Goal: Task Accomplishment & Management: Manage account settings

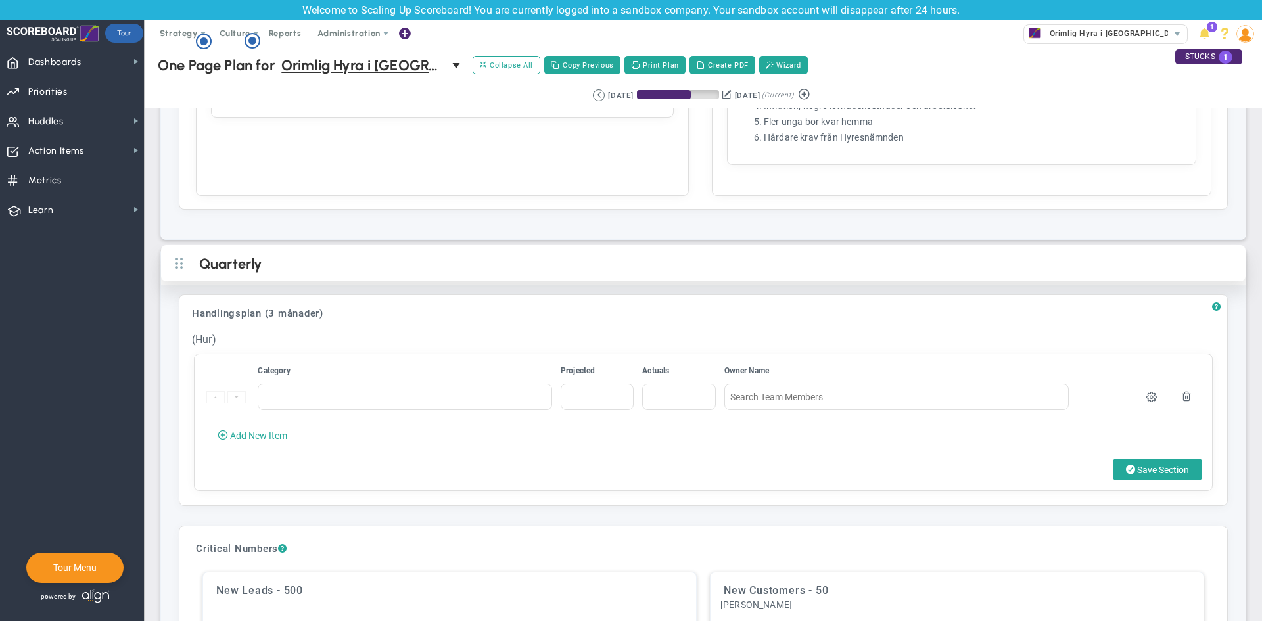
scroll to position [1840, 0]
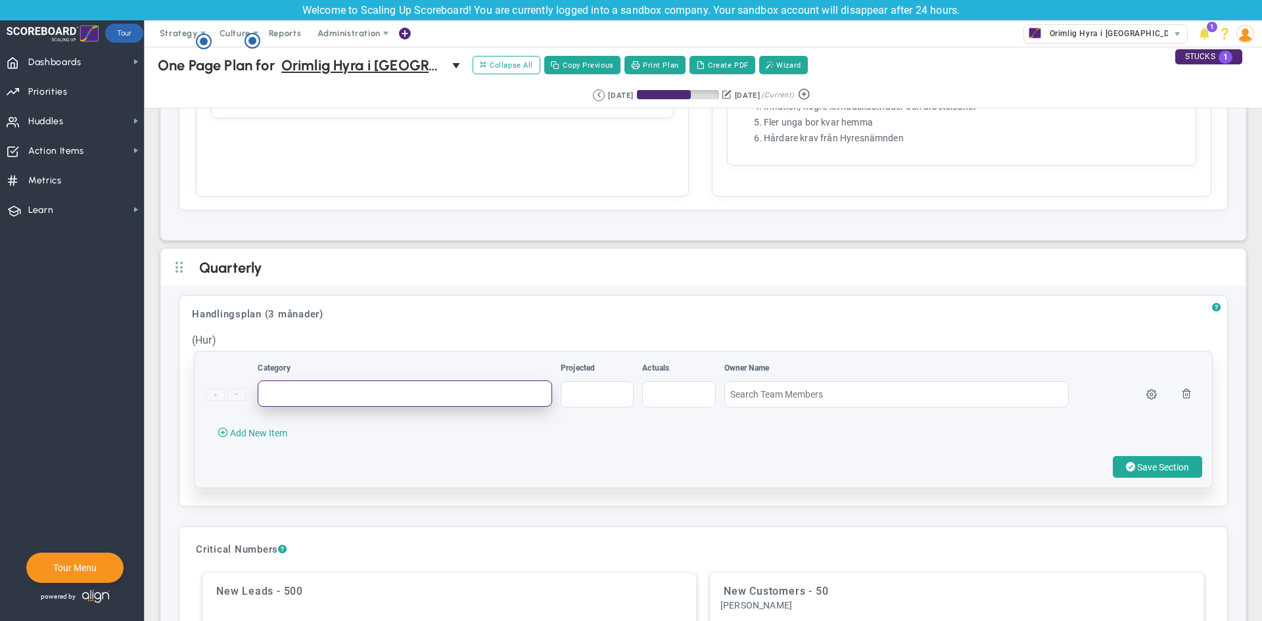
click at [433, 381] on input "text" at bounding box center [405, 394] width 295 height 26
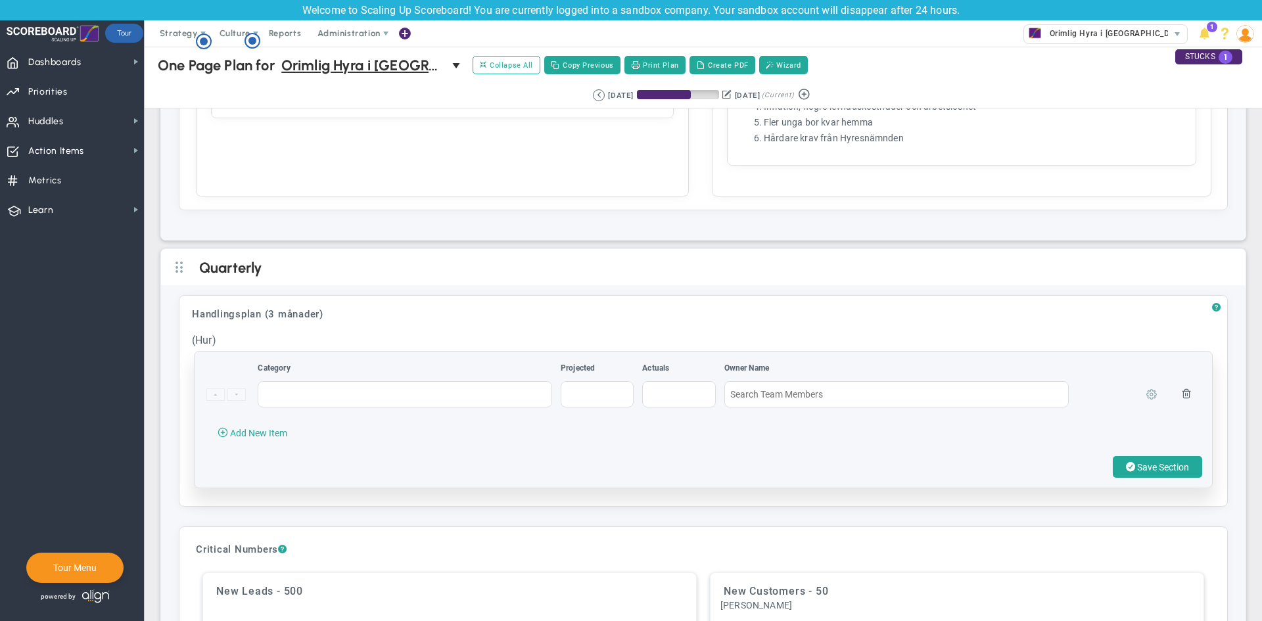
click at [1147, 391] on span at bounding box center [1152, 394] width 11 height 11
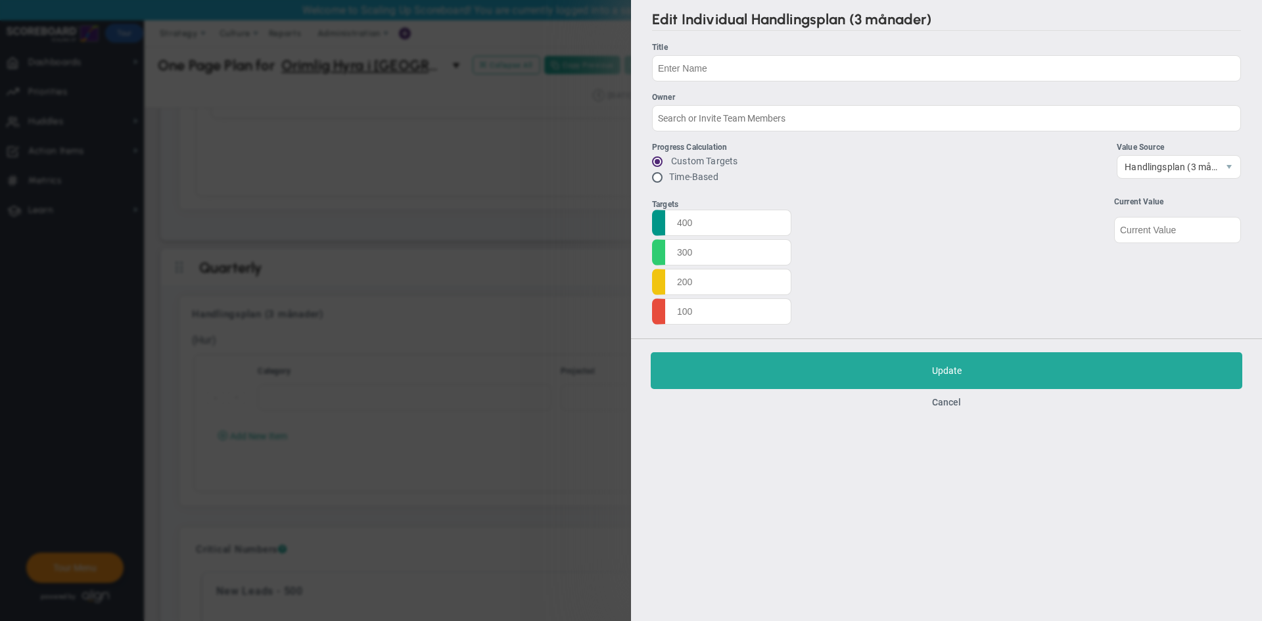
click at [423, 244] on div "Edit Individual Handlingsplan (3 månader) Title Owner Progress Calculation Cust…" at bounding box center [631, 310] width 1262 height 621
click at [941, 402] on button "Cancel" at bounding box center [946, 402] width 29 height 11
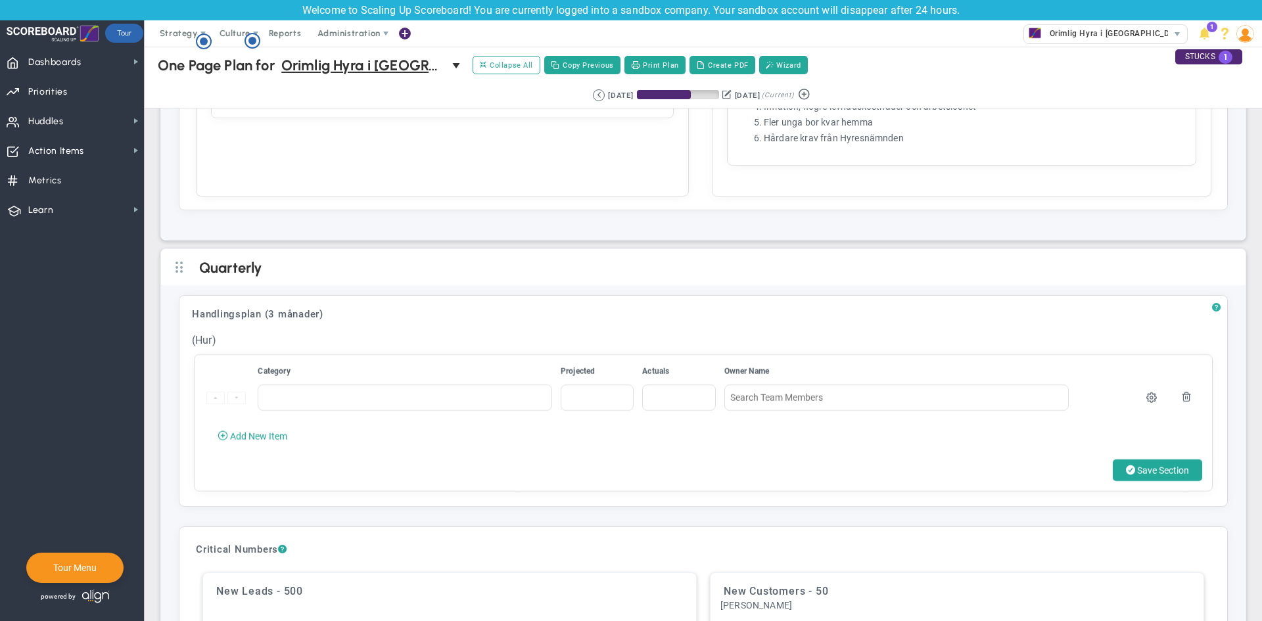
click at [1212, 308] on span "?" at bounding box center [1216, 307] width 9 height 11
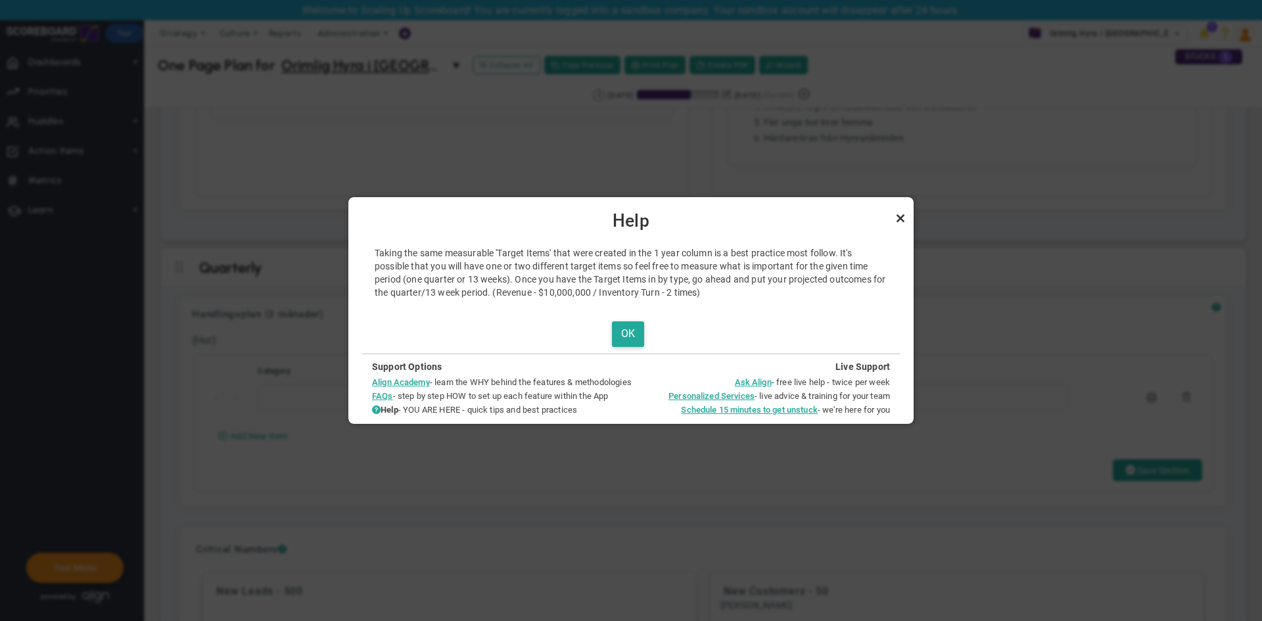
click at [901, 219] on link "Close" at bounding box center [901, 218] width 16 height 16
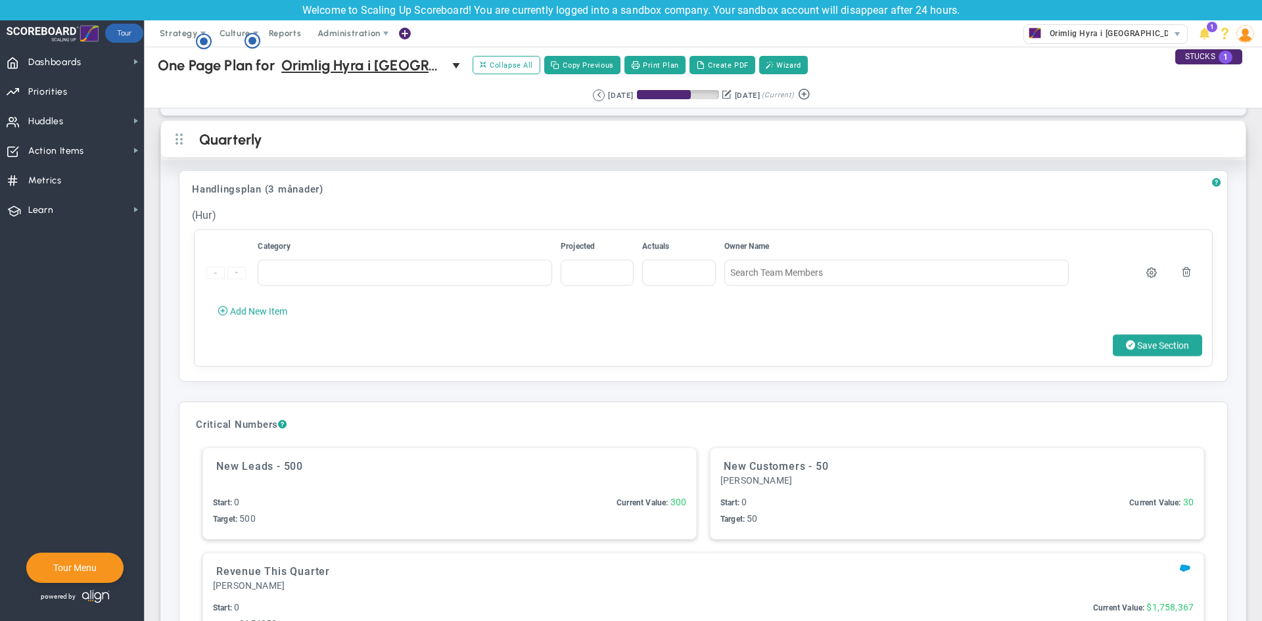
scroll to position [1965, 0]
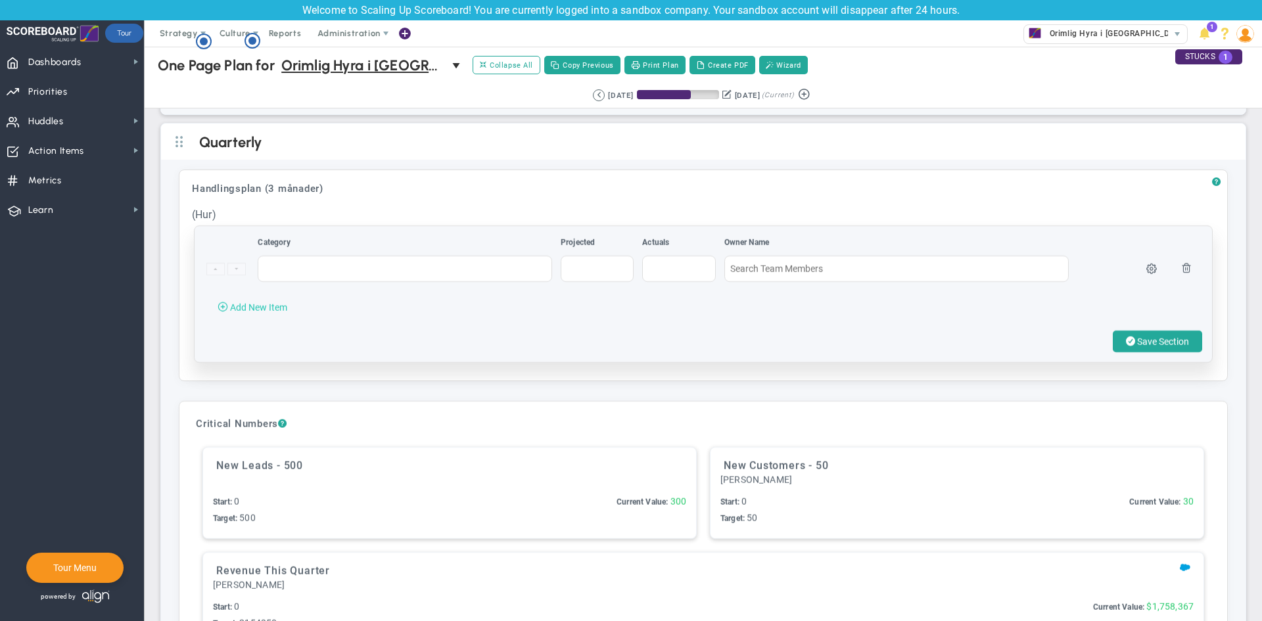
click at [277, 310] on span "Add New Item" at bounding box center [258, 307] width 57 height 11
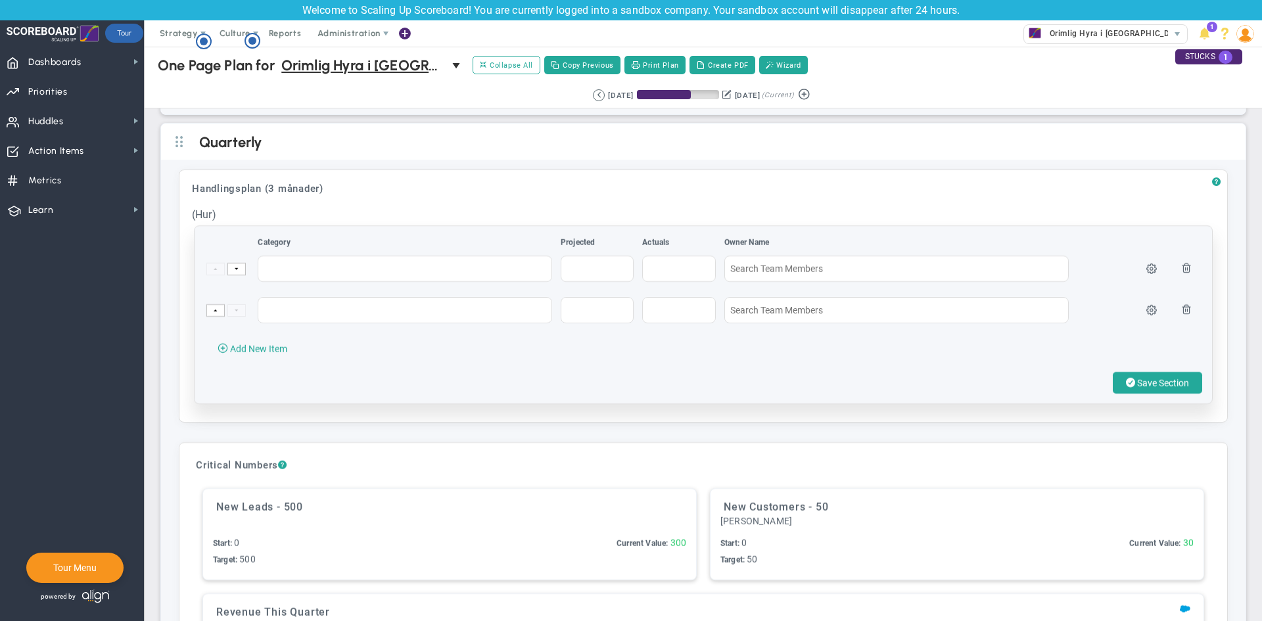
click at [1182, 311] on span at bounding box center [1187, 309] width 11 height 11
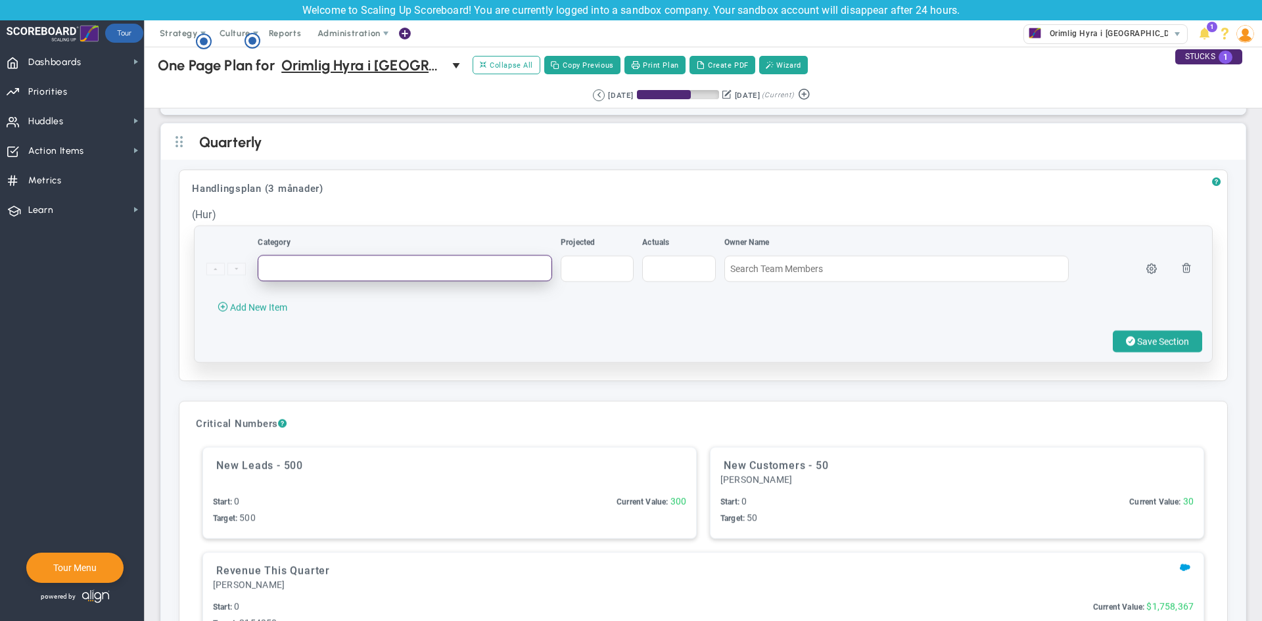
click at [456, 269] on input "text" at bounding box center [405, 268] width 295 height 26
type input "Avlsuta fler ärenden"
click at [272, 313] on span "Add New Item" at bounding box center [258, 307] width 57 height 11
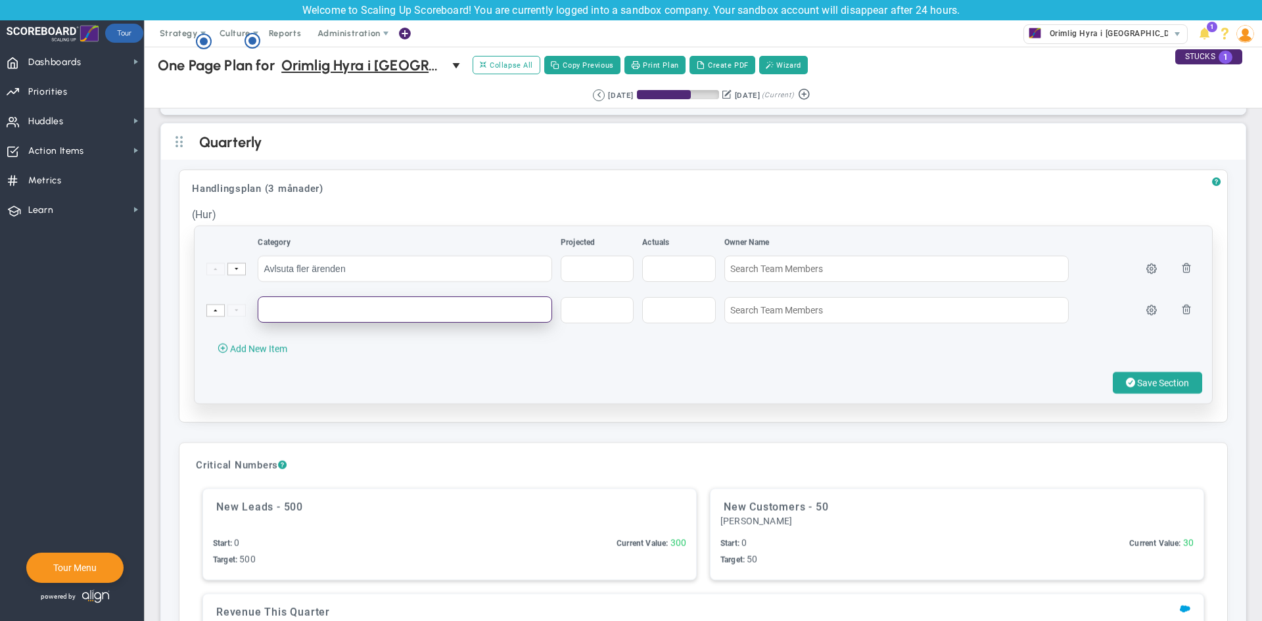
click at [304, 300] on input "text" at bounding box center [405, 310] width 295 height 26
type input "Scale Up del 2 - Ansvar och uppföljning av KPI:er"
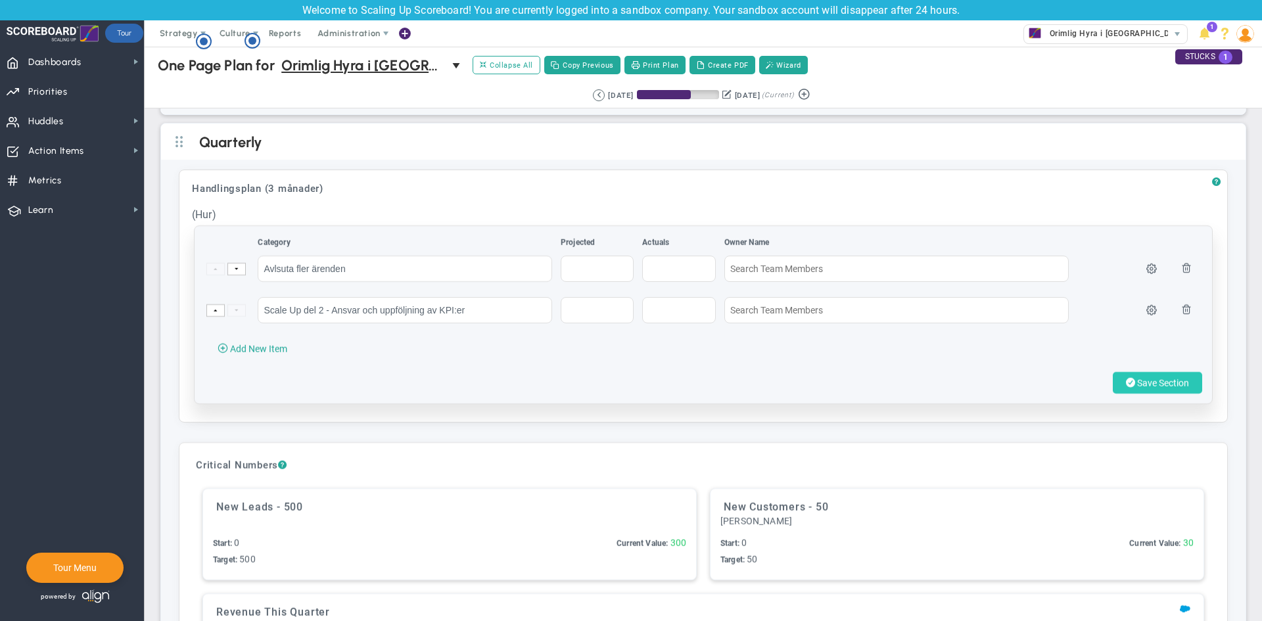
click at [1138, 383] on span "Save Section" at bounding box center [1164, 383] width 52 height 11
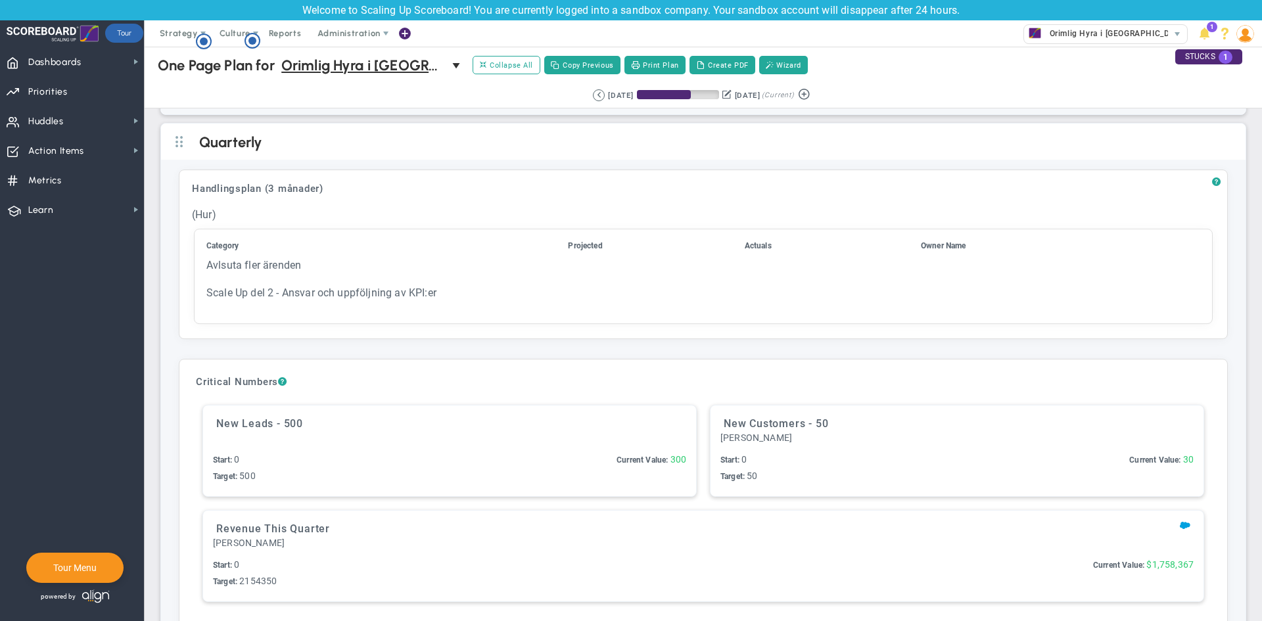
click at [676, 55] on div "Expand All Collapse All Copy Previous Print Plan Create PDF Wizard" at bounding box center [640, 65] width 339 height 22
click at [674, 61] on button "Print Plan" at bounding box center [655, 65] width 61 height 18
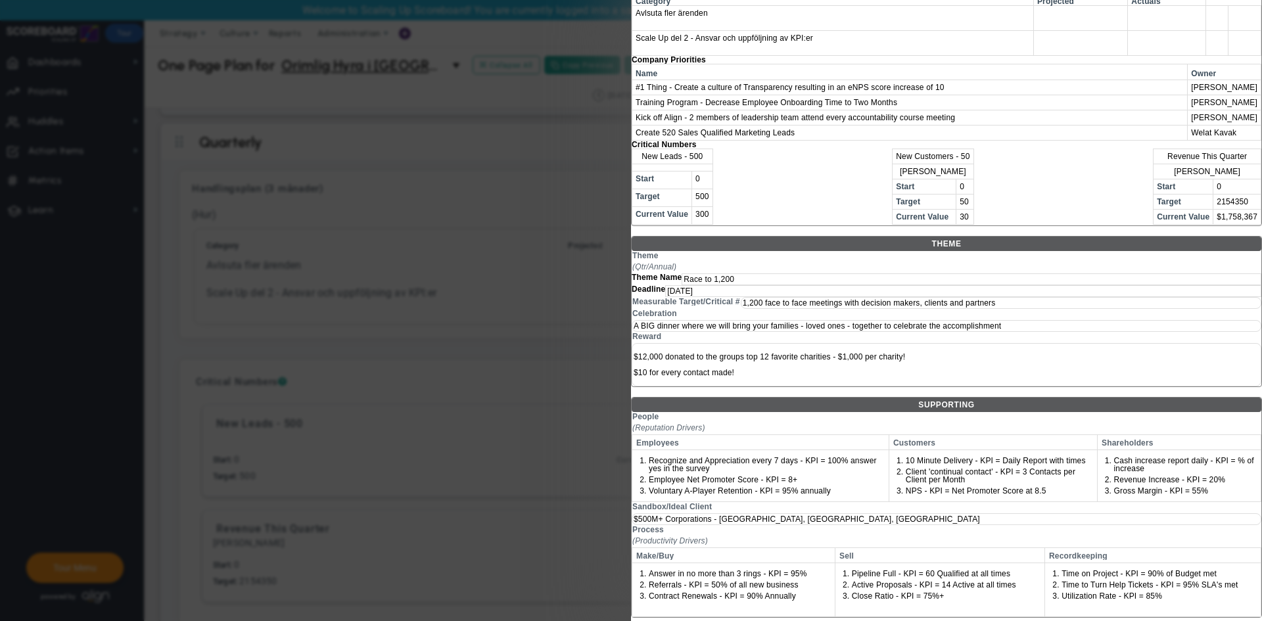
scroll to position [1090, 0]
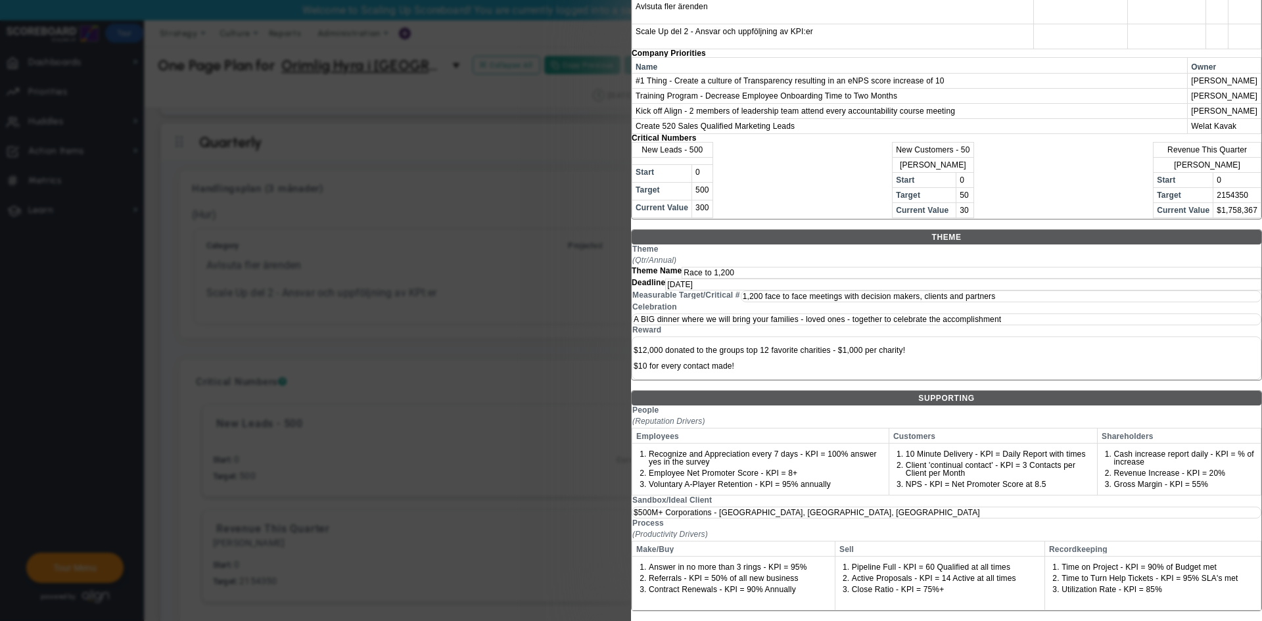
click at [418, 411] on div at bounding box center [631, 310] width 1262 height 621
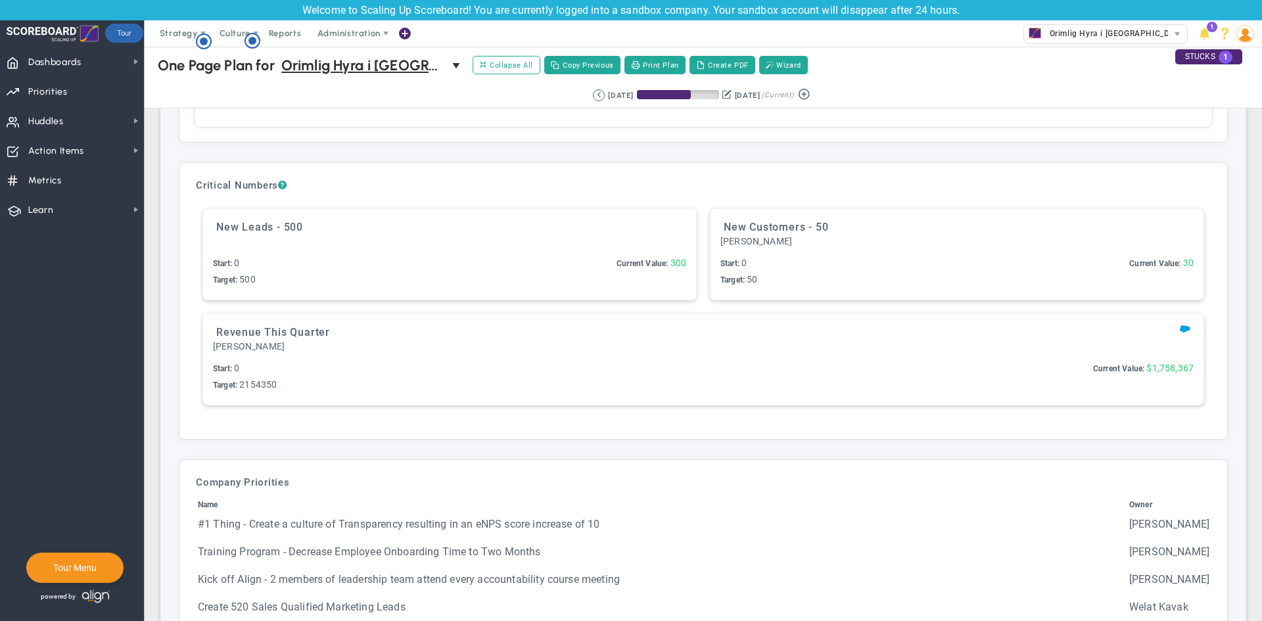
scroll to position [2163, 0]
click at [1184, 189] on h3 "Critical Numbers ?" at bounding box center [703, 185] width 1015 height 12
click at [626, 254] on div "New Leads - 500 1" at bounding box center [449, 253] width 493 height 91
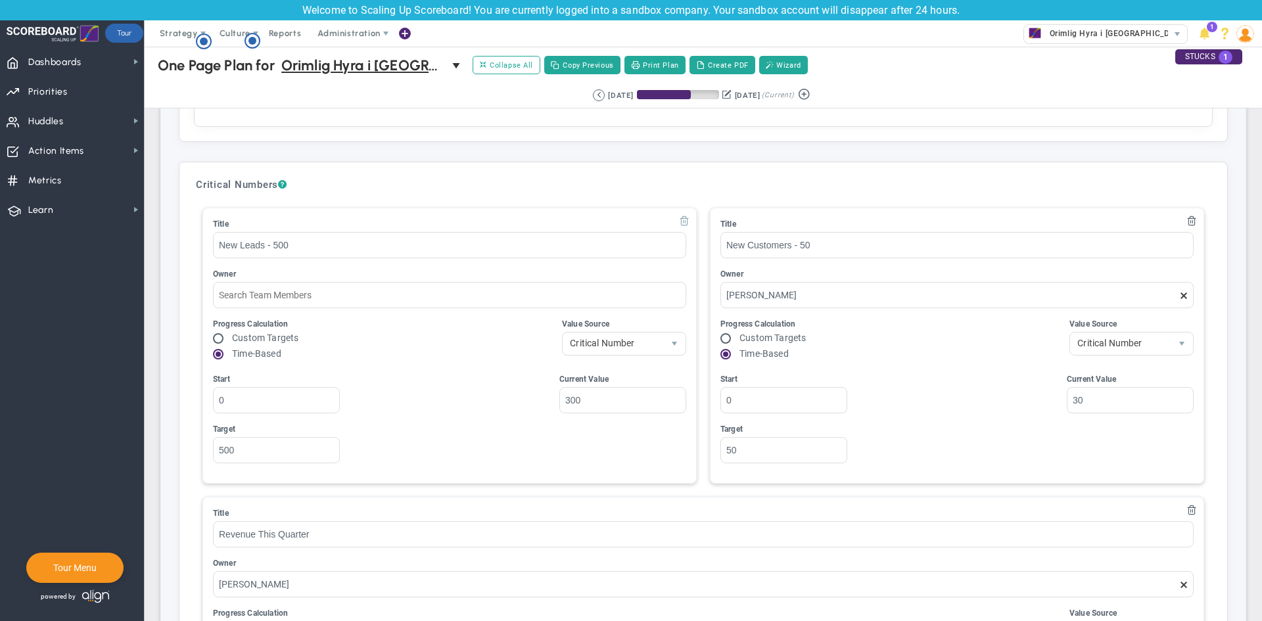
click at [682, 222] on span at bounding box center [684, 220] width 11 height 11
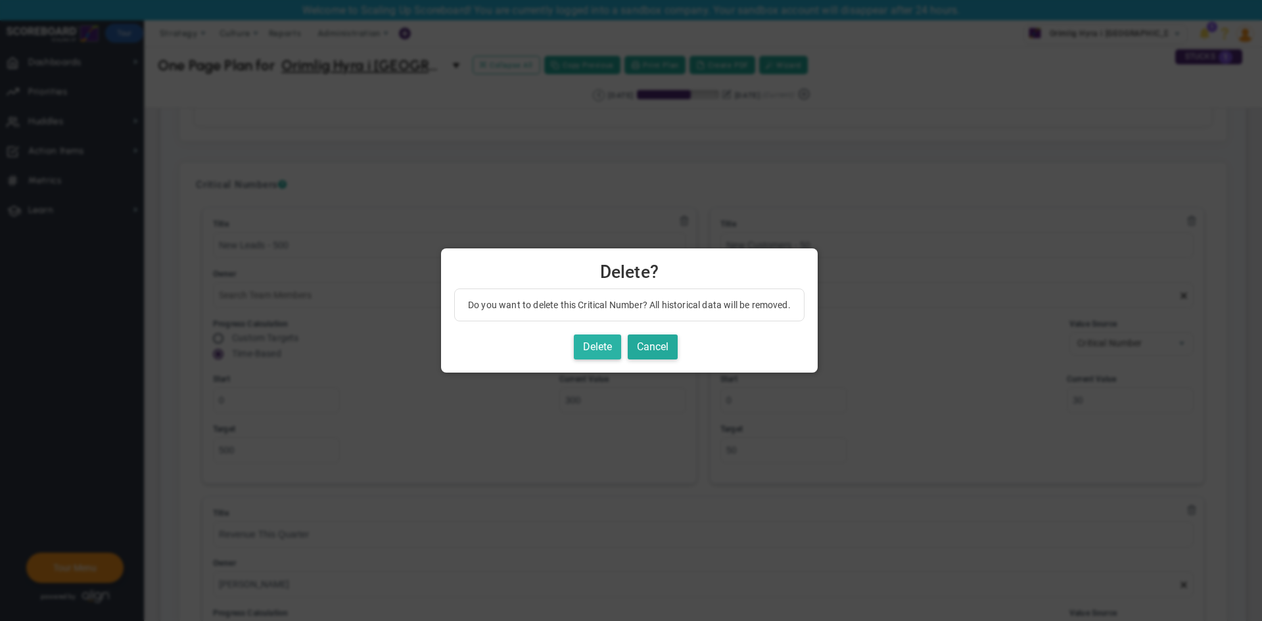
click at [591, 349] on button "Delete" at bounding box center [597, 348] width 47 height 26
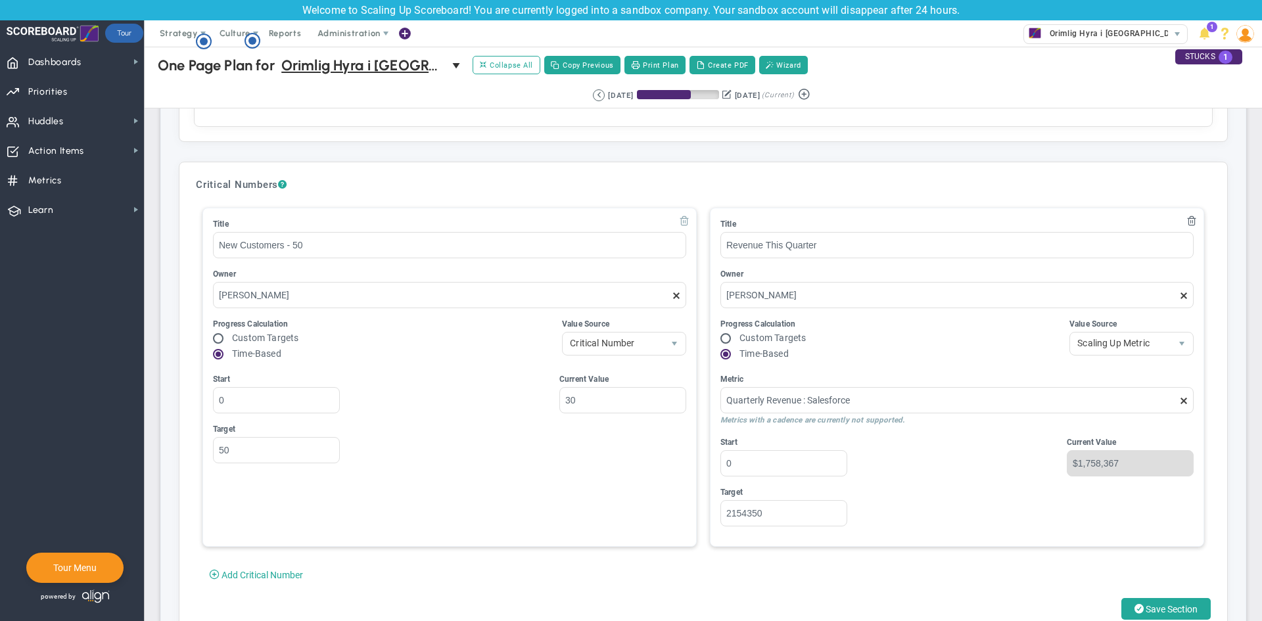
click at [681, 222] on span at bounding box center [684, 220] width 11 height 11
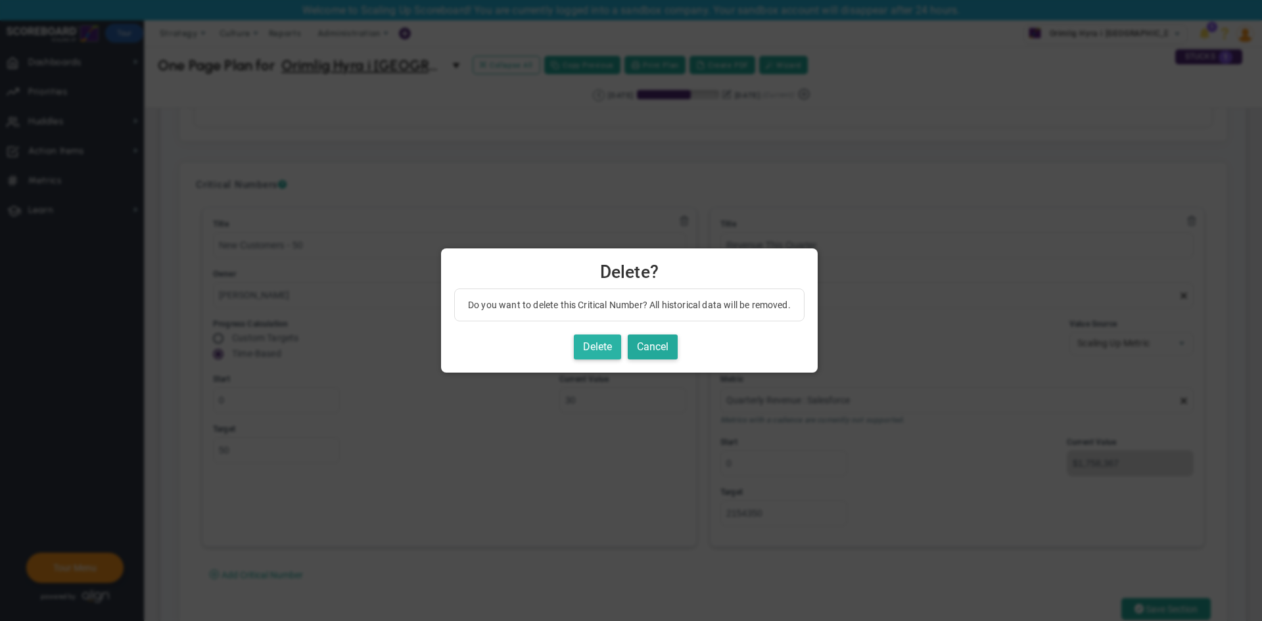
click at [609, 345] on button "Delete" at bounding box center [597, 348] width 47 height 26
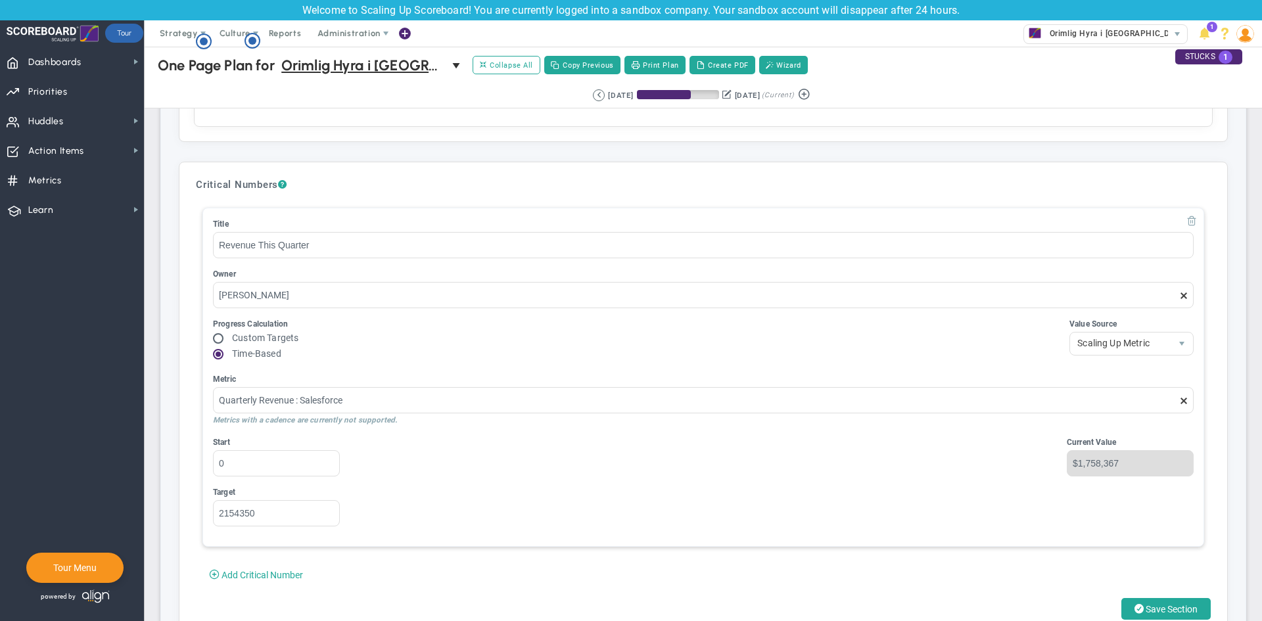
click at [1187, 224] on span at bounding box center [1192, 220] width 11 height 11
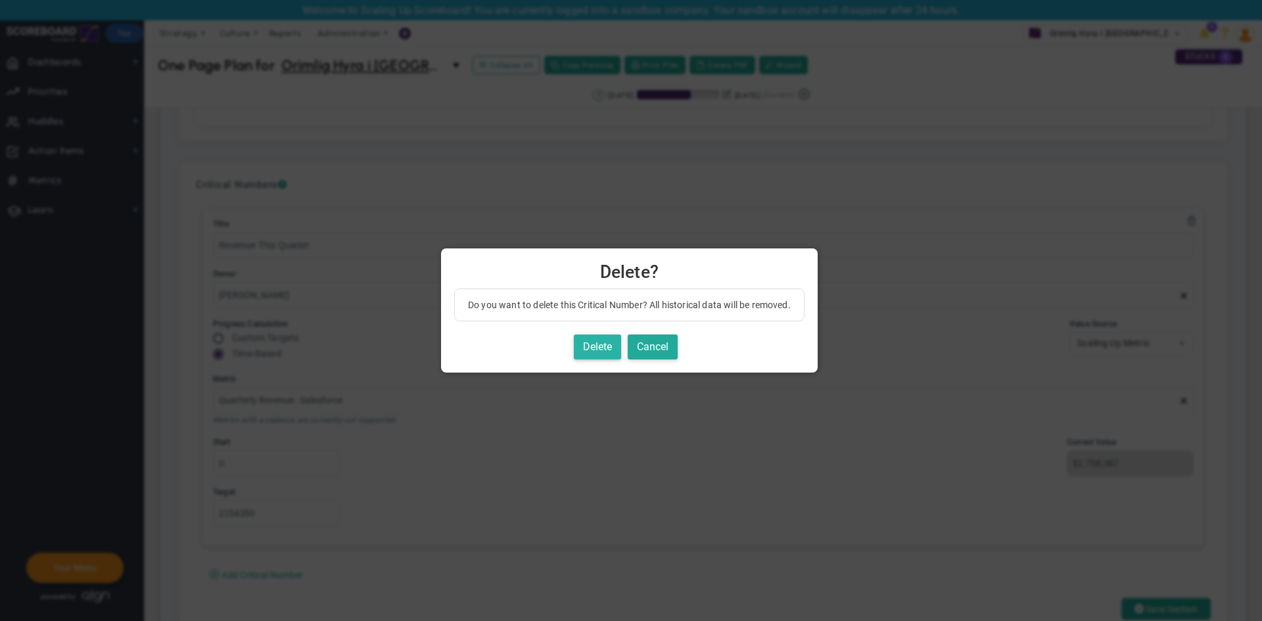
click at [621, 339] on button "Delete" at bounding box center [597, 348] width 47 height 26
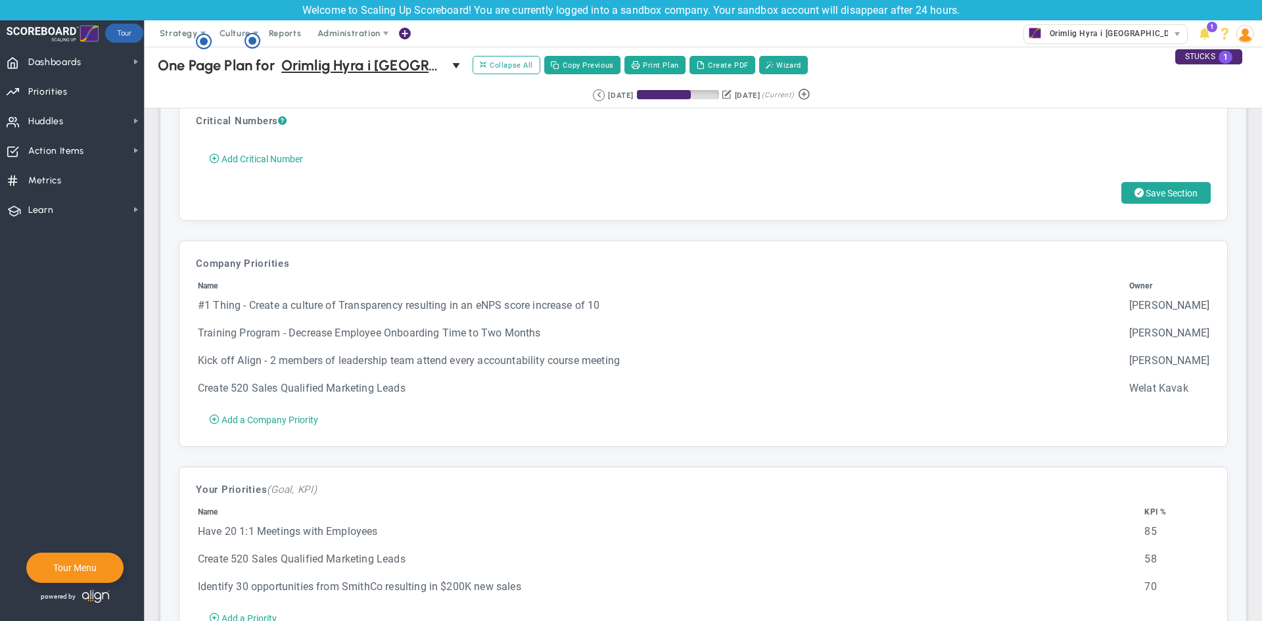
scroll to position [2227, 0]
click at [653, 325] on table "Name Owner #1 Thing - Create a culture of Transparency resulting in an eNPS sco…" at bounding box center [703, 344] width 1015 height 130
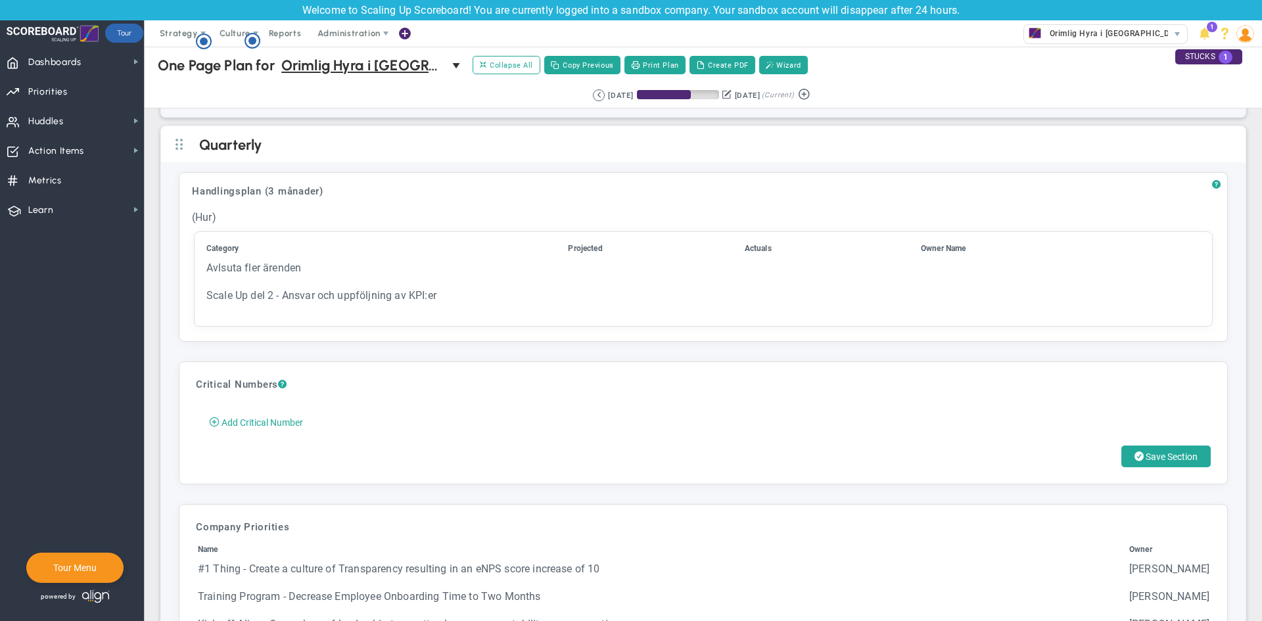
scroll to position [1964, 0]
click at [504, 297] on td "Scale Up del 2 - Ansvar och uppföljning av KPI:er" at bounding box center [386, 300] width 360 height 26
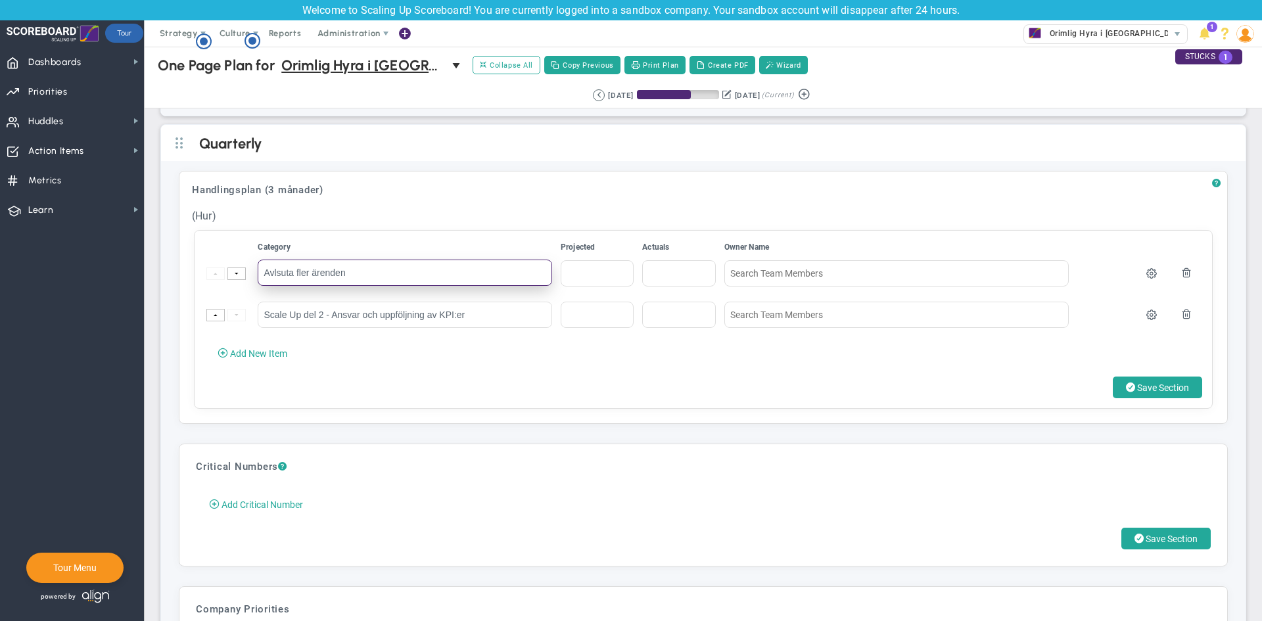
drag, startPoint x: 432, startPoint y: 271, endPoint x: 110, endPoint y: 262, distance: 322.3
click at [112, 260] on div "Dashboards Dashboards My Dashboard Company Dashboard 0" at bounding box center [631, 334] width 1262 height 575
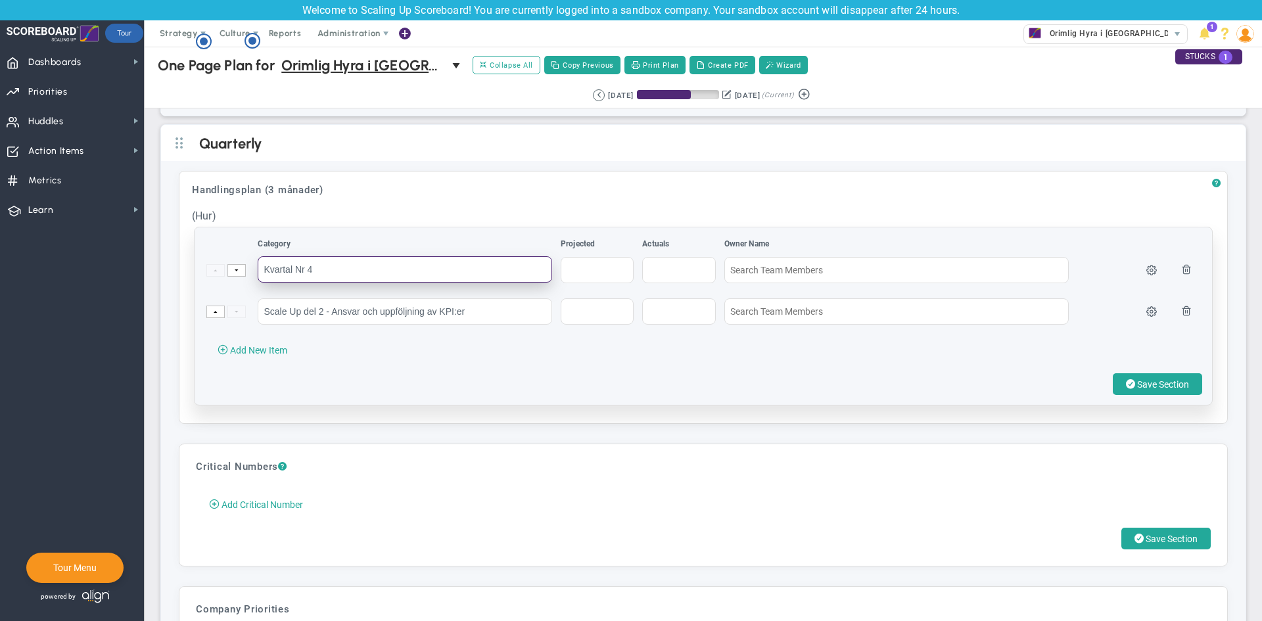
type input "Kvartal Nr 4"
click at [489, 389] on div "Save Section" at bounding box center [703, 384] width 998 height 22
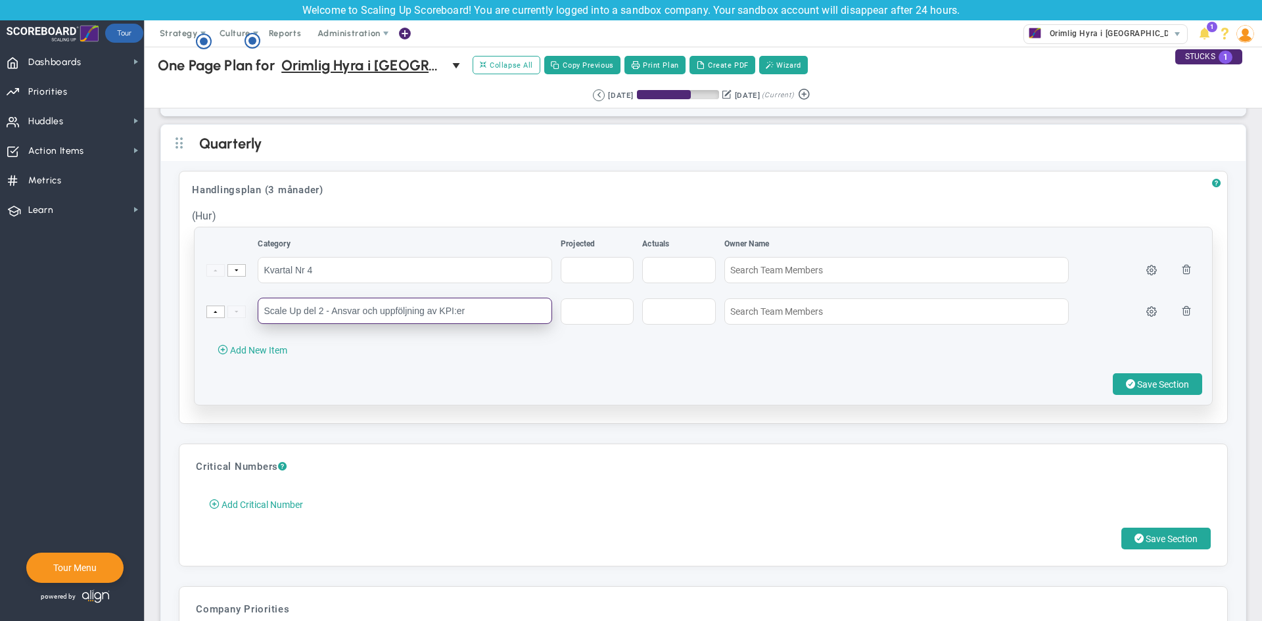
click at [456, 323] on input "Scale Up del 2 - Ansvar och uppföljning av KPI:er" at bounding box center [405, 311] width 295 height 26
click at [403, 310] on input "Scale Up del 2 - Ansvar och uppföljning av KPI:er" at bounding box center [405, 311] width 295 height 26
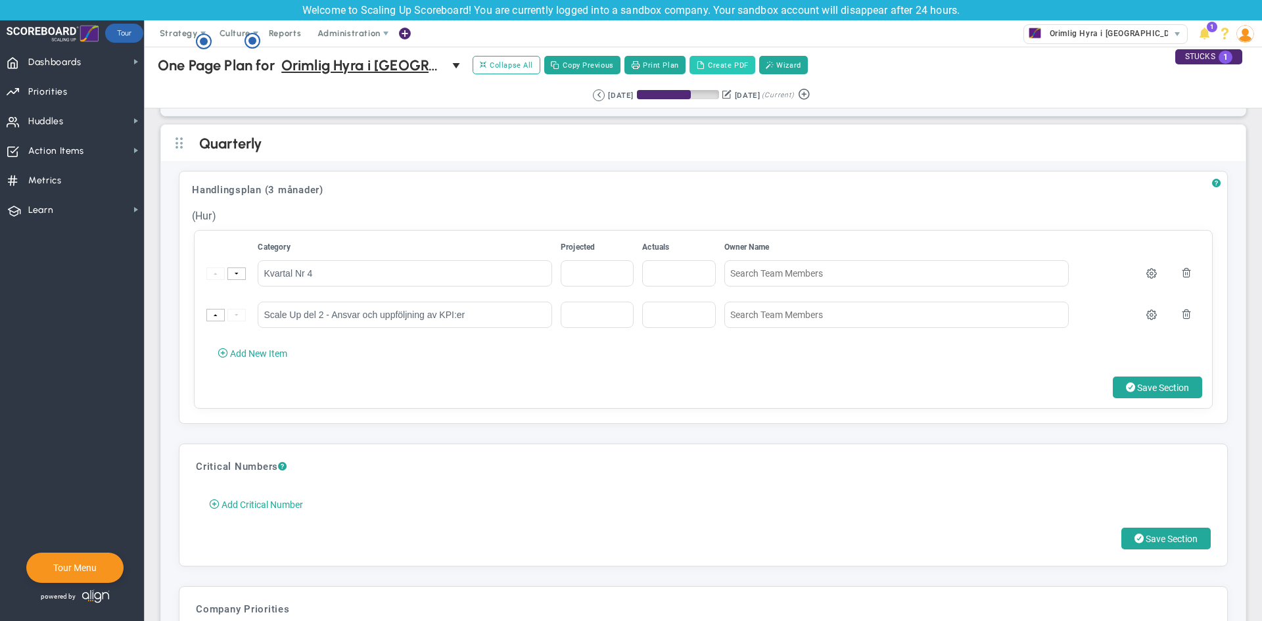
click at [742, 66] on button "Create PDF" at bounding box center [723, 65] width 66 height 18
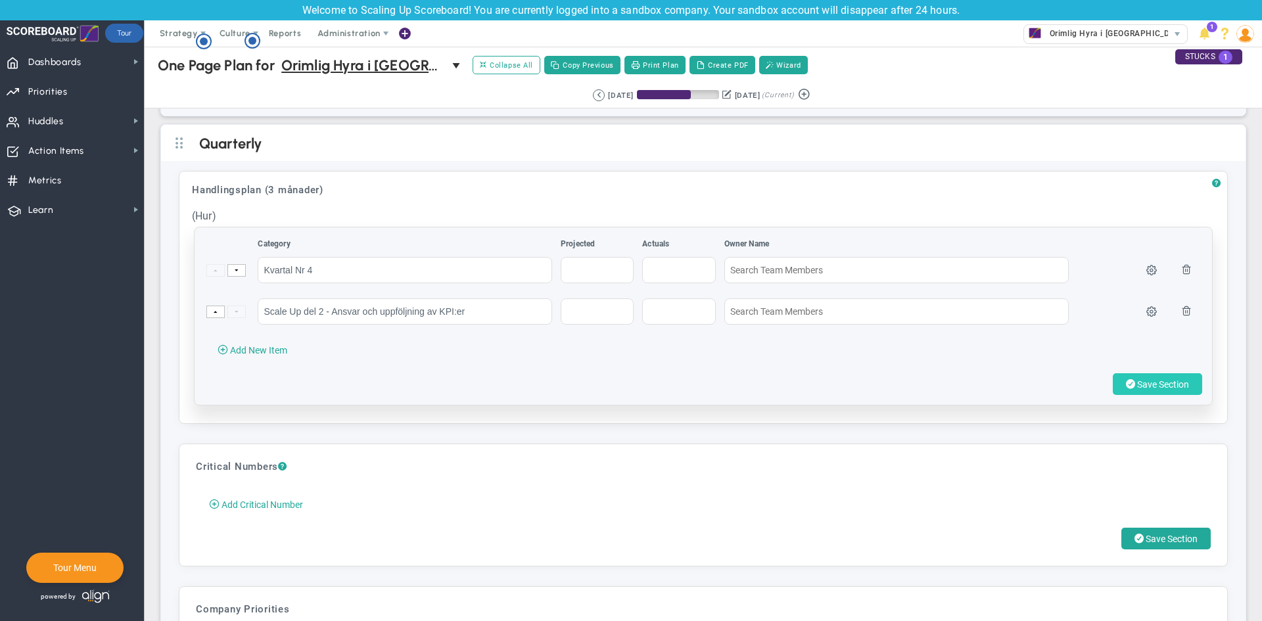
click at [1113, 385] on button "Save Section" at bounding box center [1157, 384] width 89 height 22
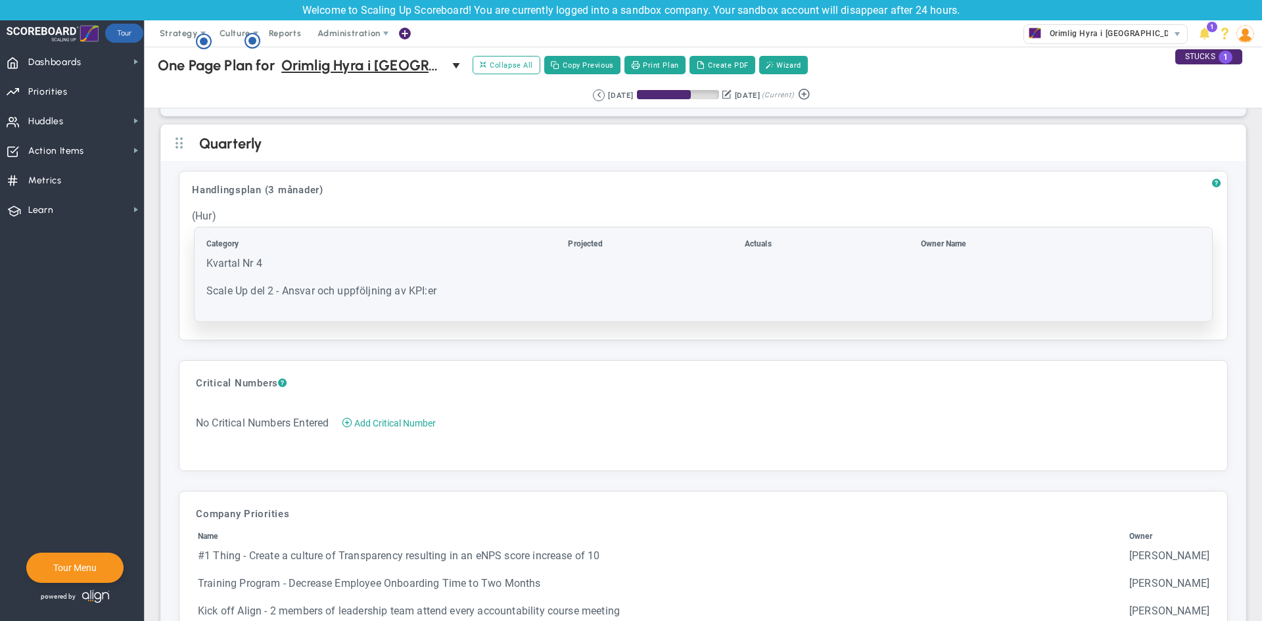
click at [445, 283] on table "Category Projected Actuals Owner Name" at bounding box center [703, 274] width 998 height 74
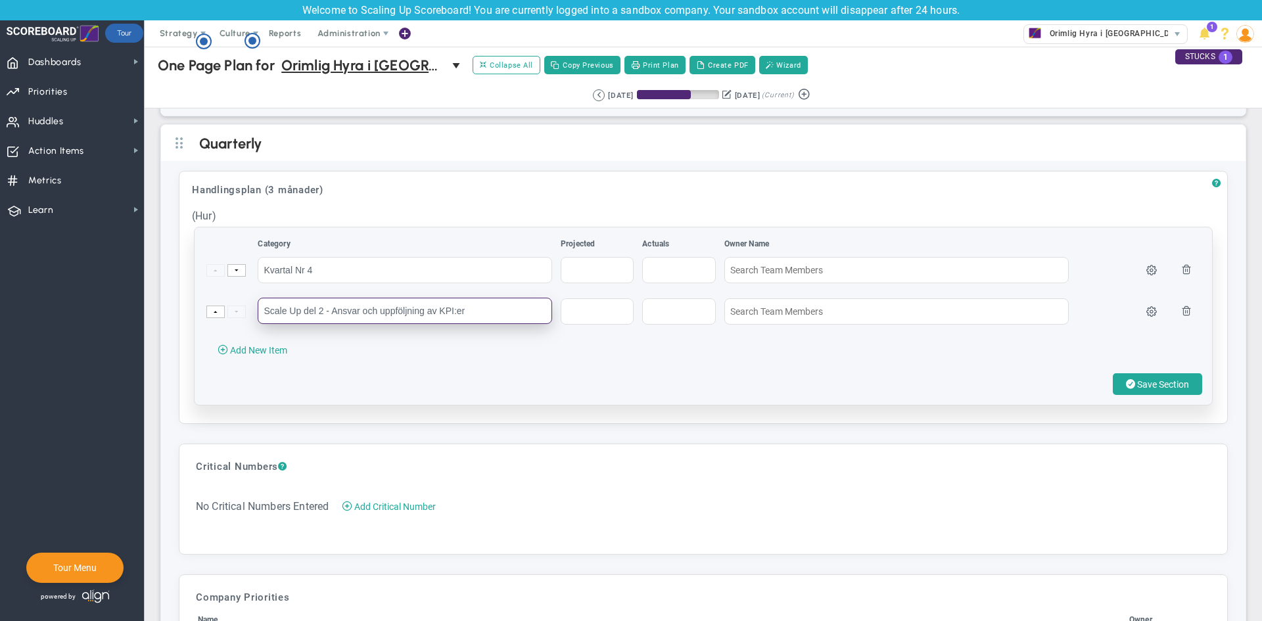
click at [501, 313] on input "Scale Up del 2 - Ansvar och uppföljning av KPI:er" at bounding box center [405, 311] width 295 height 26
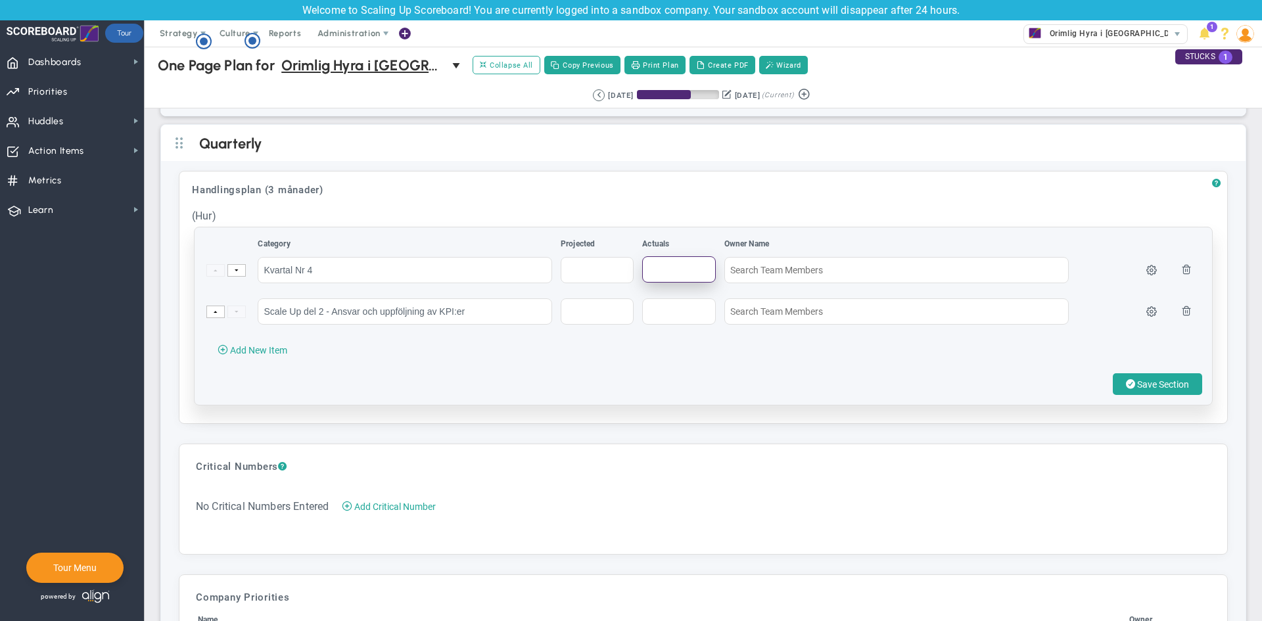
click at [688, 275] on input "text" at bounding box center [678, 269] width 73 height 26
click at [619, 274] on input "text" at bounding box center [597, 269] width 73 height 26
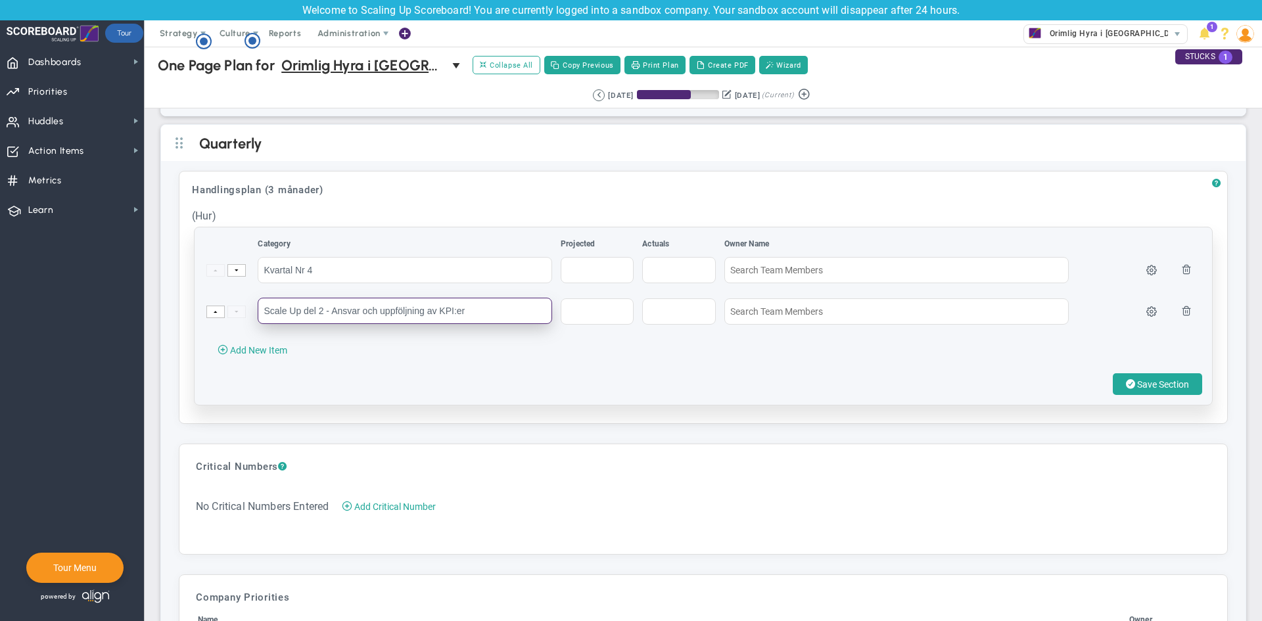
click at [523, 312] on input "Scale Up del 2 - Ansvar och uppföljning av KPI:er" at bounding box center [405, 311] width 295 height 26
type input "Omsättning"
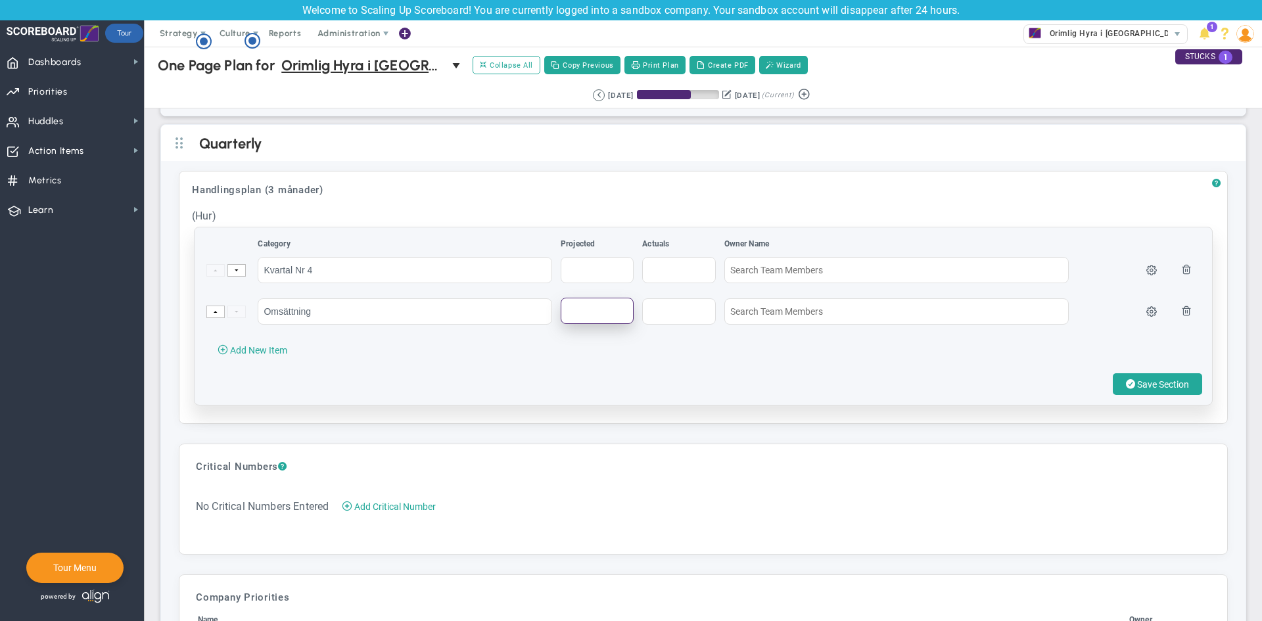
click at [573, 308] on input "text" at bounding box center [597, 311] width 73 height 26
type input "6200000 kr"
click at [231, 345] on span "Add New Item" at bounding box center [258, 350] width 57 height 11
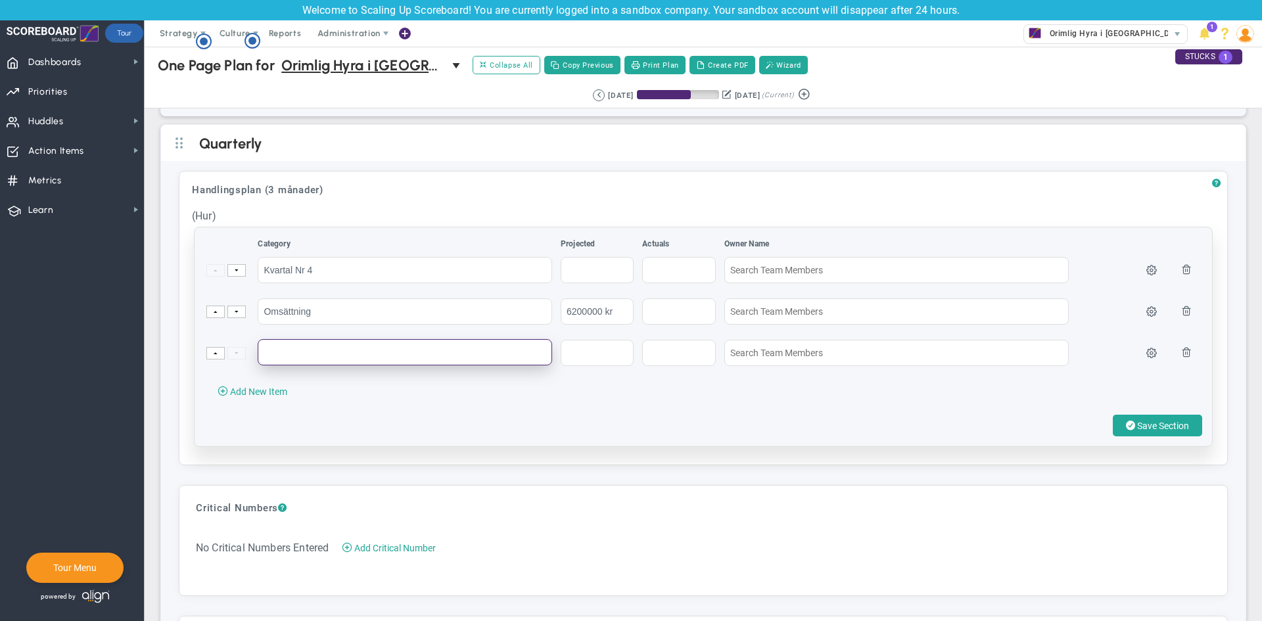
click at [329, 343] on input "text" at bounding box center [405, 352] width 295 height 26
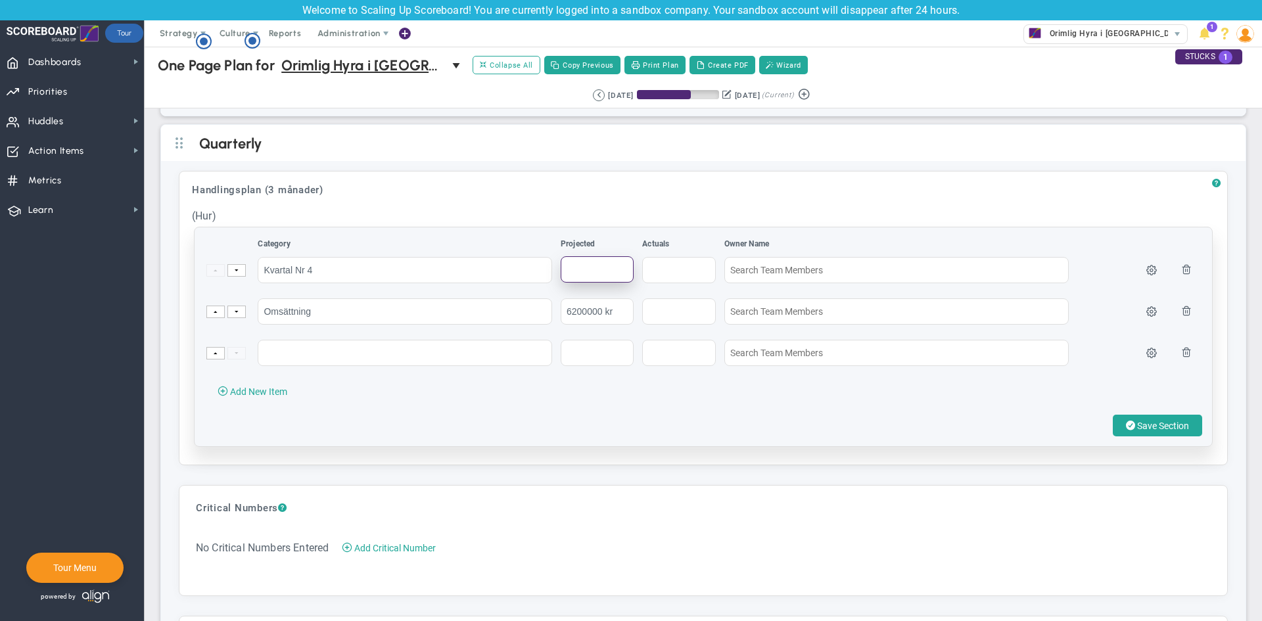
click at [571, 269] on input "text" at bounding box center [597, 269] width 73 height 26
type input "4"
click at [425, 270] on input "Kvartal Nr 4" at bounding box center [405, 269] width 295 height 26
type input "Kvartal Nr"
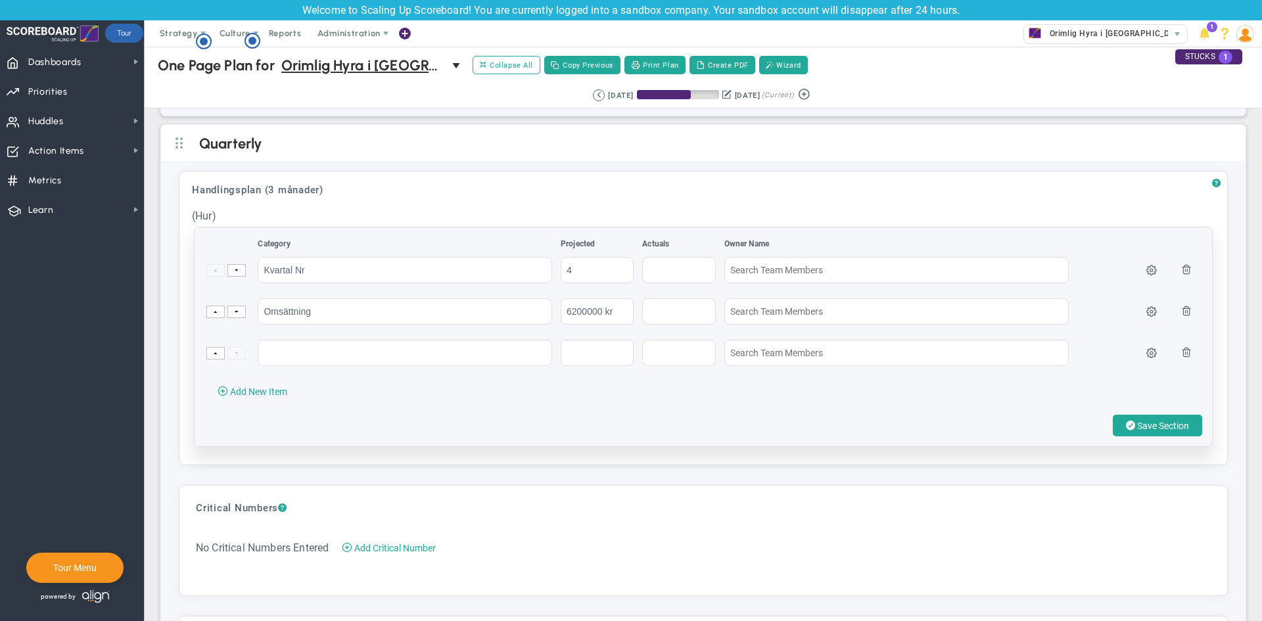
click at [563, 245] on th "Projected" at bounding box center [600, 247] width 80 height 16
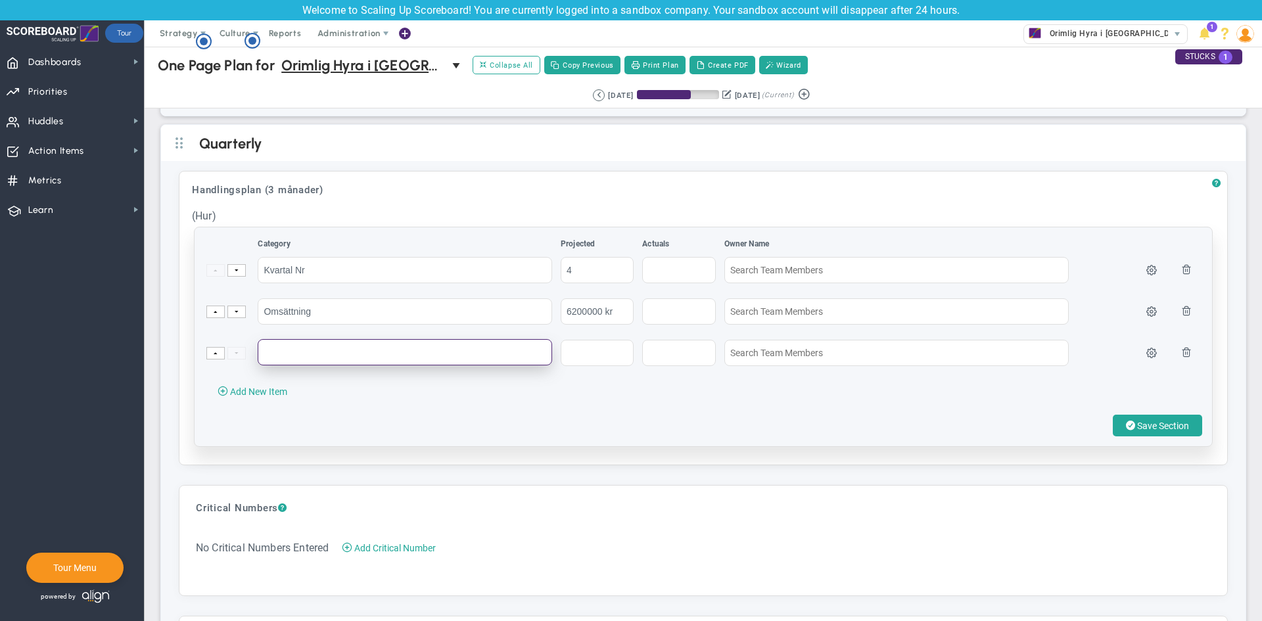
click at [312, 348] on input "text" at bounding box center [405, 352] width 295 height 26
type input "Vinst"
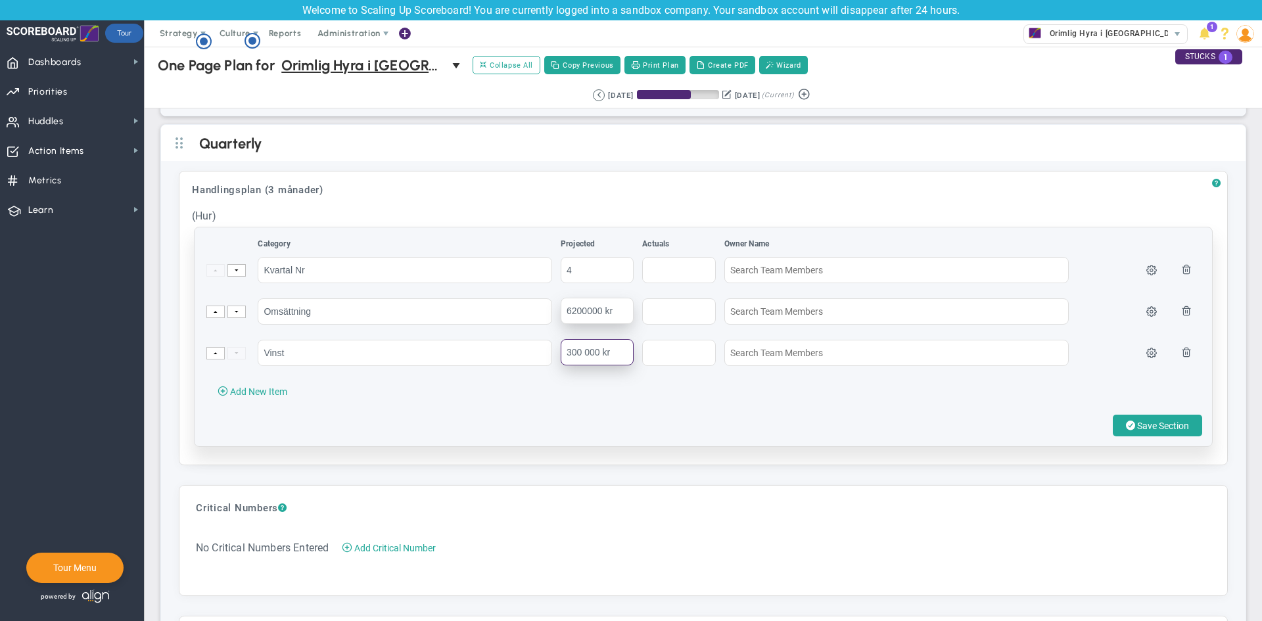
type input "300 000 kr"
click at [607, 305] on input "6200000 kr" at bounding box center [597, 311] width 73 height 26
click at [573, 312] on input "6200000 kr" at bounding box center [597, 311] width 73 height 26
click at [569, 313] on input "6200000 kr" at bounding box center [597, 311] width 73 height 26
click at [585, 313] on input "6 200000 kr" at bounding box center [597, 311] width 73 height 26
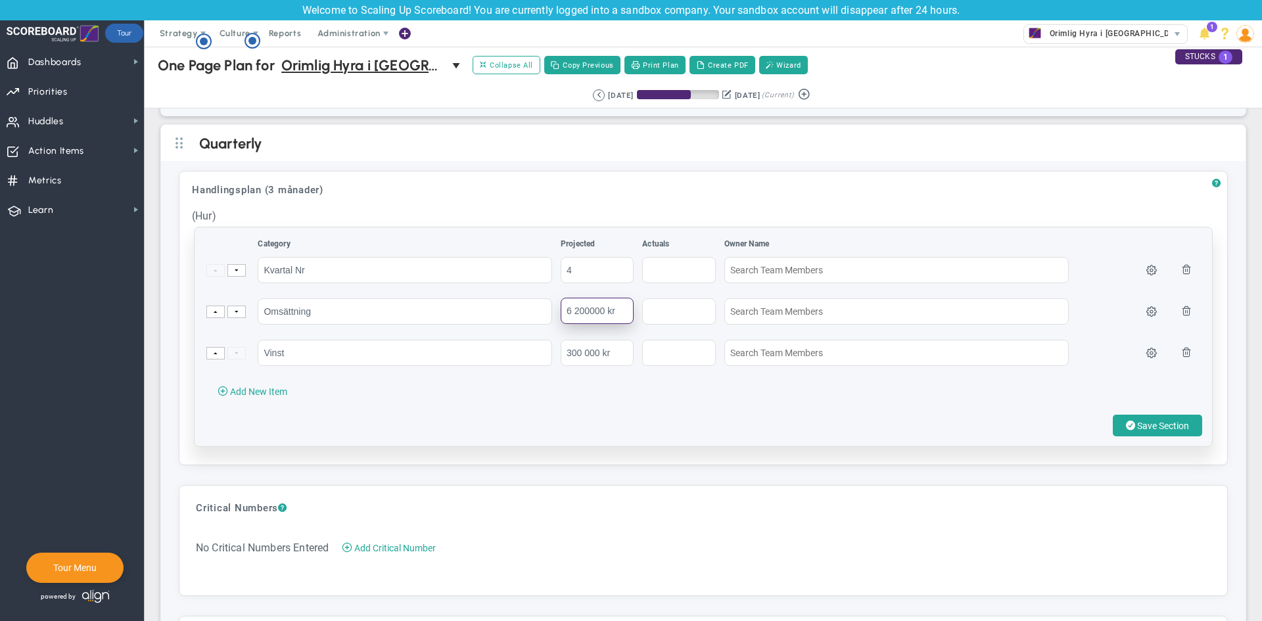
type input "6 200 000 kr"
click at [1162, 424] on span "Save Section" at bounding box center [1164, 426] width 52 height 11
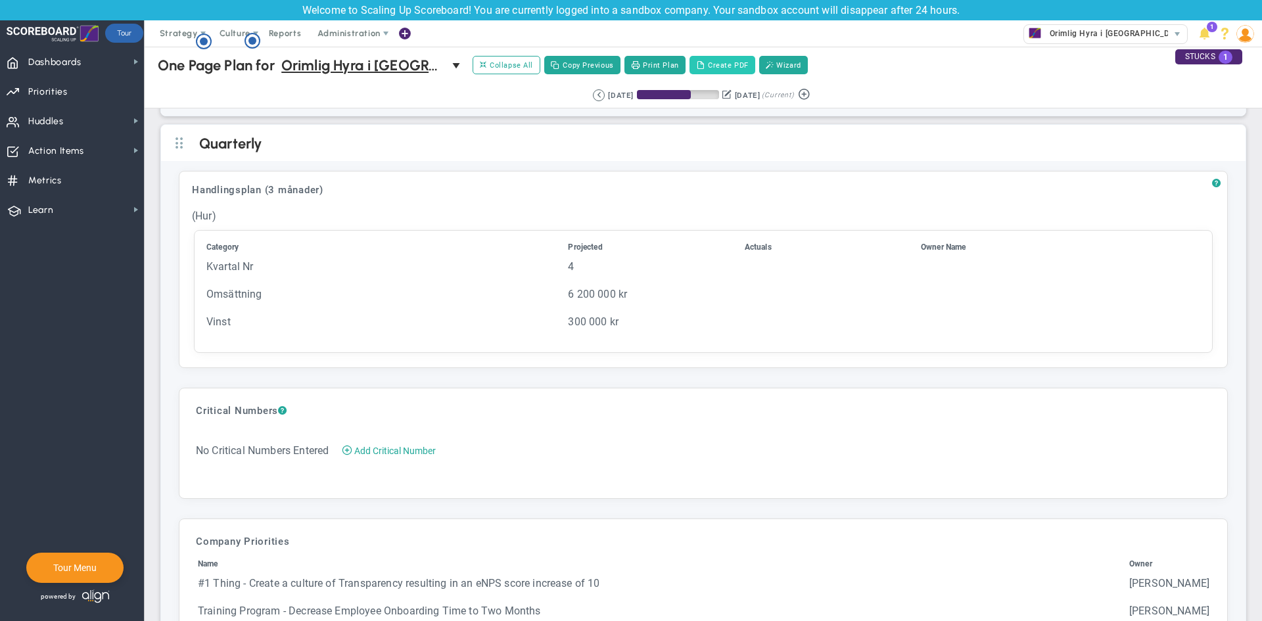
click at [718, 68] on button "Create PDF" at bounding box center [723, 65] width 66 height 18
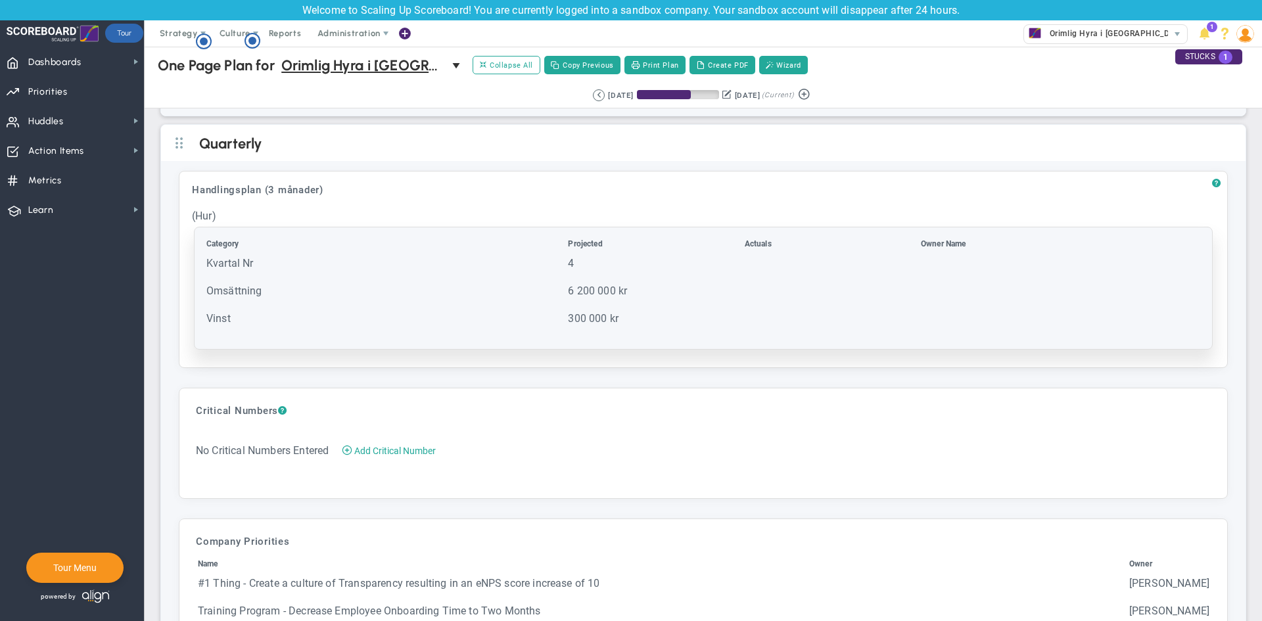
click at [583, 241] on th "Projected" at bounding box center [654, 247] width 175 height 16
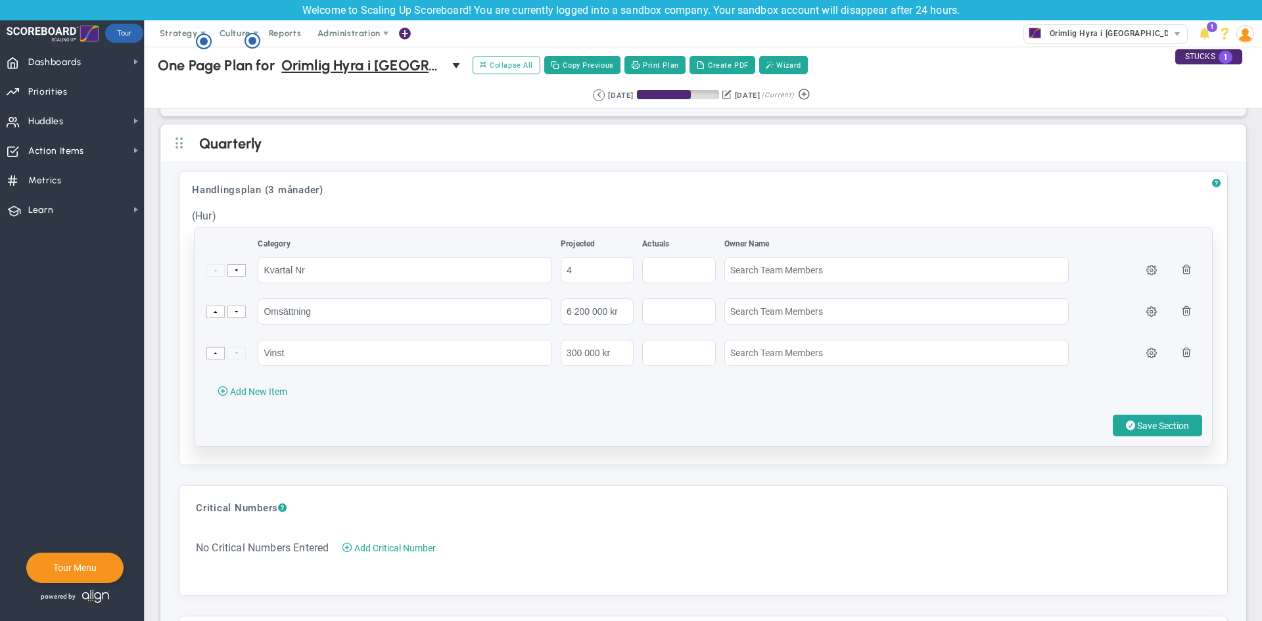
click at [583, 243] on th "Projected" at bounding box center [600, 247] width 80 height 16
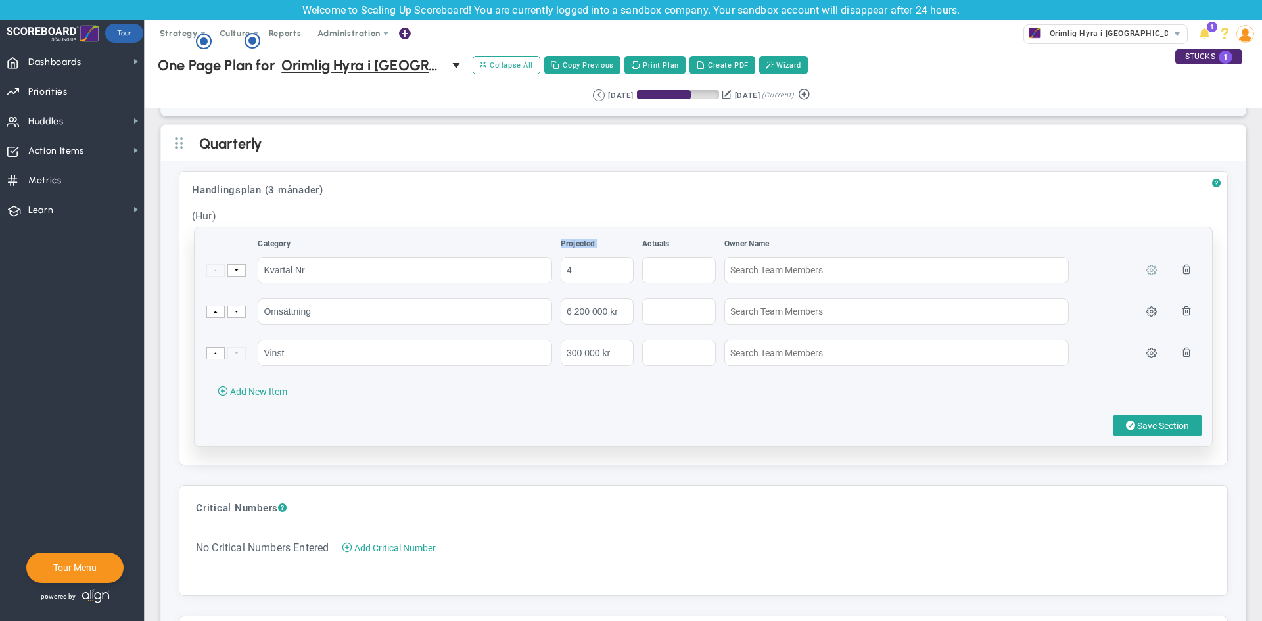
click at [1147, 271] on span at bounding box center [1152, 269] width 11 height 11
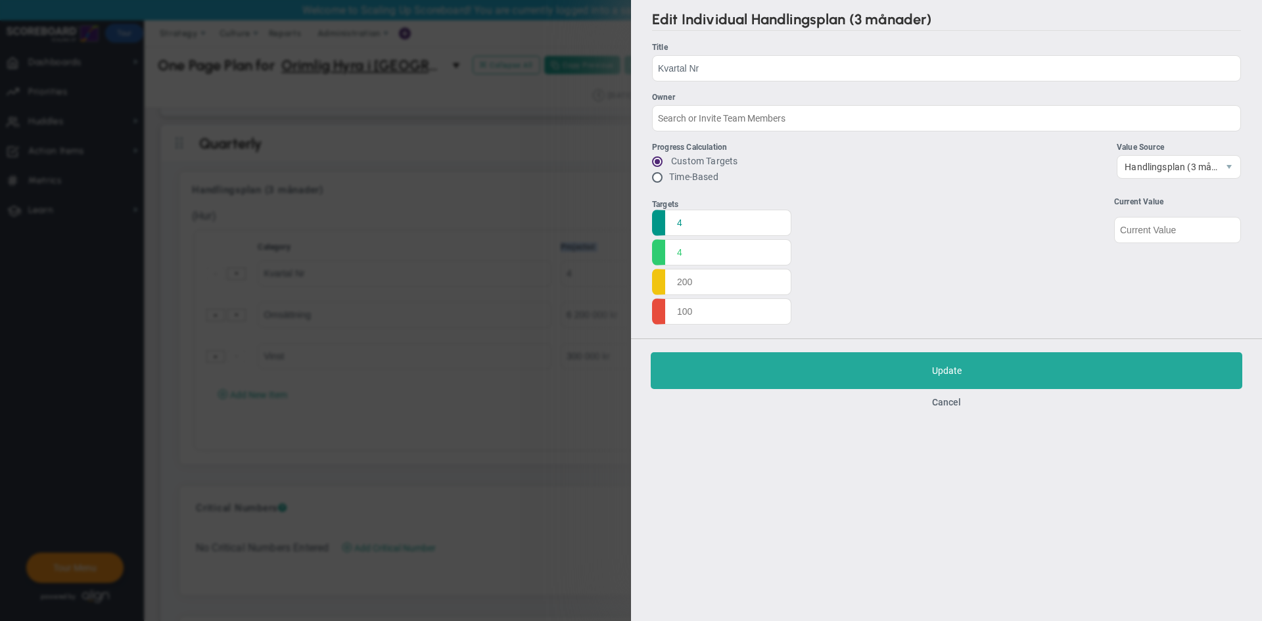
click at [659, 177] on input "radio" at bounding box center [662, 178] width 13 height 11
radio input "true"
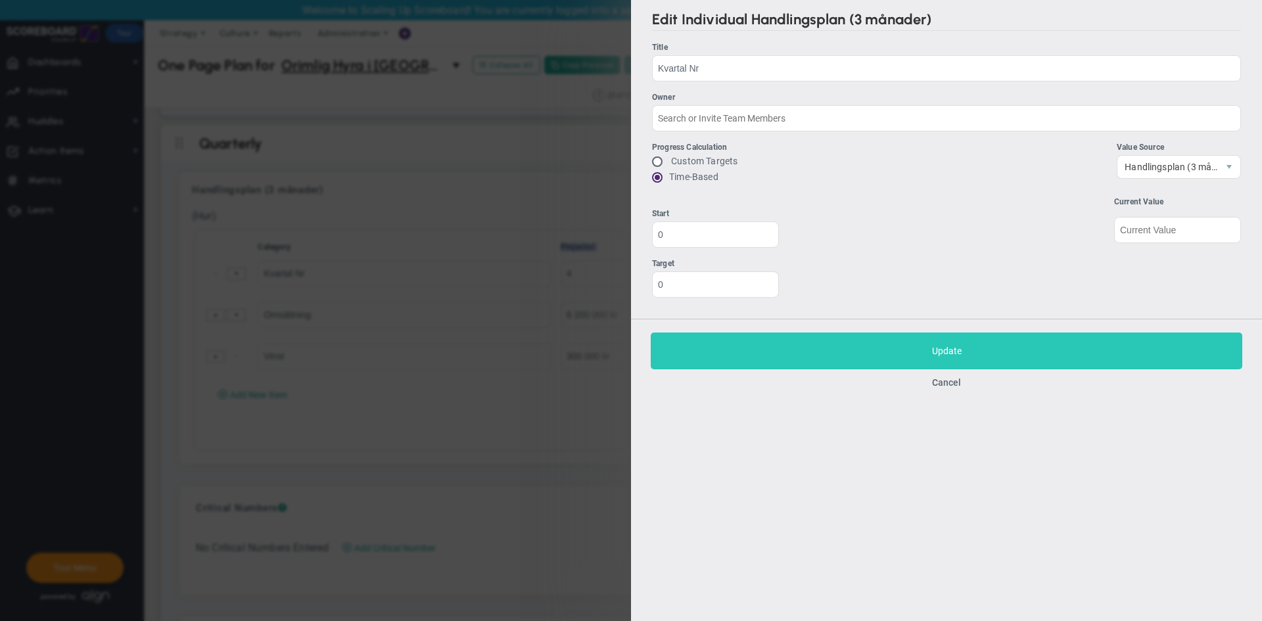
click at [835, 350] on button "Save Update" at bounding box center [947, 351] width 592 height 37
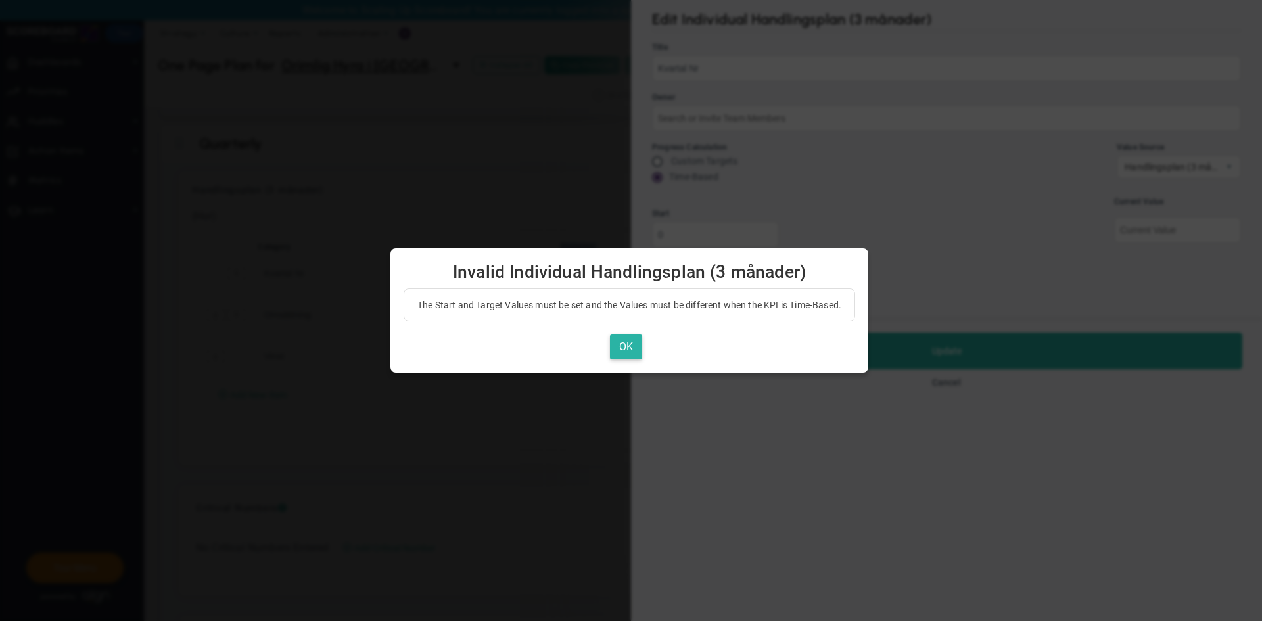
click at [628, 343] on button "OK" at bounding box center [626, 348] width 32 height 26
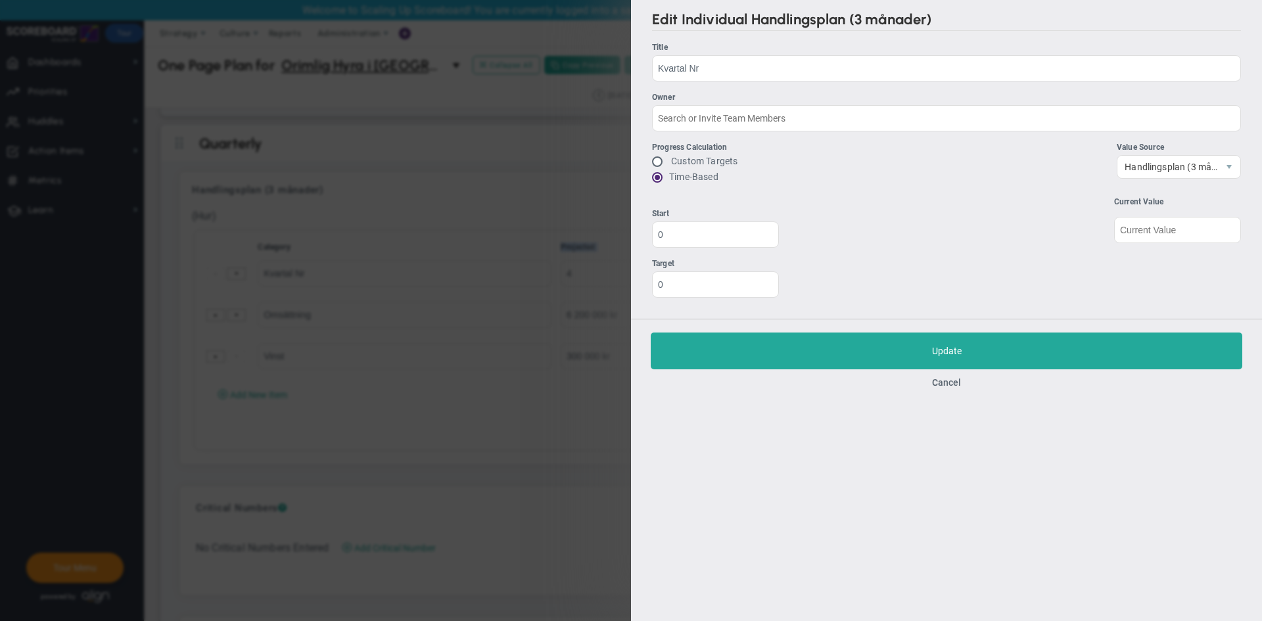
click at [667, 160] on input "radio" at bounding box center [662, 162] width 13 height 11
radio input "true"
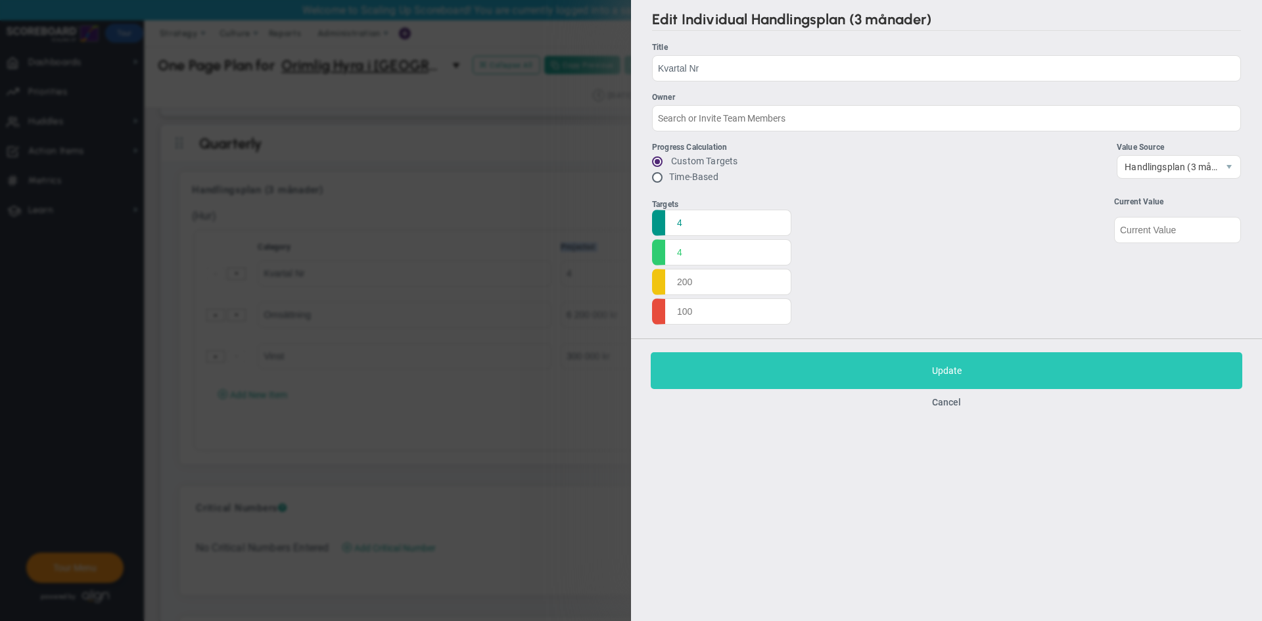
click at [785, 361] on button "Save Update" at bounding box center [947, 370] width 592 height 37
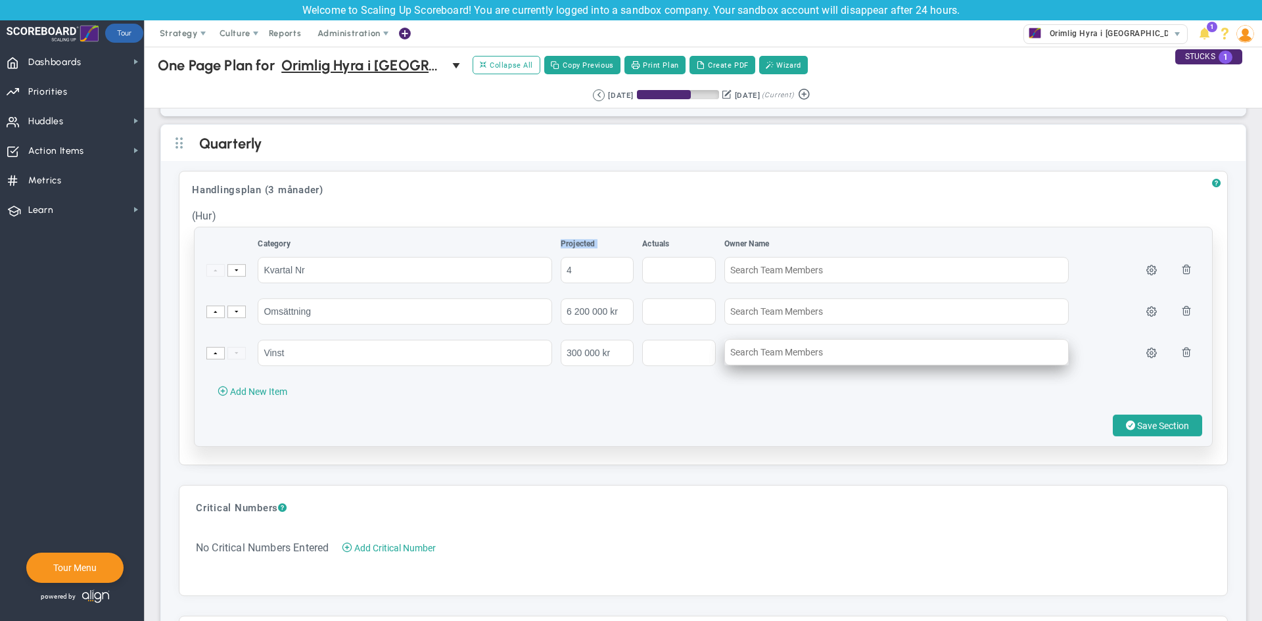
type input "0"
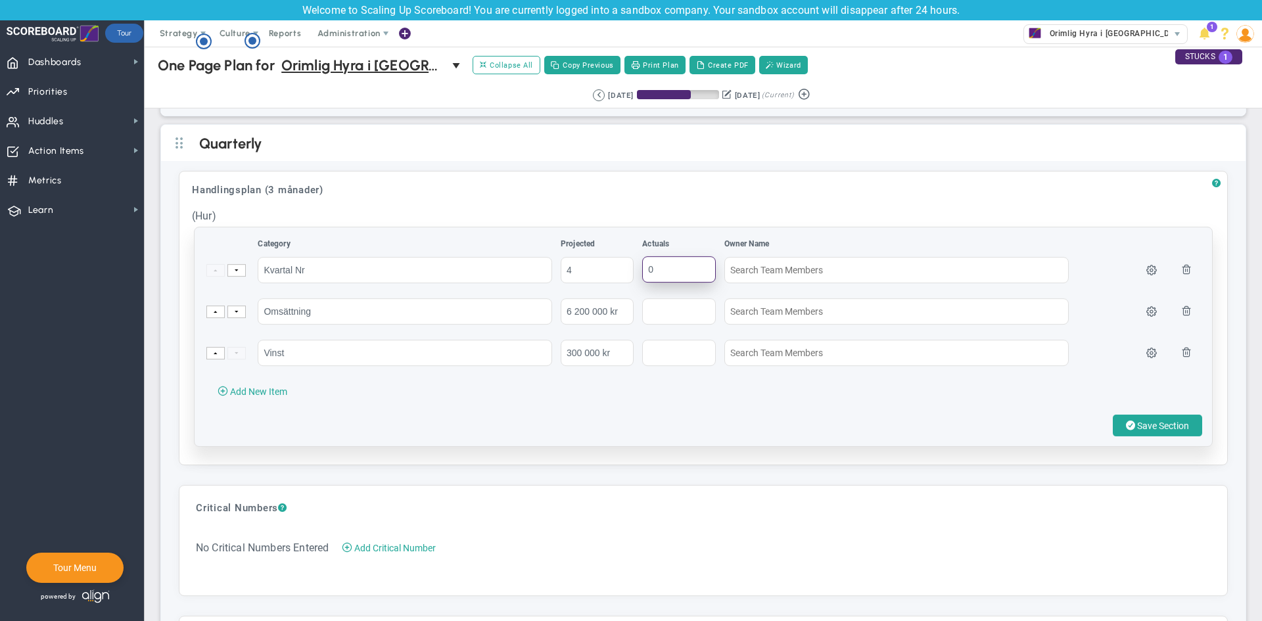
click at [681, 272] on input "0" at bounding box center [678, 269] width 73 height 26
click at [911, 406] on div "Category Projected Actuals Owner Name 4 Vinst" at bounding box center [704, 337] width 1018 height 219
click at [1147, 270] on span at bounding box center [1152, 269] width 11 height 11
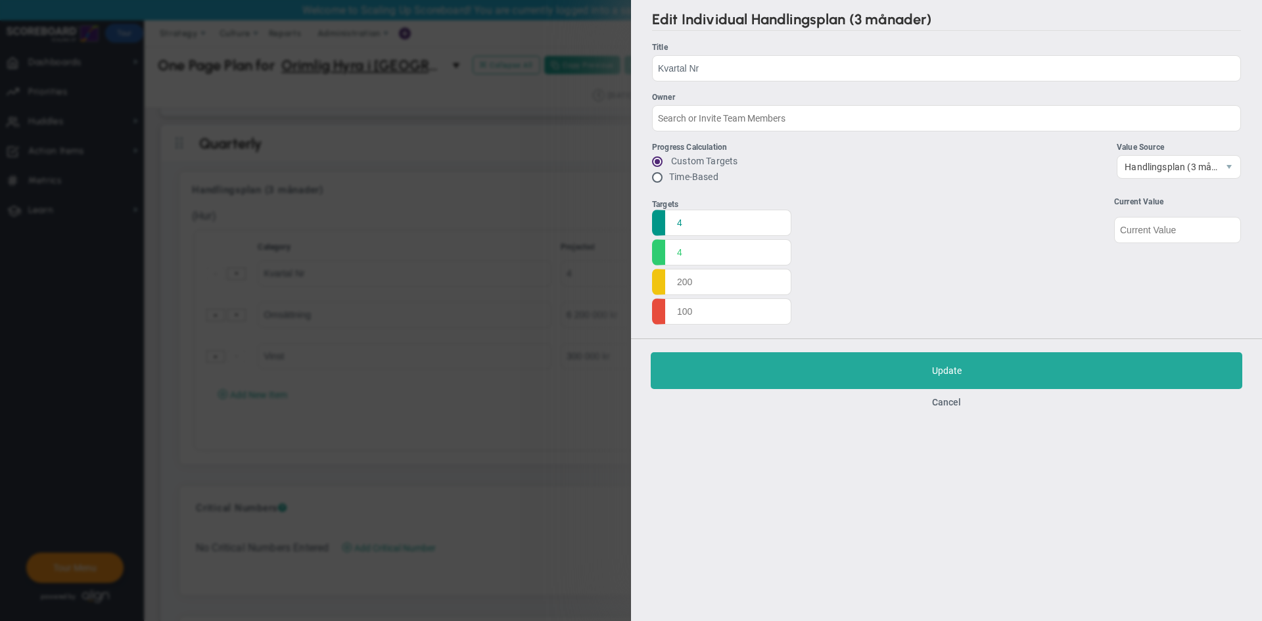
click at [684, 176] on label "Time-Based" at bounding box center [693, 177] width 49 height 11
click at [659, 178] on input "radio" at bounding box center [662, 178] width 13 height 11
radio input "true"
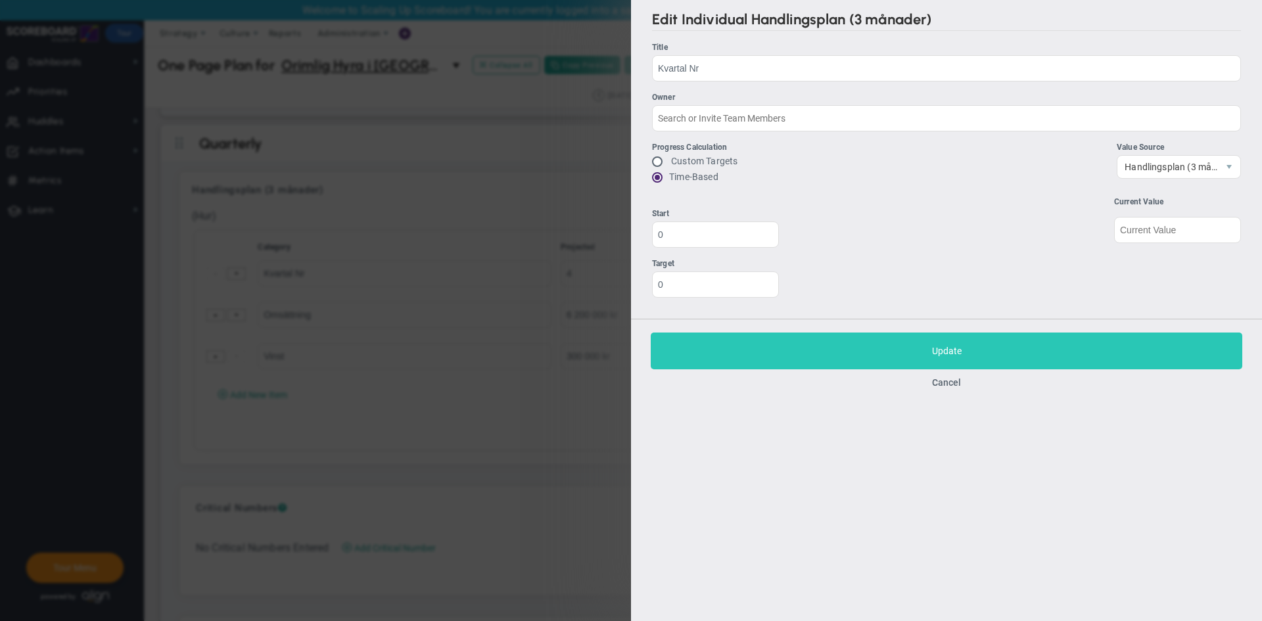
click at [765, 363] on button "Save Update" at bounding box center [947, 351] width 592 height 37
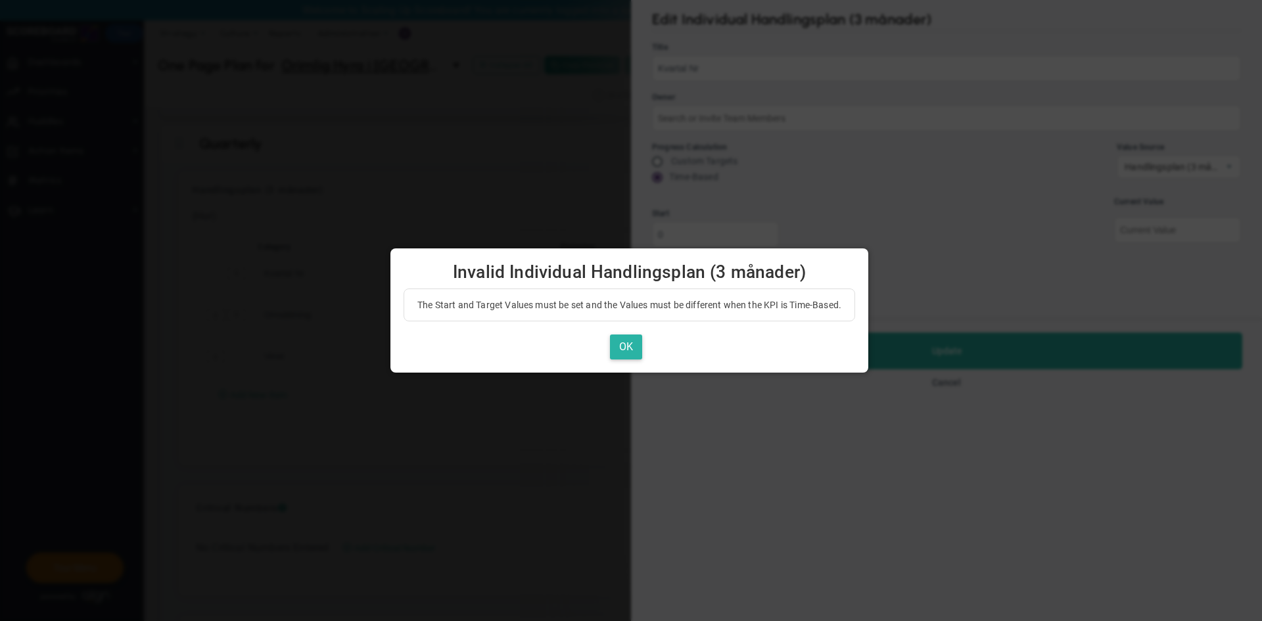
click at [622, 347] on button "OK" at bounding box center [626, 348] width 32 height 26
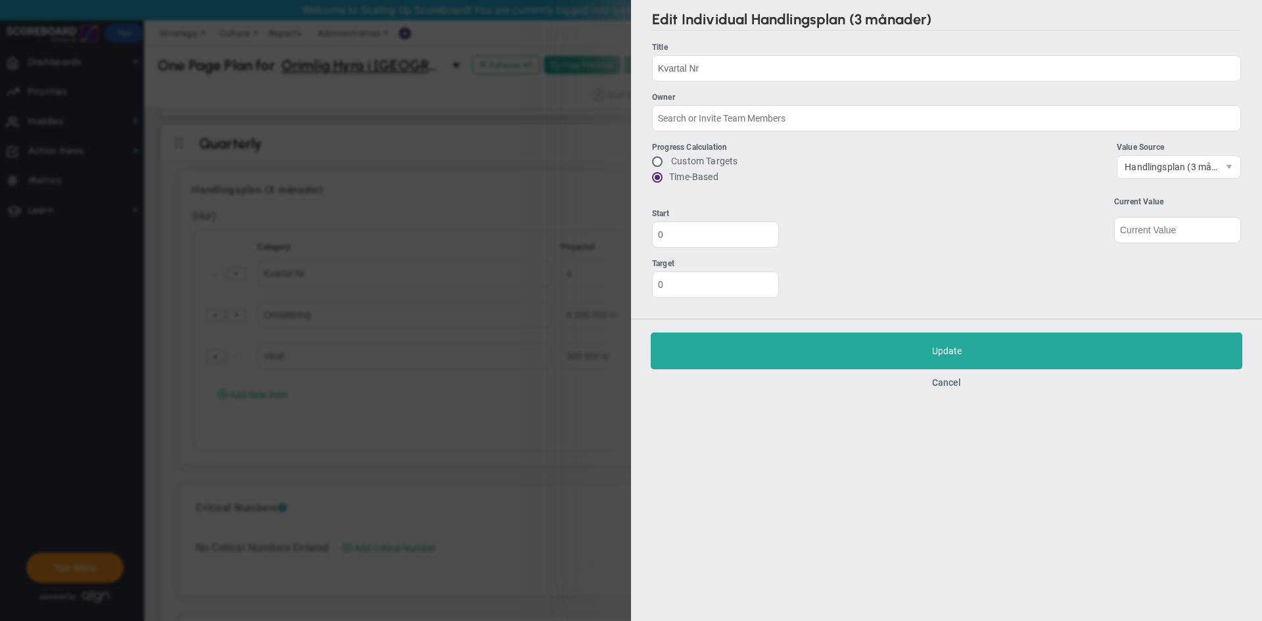
click at [562, 369] on div "Edit Individual Handlingsplan (3 månader) Title Kvartal Nr Kvartal Nr Owner Pro…" at bounding box center [631, 310] width 1262 height 621
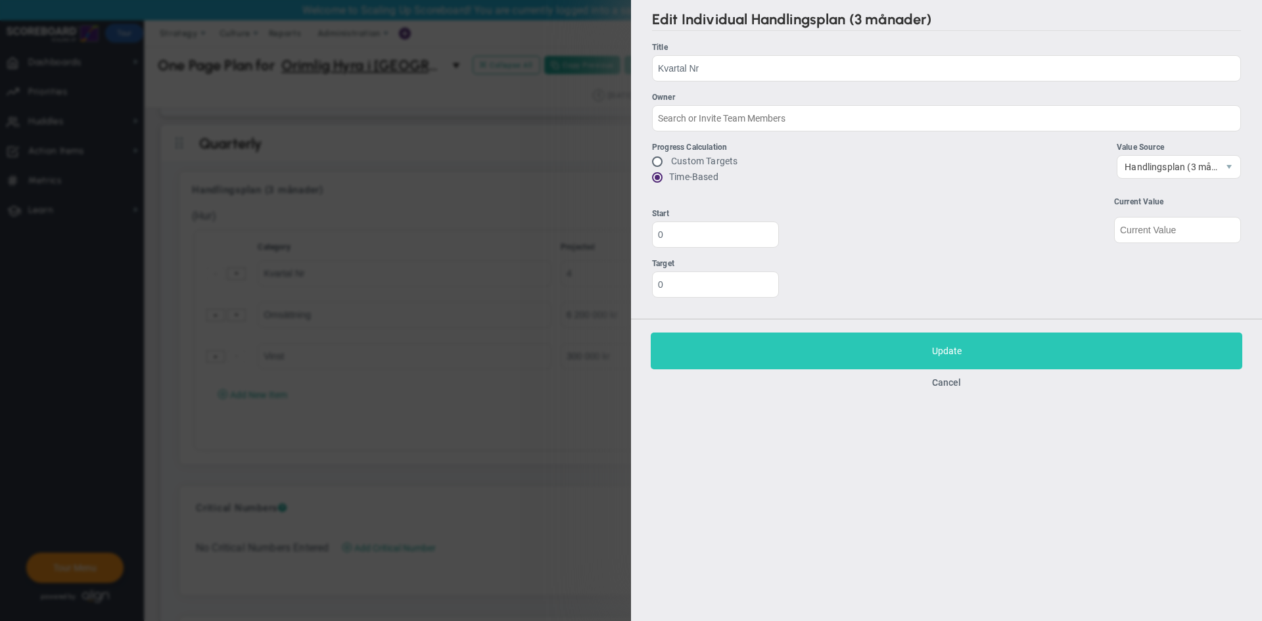
click at [944, 362] on button "Save Update" at bounding box center [947, 351] width 592 height 37
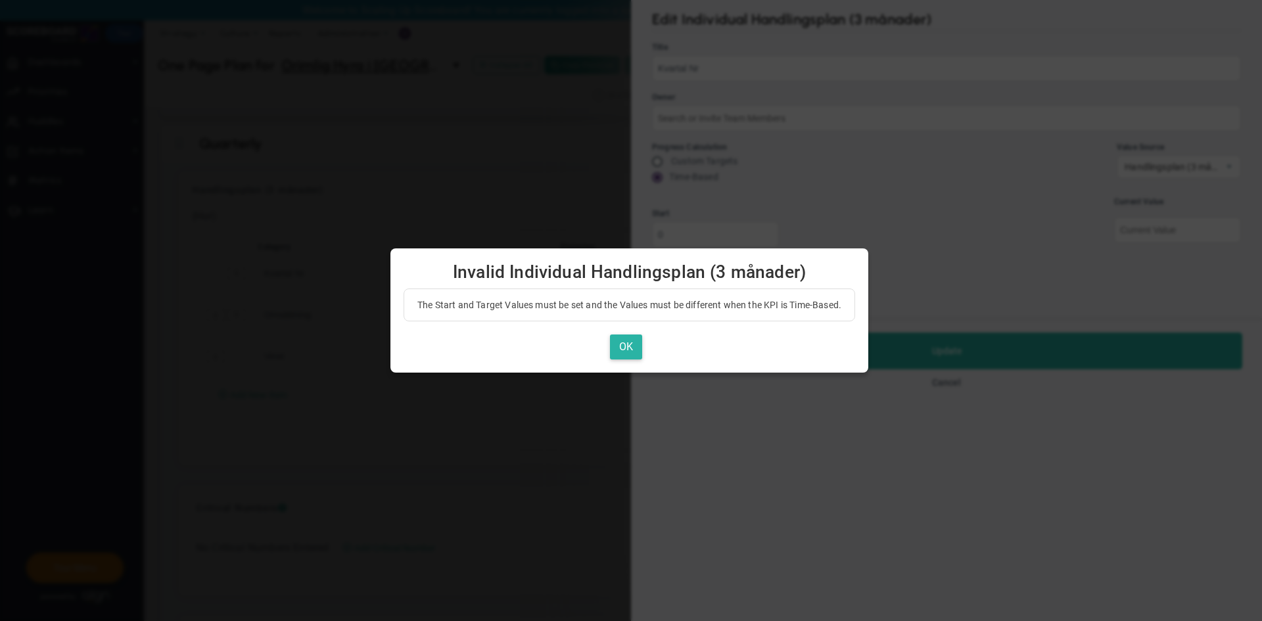
click at [625, 351] on button "OK" at bounding box center [626, 348] width 32 height 26
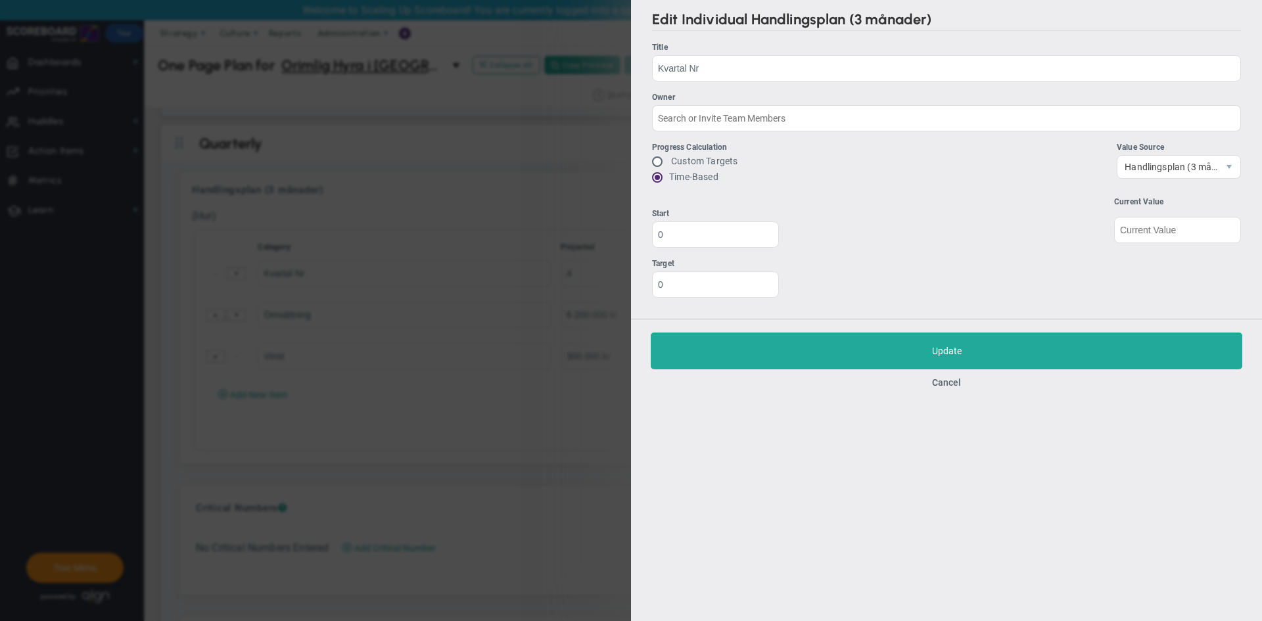
click at [689, 160] on label "Custom Targets" at bounding box center [704, 161] width 66 height 11
click at [655, 162] on span at bounding box center [658, 161] width 13 height 11
click at [657, 161] on input "radio" at bounding box center [662, 162] width 13 height 11
radio input "true"
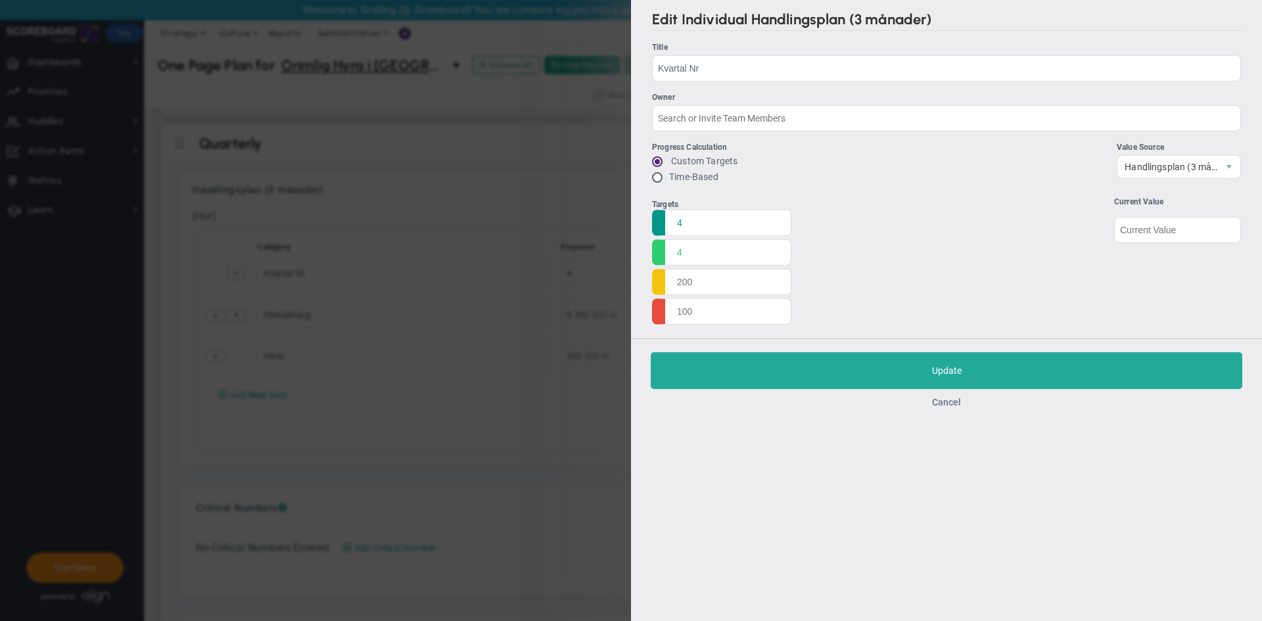
click at [944, 407] on button "Cancel" at bounding box center [946, 402] width 29 height 11
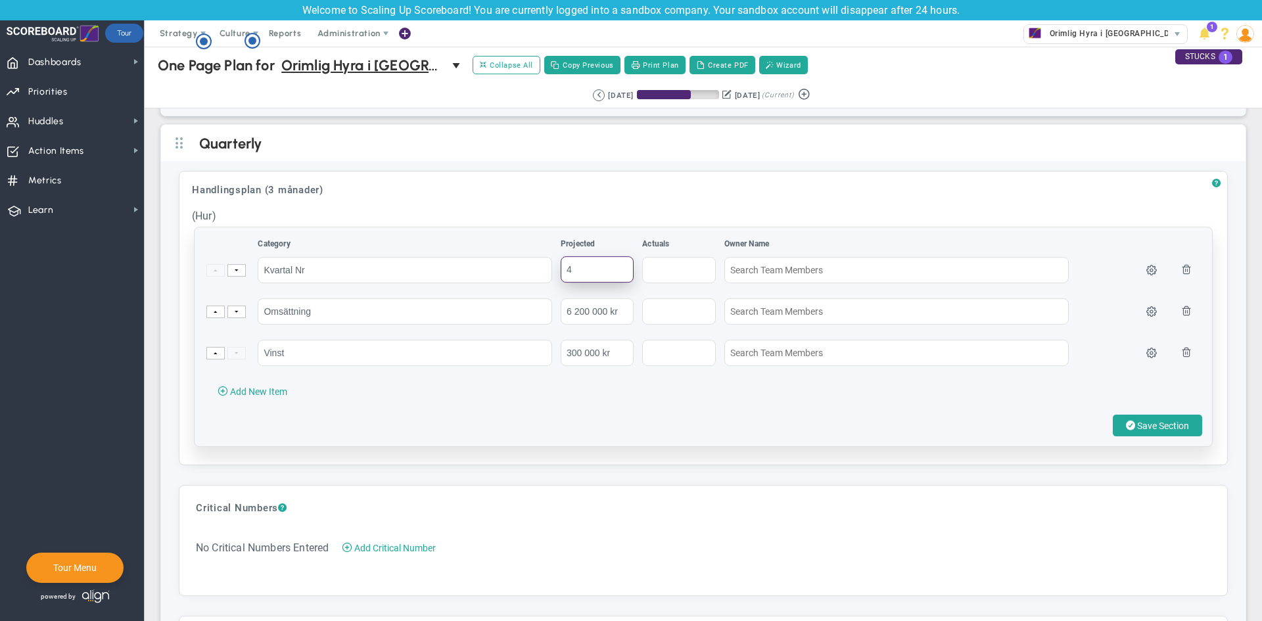
drag, startPoint x: 611, startPoint y: 268, endPoint x: 552, endPoint y: 272, distance: 59.3
click at [552, 272] on tr "Kvartal Nr 4" at bounding box center [703, 276] width 995 height 40
click at [612, 307] on input "6 200 000 kr" at bounding box center [597, 311] width 73 height 26
click at [613, 306] on input "6 200 000 kr" at bounding box center [597, 311] width 73 height 26
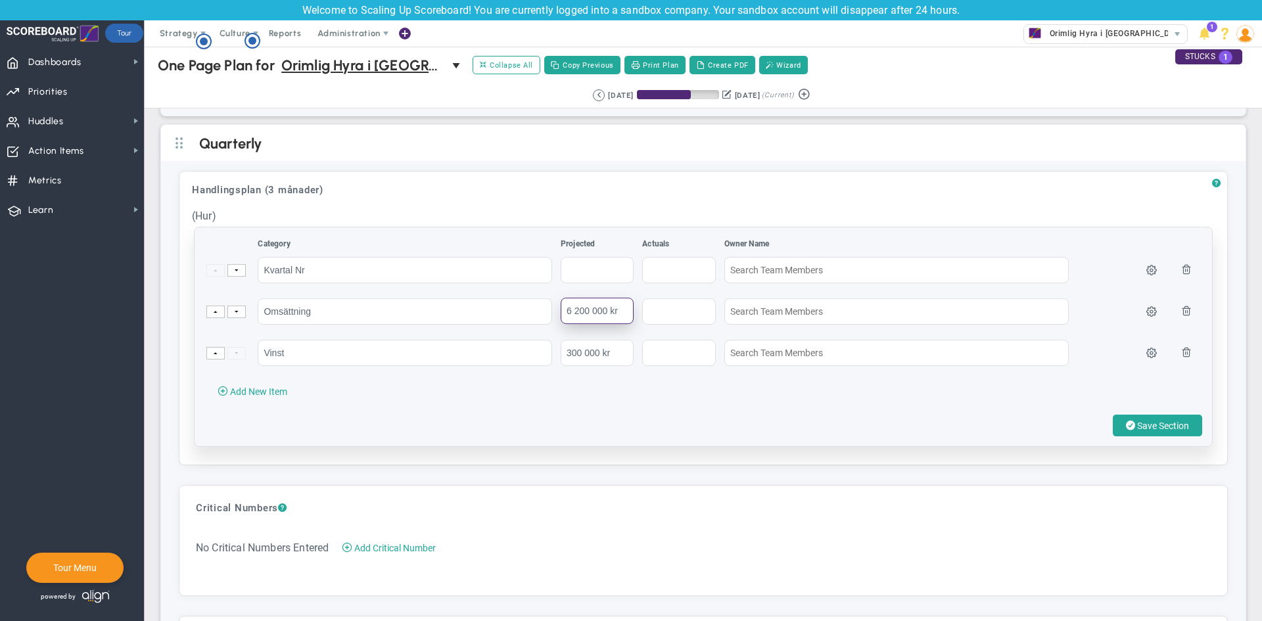
click at [613, 306] on input "6 200 000 kr" at bounding box center [597, 311] width 73 height 26
click at [597, 341] on input "300 000 kr" at bounding box center [597, 352] width 73 height 26
click at [595, 345] on input "300 000 kr" at bounding box center [597, 352] width 73 height 26
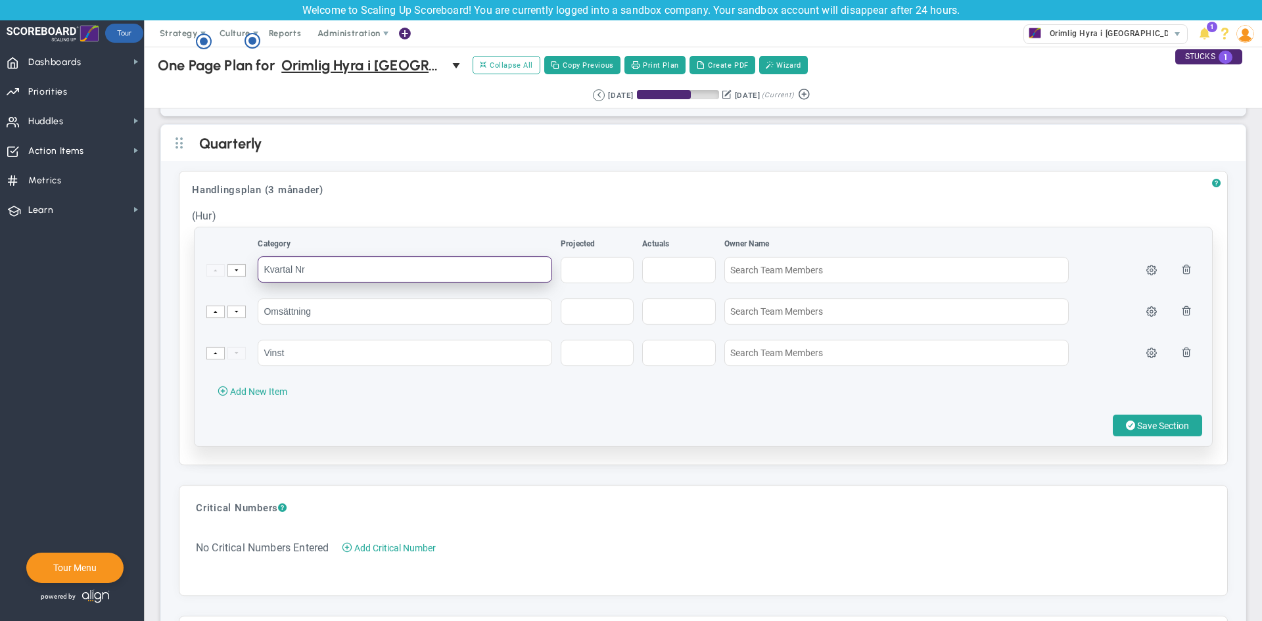
click at [422, 279] on input "Kvartal Nr" at bounding box center [405, 269] width 295 height 26
type input "Kvartal Nr - 4"
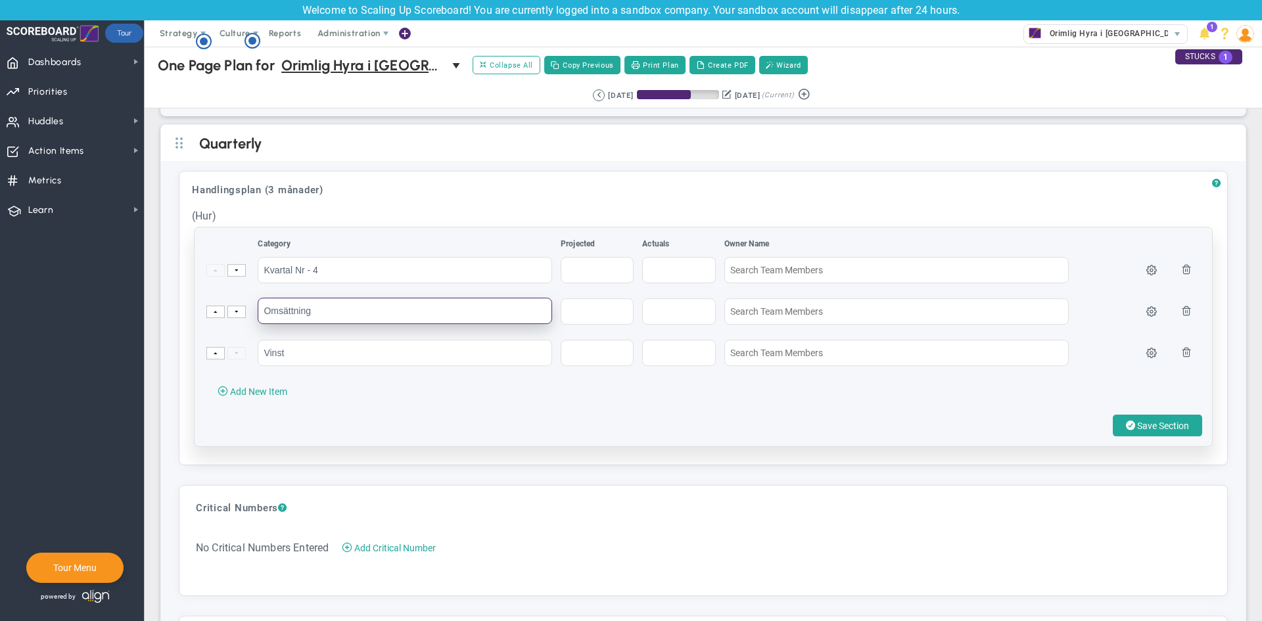
click at [402, 311] on input "Omsättning" at bounding box center [405, 311] width 295 height 26
type input "Omsättning - 6 200 000 kr"
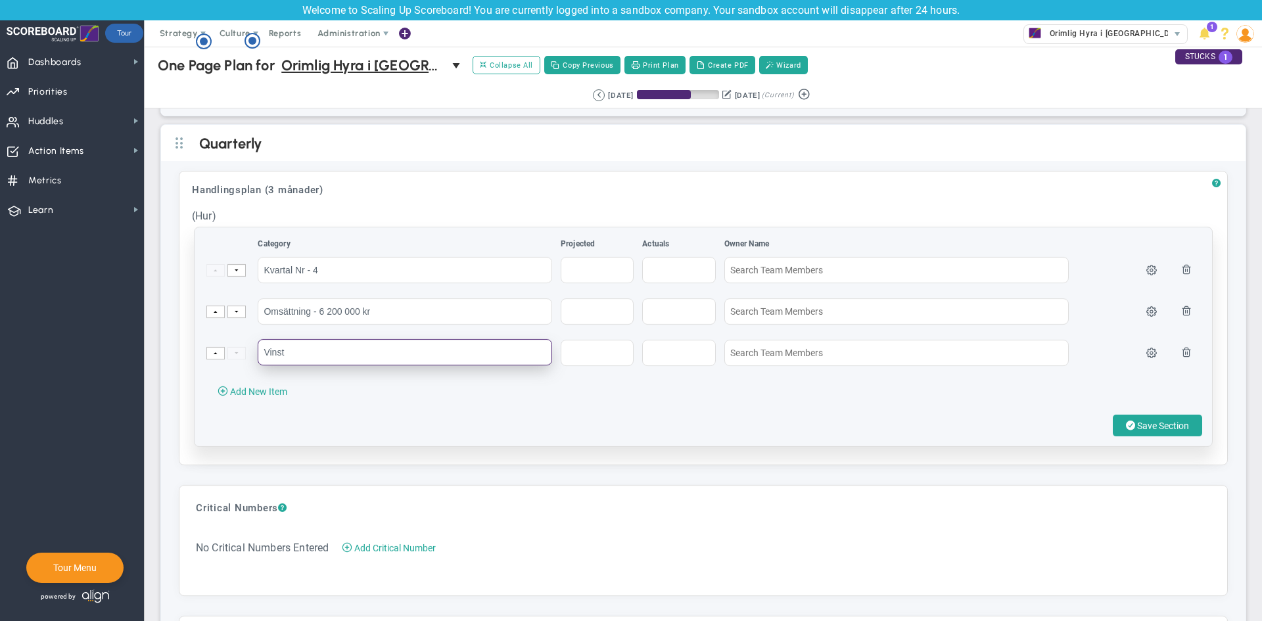
click at [394, 344] on input "Vinst" at bounding box center [405, 352] width 295 height 26
type input "Vinst - 300 000 kr"
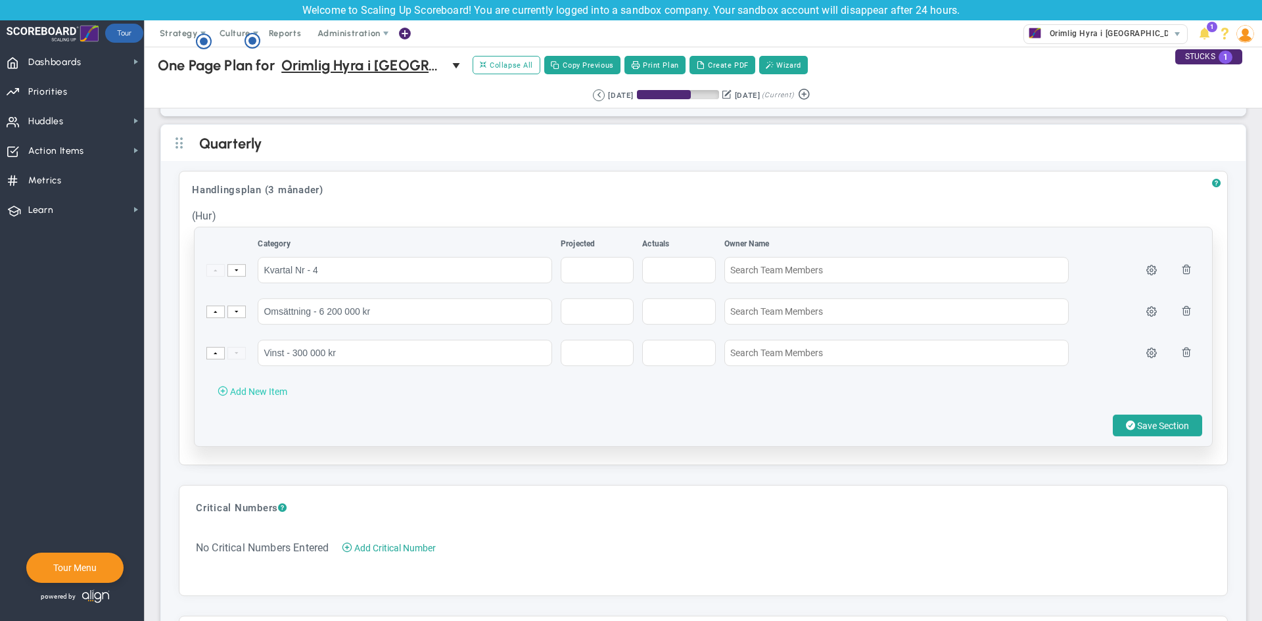
click at [281, 395] on span "Add New Item" at bounding box center [258, 392] width 57 height 11
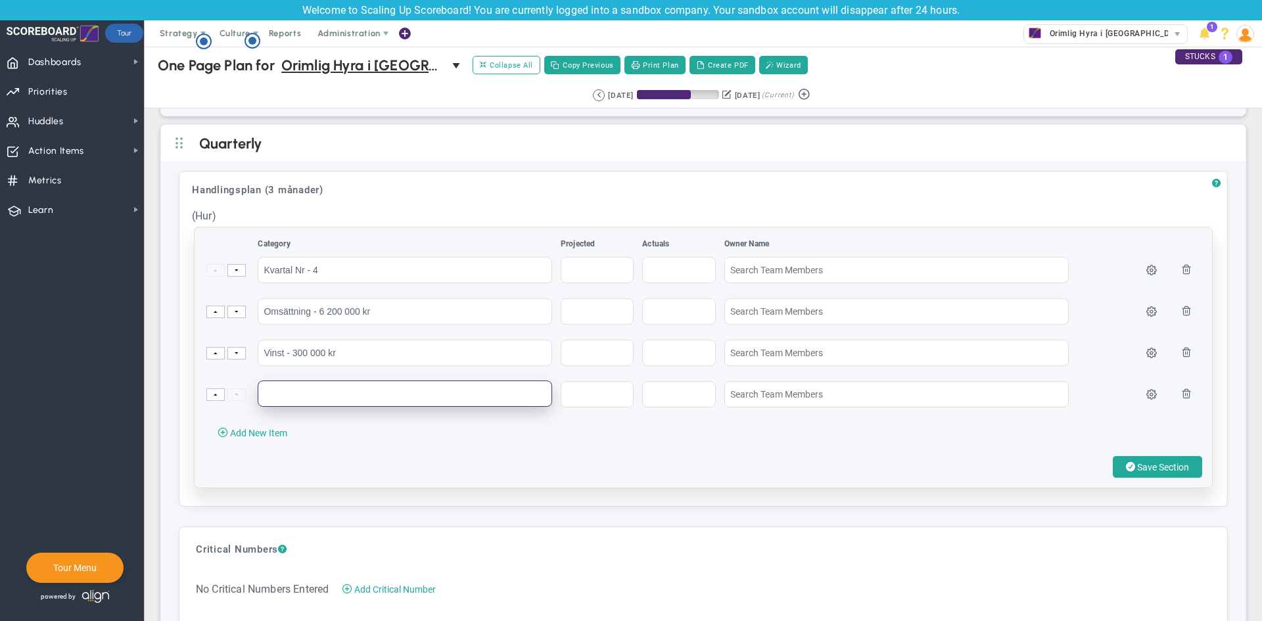
click at [307, 392] on input "text" at bounding box center [405, 394] width 295 height 26
type input "Marknadsvärde - 80 000 000 kr"
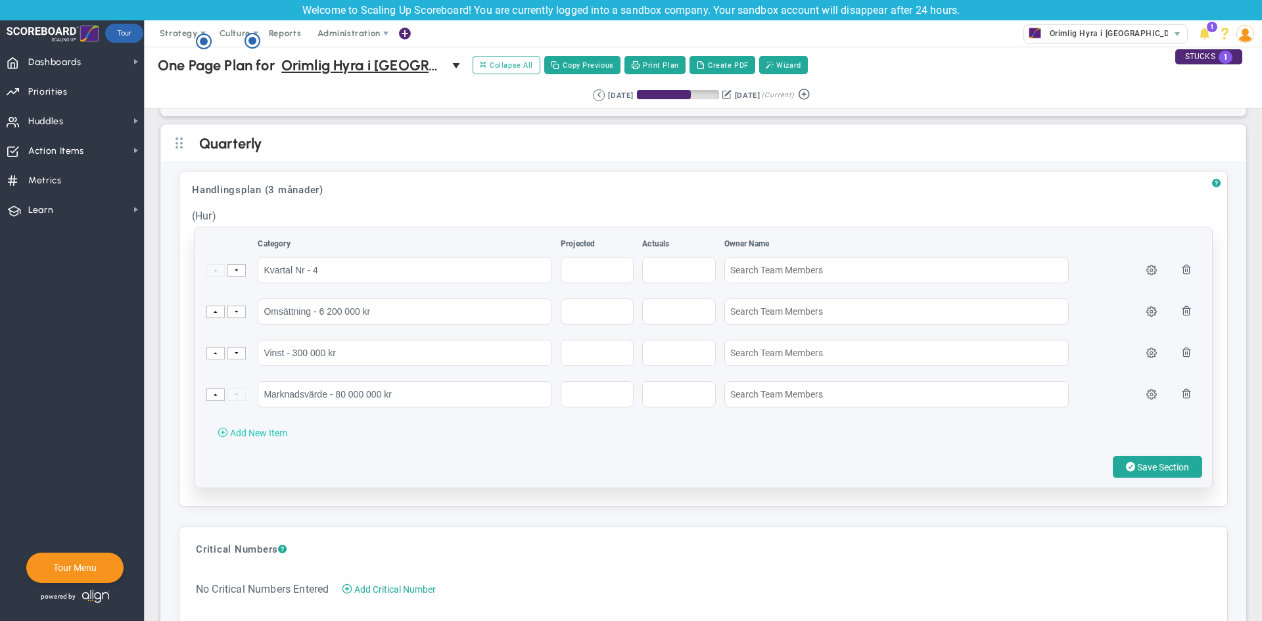
click at [258, 430] on span "Add New Item" at bounding box center [258, 433] width 57 height 11
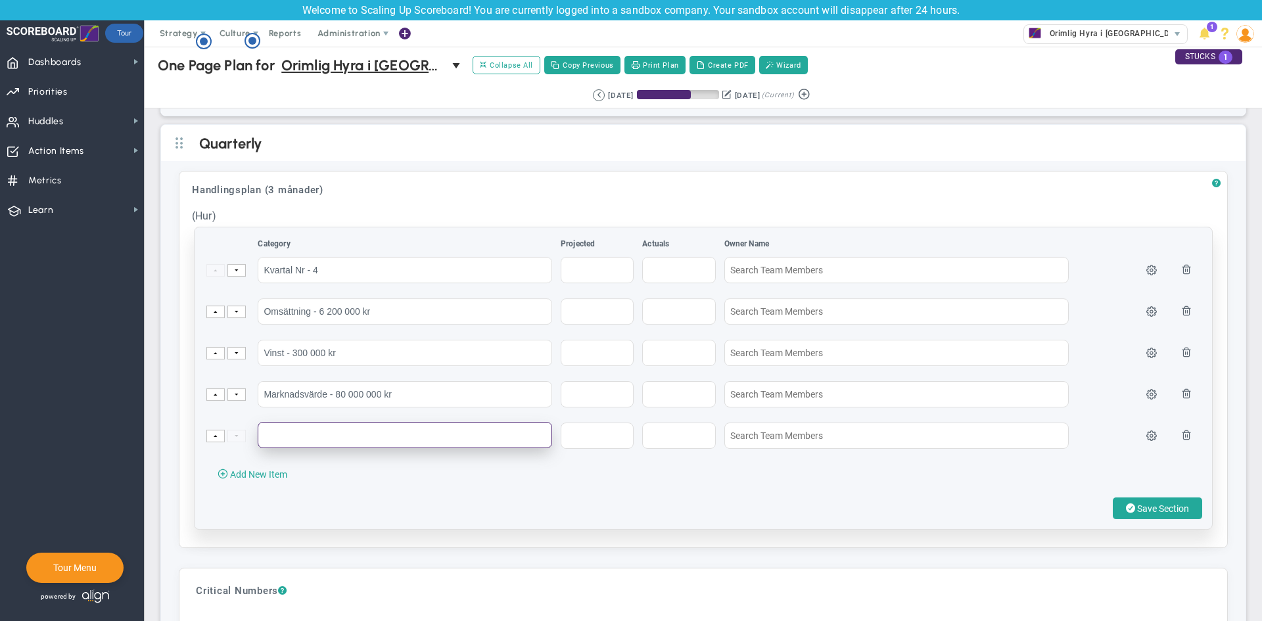
click at [319, 437] on input "text" at bounding box center [405, 435] width 295 height 26
type input "Bruttomarginal - 40%"
click at [255, 479] on span "Add New Item" at bounding box center [258, 474] width 57 height 11
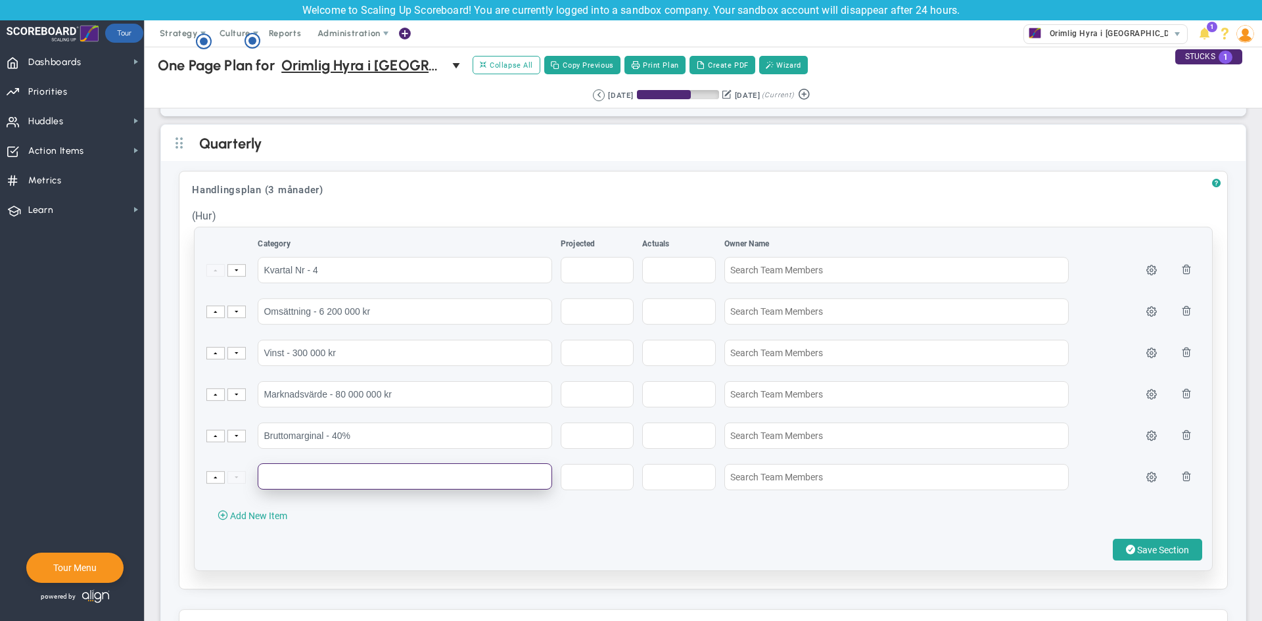
click at [315, 477] on input "text" at bounding box center [405, 477] width 295 height 26
type input "Likvida medel - 1 000 000 kr"
click at [263, 518] on span "Add New Item" at bounding box center [258, 516] width 57 height 11
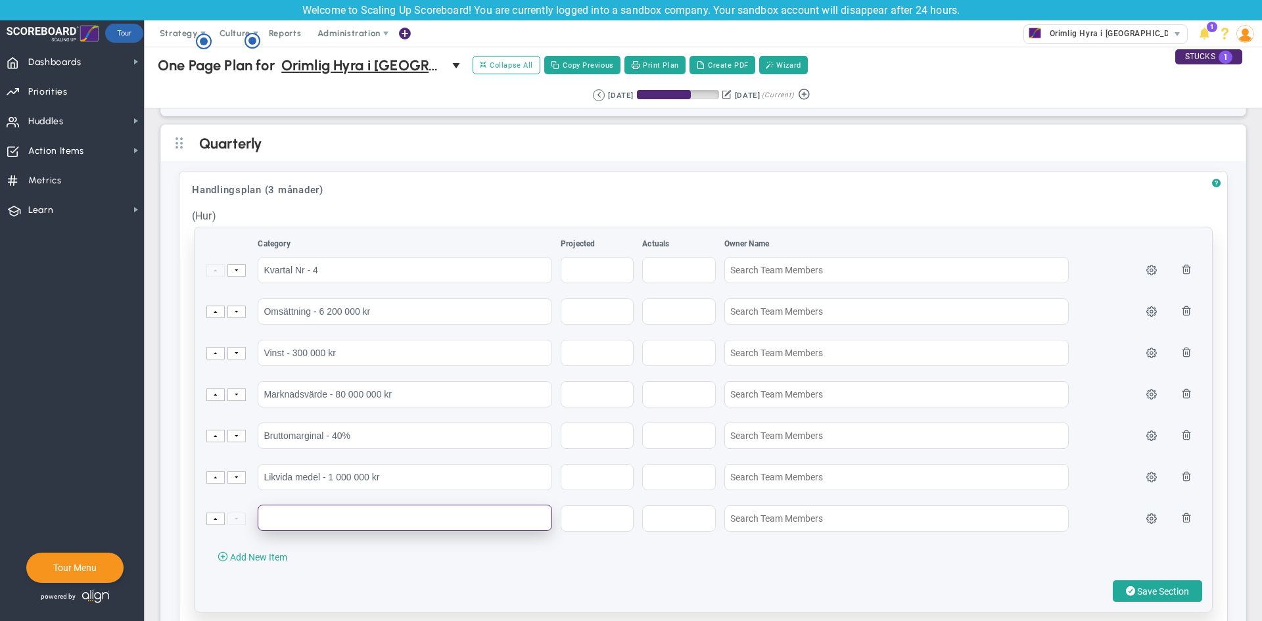
click at [298, 508] on input "text" at bounding box center [405, 518] width 295 height 26
click at [297, 521] on input "Kundfodringar -" at bounding box center [405, 518] width 295 height 26
click at [291, 522] on input "Kundfodringar -" at bounding box center [405, 518] width 295 height 26
click at [353, 510] on input "Kundfordringar -" at bounding box center [405, 518] width 295 height 26
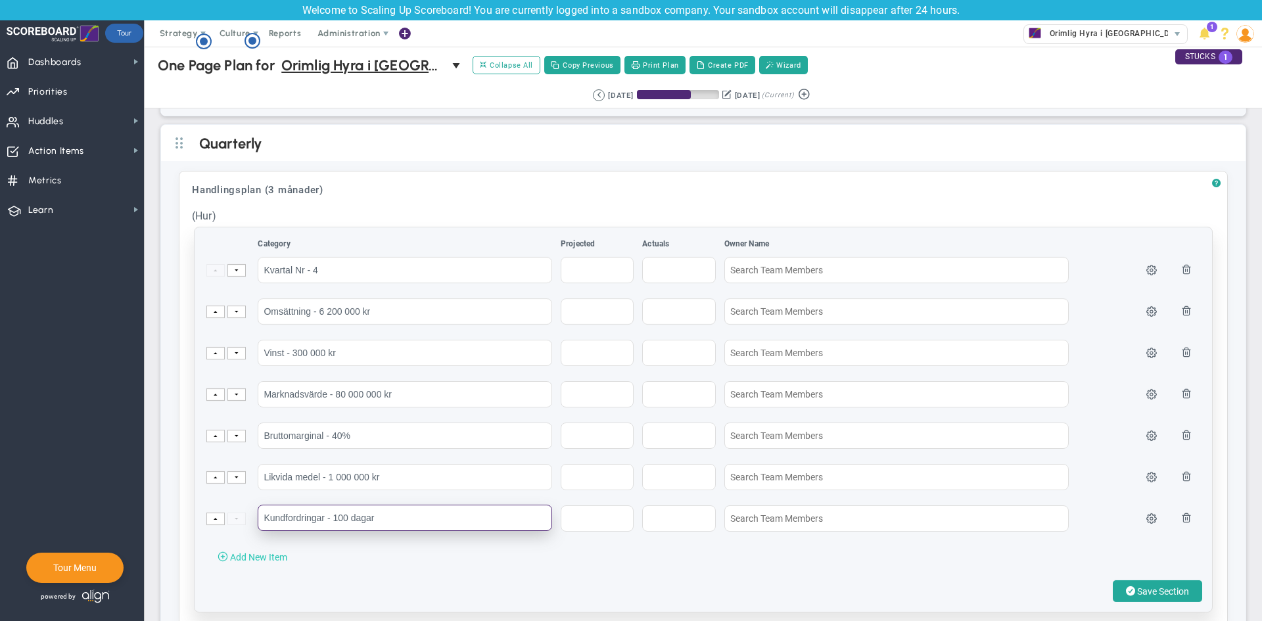
type input "Kundfordringar - 100 dagar"
click at [277, 563] on span "Add New Item" at bounding box center [258, 557] width 57 height 11
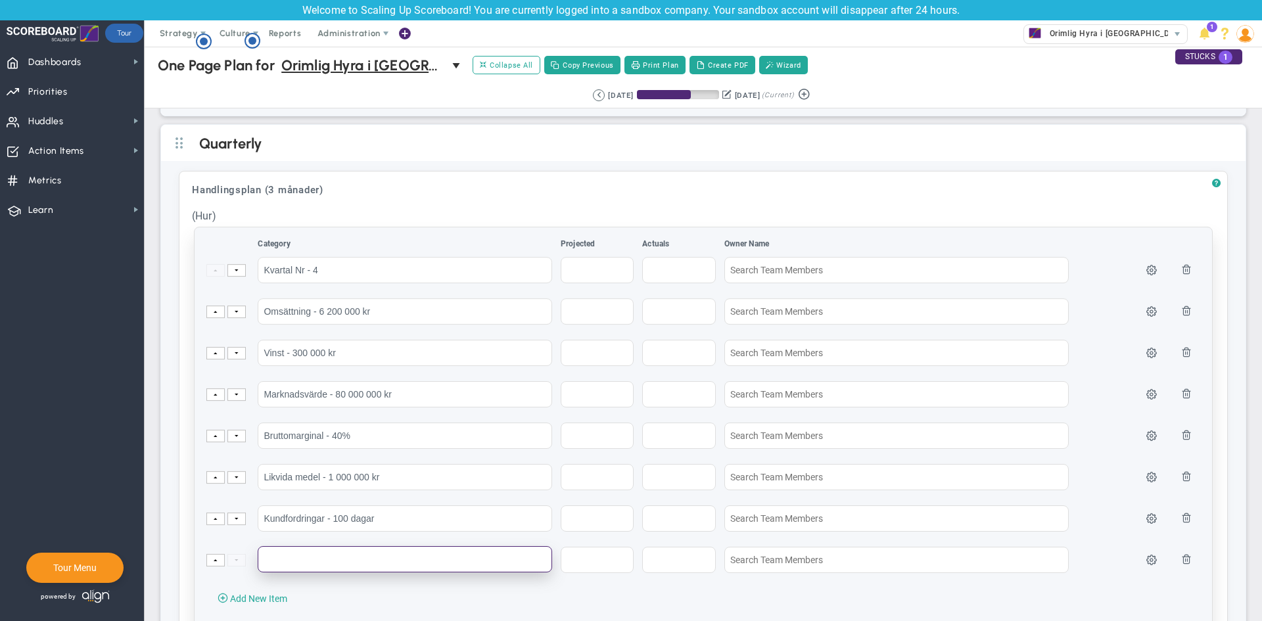
click at [295, 556] on input "text" at bounding box center [405, 559] width 295 height 26
click at [270, 557] on input "LAgeromsättning -" at bounding box center [405, 559] width 295 height 26
click at [290, 563] on input "Lageromsättning -" at bounding box center [405, 559] width 295 height 26
click at [400, 558] on input "Lagero msättning -" at bounding box center [405, 559] width 295 height 26
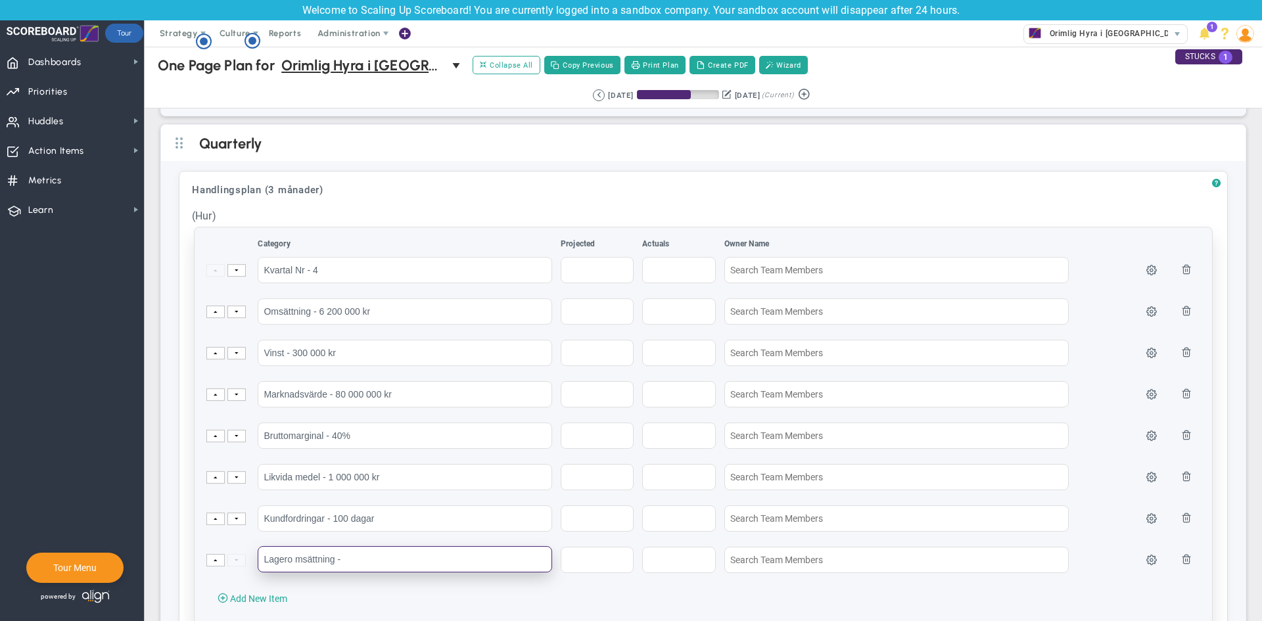
drag, startPoint x: 293, startPoint y: 563, endPoint x: 527, endPoint y: 545, distance: 234.7
click at [297, 562] on input "Lagero msättning -" at bounding box center [405, 559] width 295 height 26
click at [443, 569] on input "Lager omsättning -" at bounding box center [405, 559] width 295 height 26
drag, startPoint x: 289, startPoint y: 559, endPoint x: 331, endPoint y: 557, distance: 41.5
click at [290, 559] on input "Lager omsättning - 180 dagar" at bounding box center [405, 559] width 295 height 26
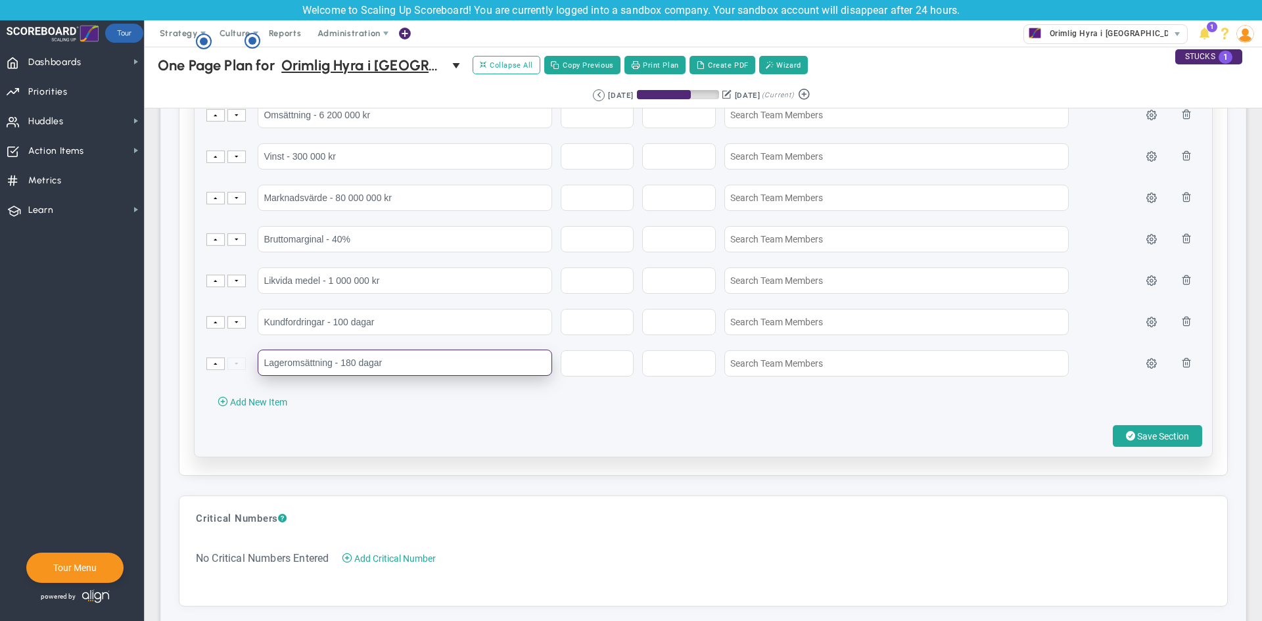
scroll to position [2161, 0]
type input "Lageromsättning - 180 dagar"
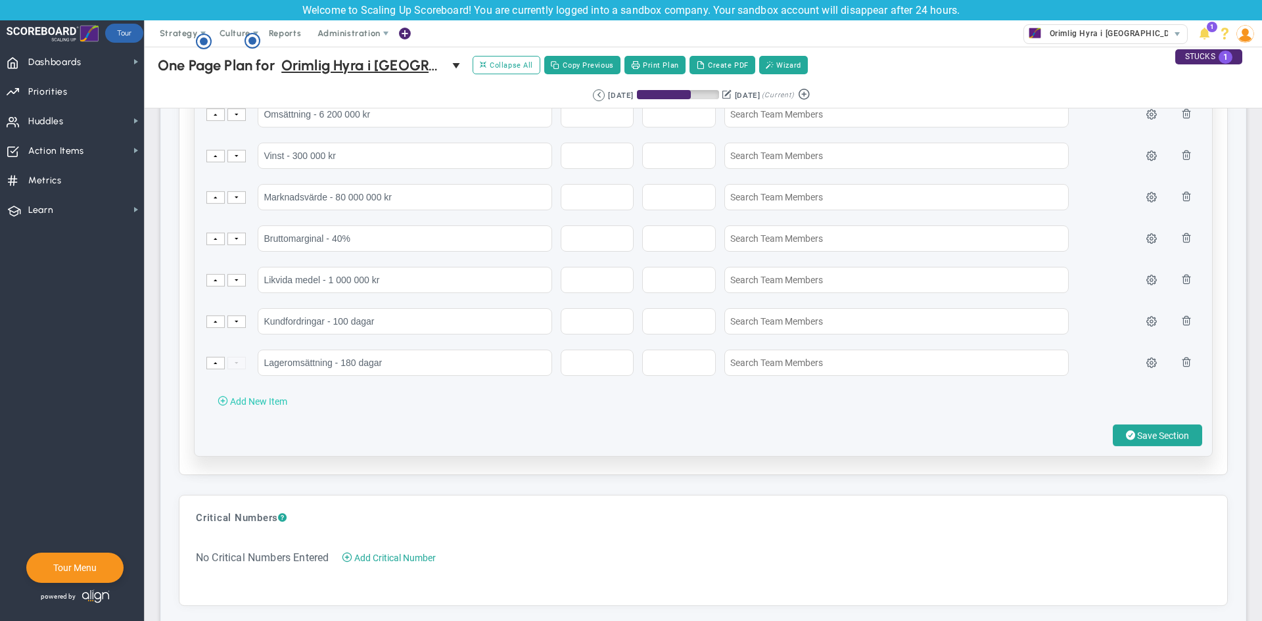
click at [281, 400] on span "Add New Item" at bounding box center [258, 401] width 57 height 11
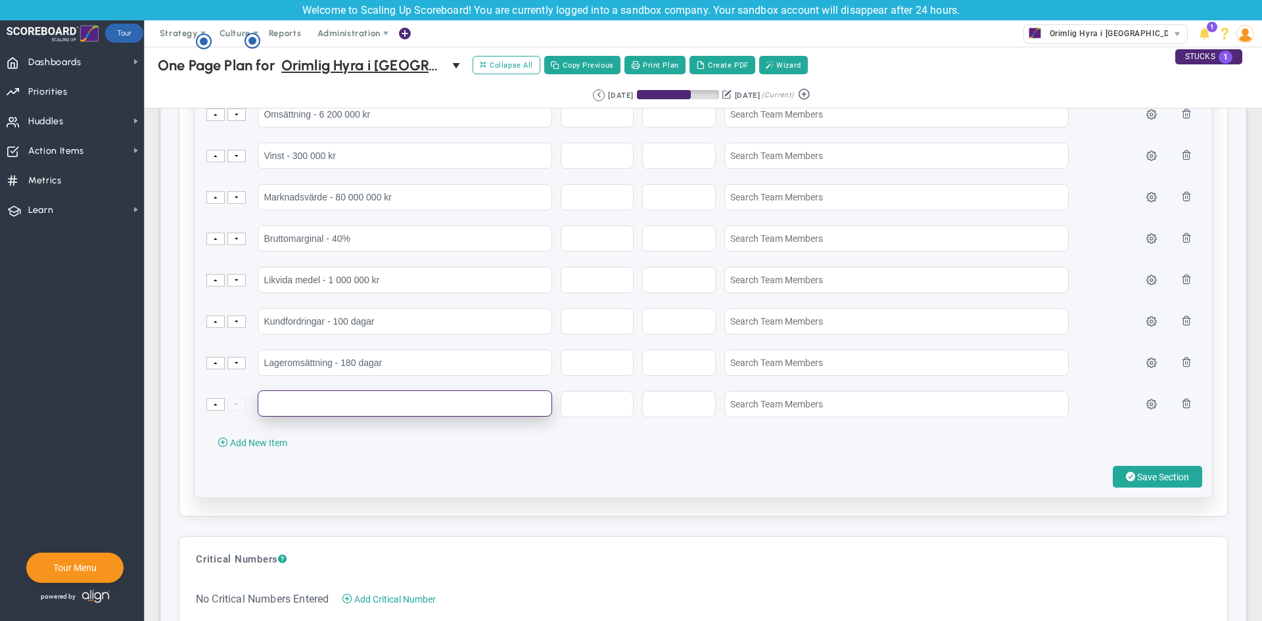
click at [364, 410] on input "text" at bounding box center [405, 404] width 295 height 26
type input "Omsättning/Anställd - 560 000 kr/anställd"
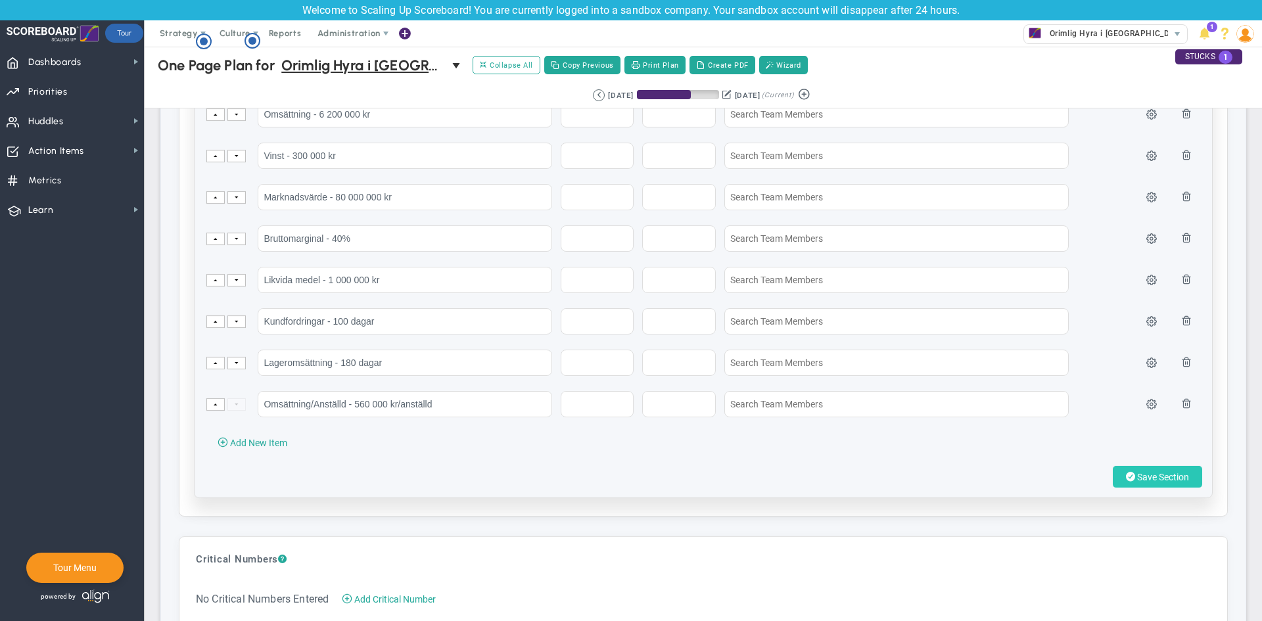
click at [1174, 473] on span "Save Section" at bounding box center [1164, 477] width 52 height 11
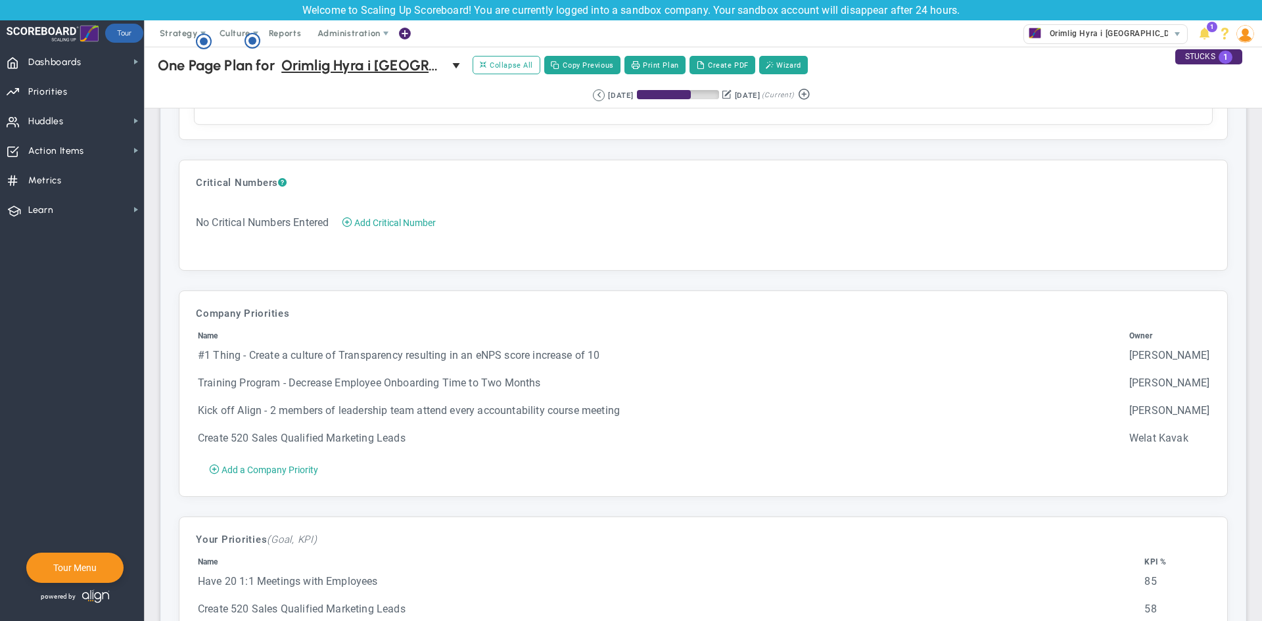
scroll to position [2359, 0]
click at [450, 388] on td "Training Program - Decrease Employee Onboarding Time to Two Months" at bounding box center [662, 388] width 930 height 26
click at [281, 418] on td "Kick off Align - 2 members of leadership team attend every accountability cours…" at bounding box center [662, 416] width 930 height 26
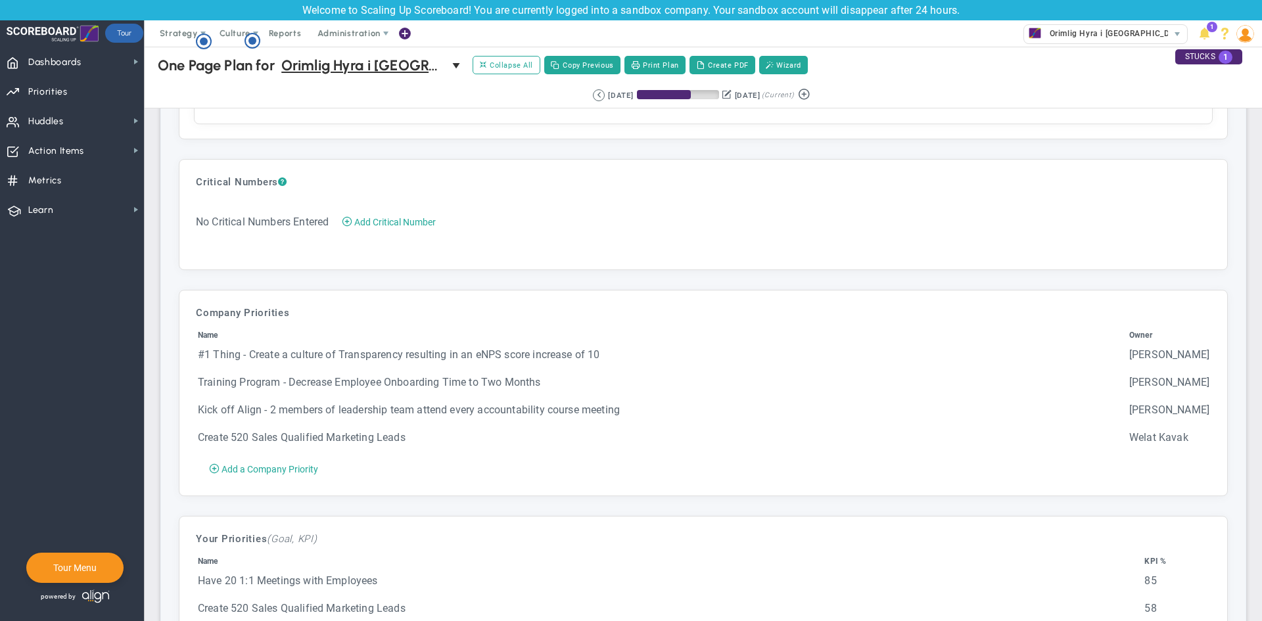
click at [279, 415] on td "Kick off Align - 2 members of leadership team attend every accountability cours…" at bounding box center [662, 416] width 930 height 26
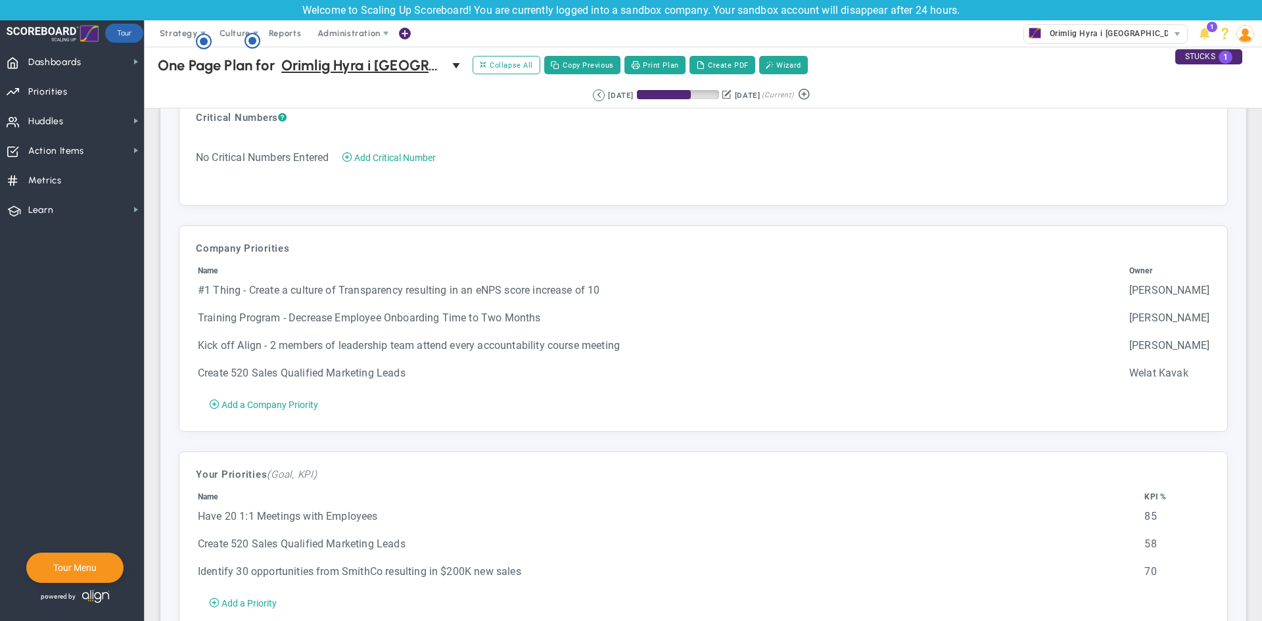
scroll to position [2424, 0]
click at [286, 410] on span "Add a Company Priority" at bounding box center [270, 404] width 97 height 11
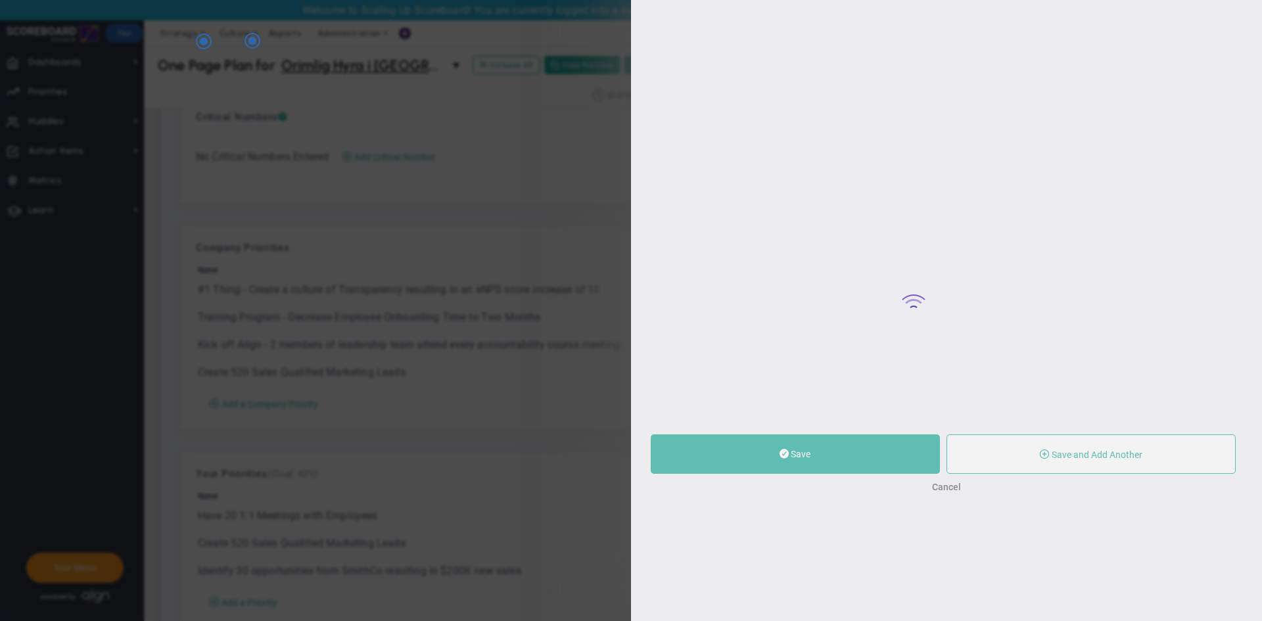
type input "0"
radio input "true"
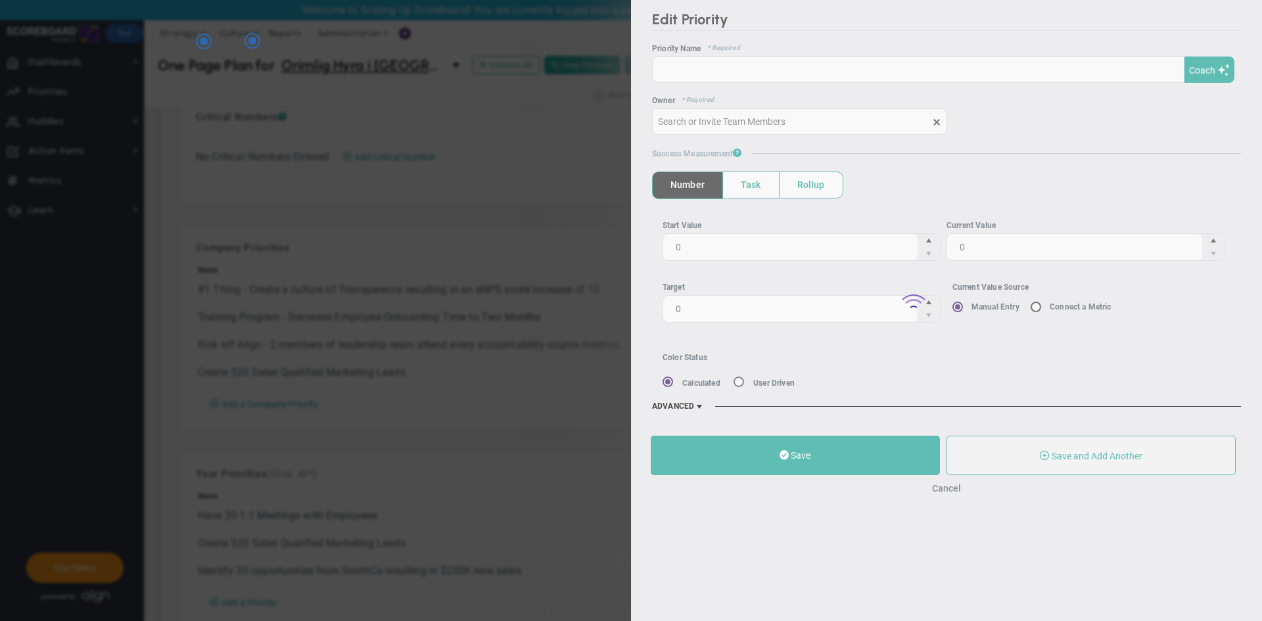
type input "Welat Kavak"
type input "0"
radio input "true"
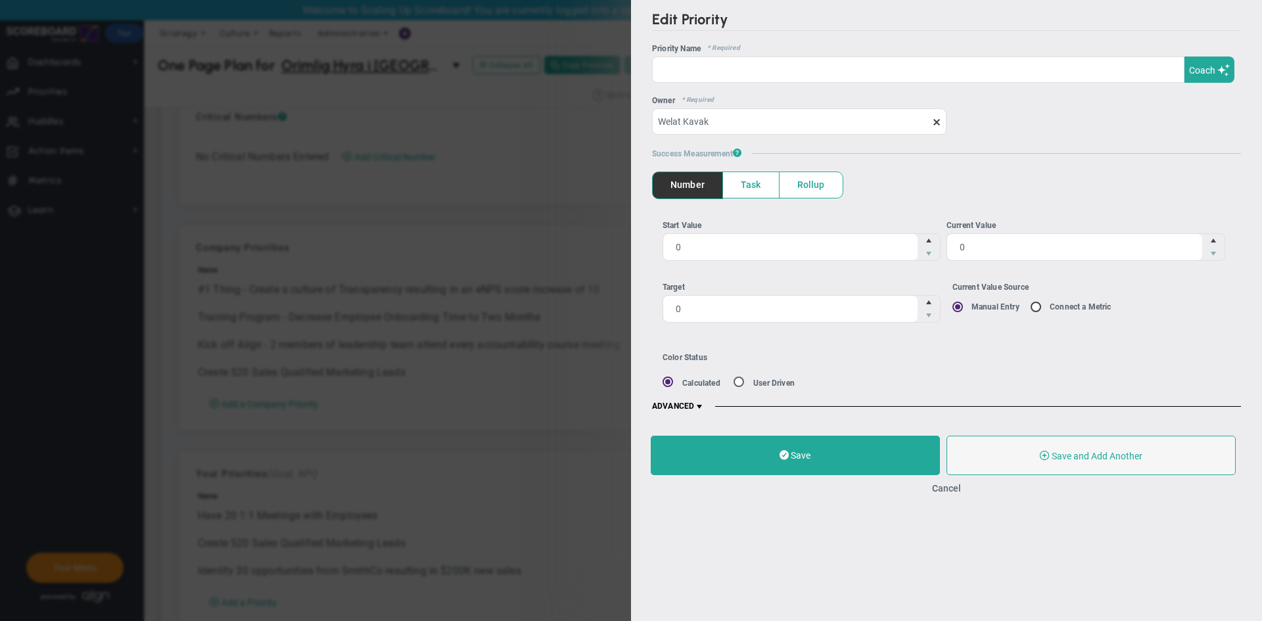
click at [454, 285] on div "Edit Priority OKR Name Priority Name Coach AI Coach ? ?" at bounding box center [631, 310] width 1262 height 621
click at [950, 492] on button "Cancel" at bounding box center [946, 488] width 29 height 11
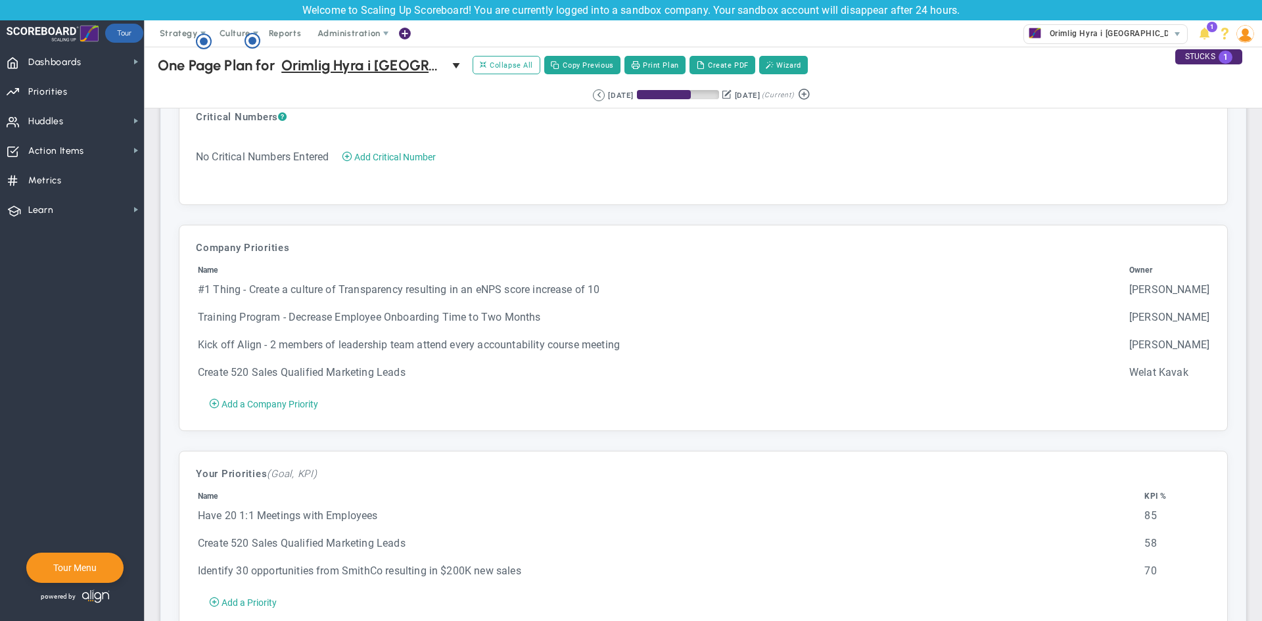
click at [557, 359] on td "Kick off Align - 2 members of leadership team attend every accountability cours…" at bounding box center [662, 351] width 930 height 26
click at [540, 353] on td "Kick off Align - 2 members of leadership team attend every accountability cours…" at bounding box center [662, 351] width 930 height 26
drag, startPoint x: 525, startPoint y: 351, endPoint x: 448, endPoint y: 307, distance: 88.1
click at [523, 351] on td "Kick off Align - 2 members of leadership team attend every accountability cours…" at bounding box center [662, 351] width 930 height 26
click at [435, 303] on td "#1 Thing - Create a culture of Transparency resulting in an eNPS score increase…" at bounding box center [662, 296] width 930 height 26
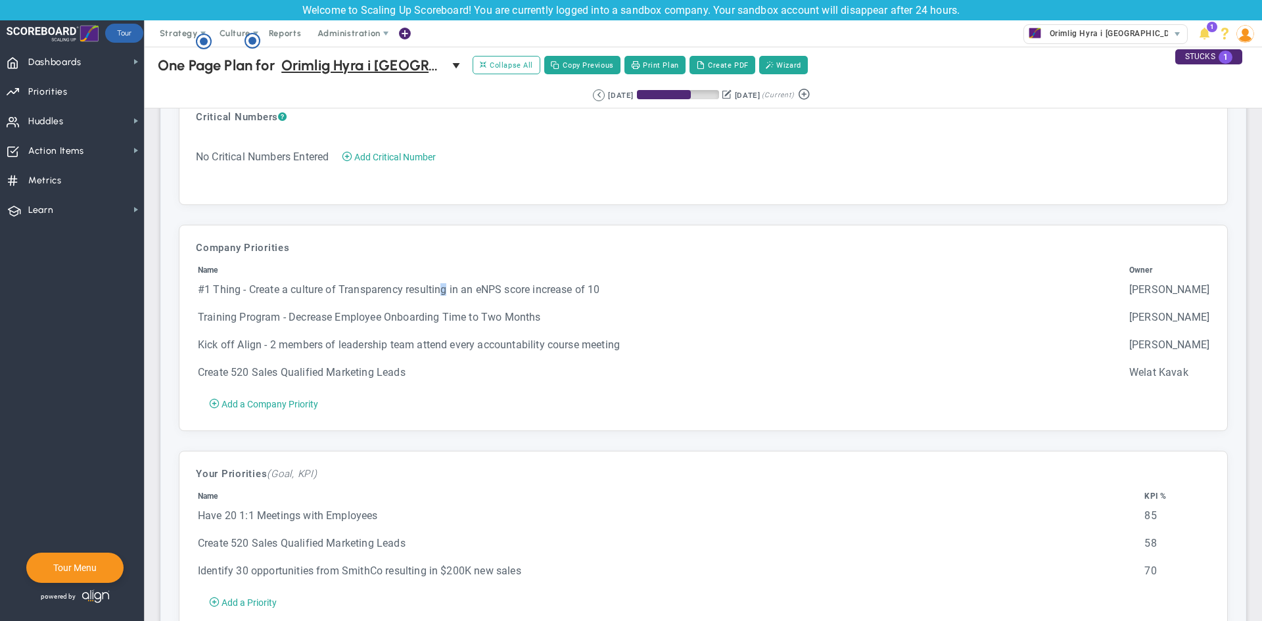
click at [445, 291] on td "#1 Thing - Create a culture of Transparency resulting in an eNPS score increase…" at bounding box center [662, 296] width 930 height 26
click at [1056, 288] on td "#1 Thing - Create a culture of Transparency resulting in an eNPS score increase…" at bounding box center [662, 296] width 930 height 26
click at [491, 268] on th "Name" at bounding box center [662, 273] width 930 height 16
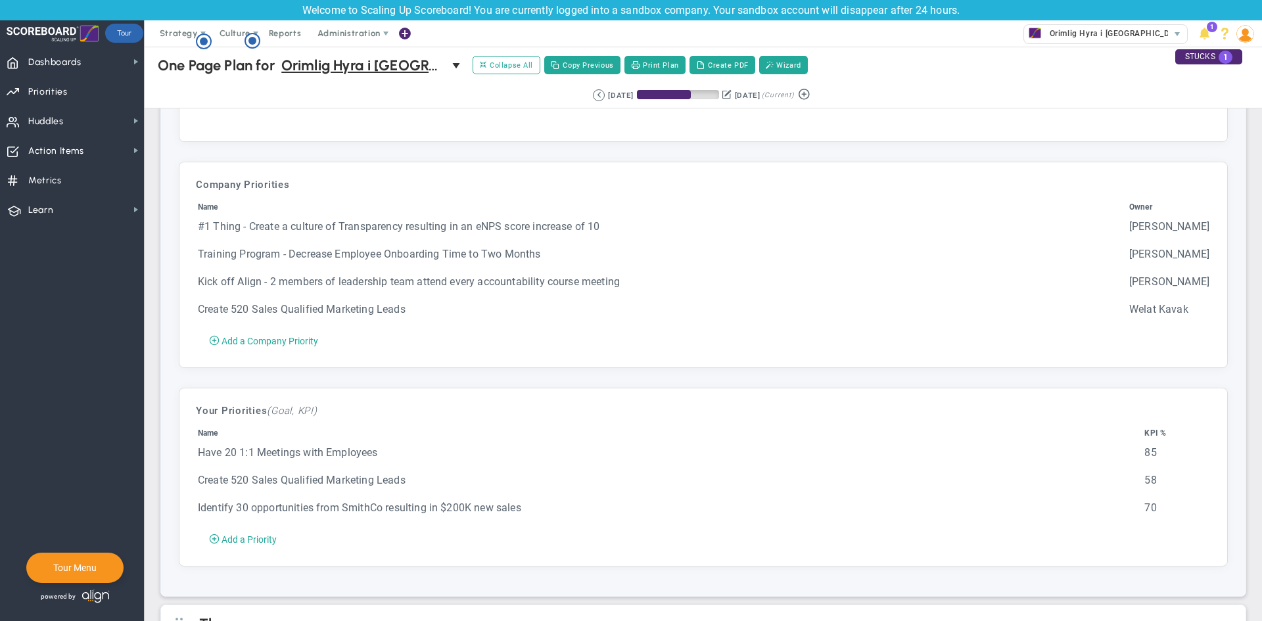
scroll to position [2487, 0]
click at [404, 256] on td "Training Program - Decrease Employee Onboarding Time to Two Months" at bounding box center [662, 260] width 930 height 26
click at [368, 499] on td "Create 520 Sales Qualified Marketing Leads" at bounding box center [670, 486] width 946 height 26
click at [330, 496] on td "Create 520 Sales Qualified Marketing Leads" at bounding box center [670, 486] width 946 height 26
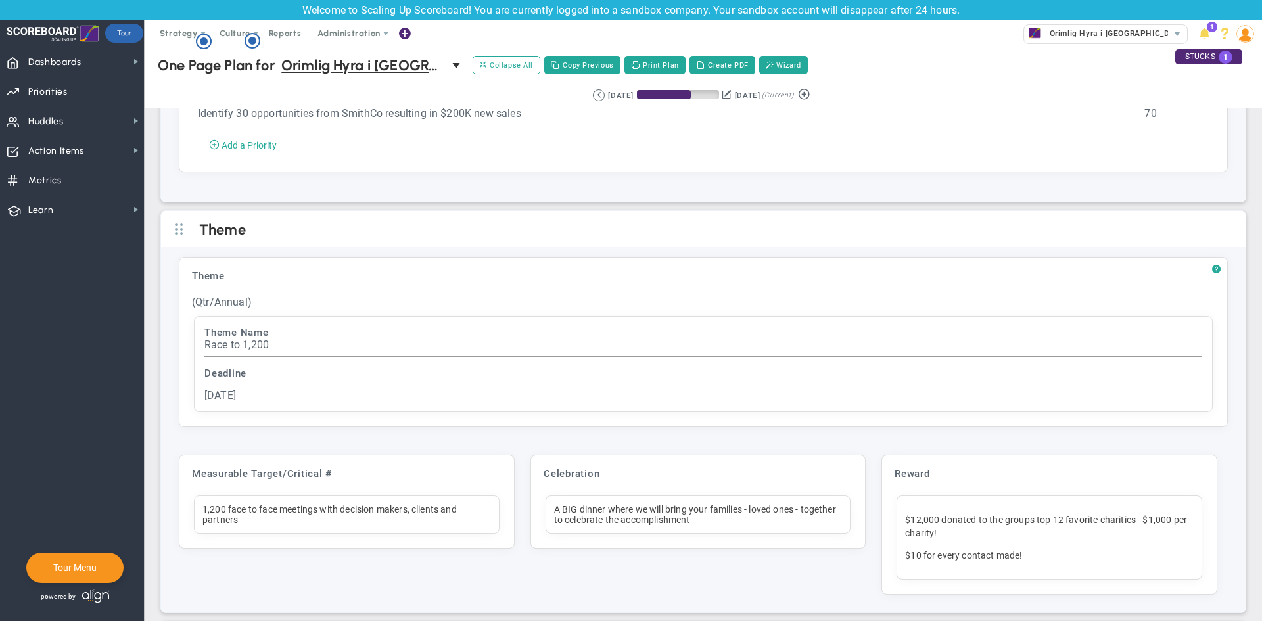
scroll to position [2882, 0]
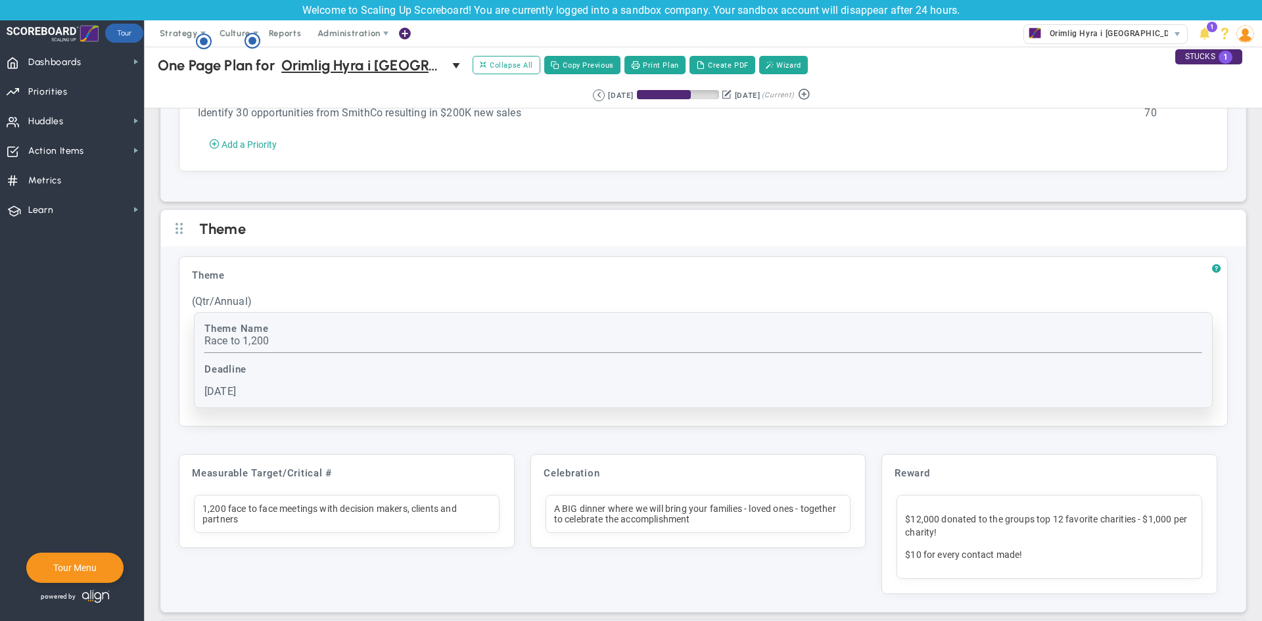
click at [356, 347] on div "Race to 1,200" at bounding box center [703, 341] width 998 height 12
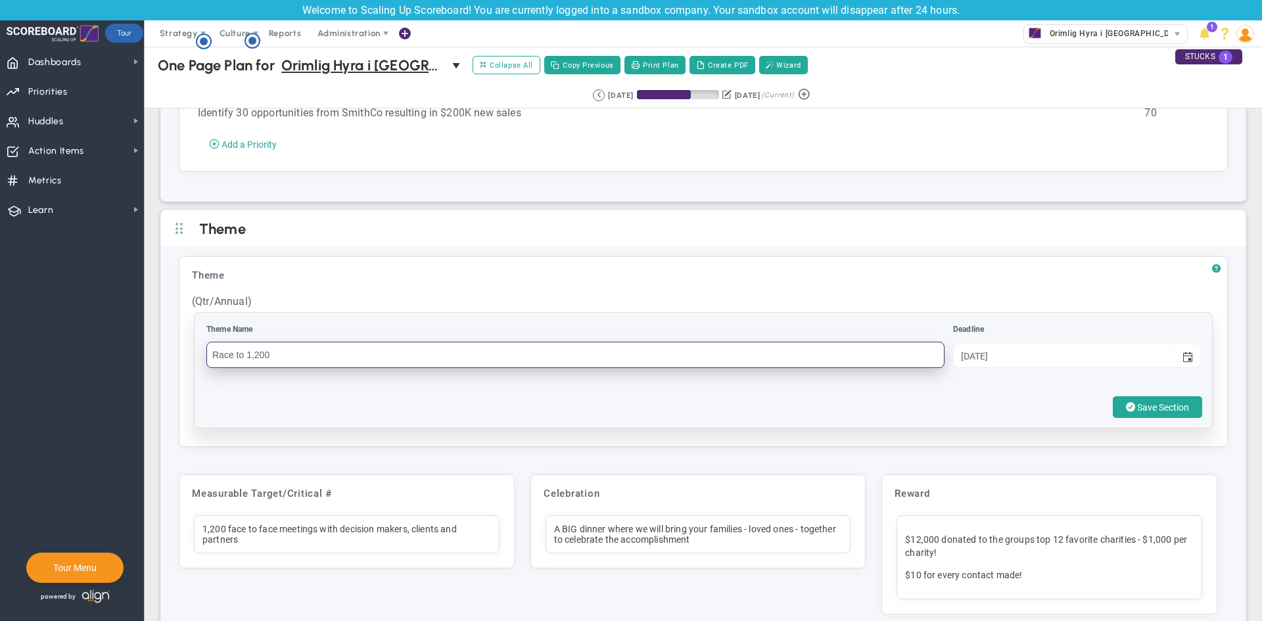
click at [335, 366] on input "Race to 1,200" at bounding box center [575, 355] width 738 height 26
type input "Make OH Green Again"
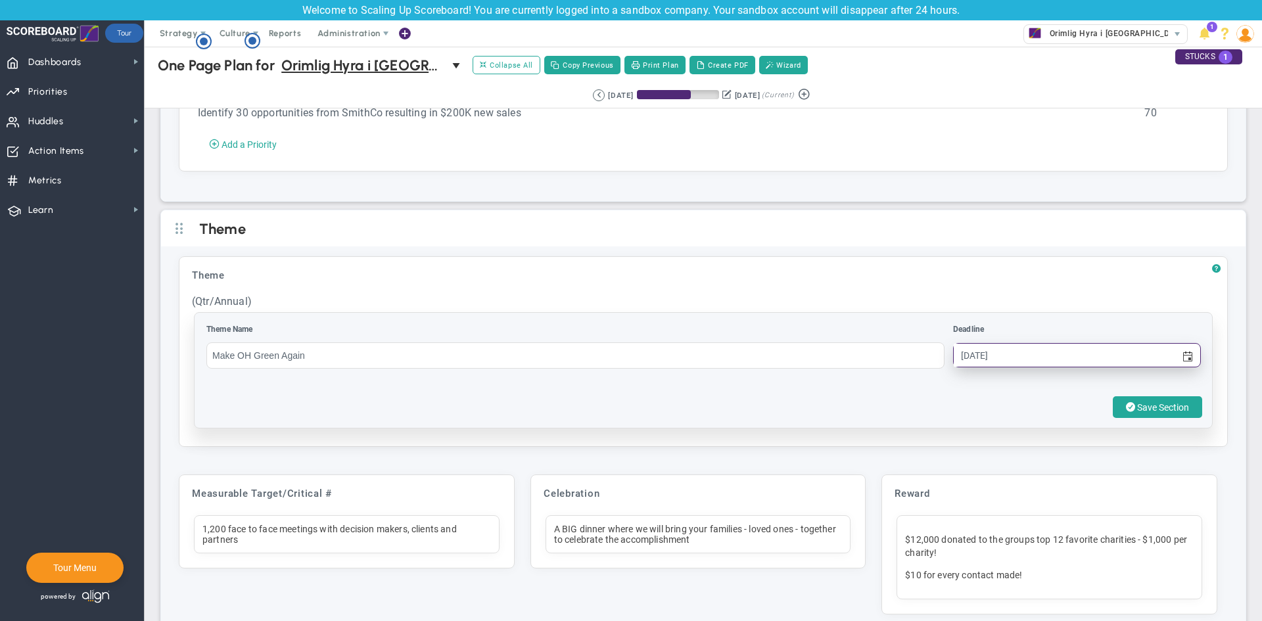
click at [1013, 367] on input "[DATE]" at bounding box center [1064, 355] width 221 height 23
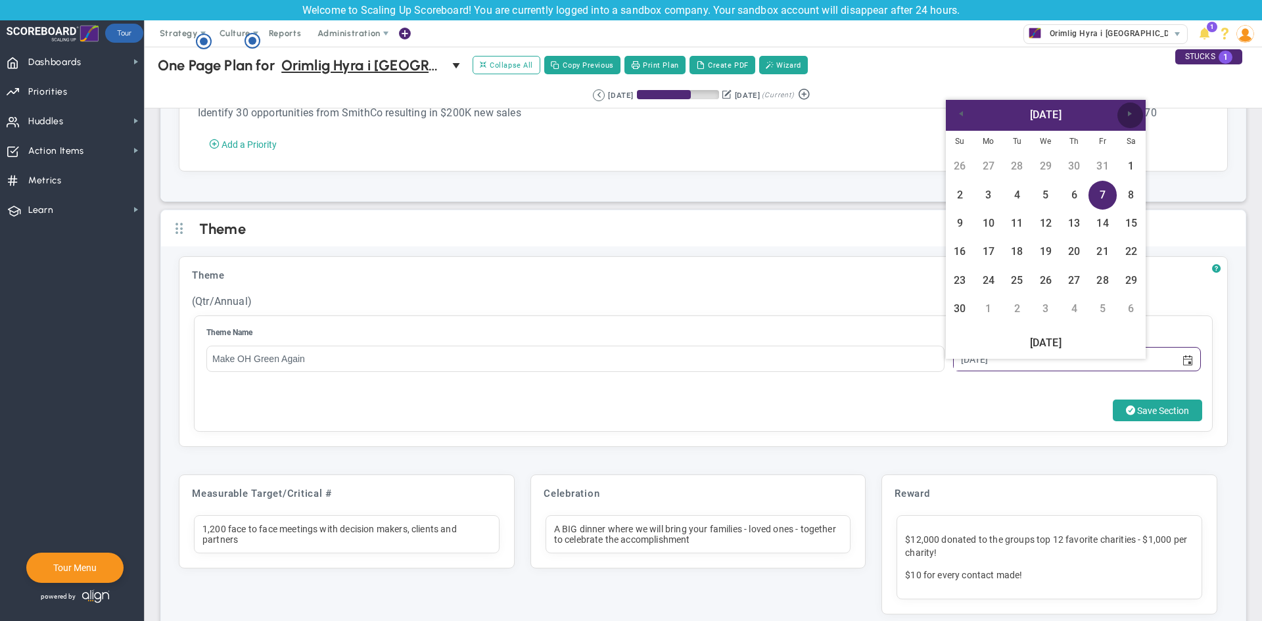
click at [1134, 111] on span "Next" at bounding box center [1130, 113] width 11 height 11
click at [1047, 284] on link "31" at bounding box center [1046, 280] width 28 height 28
type input "[DATE]"
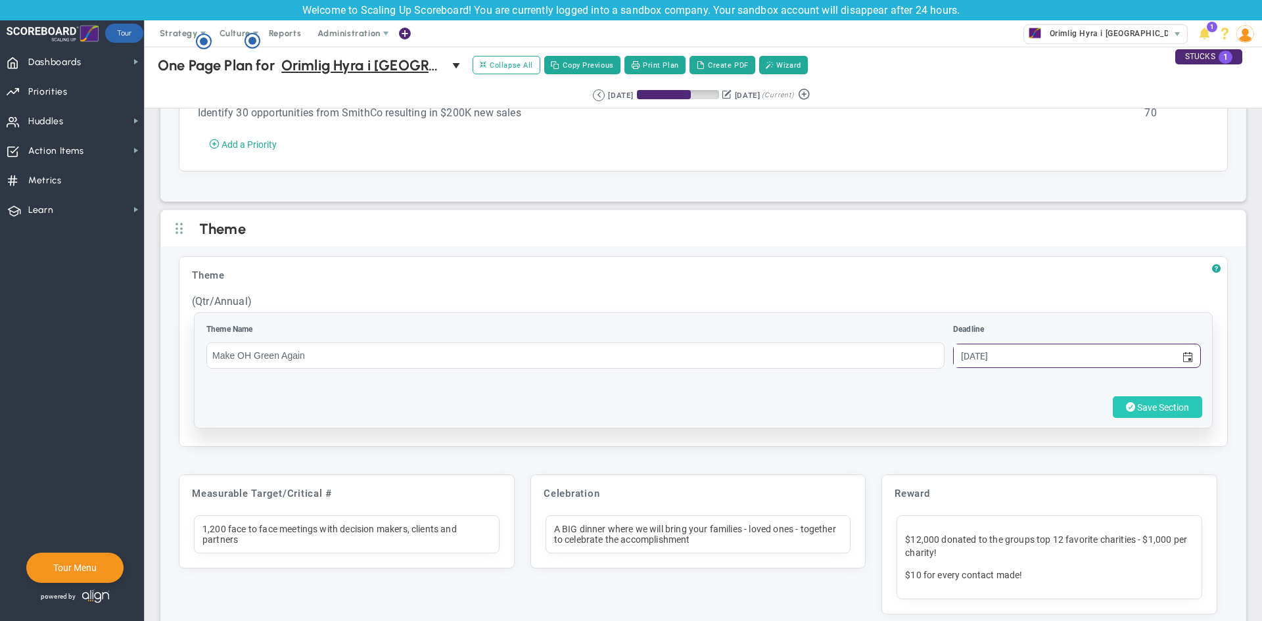
click at [1141, 413] on span "Save Section" at bounding box center [1164, 407] width 52 height 11
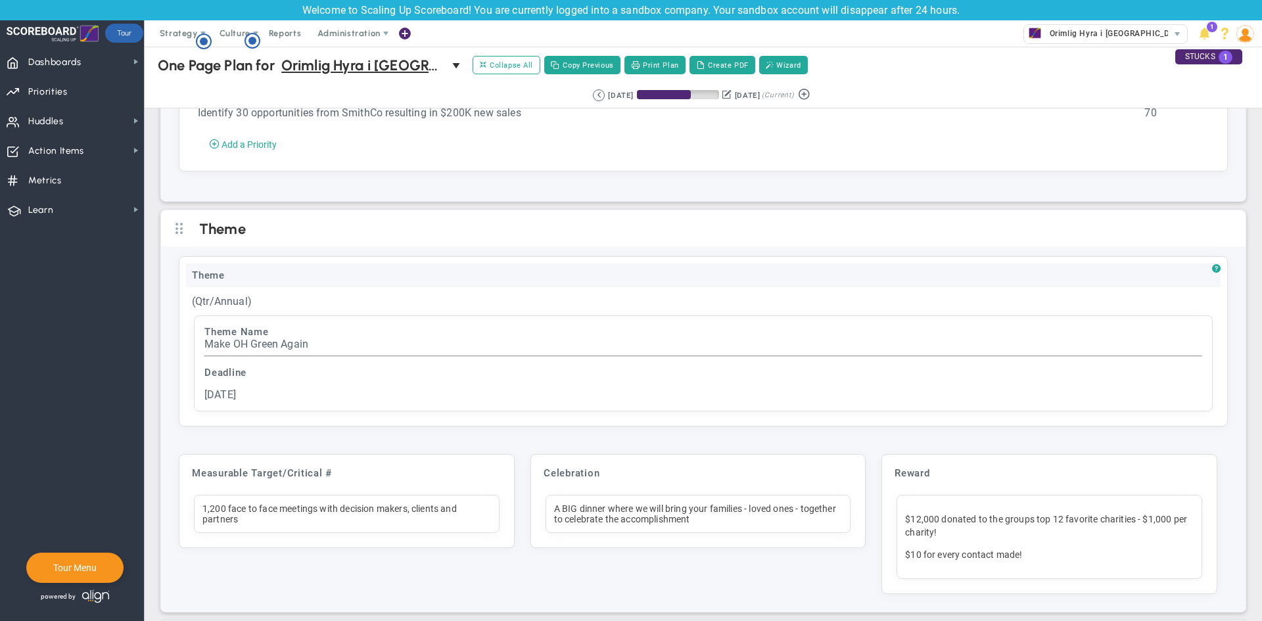
click at [232, 287] on div "Theme" at bounding box center [703, 276] width 1035 height 24
click at [232, 290] on input "Theme" at bounding box center [703, 277] width 1035 height 26
type input "Tema"
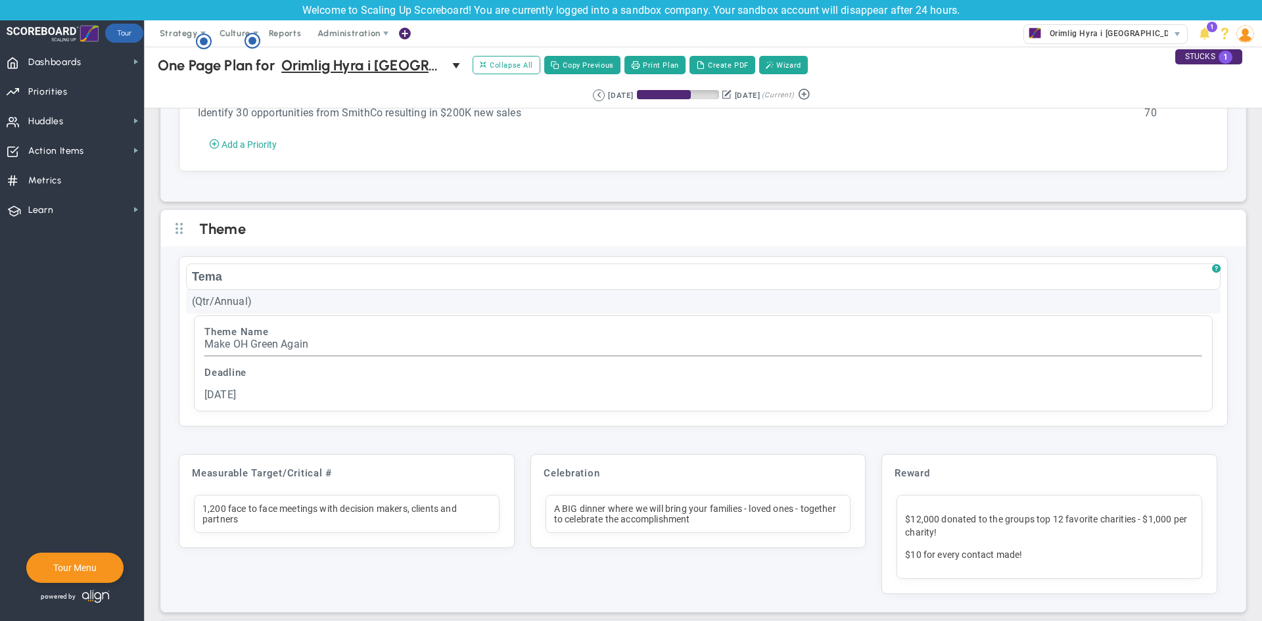
click at [229, 314] on div "(Qtr/Annual)" at bounding box center [703, 301] width 1035 height 24
click at [229, 316] on input "(Qtr/Annual)" at bounding box center [703, 302] width 1035 height 26
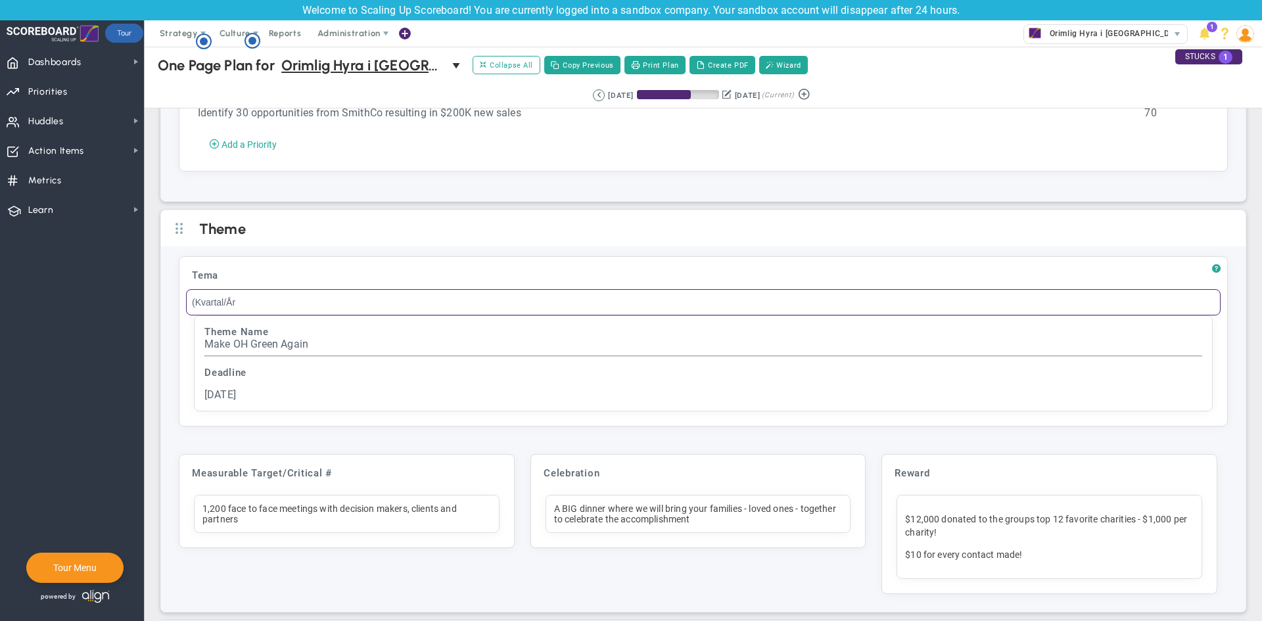
type input "(Kvartal/År)"
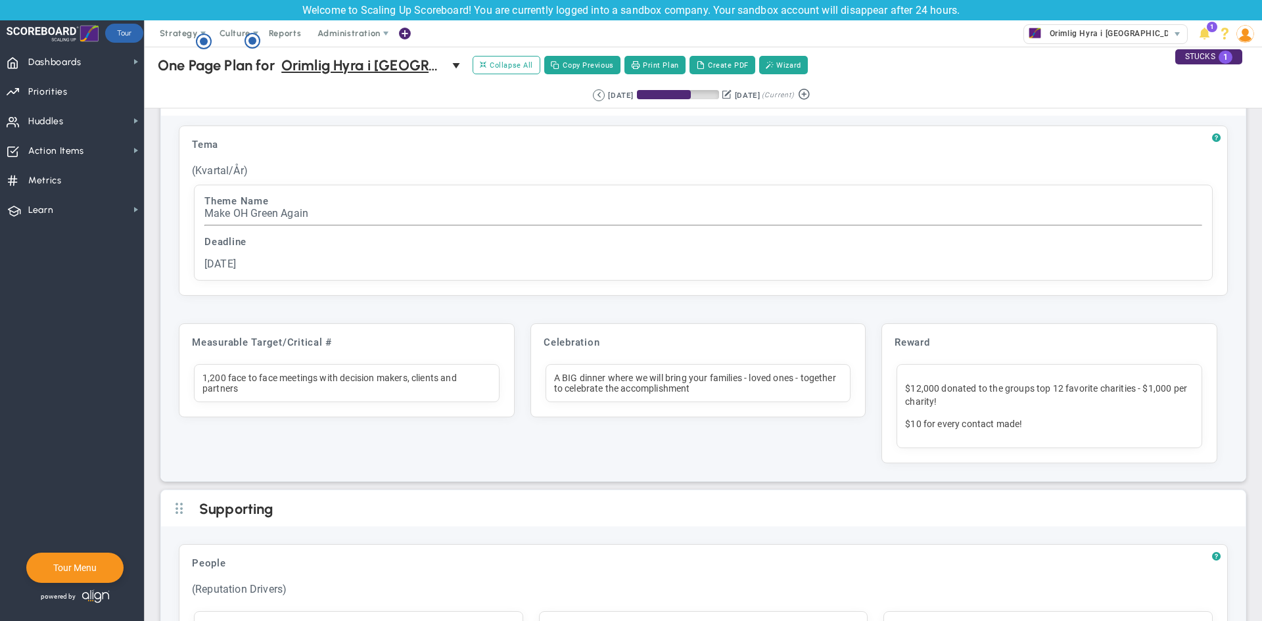
scroll to position [3013, 0]
click at [351, 354] on div "Measurable Target/Critical #" at bounding box center [347, 342] width 322 height 24
click at [270, 400] on div "1,200 face to face meetings with decision makers, clients and partners" at bounding box center [347, 383] width 306 height 38
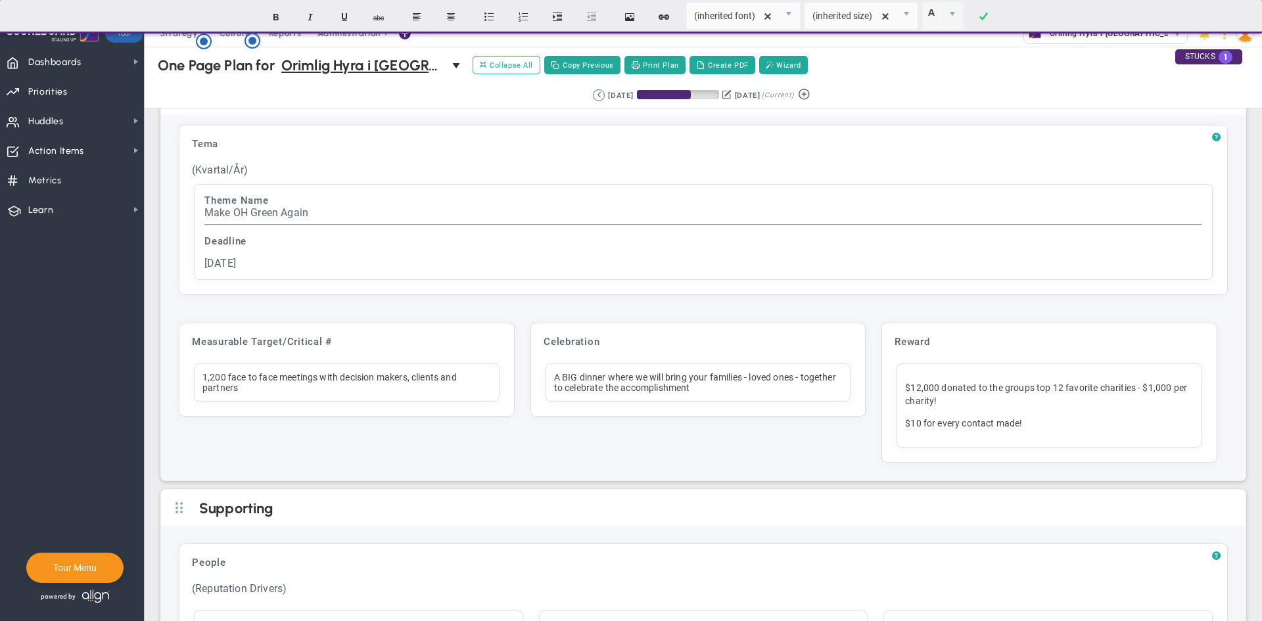
click at [270, 400] on div "1,200 face to face meetings with decision makers, clients and partners" at bounding box center [347, 383] width 306 height 38
paste div
click at [287, 354] on div "Measurable Target/Critical #" at bounding box center [347, 342] width 322 height 24
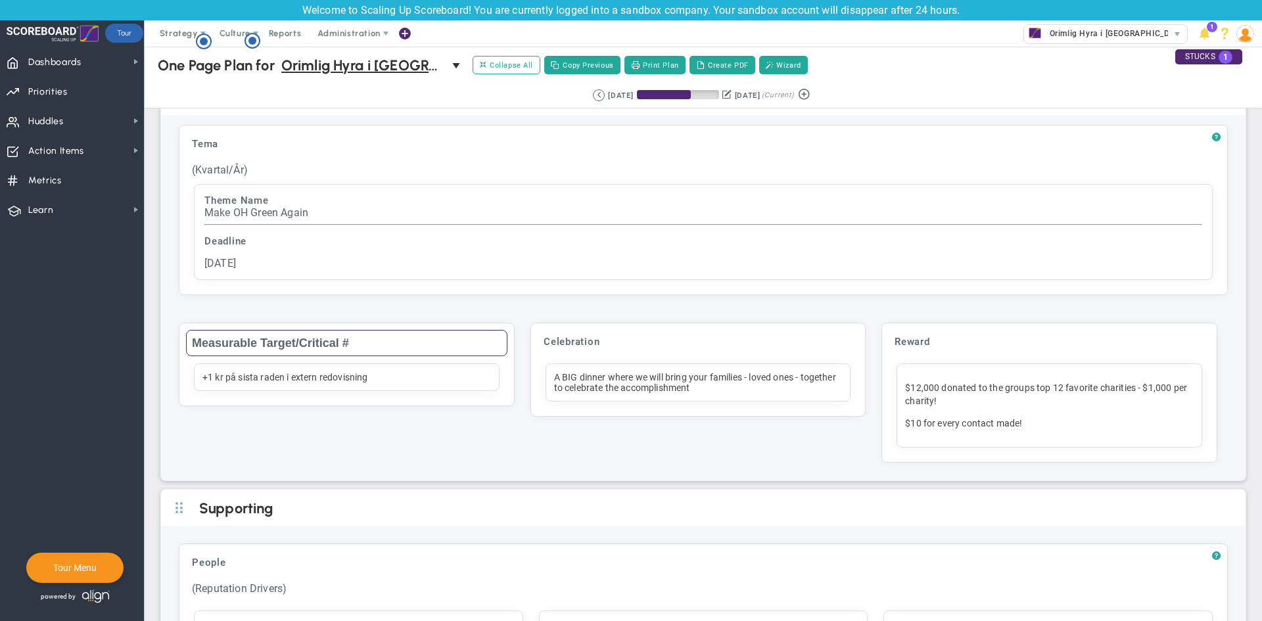
click at [291, 355] on input "Measurable Target/Critical #" at bounding box center [347, 343] width 322 height 26
paste input "ätbart mål"
type input "Mätbart mål"
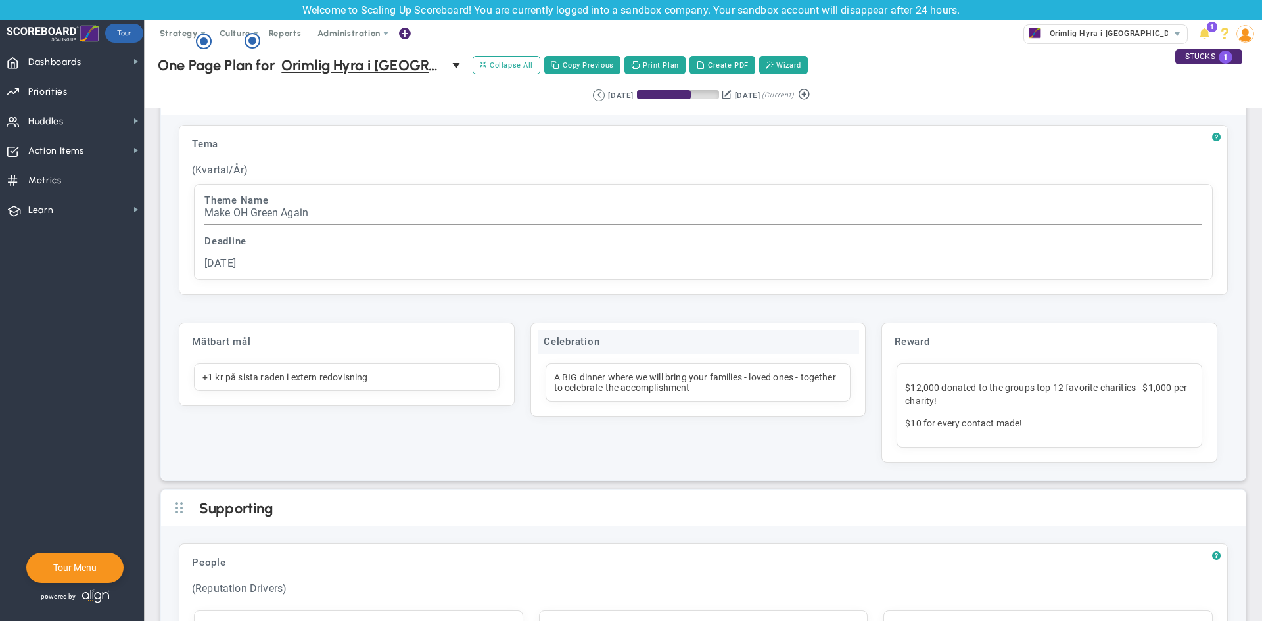
click at [605, 354] on div "Celebration" at bounding box center [699, 342] width 322 height 24
click at [590, 355] on input "Celebration" at bounding box center [699, 343] width 322 height 26
paste input "Firande:"
type input "Firande"
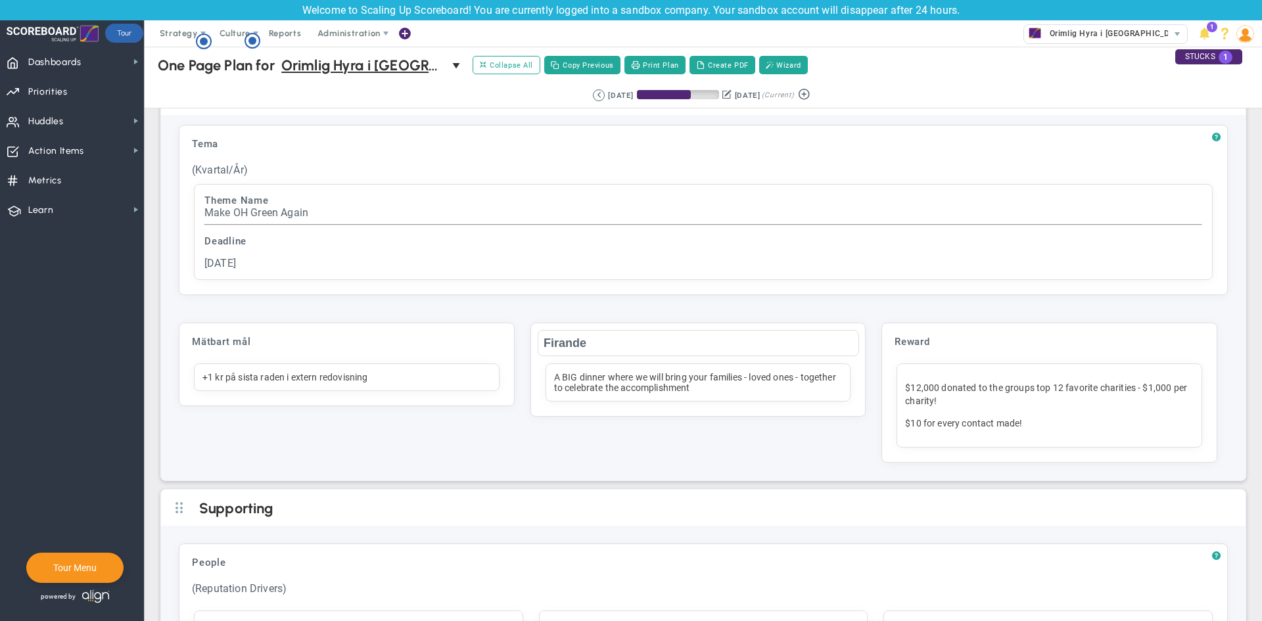
click at [688, 399] on div "A BIG dinner where we will bring your families - loved ones - together to celeb…" at bounding box center [699, 383] width 306 height 38
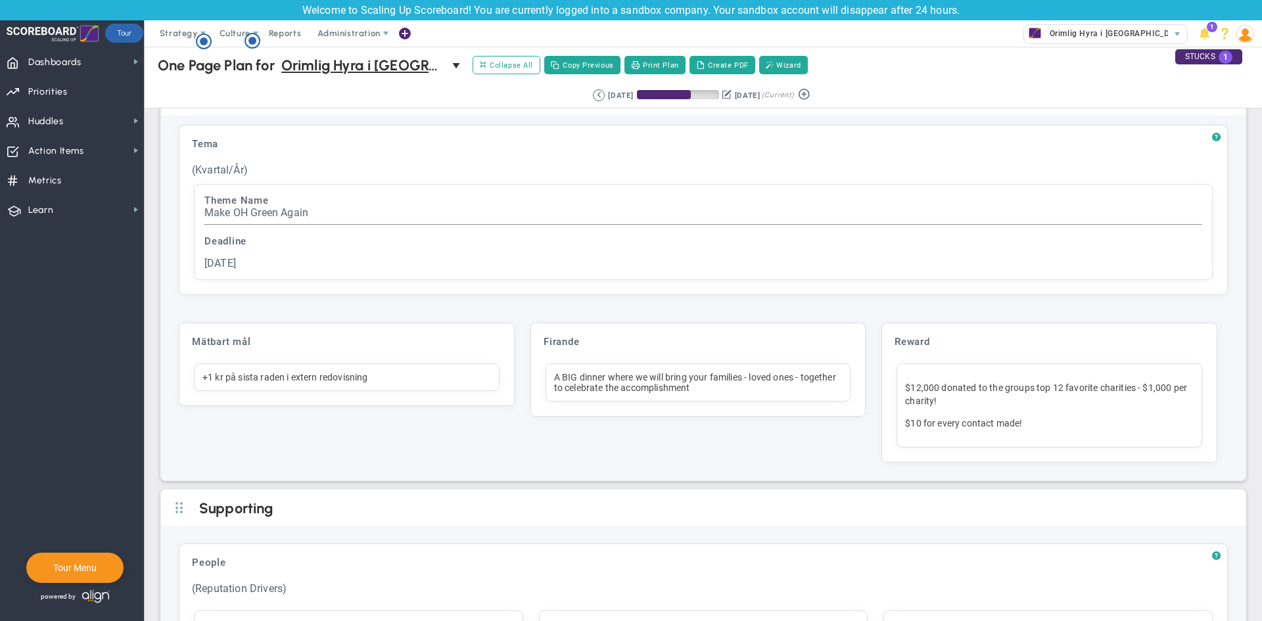
click at [705, 402] on div "A BIG dinner where we will bring your families - loved ones - together to celeb…" at bounding box center [699, 383] width 306 height 38
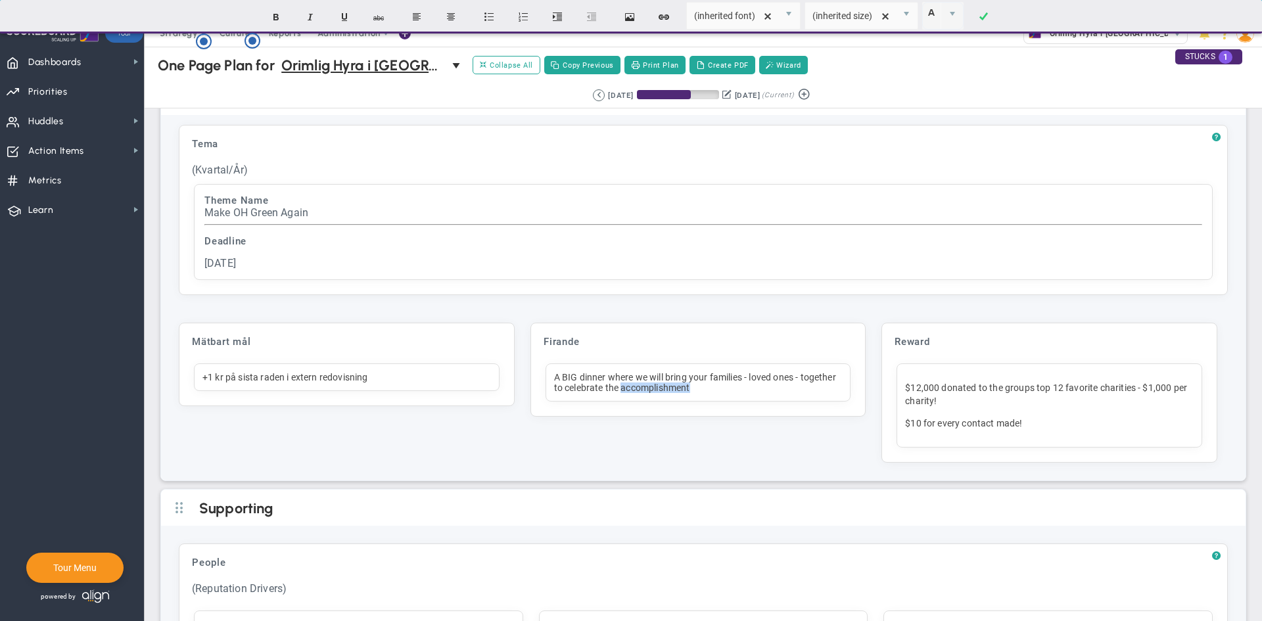
click at [704, 402] on div "A BIG dinner where we will bring your families - loved ones - together to celeb…" at bounding box center [699, 383] width 306 height 38
click at [624, 395] on div "A BIG dinner where we will bring your families - loved ones - together to celeb…" at bounding box center [699, 383] width 306 height 38
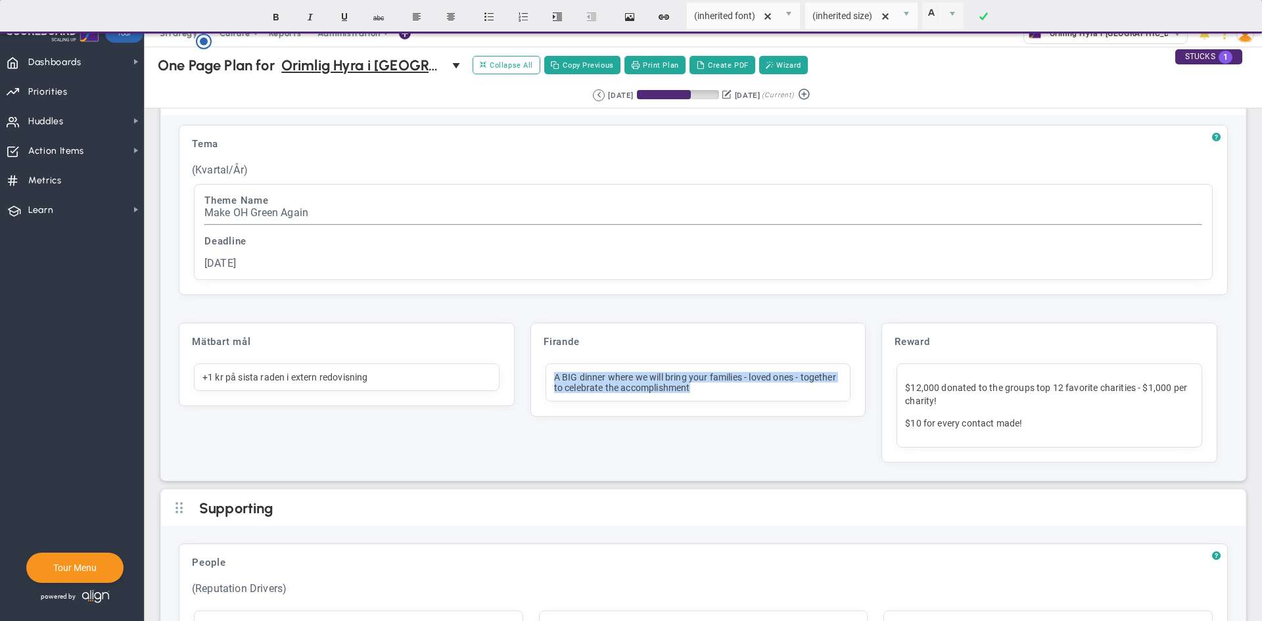
paste div
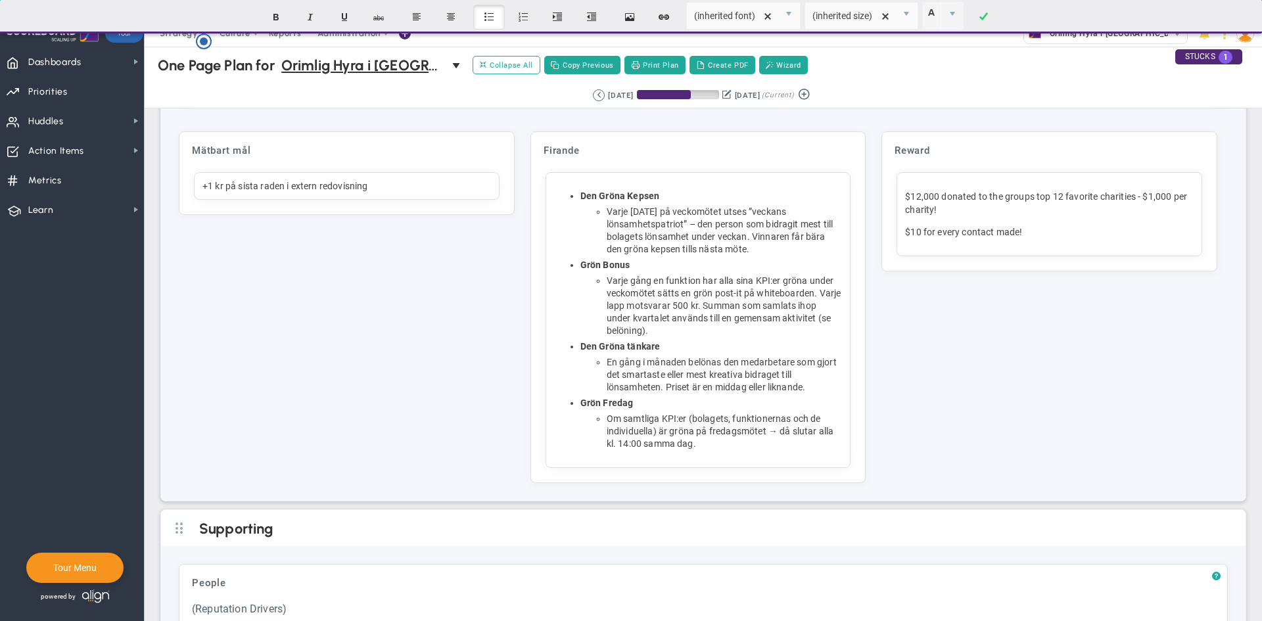
scroll to position [3204, 0]
click at [1066, 239] on div "$12,000 donated to the groups top 12 favorite charities - $1,000 per charity! $…" at bounding box center [1050, 215] width 306 height 84
drag, startPoint x: 1090, startPoint y: 237, endPoint x: 878, endPoint y: 192, distance: 217.0
click at [882, 192] on div "Reward Click to add header Reward Reward No header added Reward $12,000 donated…" at bounding box center [1050, 202] width 336 height 140
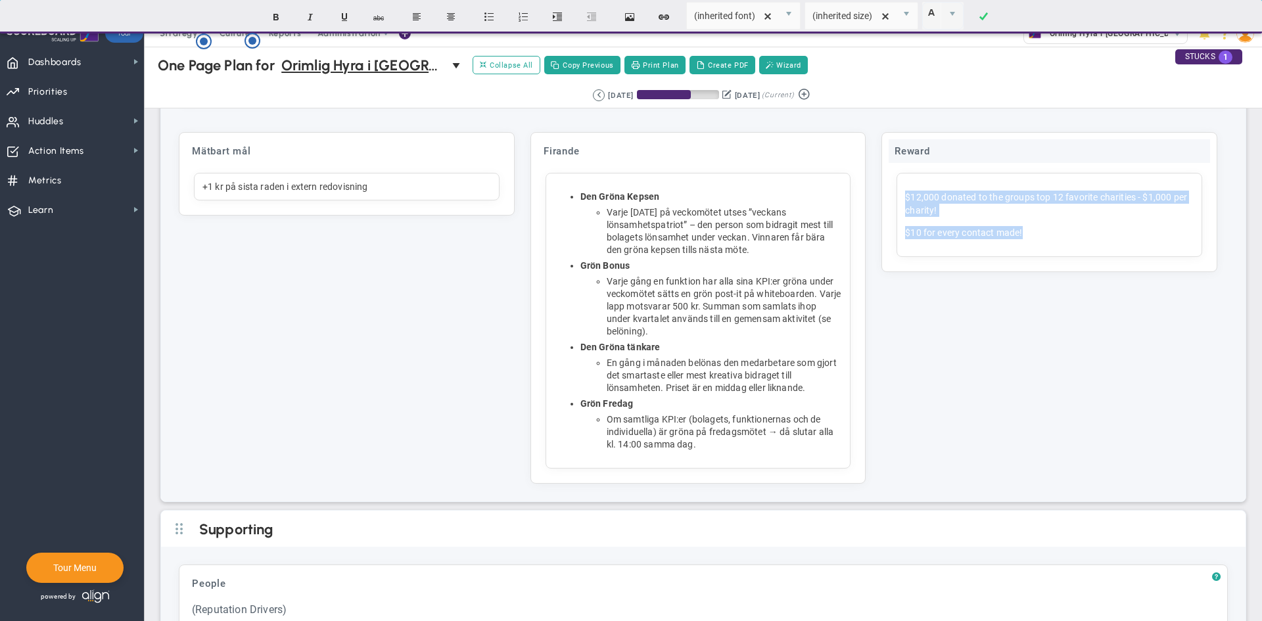
paste div
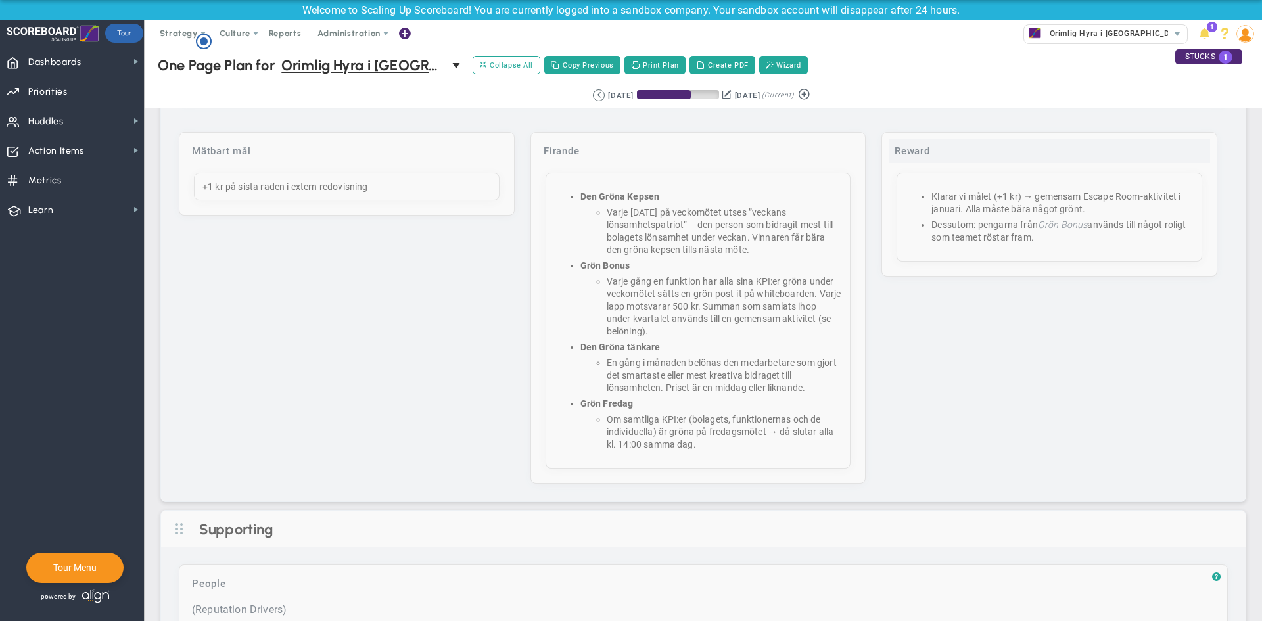
click at [919, 163] on div "Reward" at bounding box center [1050, 151] width 322 height 24
click at [919, 166] on input "Reward" at bounding box center [1050, 152] width 322 height 26
type input "Belöning"
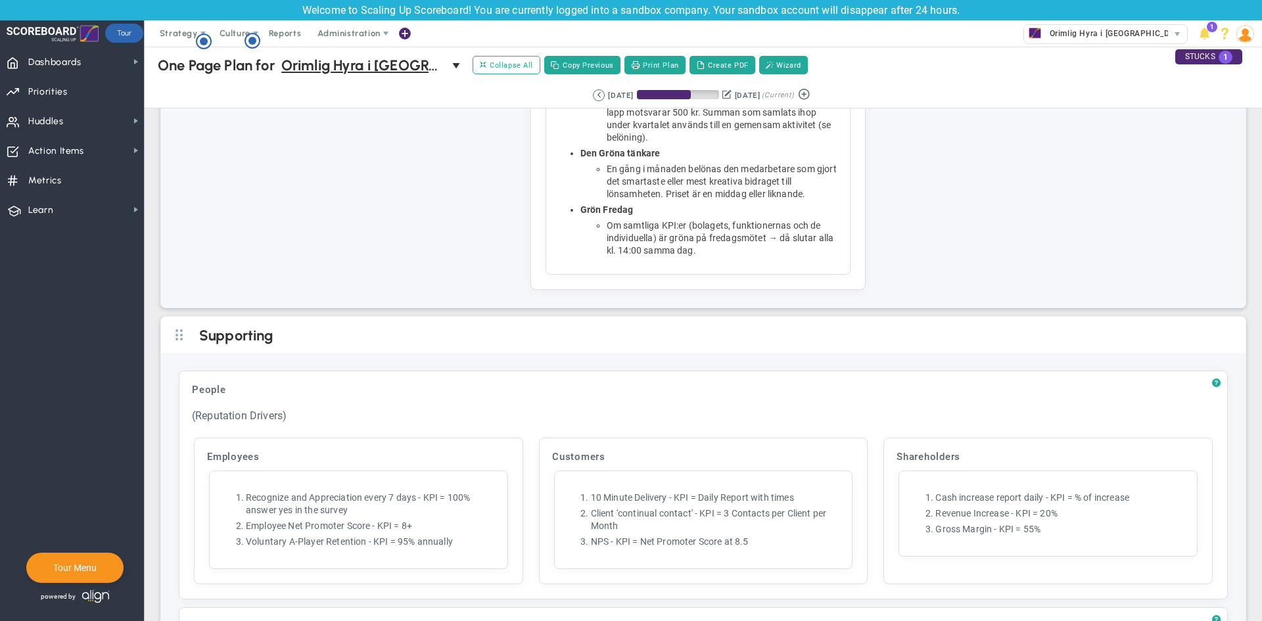
scroll to position [3397, 0]
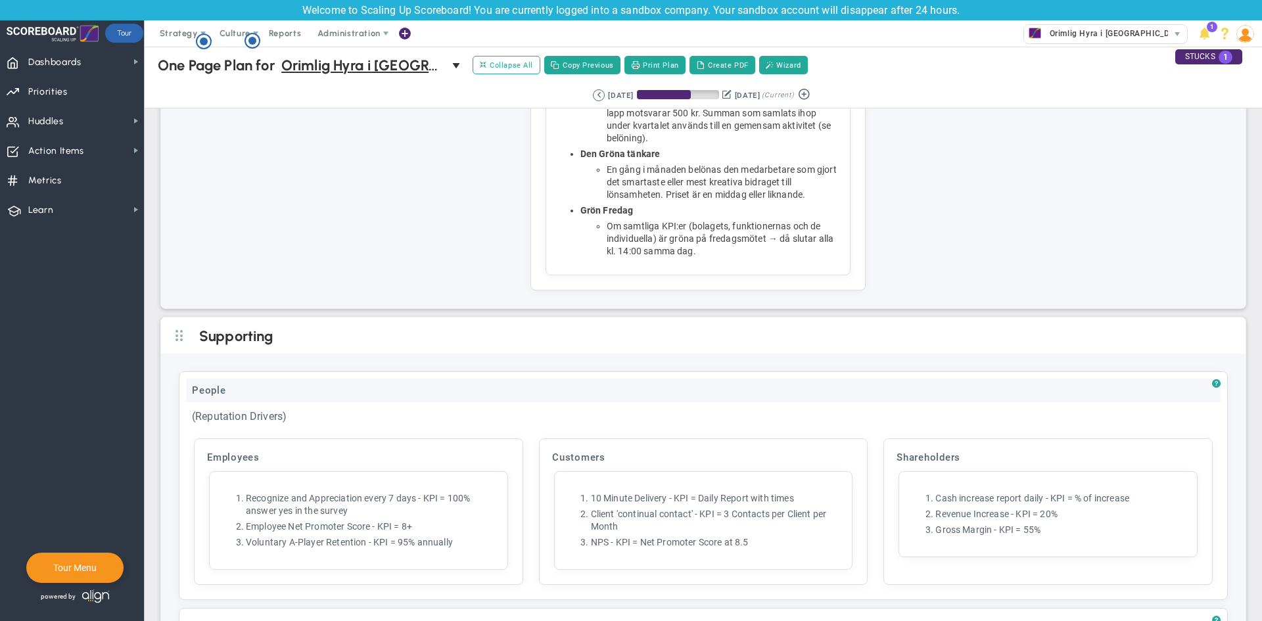
click at [273, 402] on div "People" at bounding box center [703, 391] width 1035 height 24
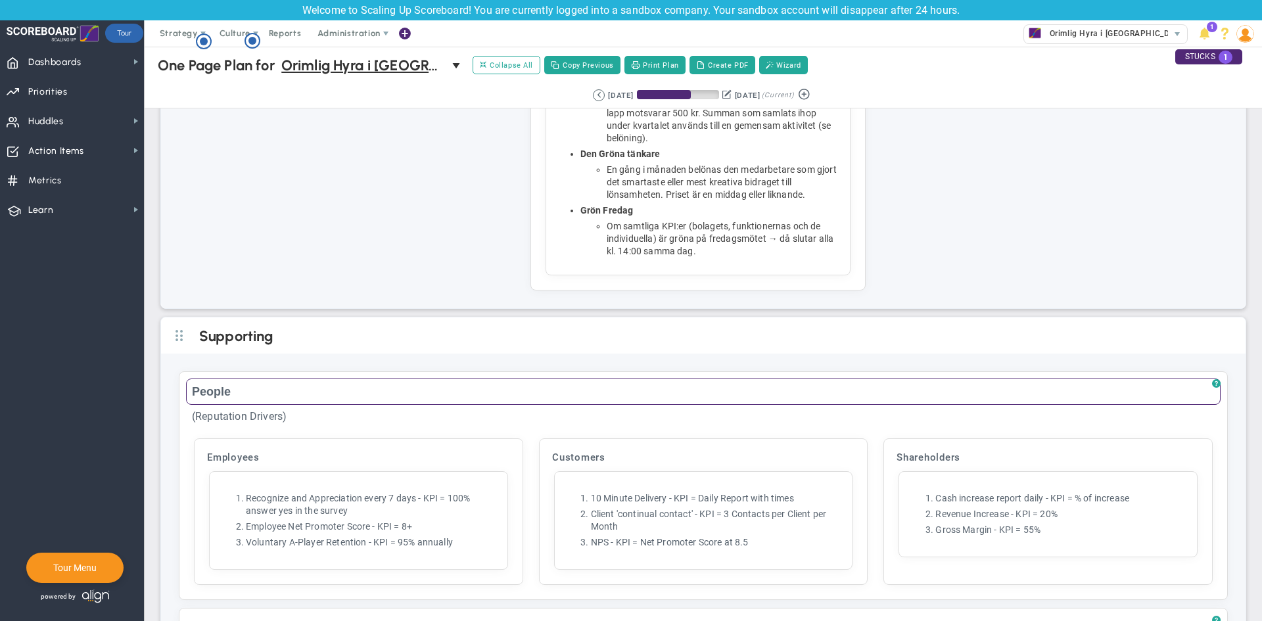
click at [272, 405] on input "People" at bounding box center [703, 392] width 1035 height 26
type input "Människor"
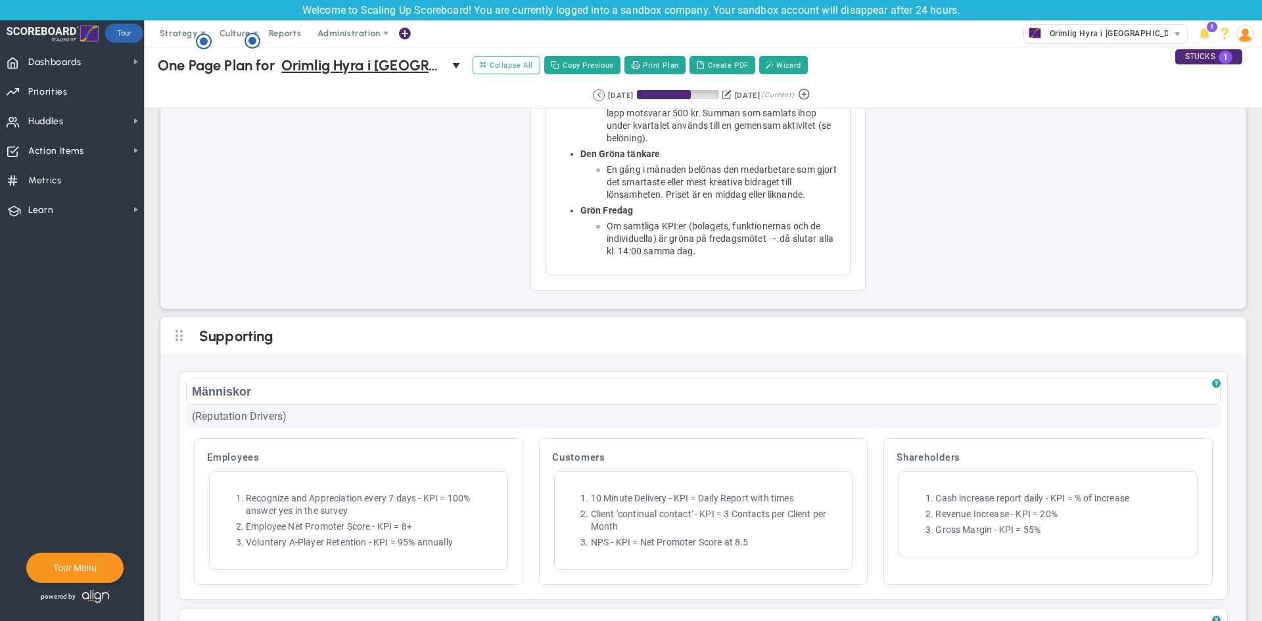
click at [251, 429] on div "(Reputation Drivers)" at bounding box center [703, 416] width 1035 height 24
click at [704, 418] on input "(Reputation Drivers)" at bounding box center [704, 418] width 0 height 0
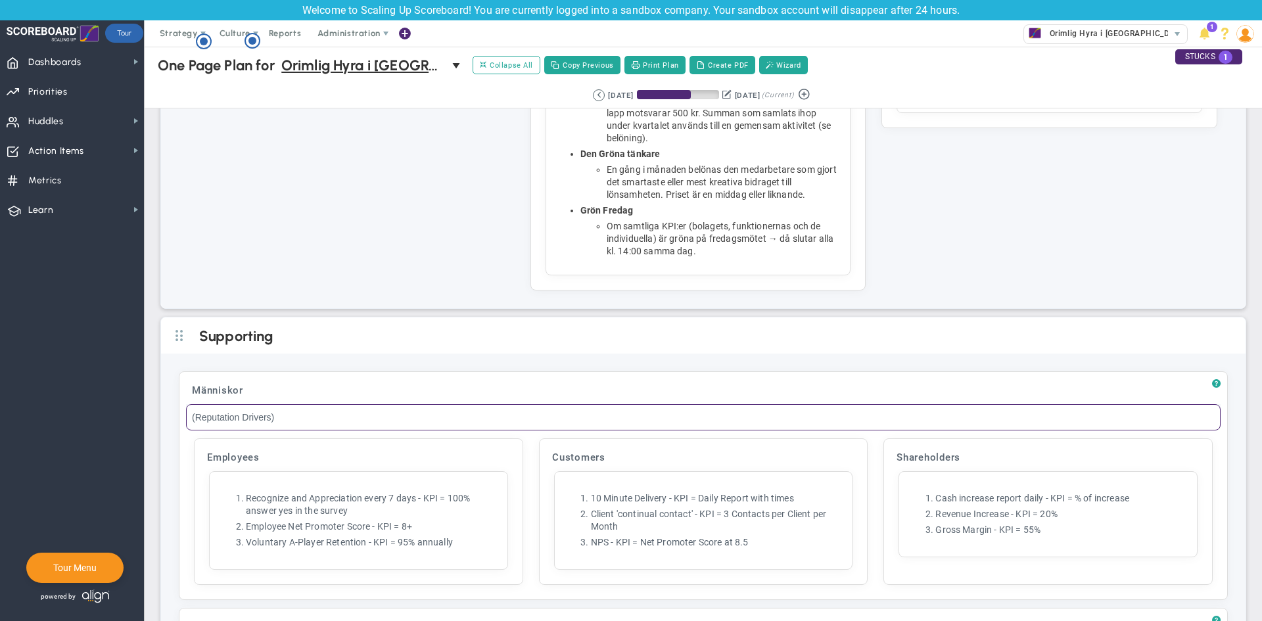
click at [251, 431] on input "(Reputation Drivers)" at bounding box center [703, 417] width 1035 height 26
type input "(Avgö"
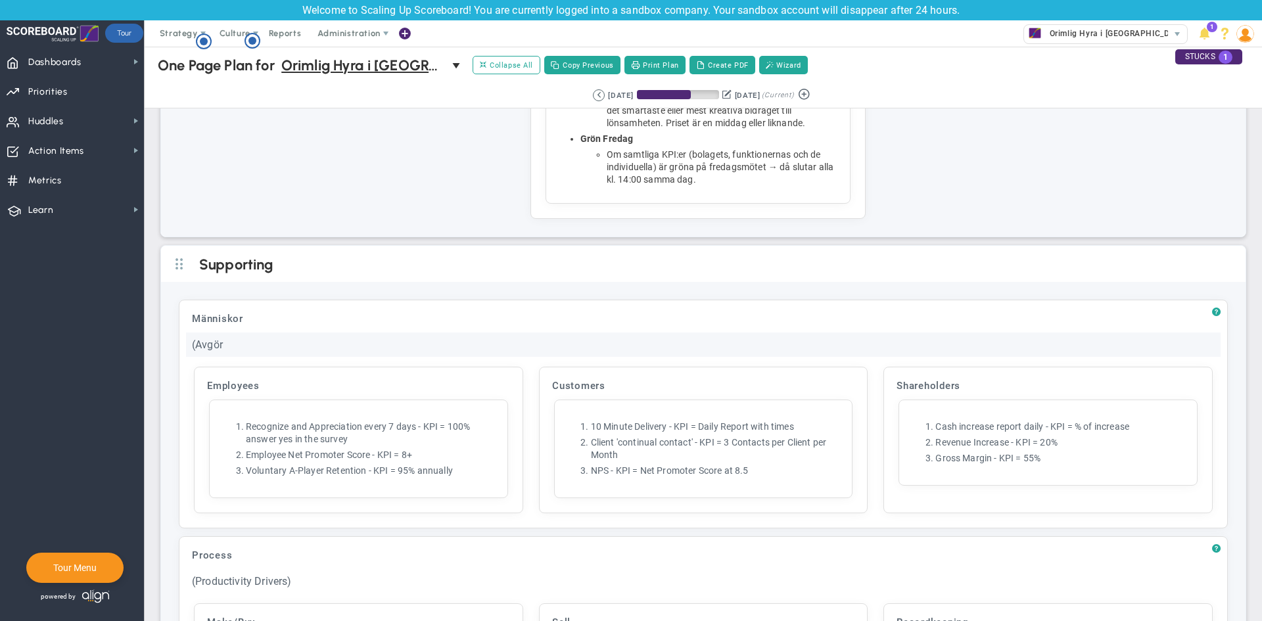
click at [216, 356] on div "(Avgör" at bounding box center [703, 345] width 1035 height 24
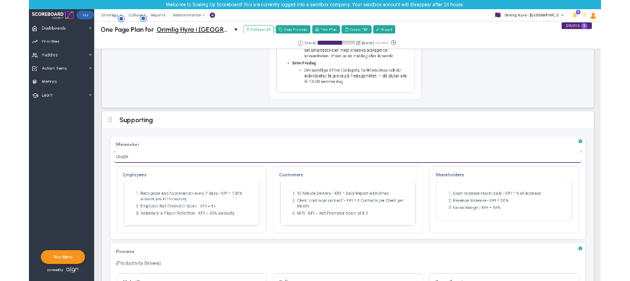
scroll to position [3468, 0]
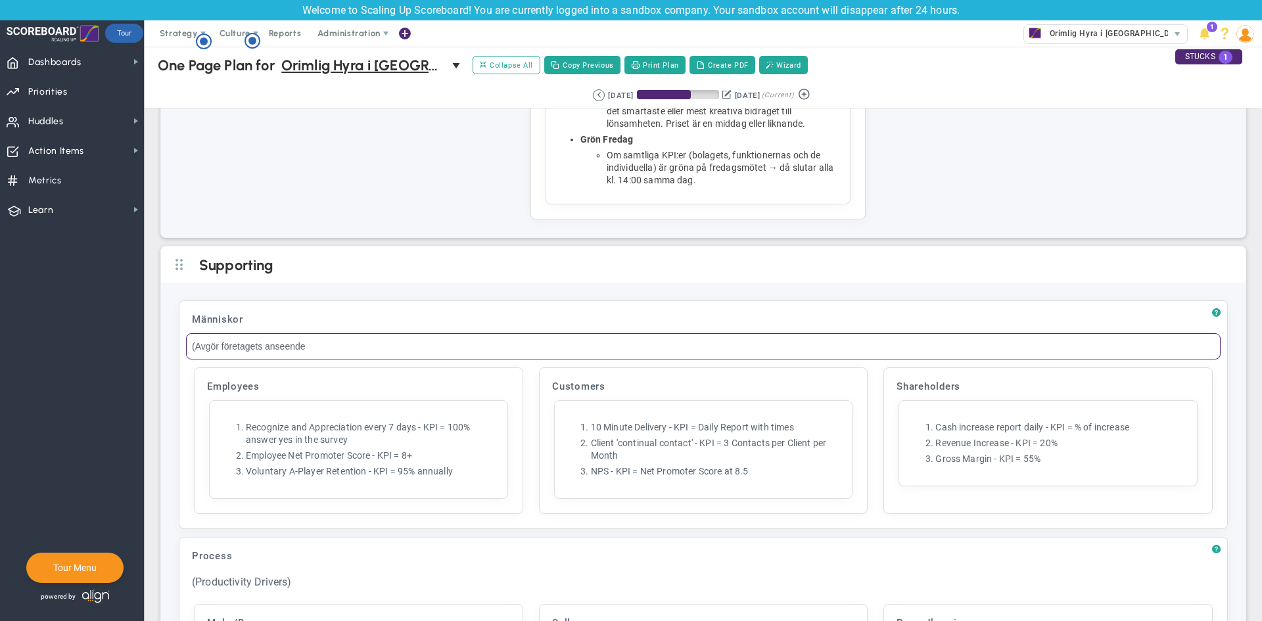
type input "(Avgör företagets anseende)"
click at [228, 398] on div "Employees" at bounding box center [358, 387] width 315 height 24
click at [228, 401] on input "Employees" at bounding box center [358, 388] width 315 height 26
type input "Medarbetare"
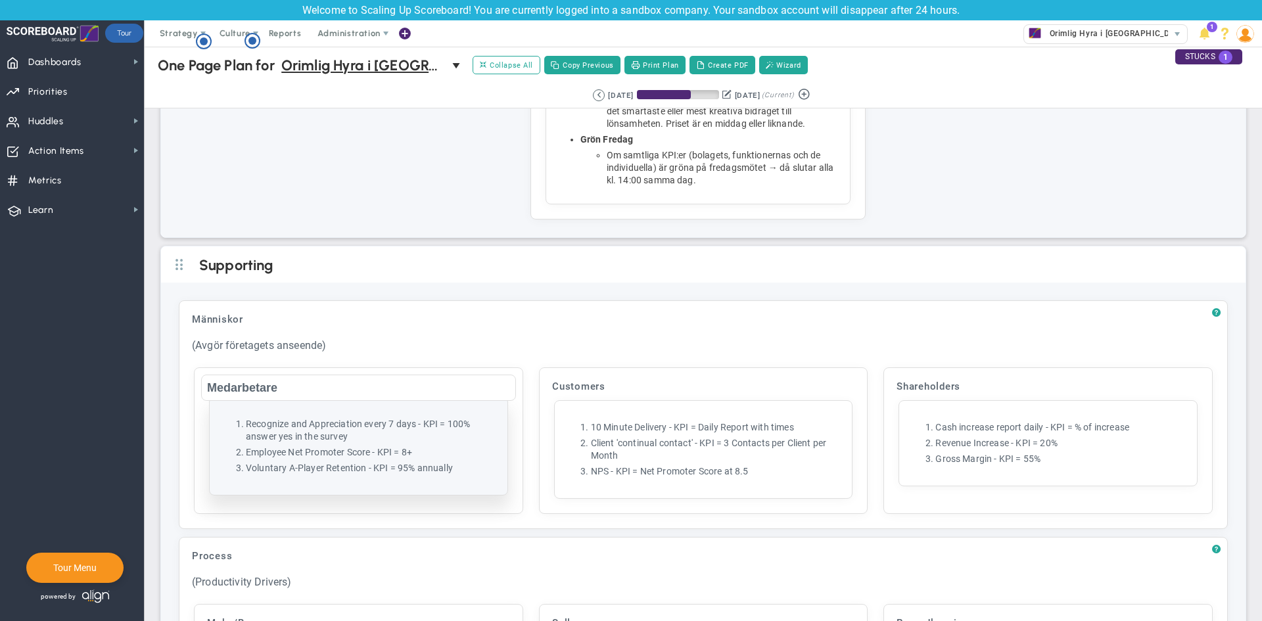
click at [323, 459] on li "Employee Net Promoter Score - KPI = 8+" at bounding box center [372, 452] width 252 height 12
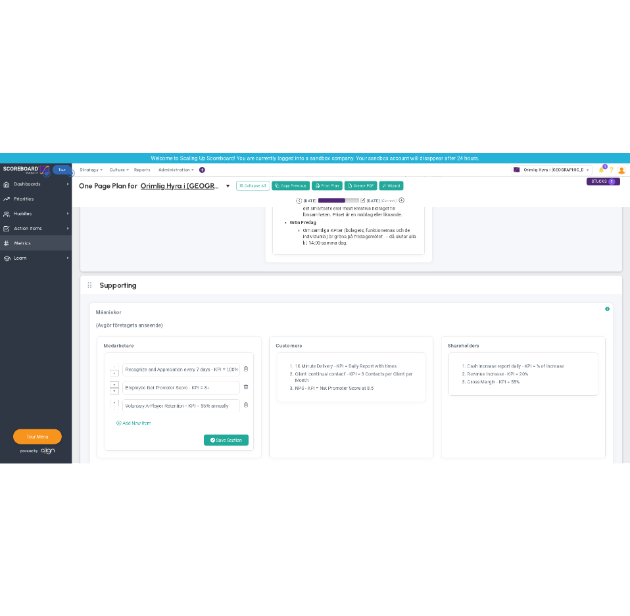
scroll to position [4032, 0]
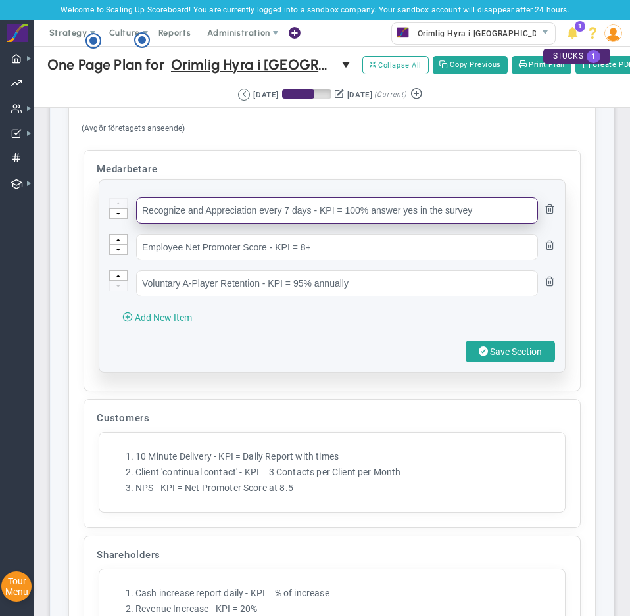
click at [195, 217] on input "Recognize and Appreciation every 7 days - KPI = 100% answer yes in the survey" at bounding box center [337, 210] width 402 height 26
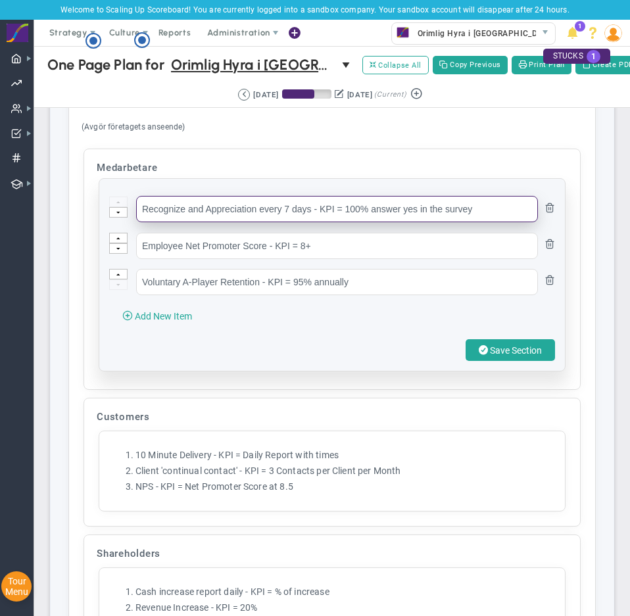
click at [195, 217] on input "Recognize and Appreciation every 7 days - KPI = 100% answer yes in the survey" at bounding box center [337, 209] width 402 height 26
paste input "Noll ofrivillig personalomsättning"
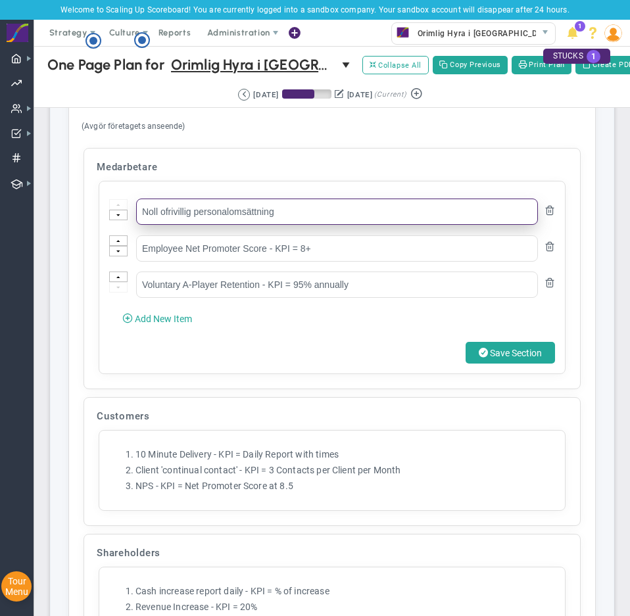
type input "Noll ofrivillig personalomsättning"
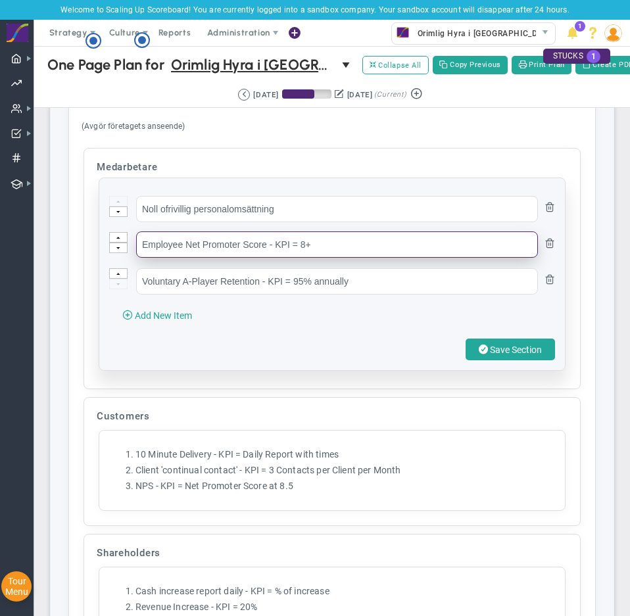
click at [260, 258] on input "Employee Net Promoter Score - KPI = 8+" at bounding box center [337, 244] width 402 height 26
click at [261, 258] on input "Employee Net Promoter Score - KPI = 8+" at bounding box center [337, 244] width 402 height 26
paste input "Två nya jurister rekryterade"
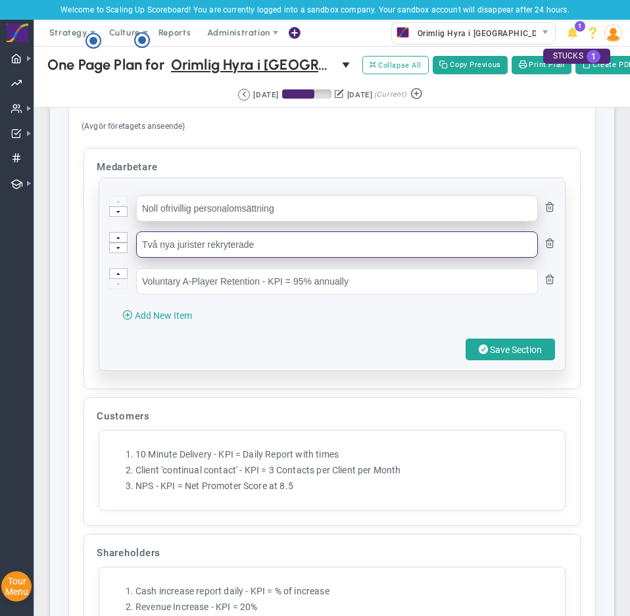
type input "Två nya jurister rekryterade"
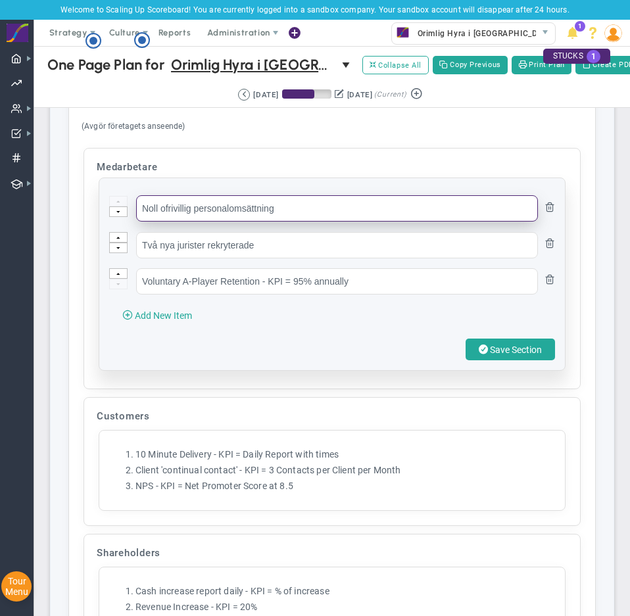
click at [327, 222] on input "Noll ofrivillig personalomsättning" at bounding box center [337, 208] width 402 height 26
type input "Noll ofrivillig personalomsättning"
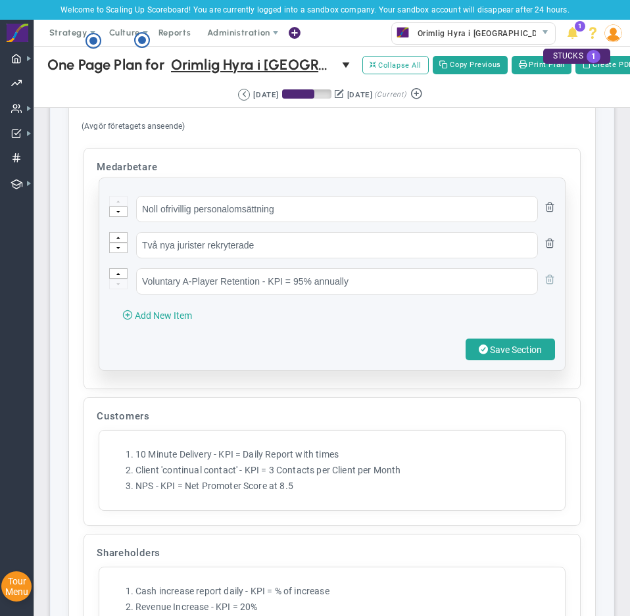
click at [544, 284] on span at bounding box center [549, 279] width 11 height 11
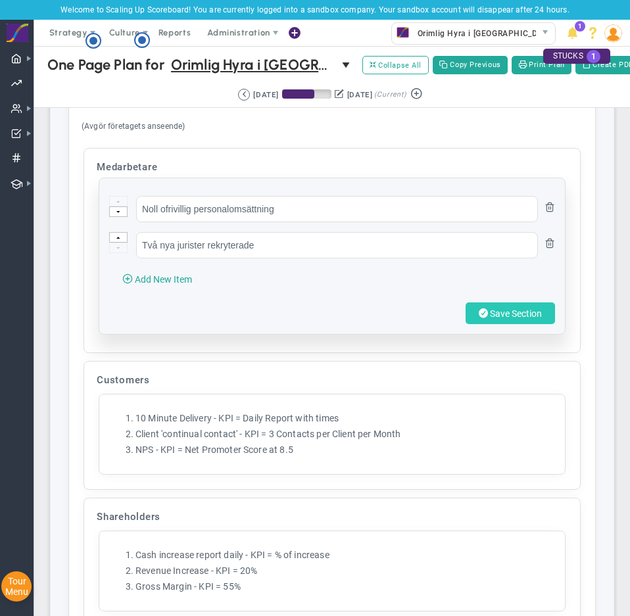
click at [537, 323] on button "Save Section" at bounding box center [510, 313] width 89 height 22
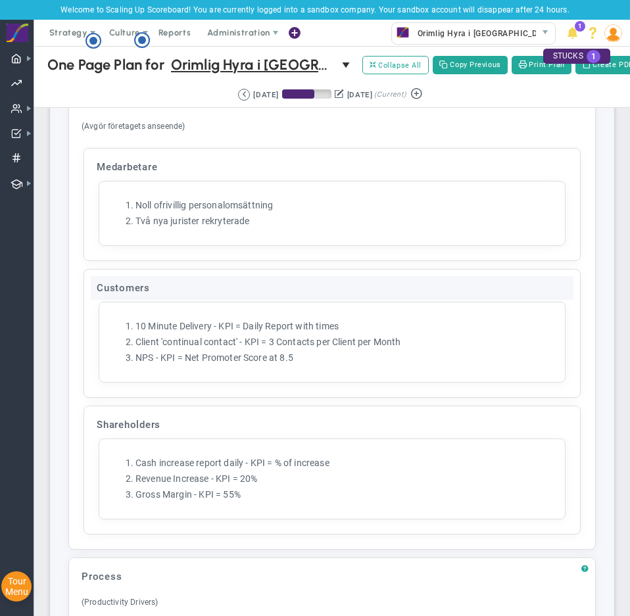
click at [133, 300] on div "Customers" at bounding box center [332, 288] width 483 height 24
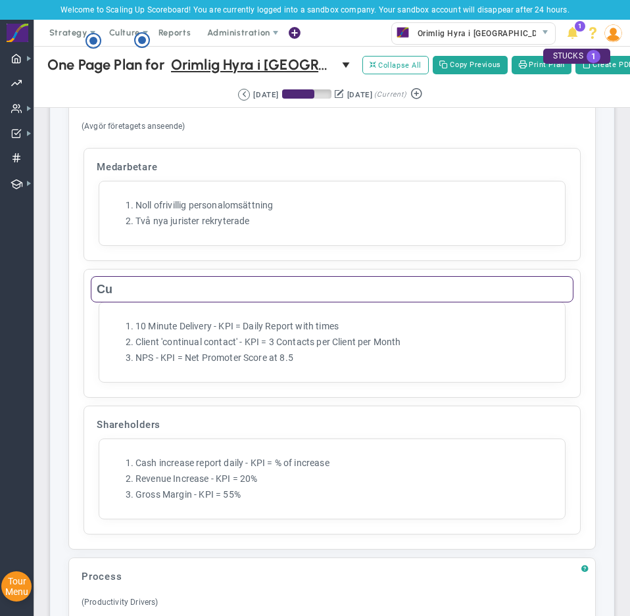
type input "C"
type input "Kunder"
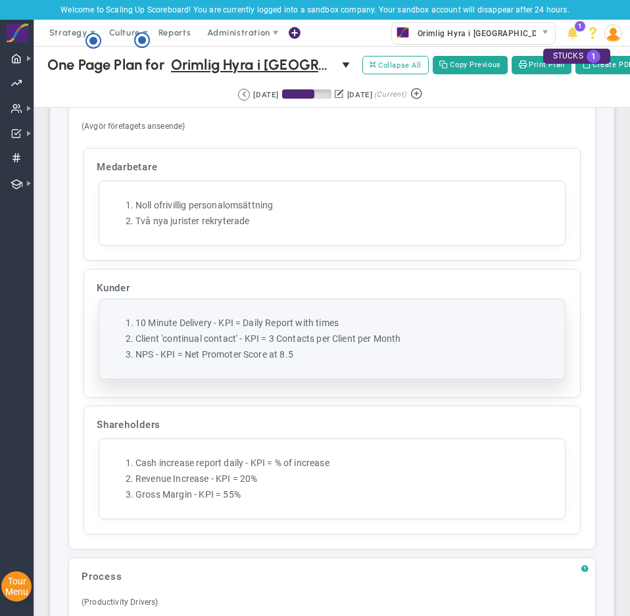
click at [203, 345] on li "Client 'continual contact' - KPI = 3 Contacts per Client per Month" at bounding box center [344, 339] width 419 height 12
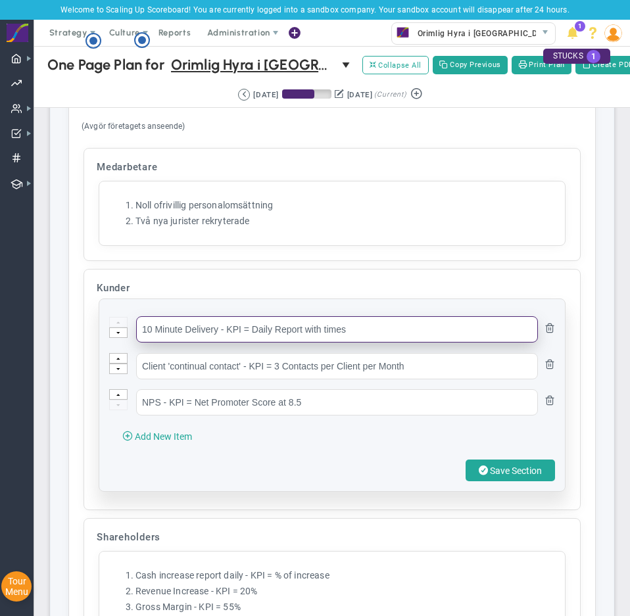
click at [202, 334] on input "10 Minute Delivery - KPI = Daily Report with times" at bounding box center [337, 329] width 402 height 26
paste input "4,5 i betyg på Trustpilot"
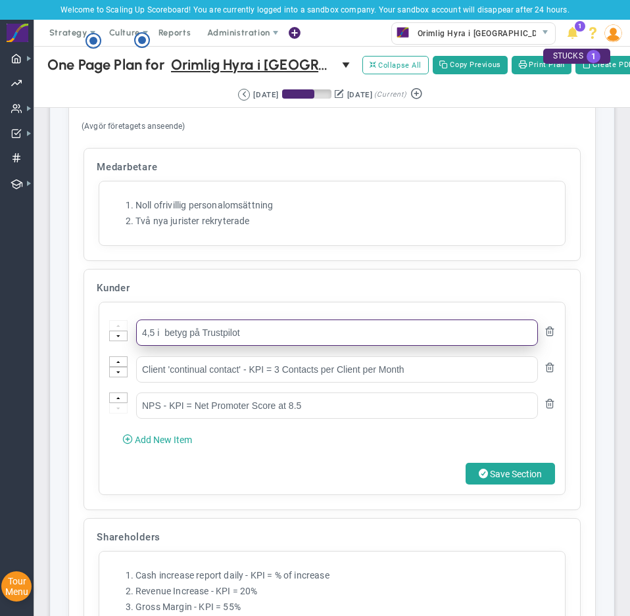
type input "4,5 i betyg på Trustpilot"
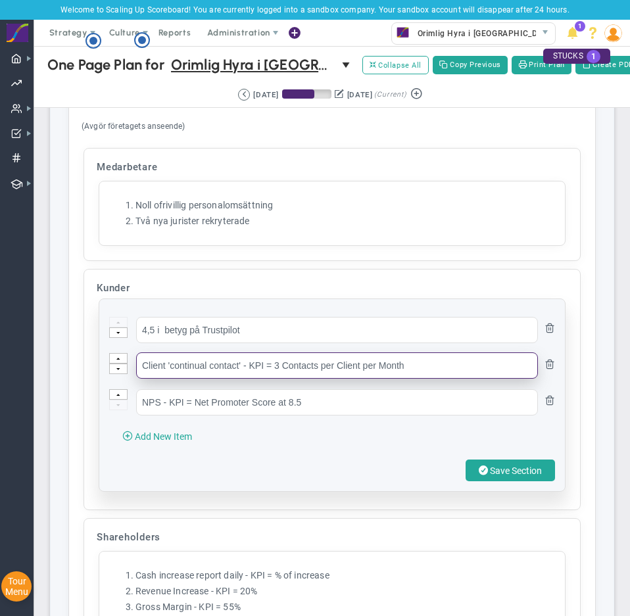
click at [206, 373] on input "Client 'continual contact' - KPI = 3 Contacts per Client per Month" at bounding box center [337, 365] width 402 height 26
paste input "20 nya recensioner"
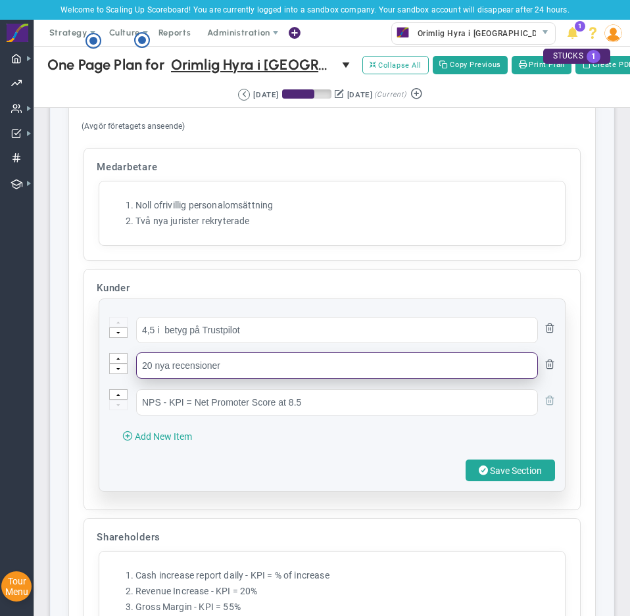
type input "20 nya recensioner"
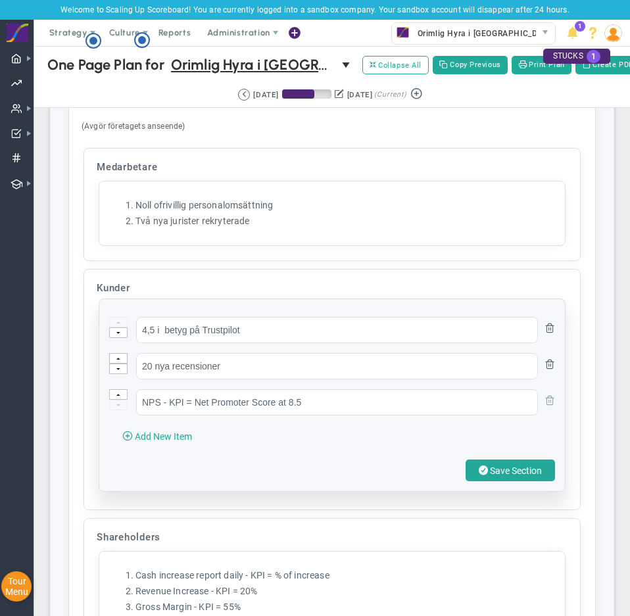
click at [544, 405] on span at bounding box center [549, 400] width 11 height 11
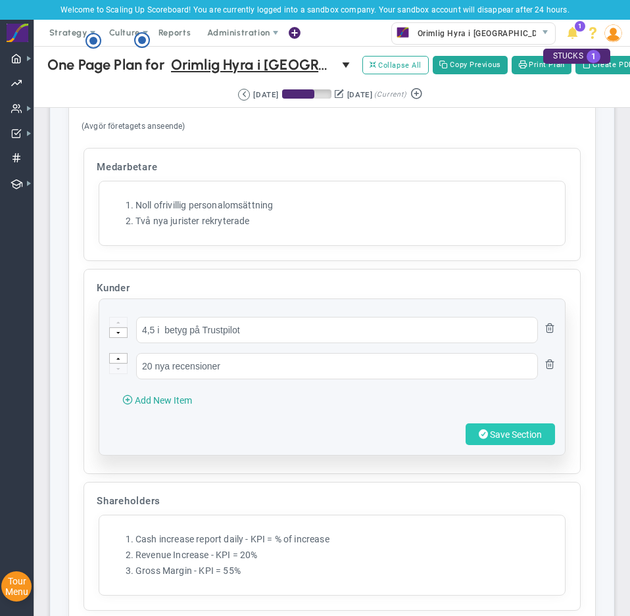
click at [490, 440] on span "Save Section" at bounding box center [516, 434] width 52 height 11
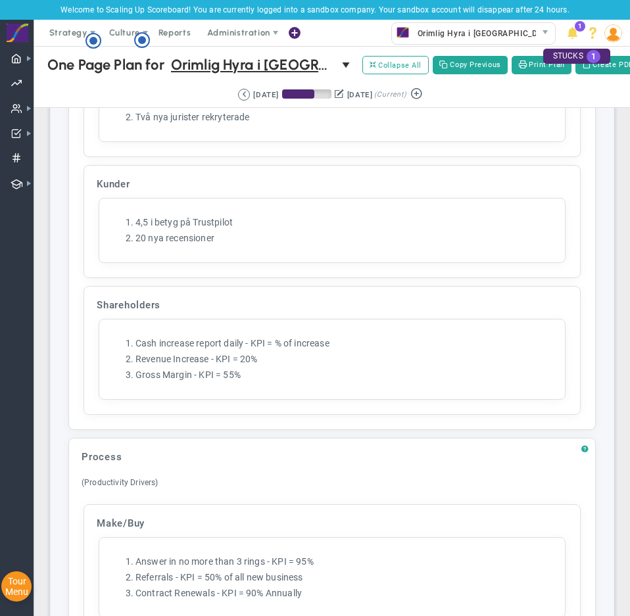
scroll to position [4530, 0]
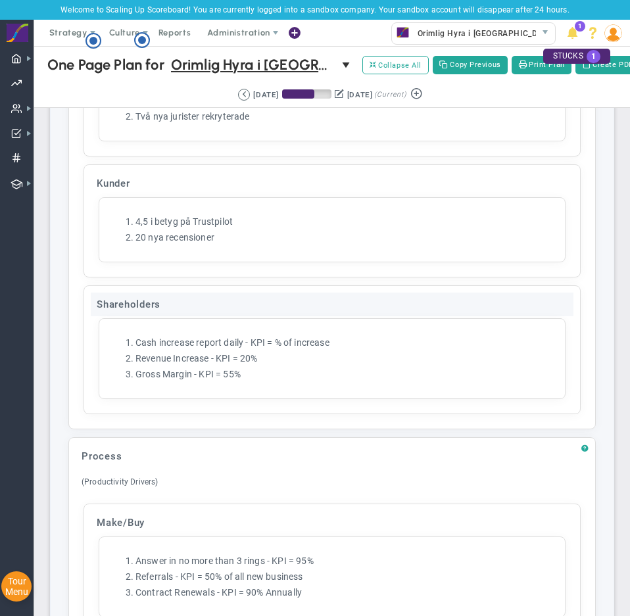
click at [135, 309] on div "Shareholders" at bounding box center [332, 305] width 483 height 24
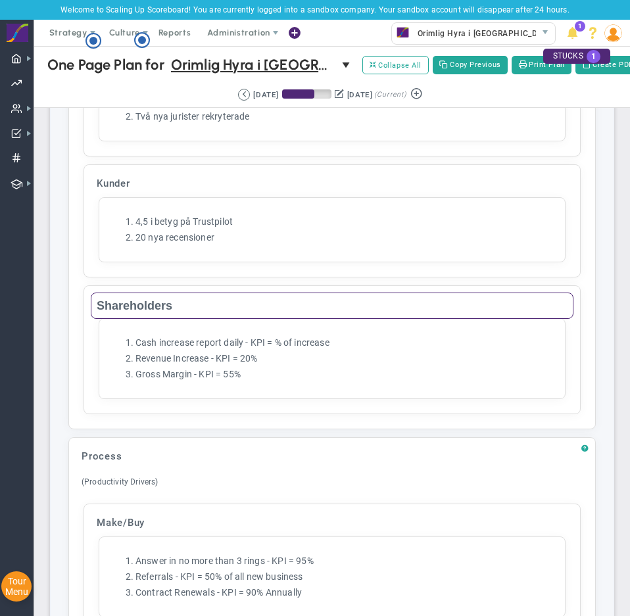
click at [134, 318] on input "Shareholders" at bounding box center [332, 306] width 483 height 26
type input "Delägare"
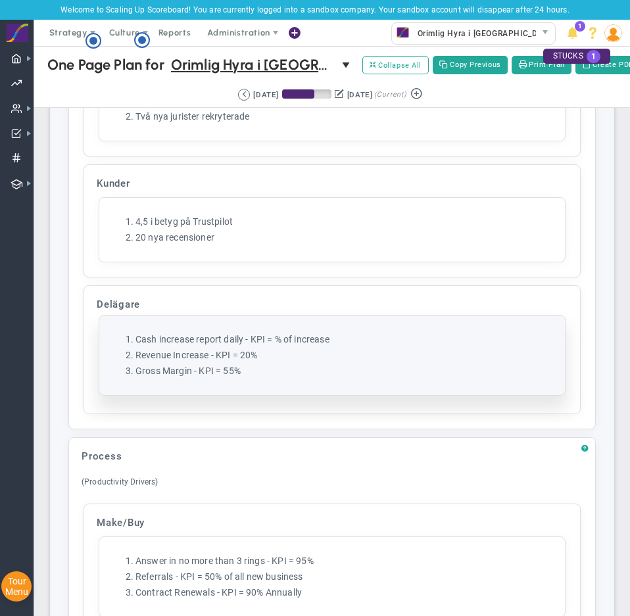
click at [171, 362] on li "Revenue Increase - KPI = 20%" at bounding box center [344, 355] width 419 height 12
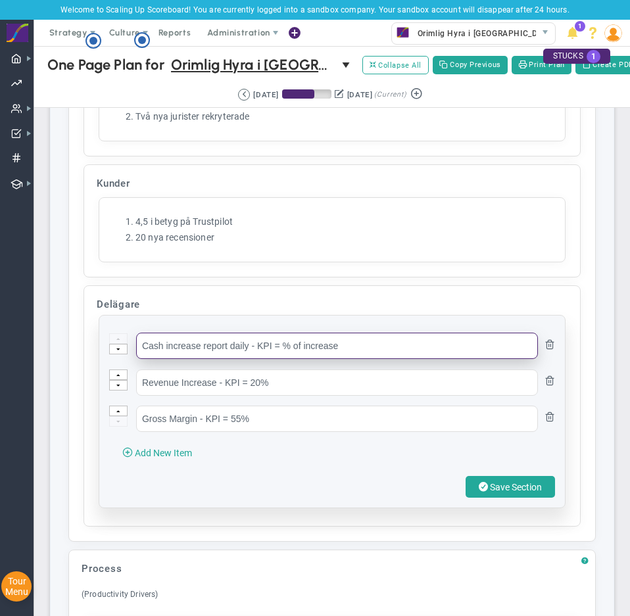
click at [181, 353] on input "Cash increase report daily - KPI = % of increase" at bounding box center [337, 346] width 402 height 26
paste input "Plus en krona på sista raden"
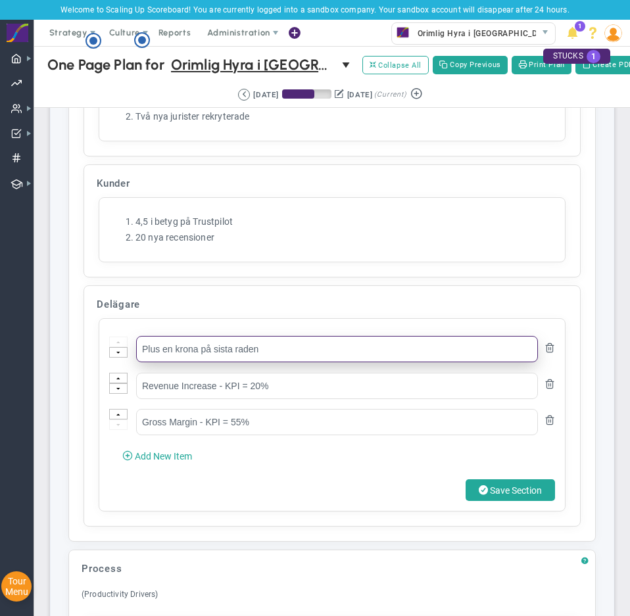
type input "Plus en krona på sista raden"
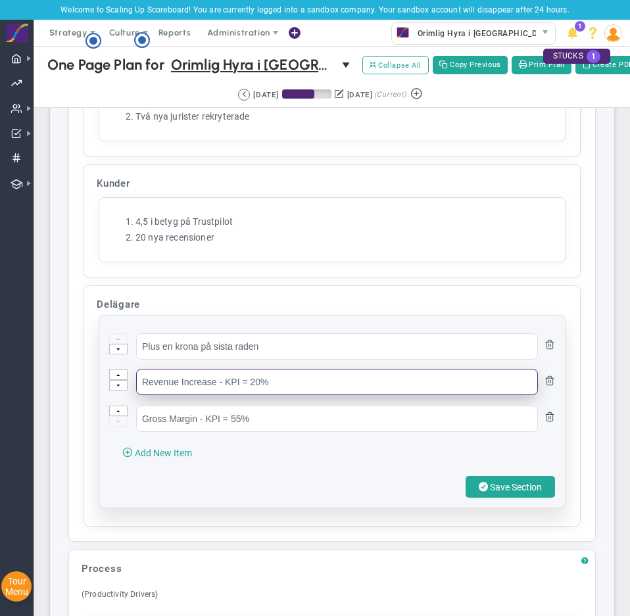
click at [244, 395] on input "Revenue Increase - KPI = 20%" at bounding box center [337, 382] width 402 height 26
paste input "20 % högre omsättning än Q3"
click at [287, 392] on input "Revenue Increase - KPI 20 % högre omsättning än Q3 20%" at bounding box center [337, 382] width 402 height 26
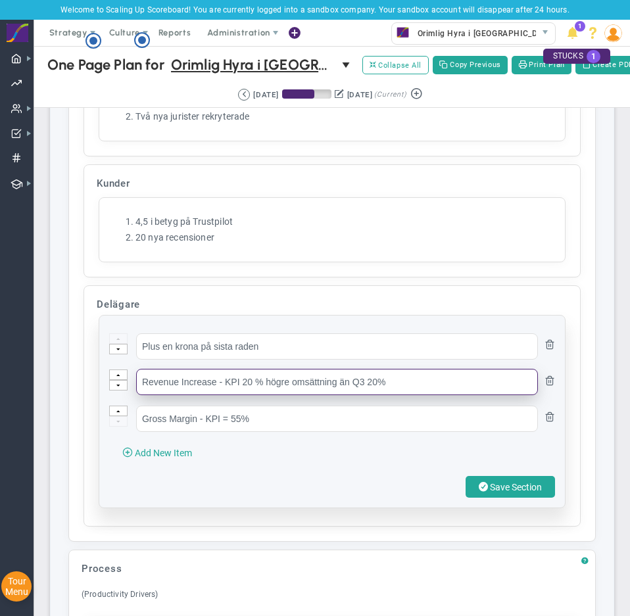
click at [287, 392] on input "Revenue Increase - KPI 20 % högre omsättning än Q3 20%" at bounding box center [337, 382] width 402 height 26
paste input "20 % högre omsättning än Q3"
type input "20 % högre omsättning än Q3"
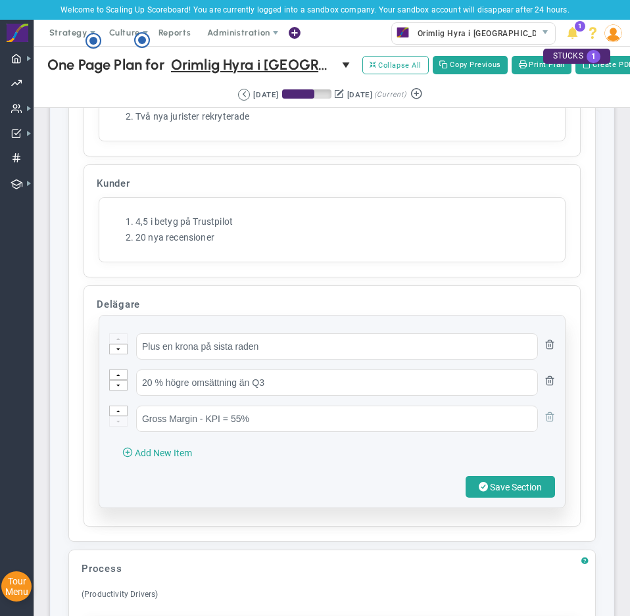
click at [544, 421] on span at bounding box center [549, 416] width 11 height 11
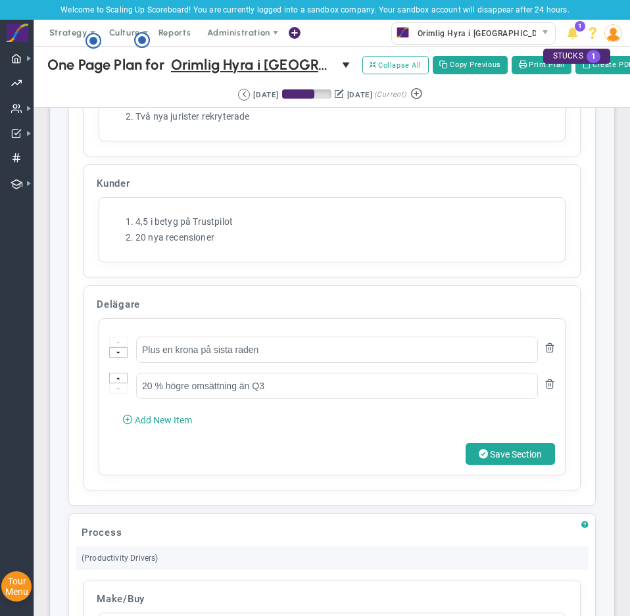
click at [529, 460] on span "Save Section" at bounding box center [516, 454] width 52 height 11
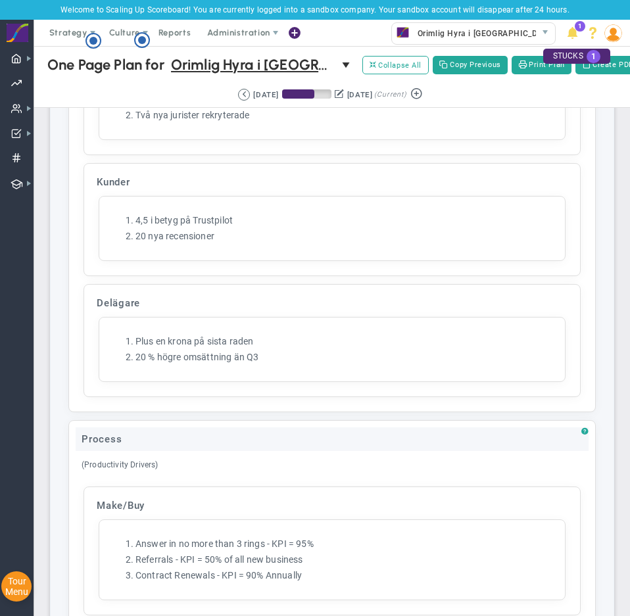
scroll to position [4532, 0]
click at [116, 450] on div "Process" at bounding box center [332, 439] width 513 height 24
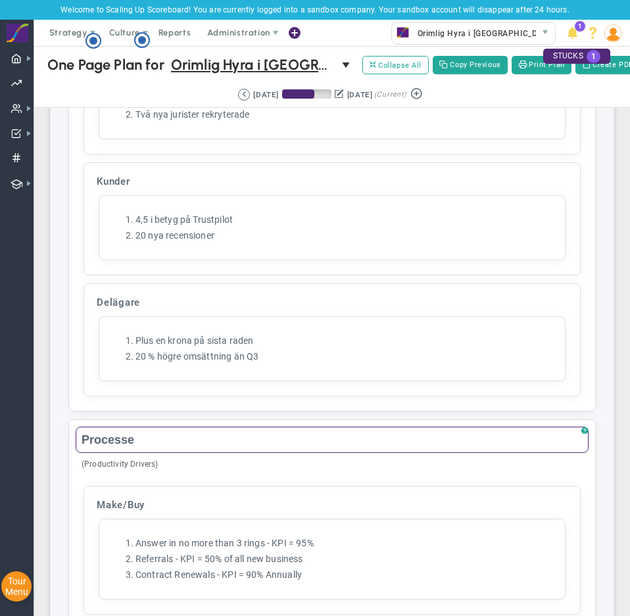
type input "Processer"
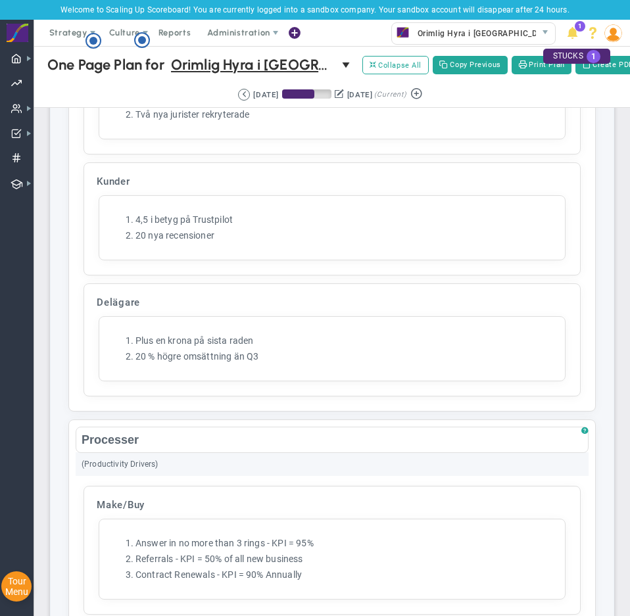
click at [131, 475] on div "(Productivity Drivers)" at bounding box center [332, 464] width 513 height 24
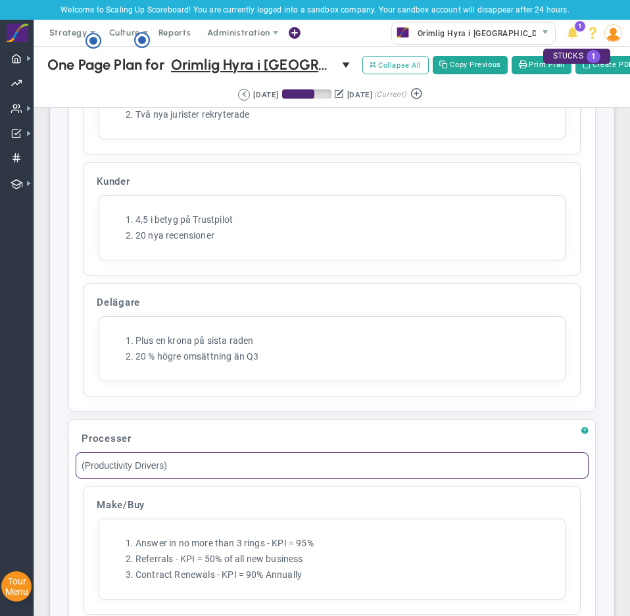
click at [131, 475] on input "(Productivity Drivers)" at bounding box center [332, 465] width 513 height 26
type input "(Drivkrafter för produktivitet)"
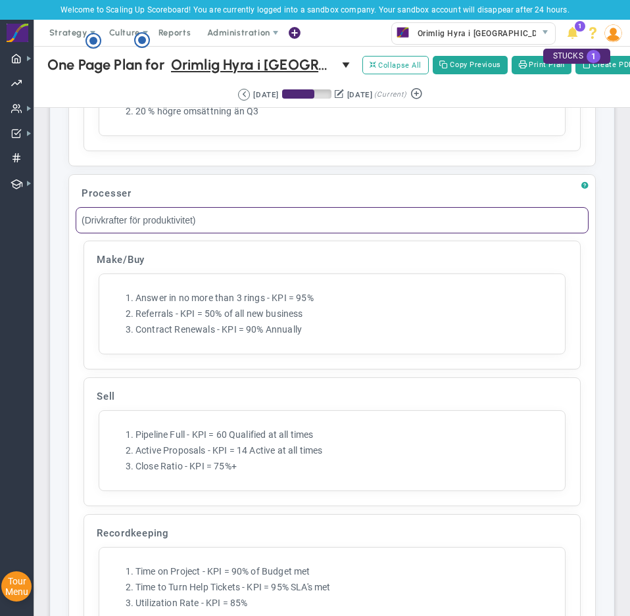
scroll to position [4779, 0]
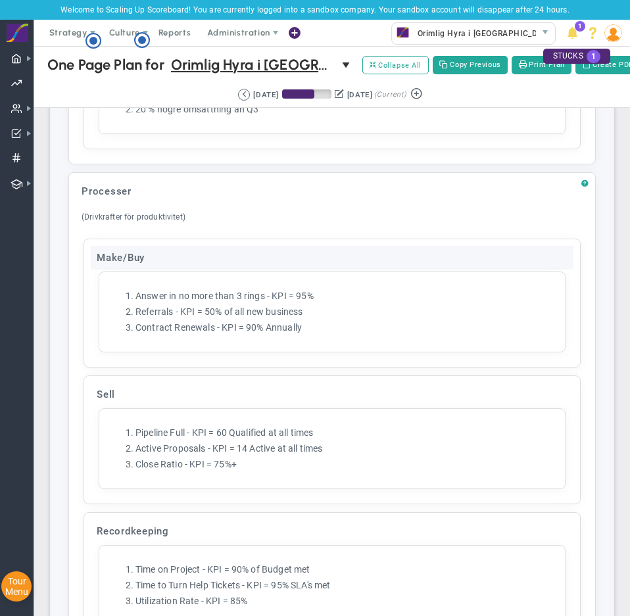
click at [137, 260] on div "Make/Buy" at bounding box center [332, 258] width 483 height 24
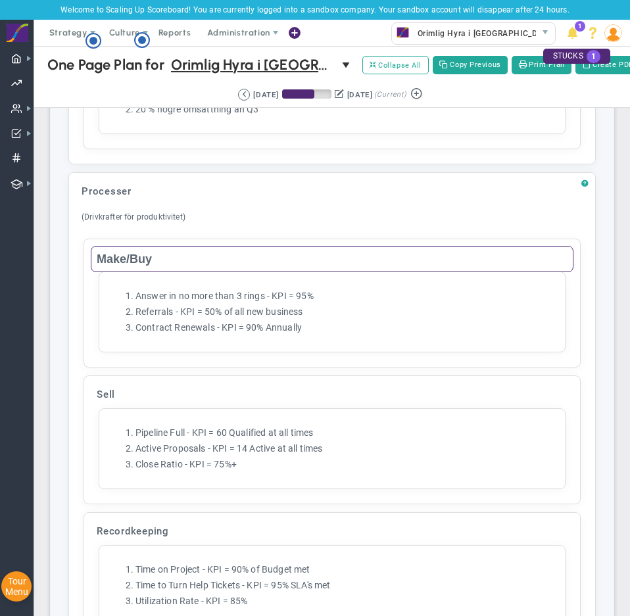
click at [122, 272] on input "Make/Buy" at bounding box center [332, 259] width 483 height 26
type input "Tillverkning/inköp"
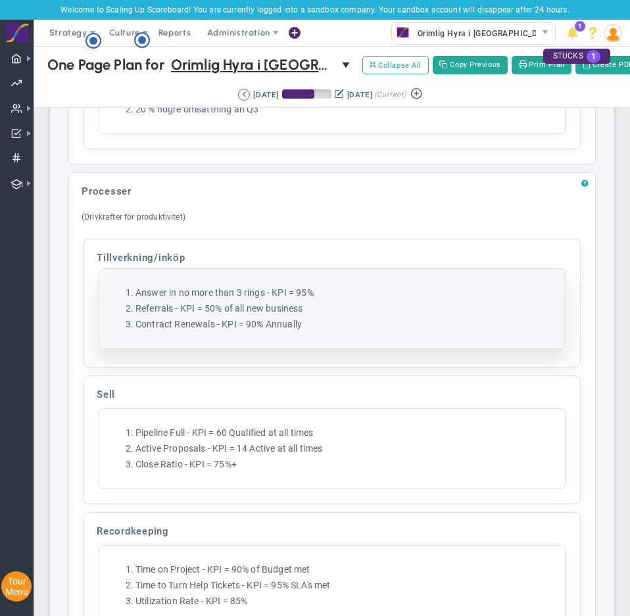
click at [208, 299] on li "Answer in no more than 3 rings - KPI = 95%" at bounding box center [344, 293] width 419 height 12
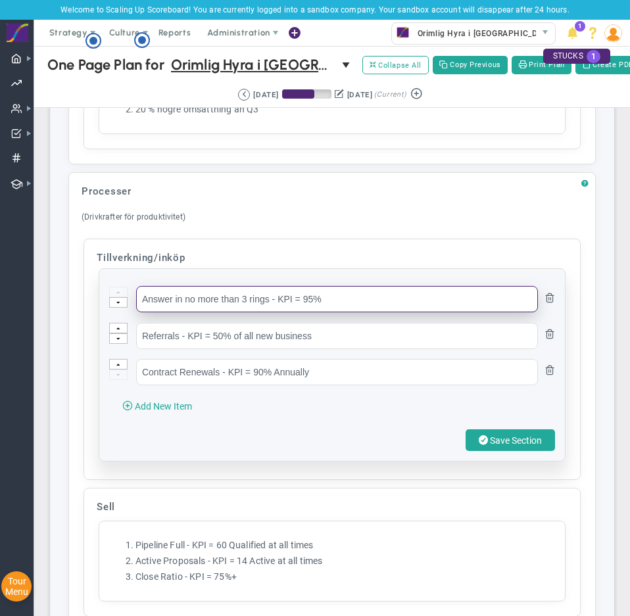
click at [204, 310] on input "Answer in no more than 3 rings - KPI = 95%" at bounding box center [337, 299] width 402 height 26
paste input "vsluta 150 ärenden"
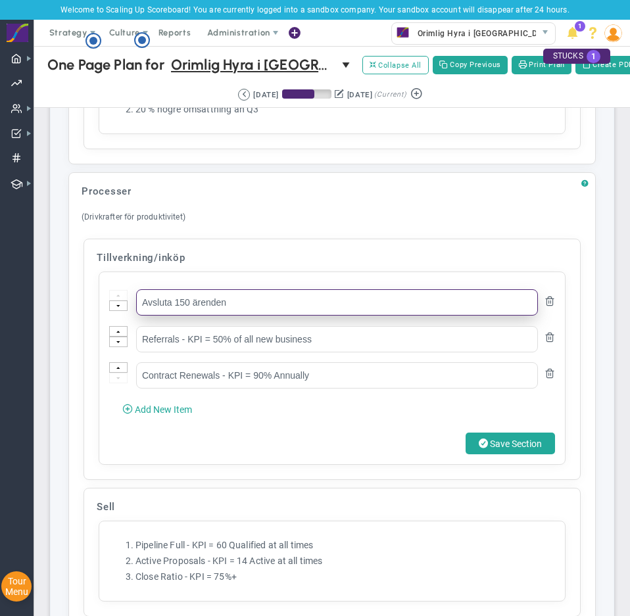
type input "Avsluta 150 ärenden"
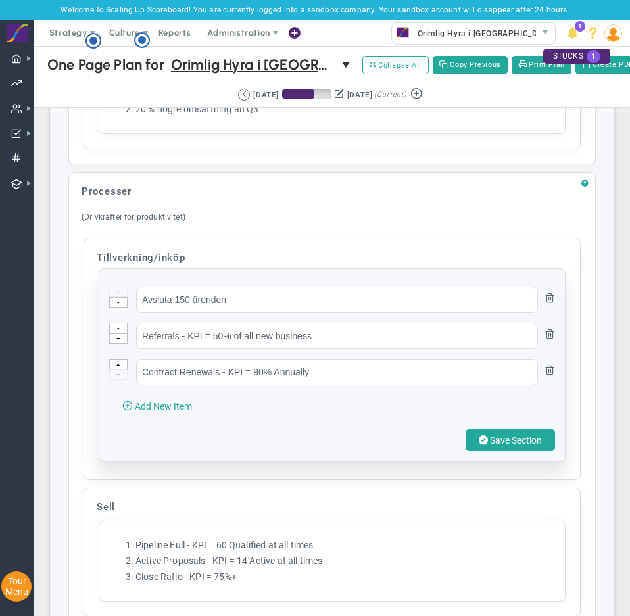
click at [264, 331] on ul "Avsluta 150 ärenden Referrals - KPI = 50% of all new business Contract Renewals…" at bounding box center [332, 336] width 446 height 99
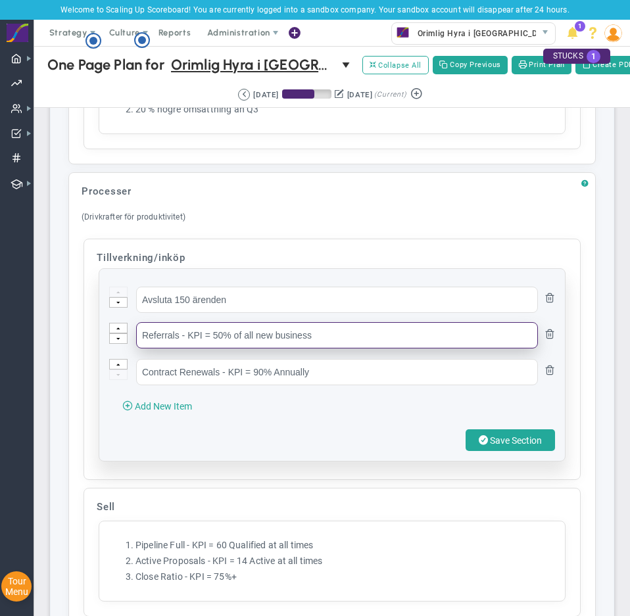
click at [267, 347] on input "Referrals - KPI = 50% of all new business" at bounding box center [337, 335] width 402 height 26
paste input "95 % vinstgrad för Alt 1, 75 % för Alt 2"
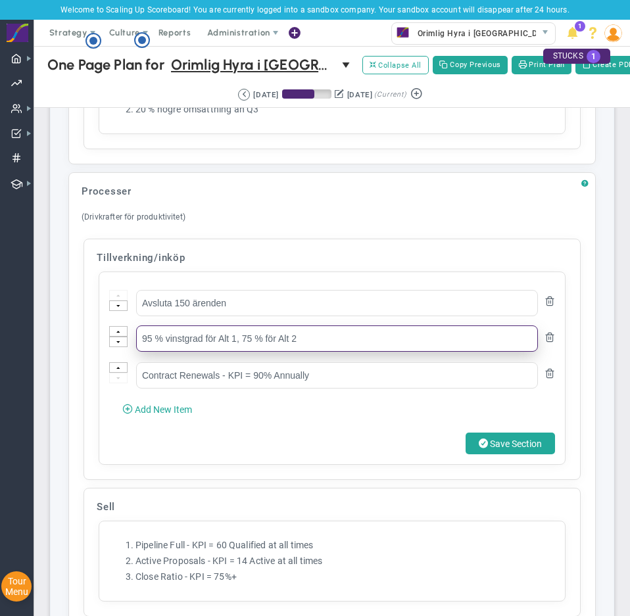
type input "95 % vinstgrad för Alt 1, 75 % för Alt 2"
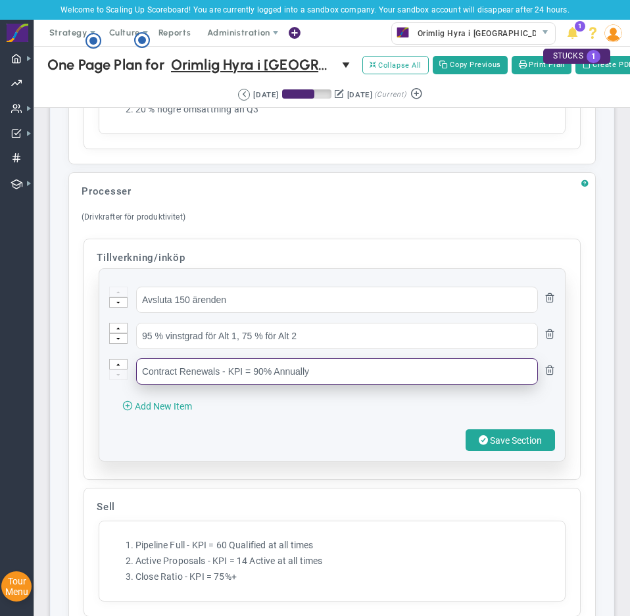
click at [309, 385] on input "Contract Renewals - KPI = 90% Annually" at bounding box center [337, 371] width 402 height 26
drag, startPoint x: 309, startPoint y: 393, endPoint x: 302, endPoint y: 383, distance: 11.7
click at [308, 385] on input "Contract Renewals - KPI = 90% Annually" at bounding box center [337, 371] width 402 height 26
click at [302, 383] on input "Contract Renewals - KPI = 90% Annually" at bounding box center [337, 371] width 402 height 26
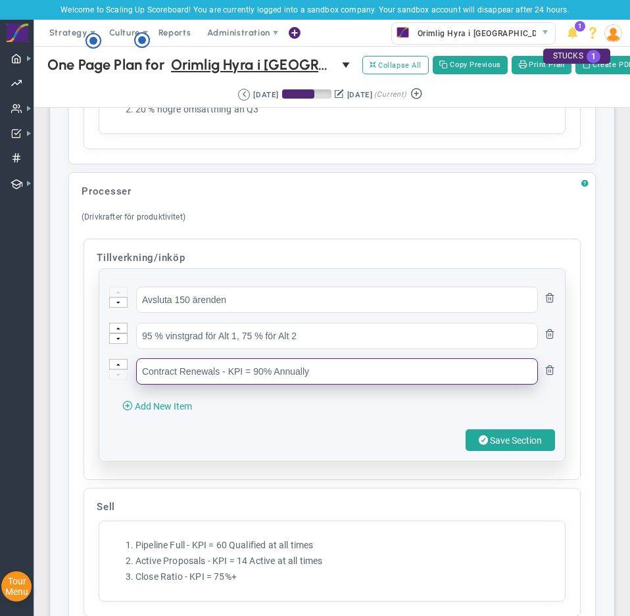
click at [302, 383] on input "Contract Renewals - KPI = 90% Annually" at bounding box center [337, 371] width 402 height 26
paste input "Två processförbättringar i juridiken"
type input "Två processförbättringar i juridiken"
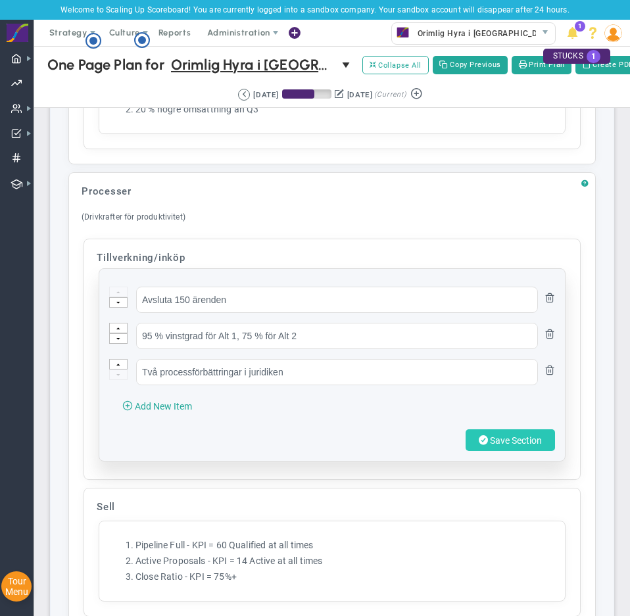
click at [490, 446] on span "Save Section" at bounding box center [516, 440] width 52 height 11
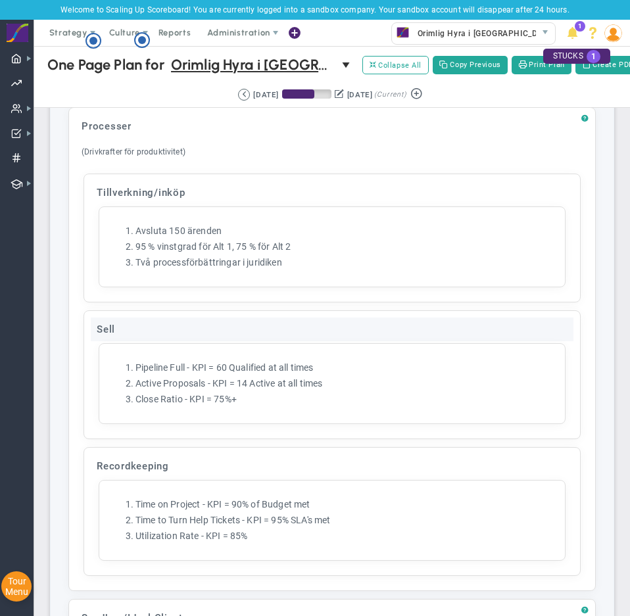
click at [120, 341] on div "Sell" at bounding box center [332, 330] width 483 height 24
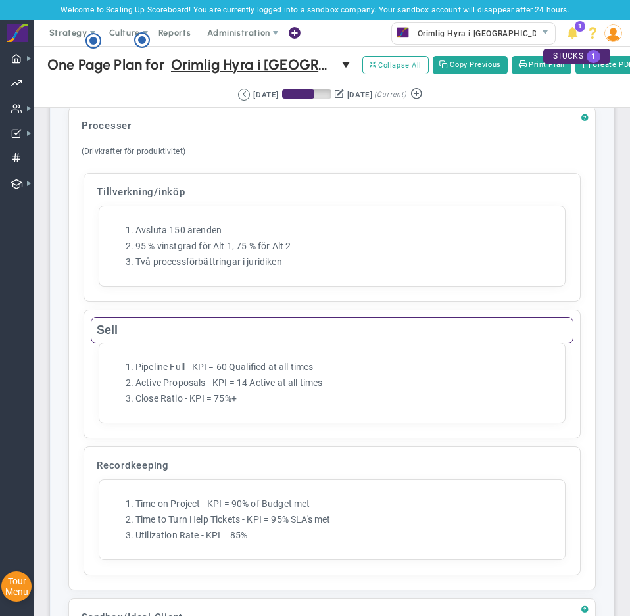
click at [115, 340] on input "Sell" at bounding box center [332, 330] width 483 height 26
type input "Försäljning/Marknadsföring"
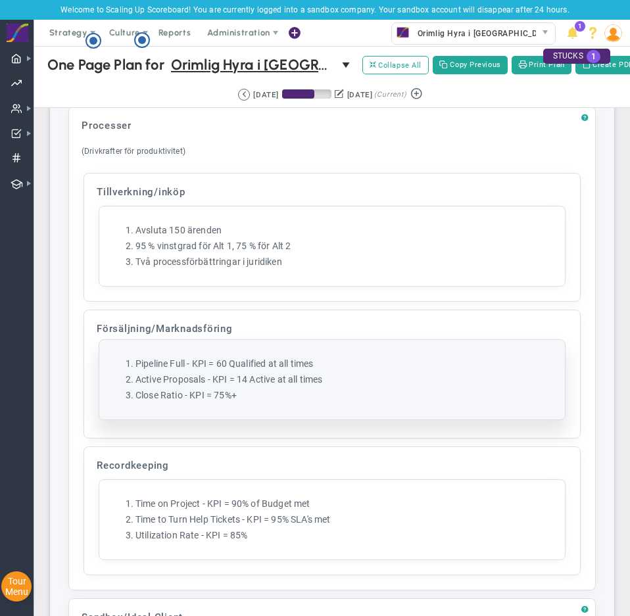
click at [204, 370] on li "Pipeline Full - KPI = 60 Qualified at all times" at bounding box center [344, 364] width 419 height 12
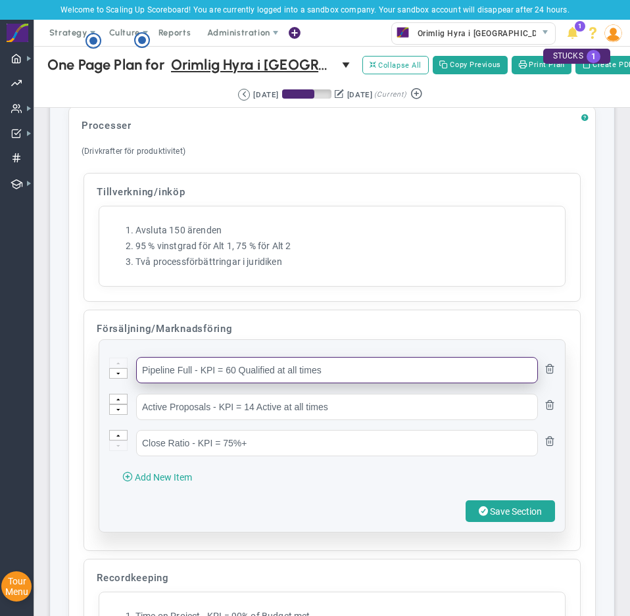
click at [201, 379] on input "Pipeline Full - KPI = 60 Qualified at all times" at bounding box center [337, 370] width 402 height 26
paste input "175 nya ärenden"
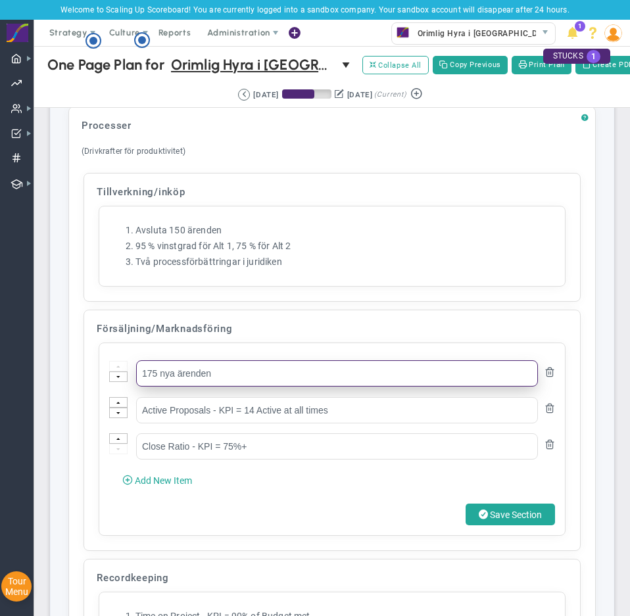
type input "175 nya ärenden"
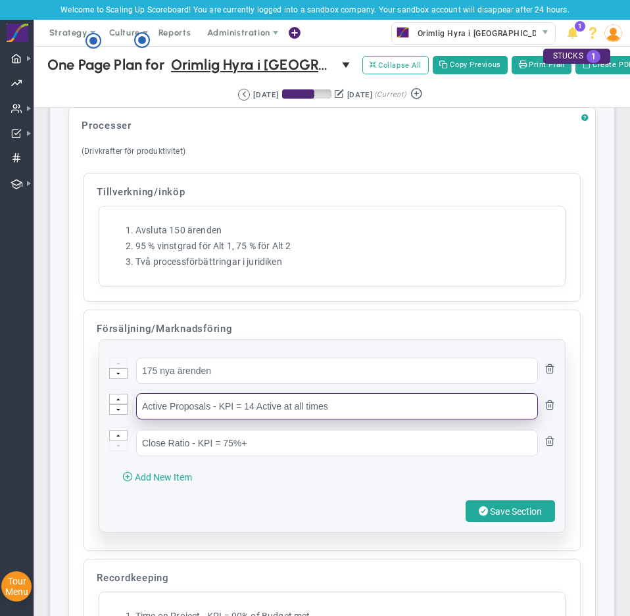
click at [232, 419] on input "Active Proposals - KPI = 14 Active at all times" at bounding box center [337, 406] width 402 height 26
click at [233, 419] on input "Active Proposals - KPI = 14 Active at all times" at bounding box center [337, 406] width 402 height 26
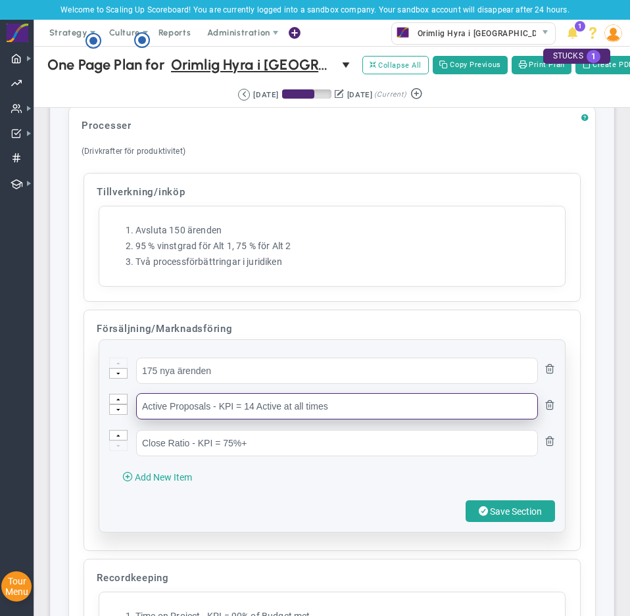
paste input "8 000 webbplatsbesök"
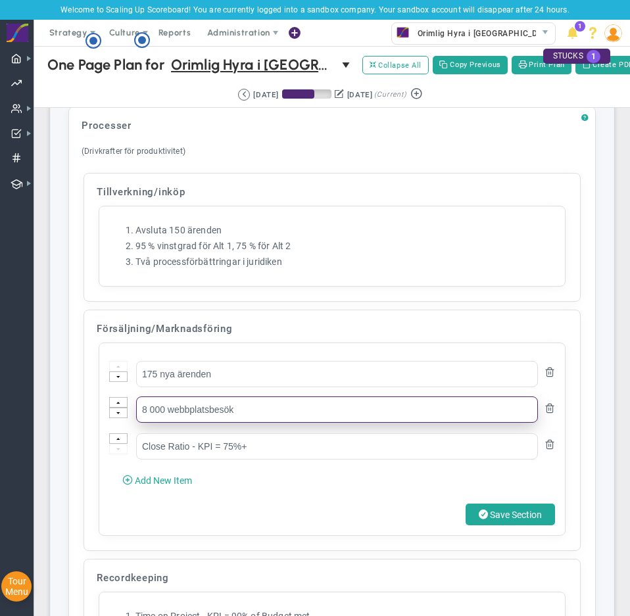
type input "8 000 webbplatsbesök"
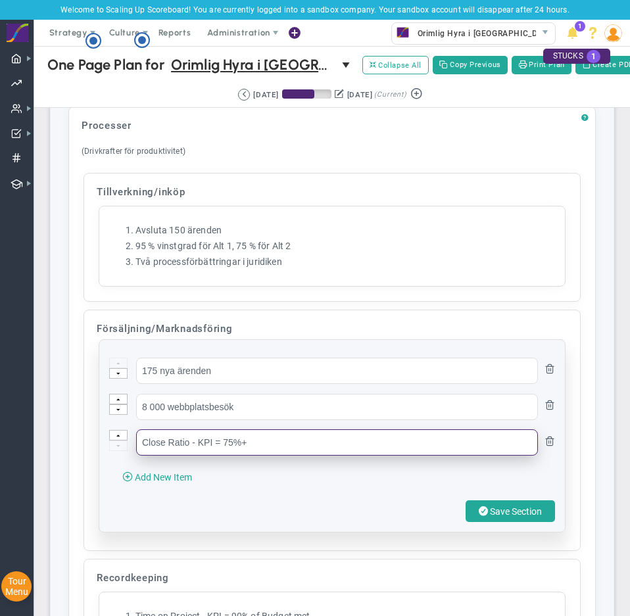
click at [210, 449] on input "Close Ratio - KPI = 75%+" at bounding box center [337, 442] width 402 height 26
paste input "25 nya ärenden via säljteamet"
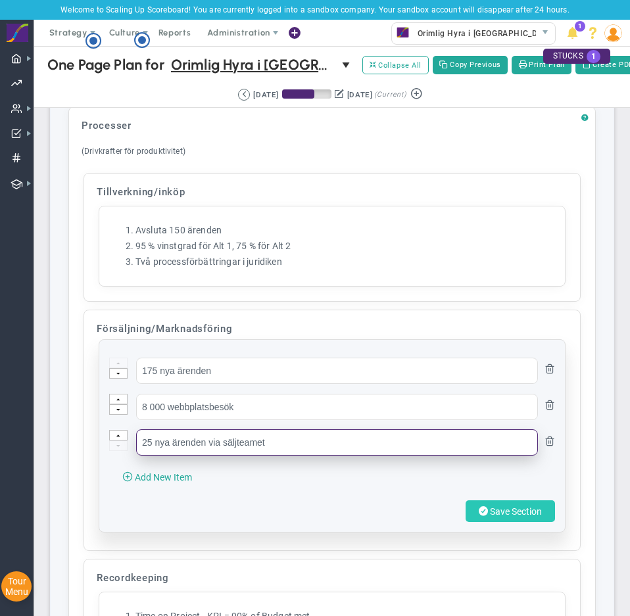
type input "25 nya ärenden via säljteamet"
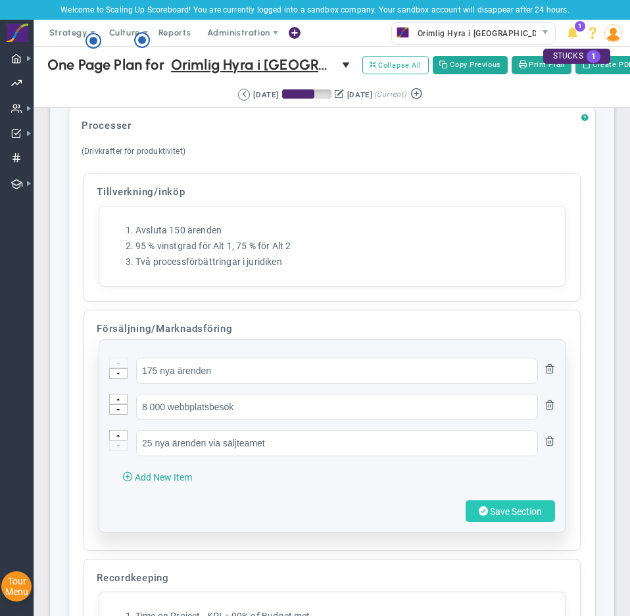
click at [511, 517] on span "Save Section" at bounding box center [516, 511] width 52 height 11
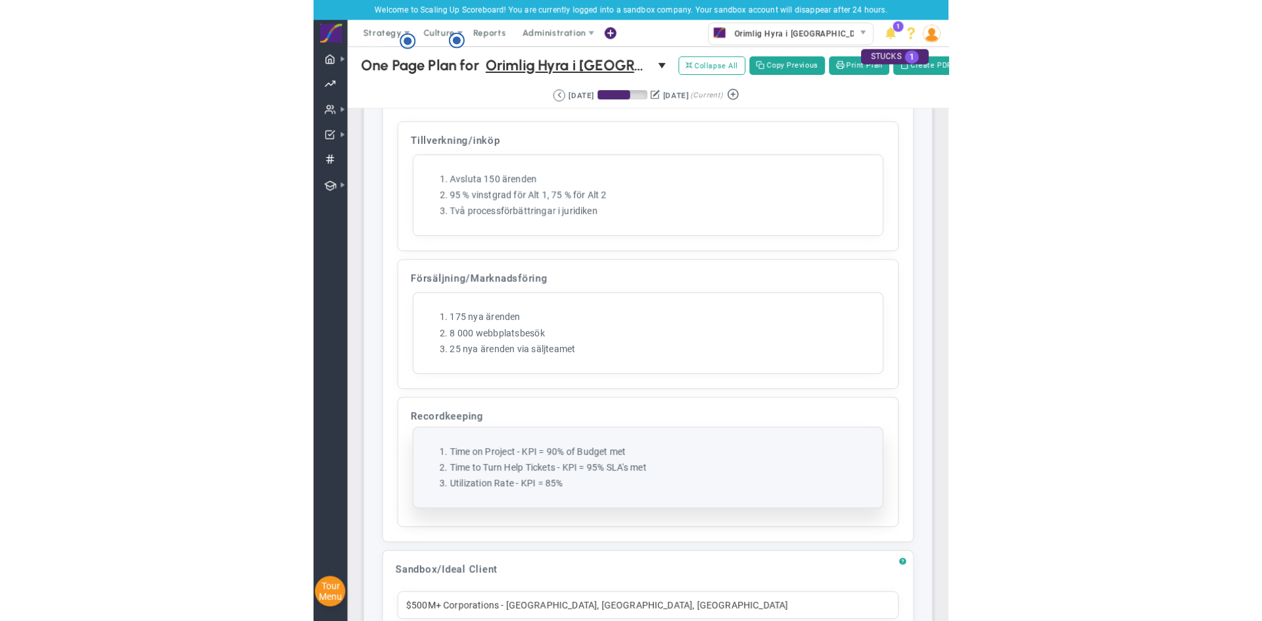
scroll to position [4960, 0]
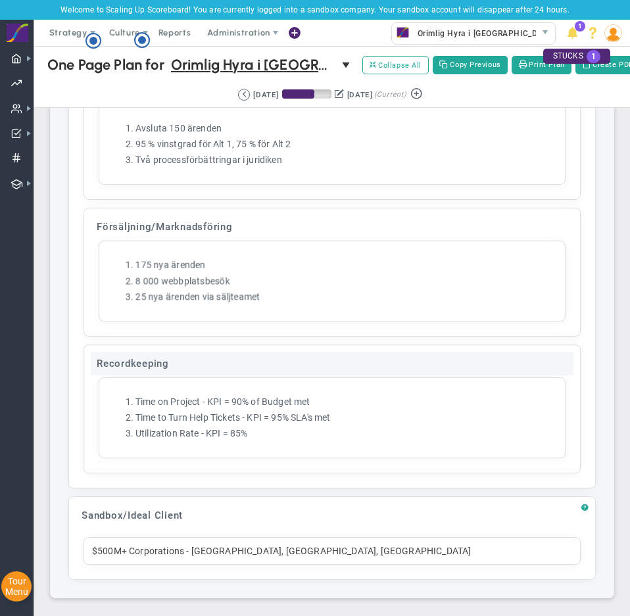
click at [127, 356] on div "Recordkeeping" at bounding box center [332, 364] width 483 height 24
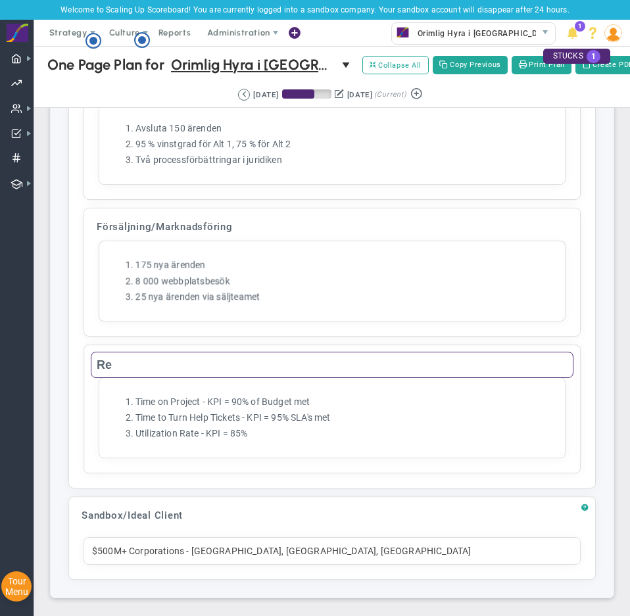
type input "R"
type input "Redovisning/Dokumentation"
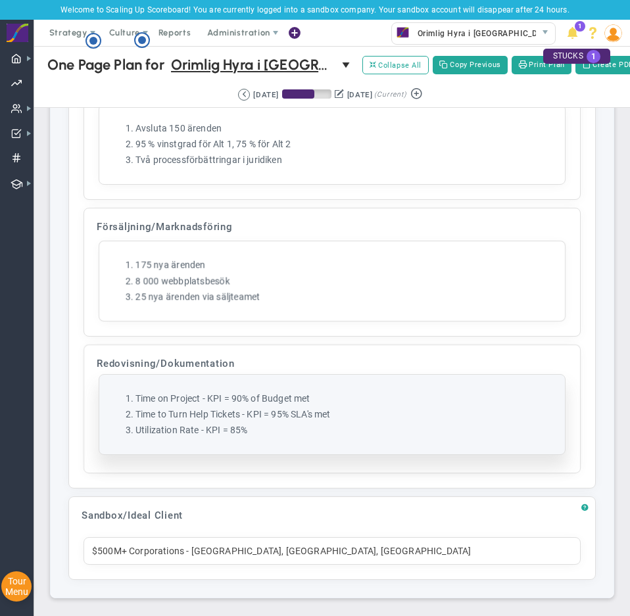
click at [179, 406] on ol "Time on Project - KPI = 90% of Budget met Time to Turn Help Tickets - KPI = 95%…" at bounding box center [332, 415] width 446 height 44
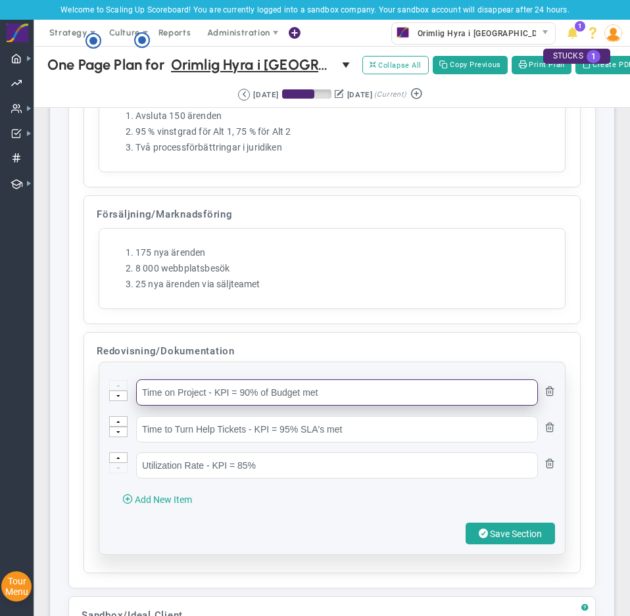
click at [179, 406] on input "Time on Project - KPI = 90% of Budget met" at bounding box center [337, 392] width 402 height 26
paste input "Power of One implementerad"
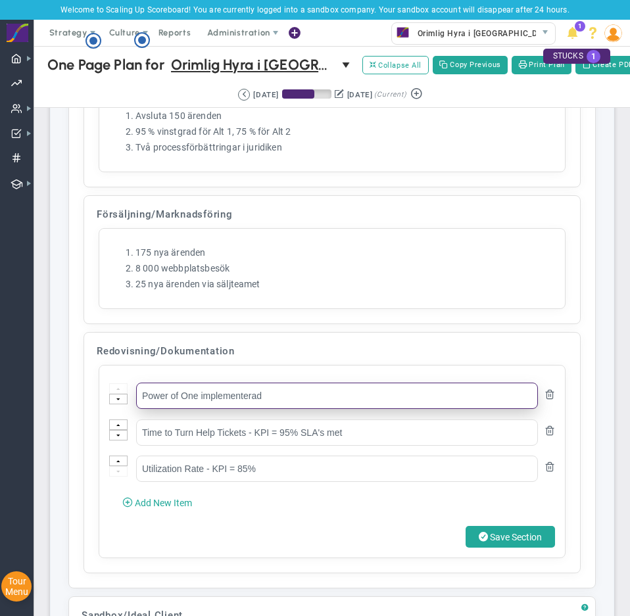
type input "Power of One implementerad"
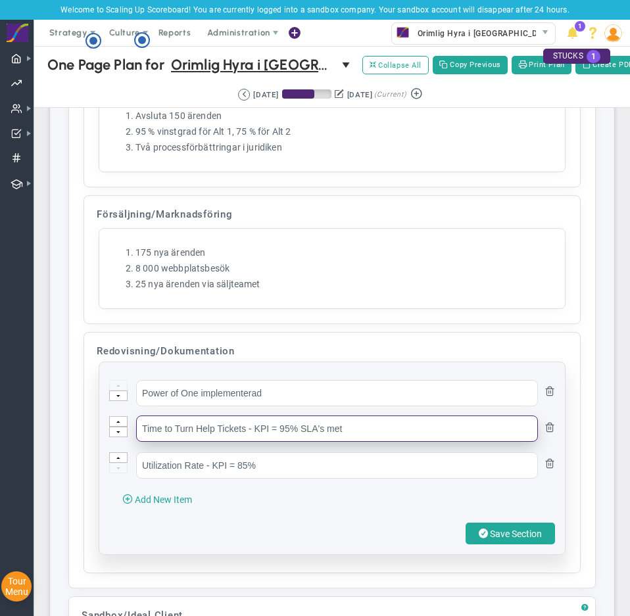
click at [228, 442] on input "Time to Turn Help Tickets - KPI = 95% SLA's met" at bounding box center [337, 429] width 402 height 26
paste input "Ingen budgetavviskelse"
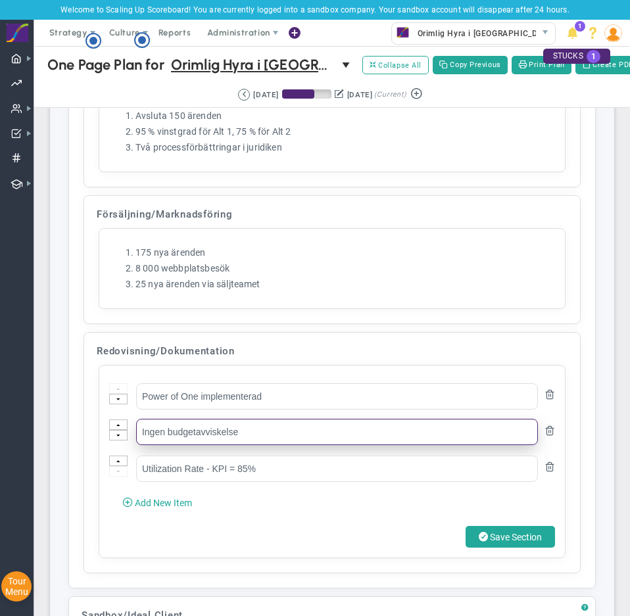
type input "Ingen budgetavviskelse"
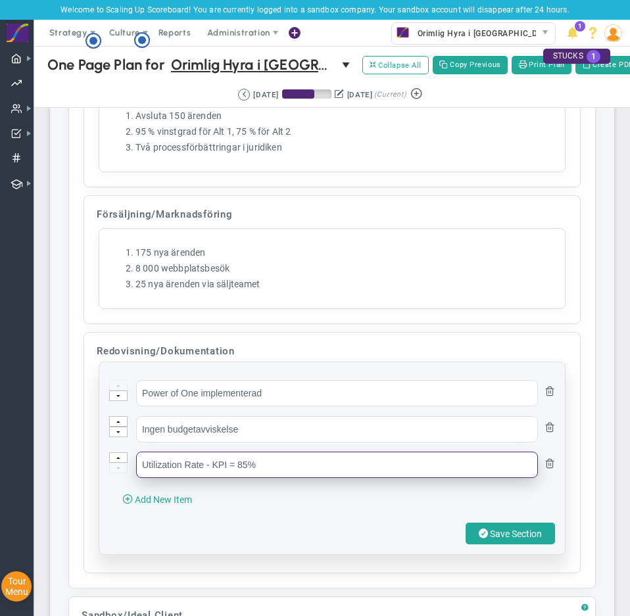
click at [203, 478] on input "Utilization Rate - KPI = 85%" at bounding box center [337, 465] width 402 height 26
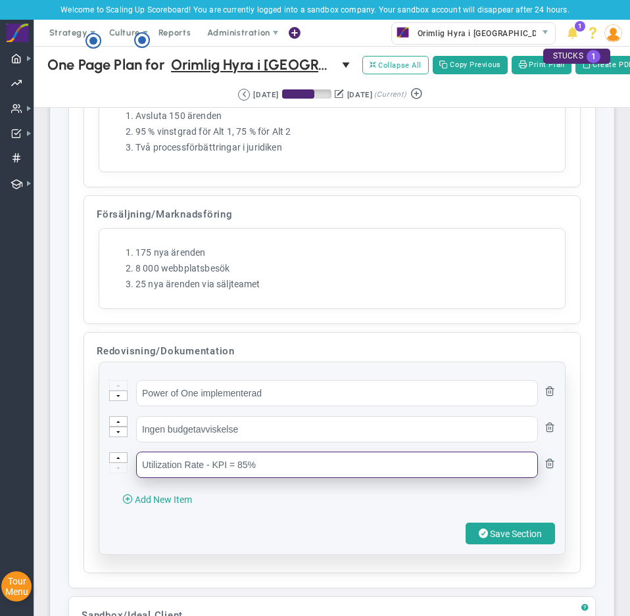
paste input "30 dagars indrivningstid"
type input "30 dagars indrivningstid"
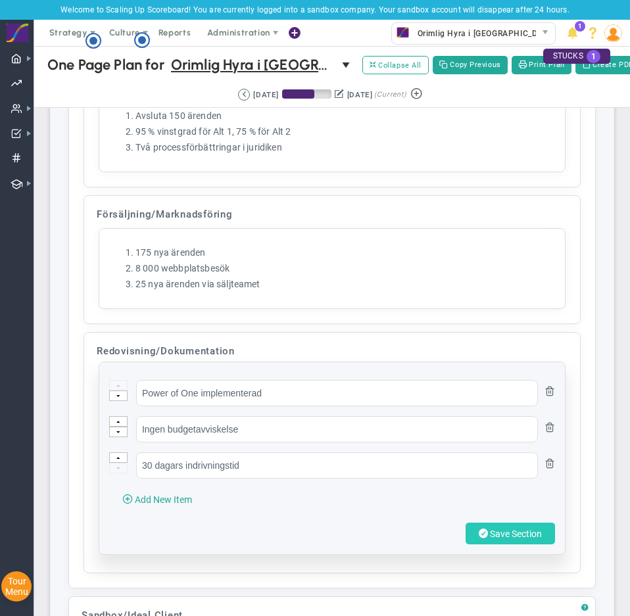
click at [490, 539] on span "Save Section" at bounding box center [516, 534] width 52 height 11
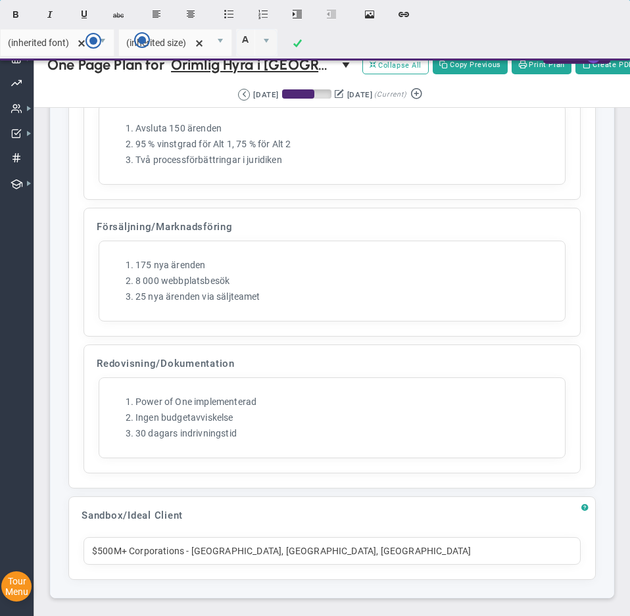
click at [260, 558] on div "$500M+ Corporations - [GEOGRAPHIC_DATA], [GEOGRAPHIC_DATA], [GEOGRAPHIC_DATA]" at bounding box center [332, 551] width 497 height 28
drag, startPoint x: 306, startPoint y: 542, endPoint x: -139, endPoint y: 543, distance: 444.5
click at [0, 543] on html "Welcome to Scaling Up Scoreboard! You are currently logged into a sandbox compa…" at bounding box center [315, 308] width 630 height 616
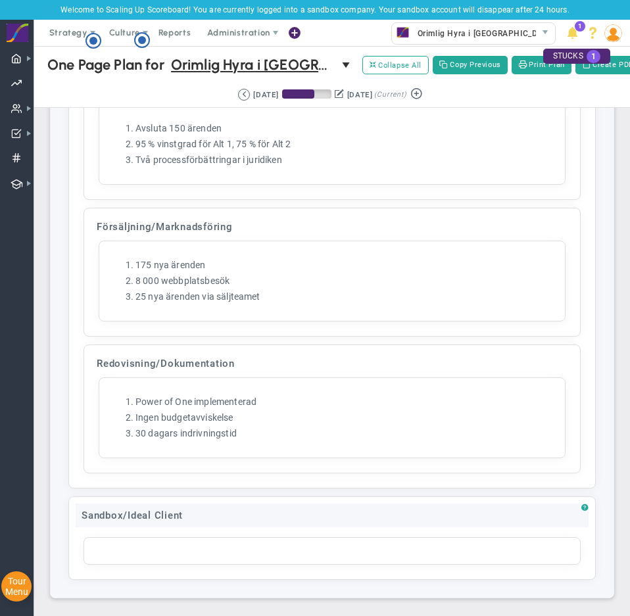
click at [176, 515] on div "Sandbox/Ideal Client" at bounding box center [332, 516] width 513 height 24
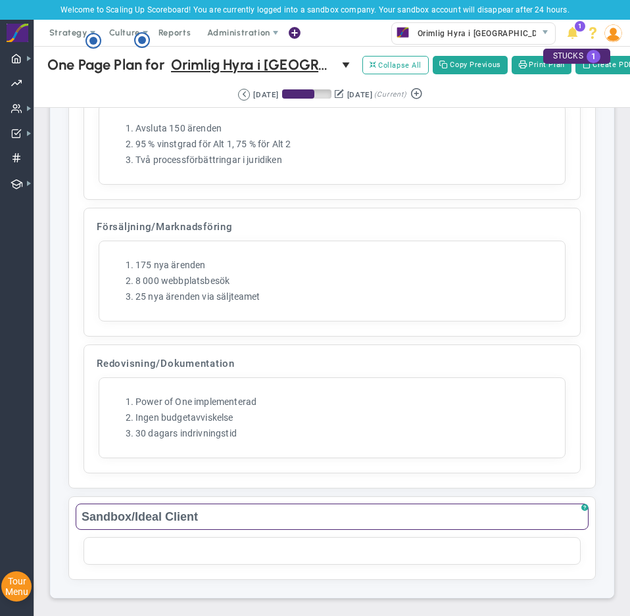
click at [176, 515] on input "Sandbox/Ideal Client" at bounding box center [332, 517] width 513 height 26
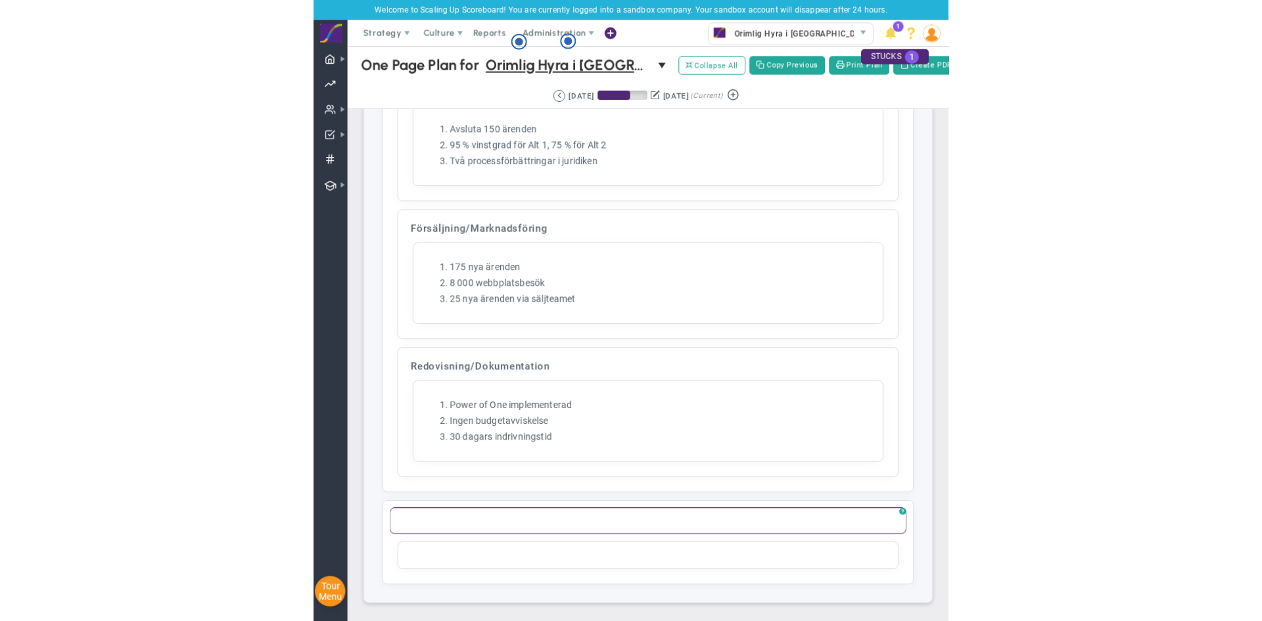
scroll to position [3716, 0]
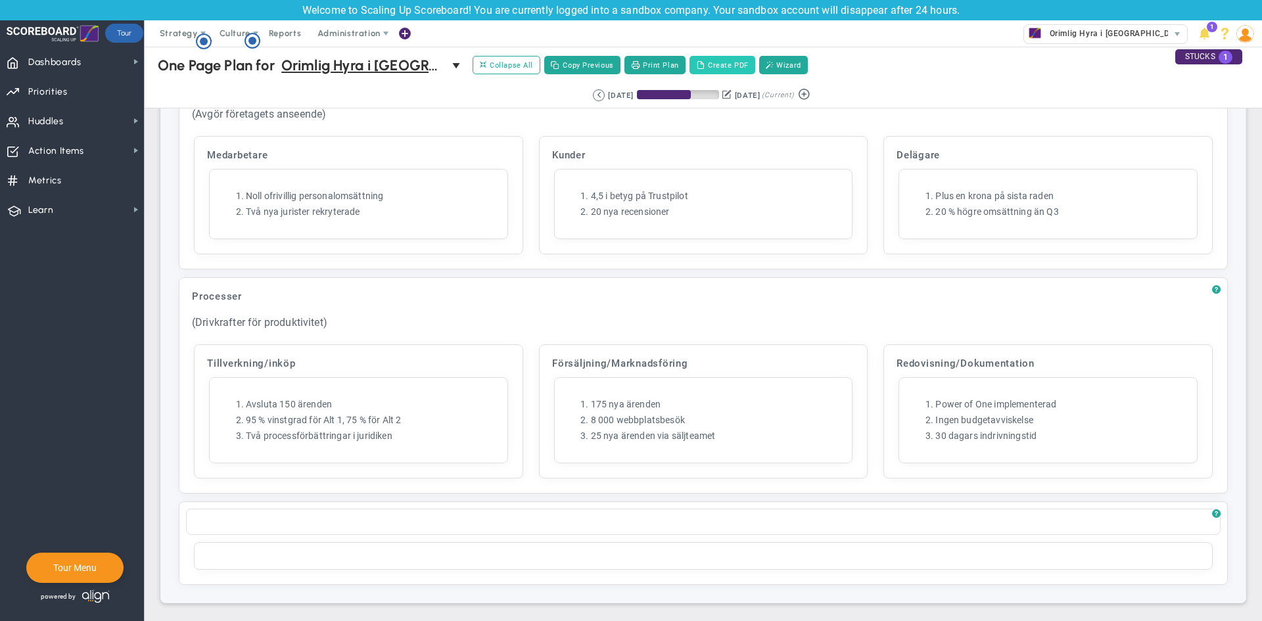
click at [723, 69] on button "Create PDF" at bounding box center [723, 65] width 66 height 18
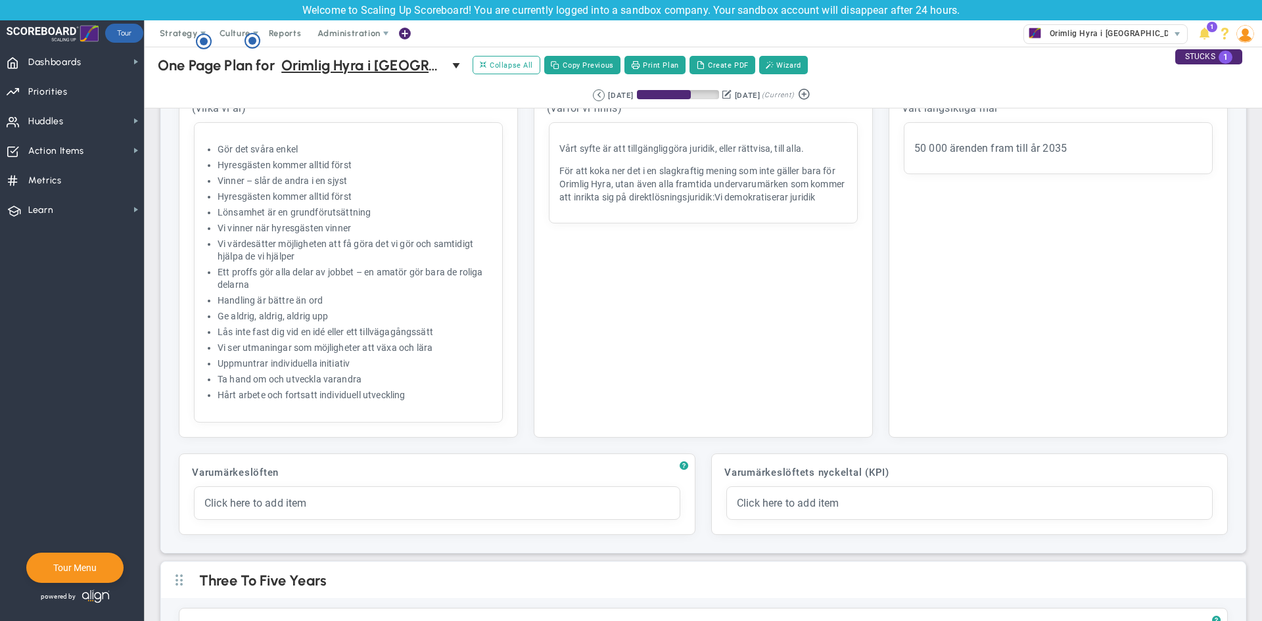
scroll to position [112, 0]
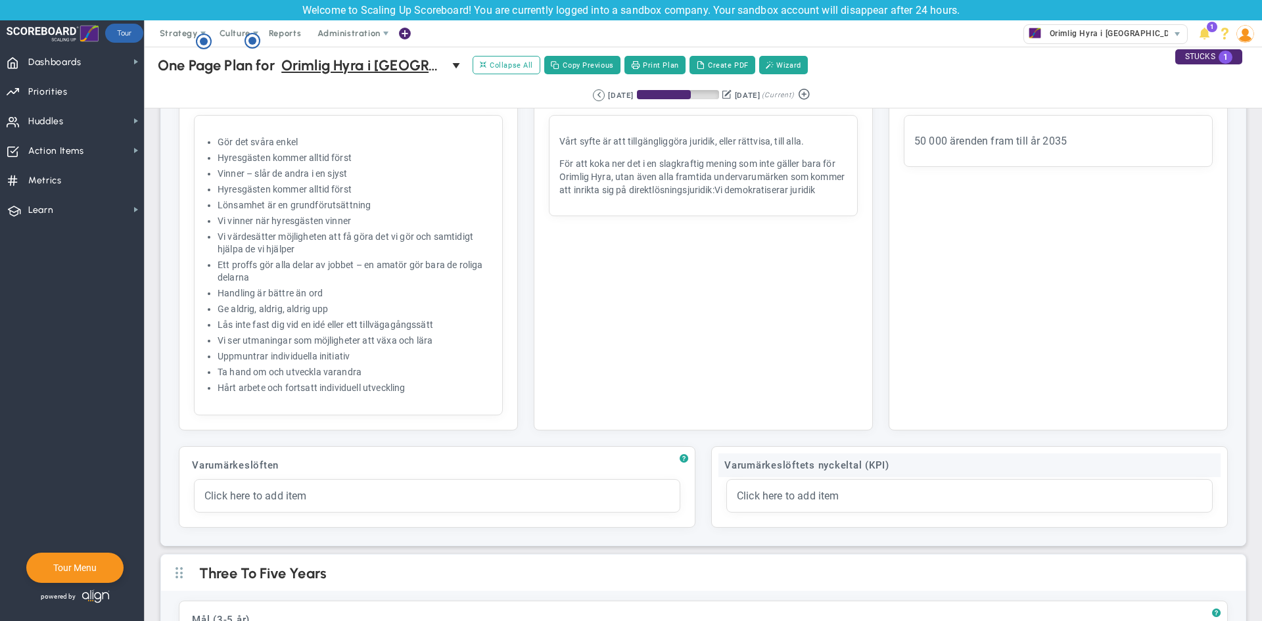
click at [835, 466] on div "Varumärkeslöftets nyckeltal (KPI)" at bounding box center [970, 466] width 502 height 24
drag, startPoint x: 884, startPoint y: 466, endPoint x: 958, endPoint y: 469, distance: 74.4
click at [958, 469] on input "Varumärkeslöftets nyckeltal (KPI)" at bounding box center [970, 467] width 502 height 26
type input "Varumärkeslöftets nyckeltal"
click at [779, 460] on input "Varumärkeslöftets nyckeltal" at bounding box center [970, 467] width 502 height 26
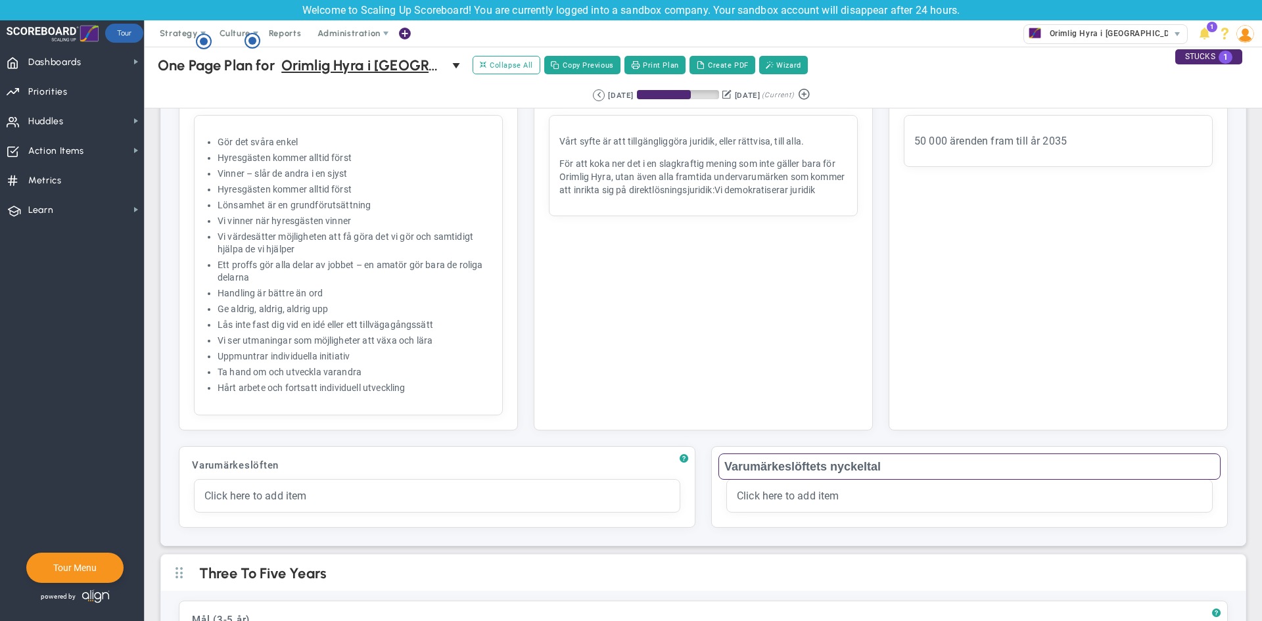
click at [779, 460] on input "Varumärkeslöftets nyckeltal" at bounding box center [970, 467] width 502 height 26
drag, startPoint x: 898, startPoint y: 472, endPoint x: 669, endPoint y: 472, distance: 228.8
click at [669, 472] on div "? Varumärkeslöften Click to add header Varumärkeslöften Varumärkeslöften No hea…" at bounding box center [703, 487] width 1065 height 97
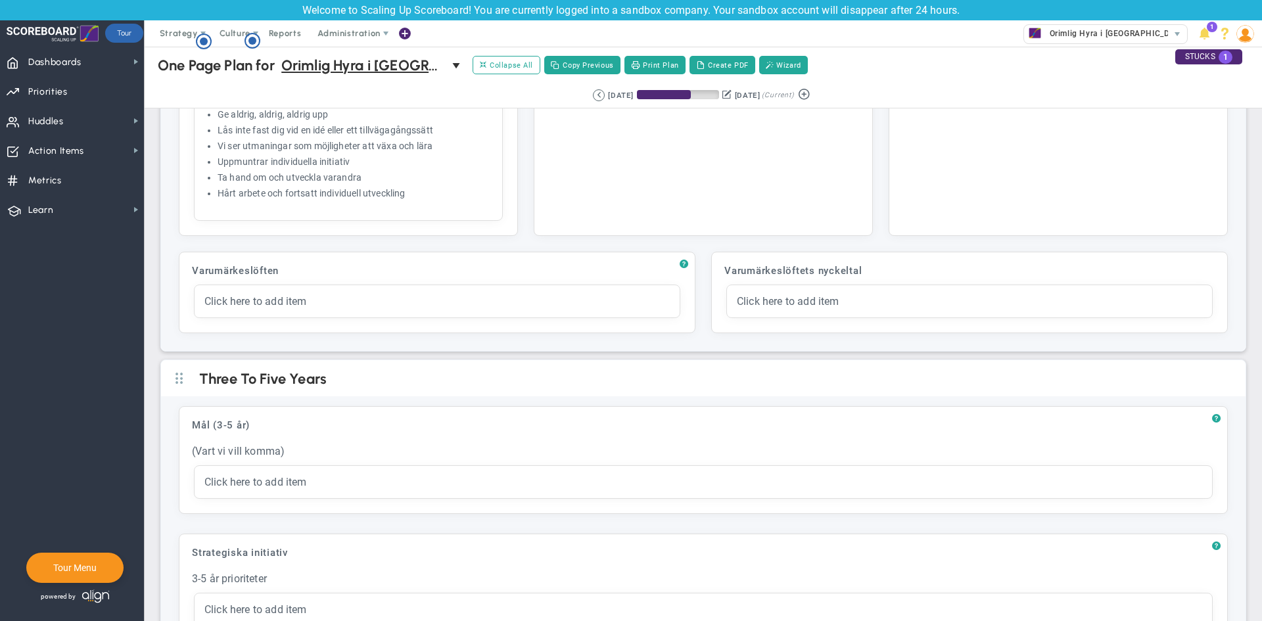
scroll to position [308, 0]
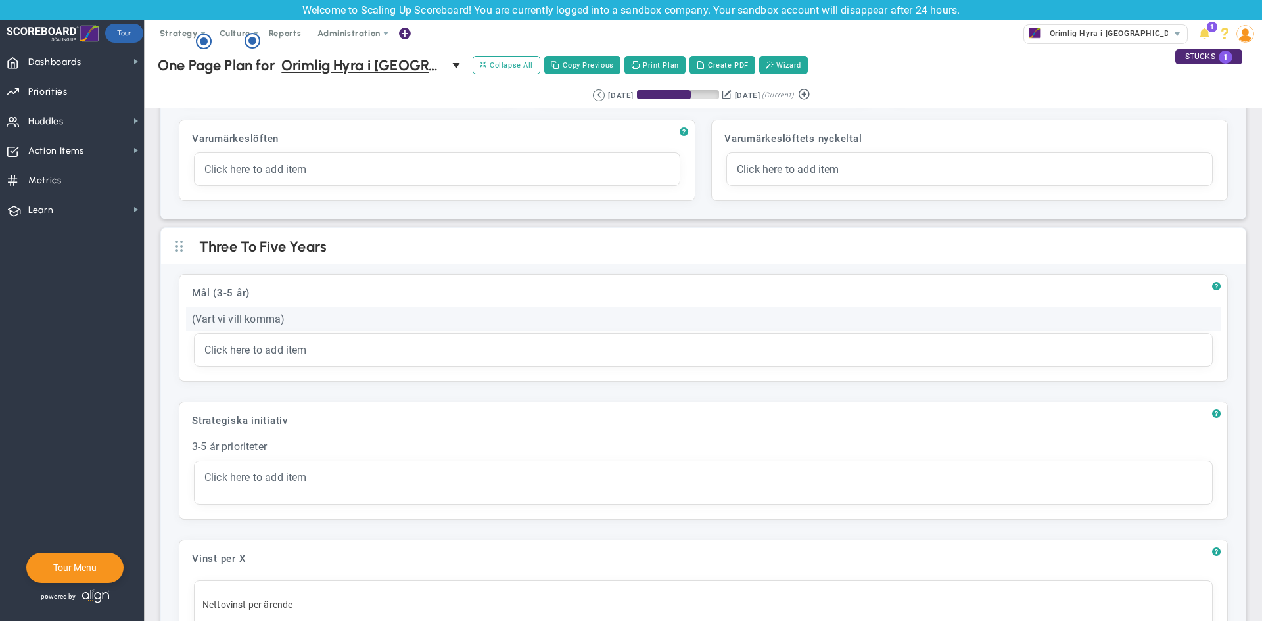
click at [473, 322] on div "(Vart vi vill komma)" at bounding box center [703, 319] width 1035 height 24
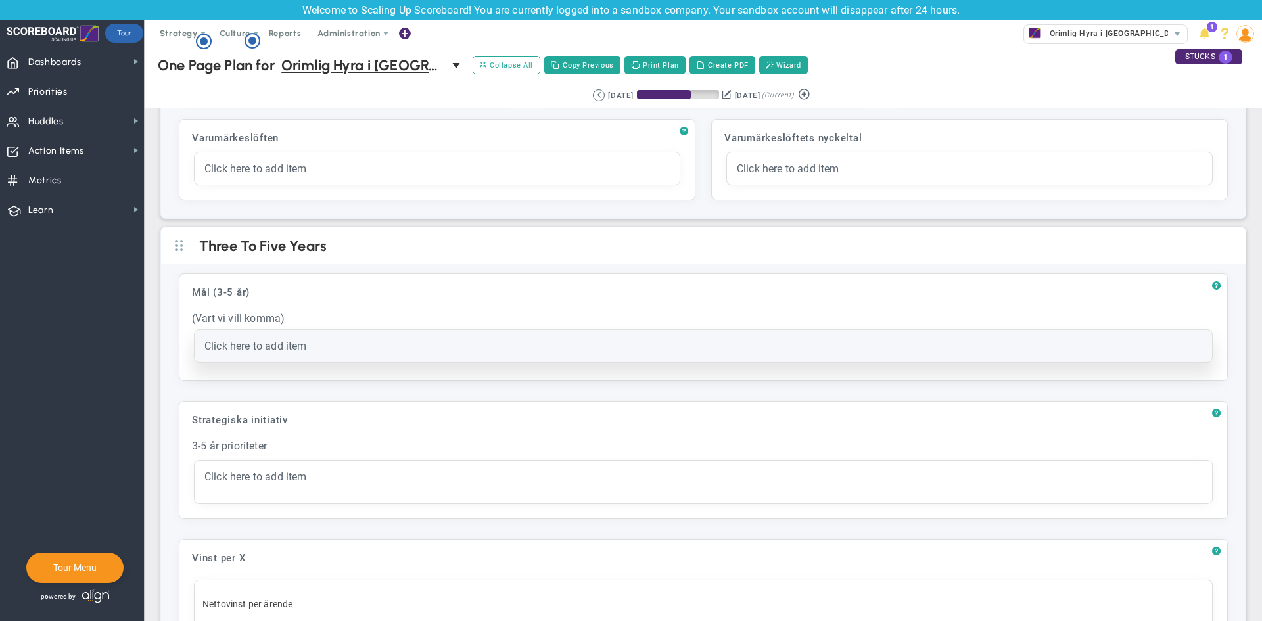
click at [456, 351] on div "Click here to add item" at bounding box center [703, 346] width 998 height 12
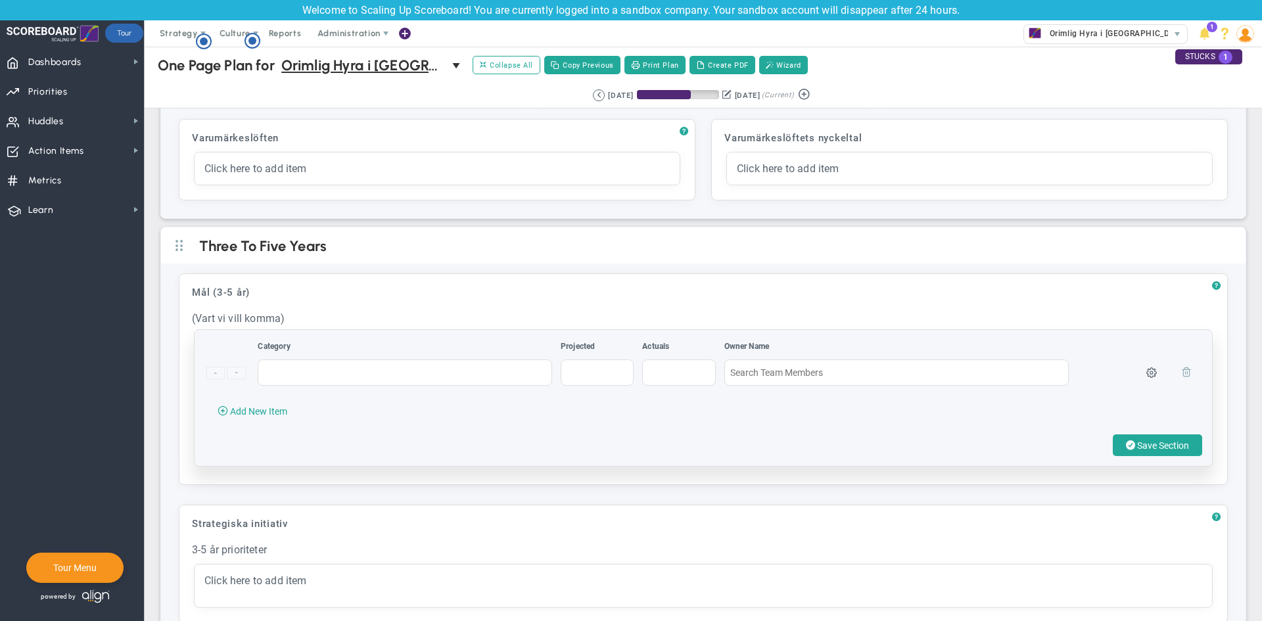
click at [1182, 373] on span at bounding box center [1187, 371] width 11 height 11
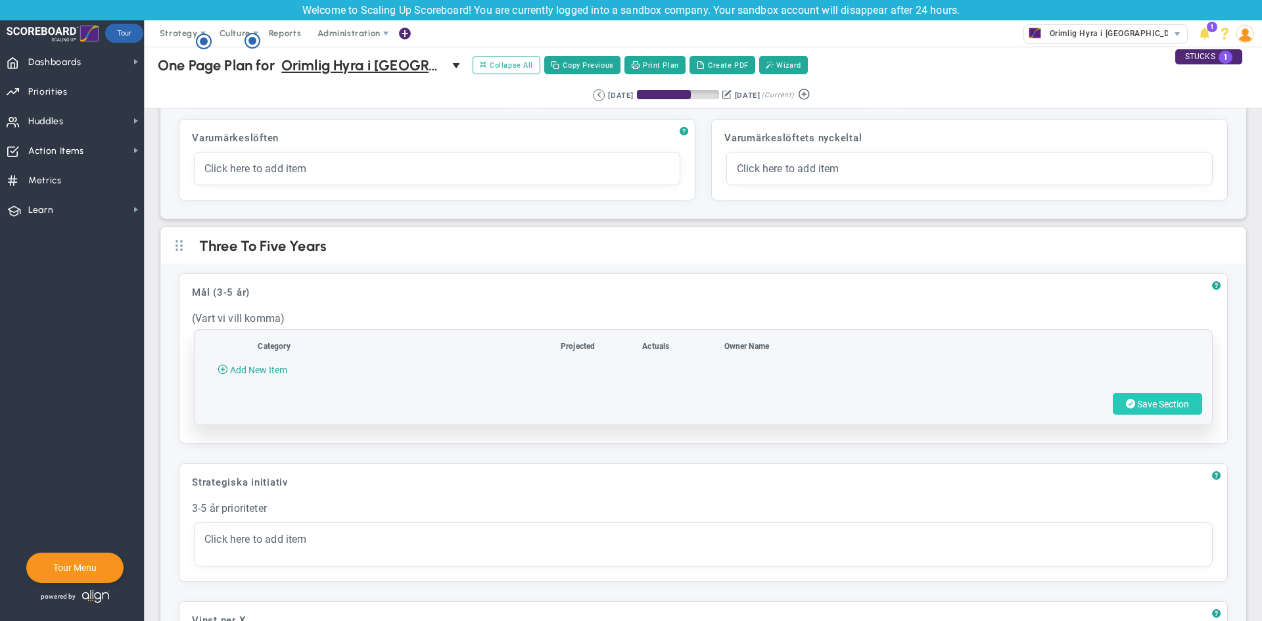
click at [1138, 410] on span "Save Section" at bounding box center [1164, 404] width 52 height 11
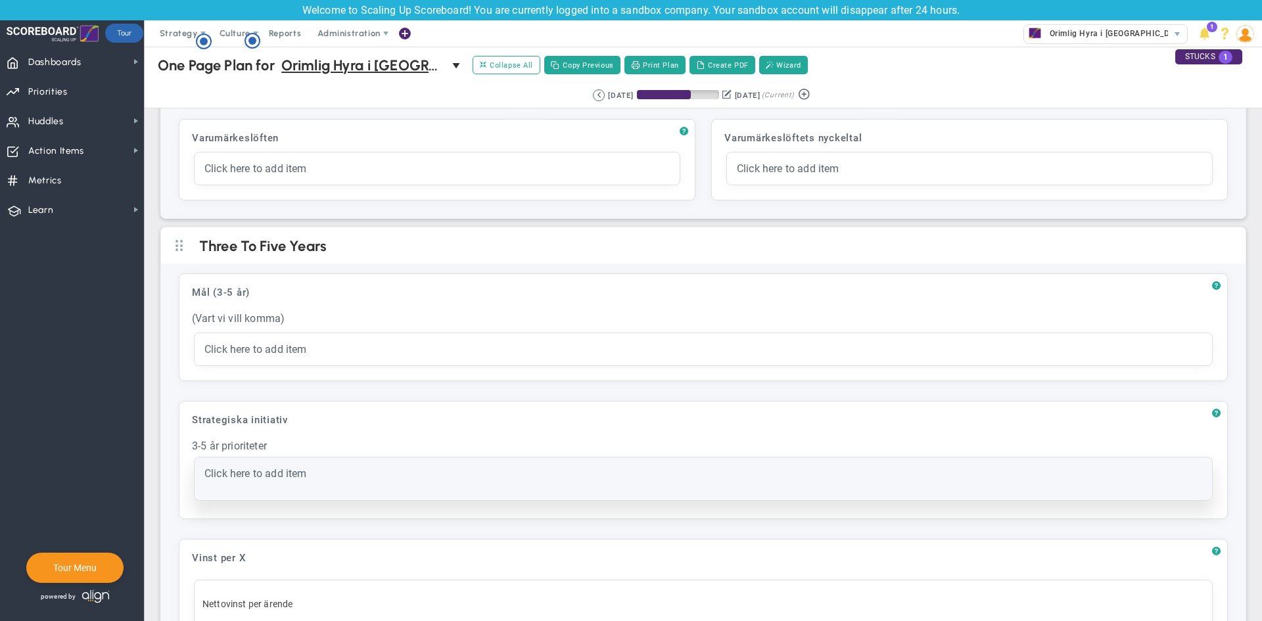
click at [492, 477] on div "Click here to add item" at bounding box center [703, 473] width 998 height 12
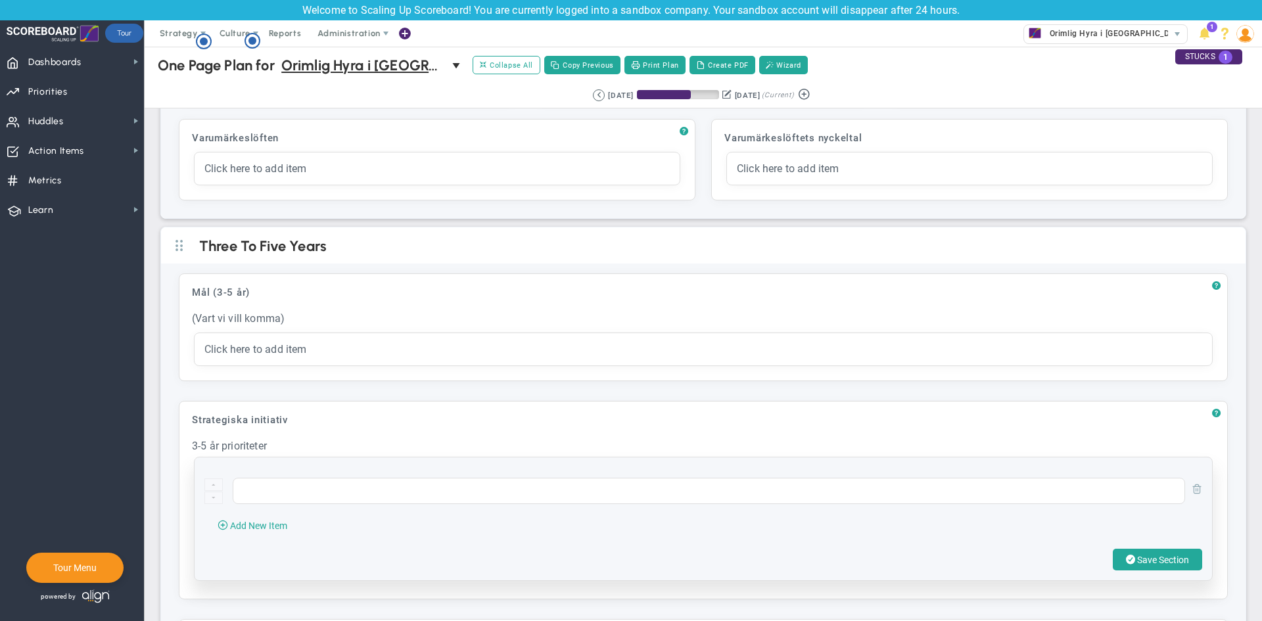
click at [1192, 491] on span at bounding box center [1197, 488] width 11 height 11
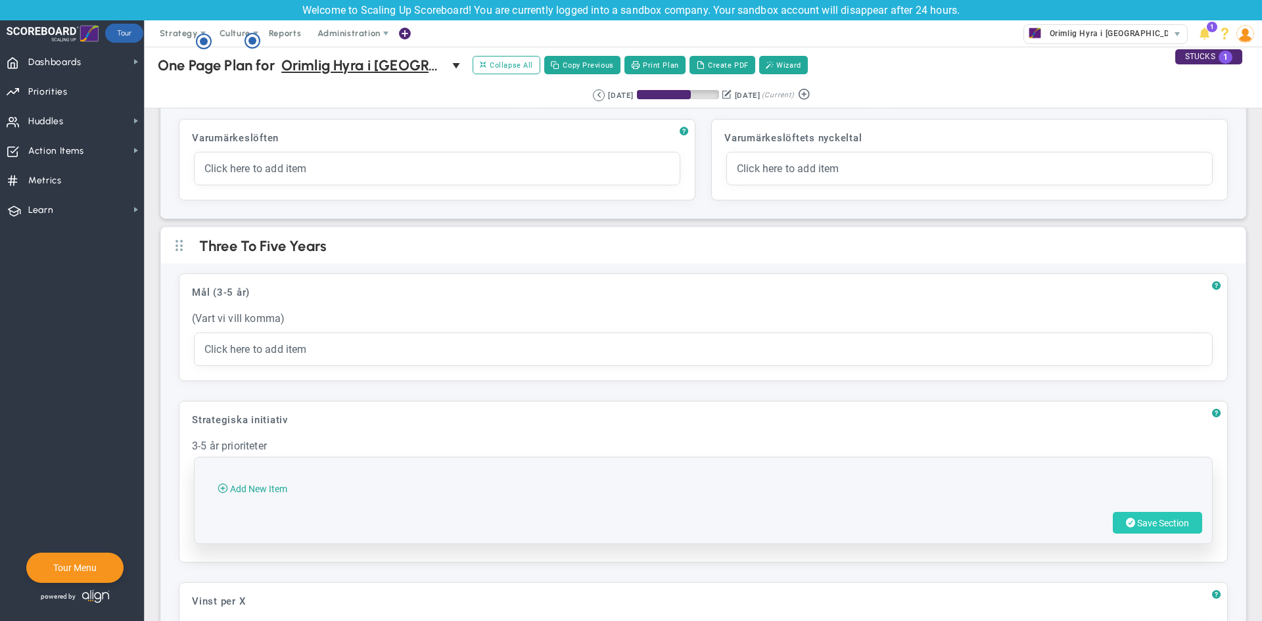
click at [1138, 526] on span "Save Section" at bounding box center [1164, 523] width 52 height 11
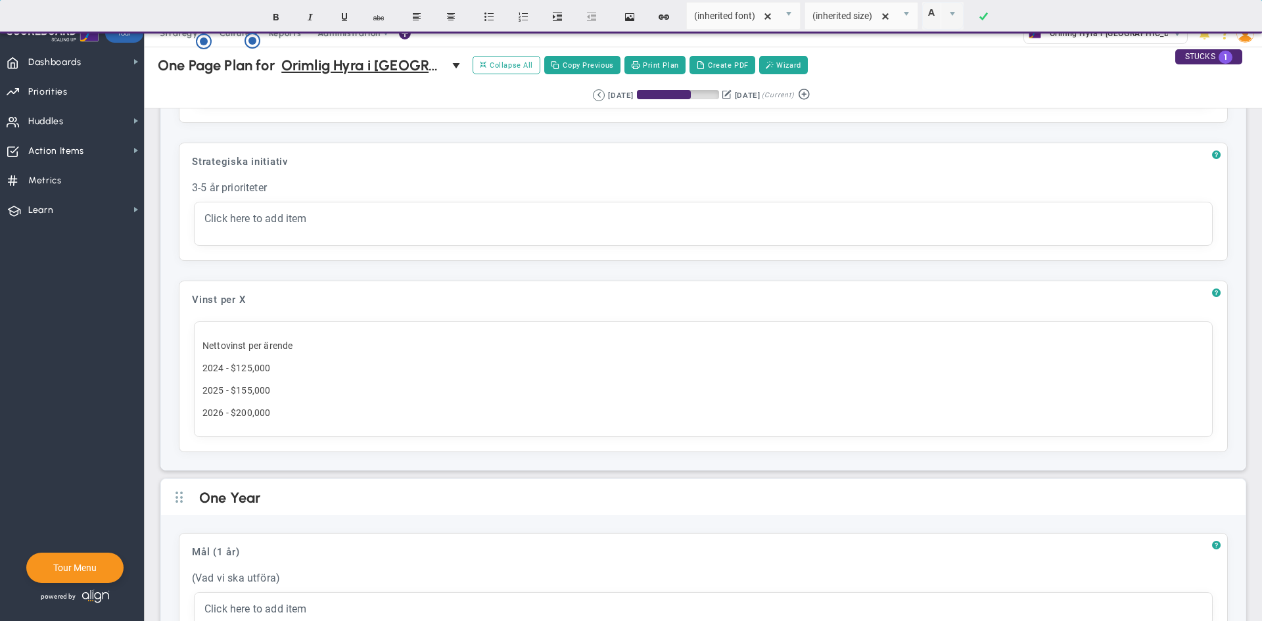
click at [436, 387] on p "2025 - $155,000" at bounding box center [704, 390] width 1002 height 13
drag, startPoint x: 280, startPoint y: 404, endPoint x: 178, endPoint y: 356, distance: 112.7
click at [178, 356] on div "? Vinst per X Click to add header Vinst per X Vinst per X No header added Vinst…" at bounding box center [703, 362] width 1065 height 172
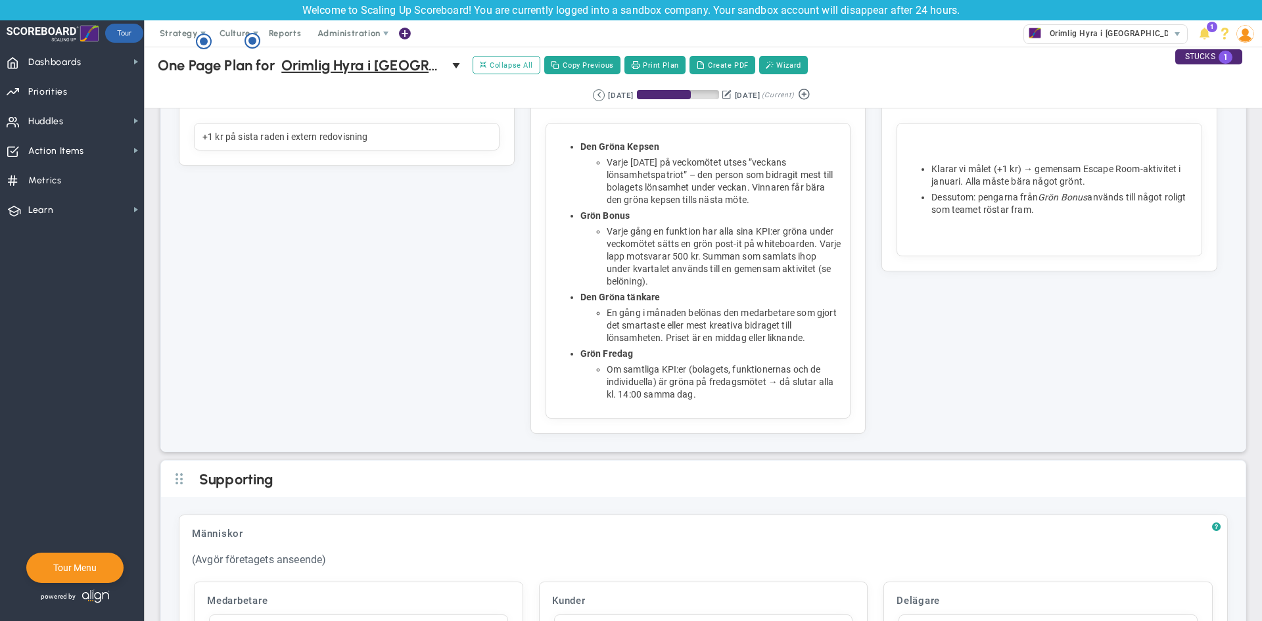
scroll to position [3188, 0]
click at [699, 222] on div "Grön Bonus" at bounding box center [712, 215] width 262 height 12
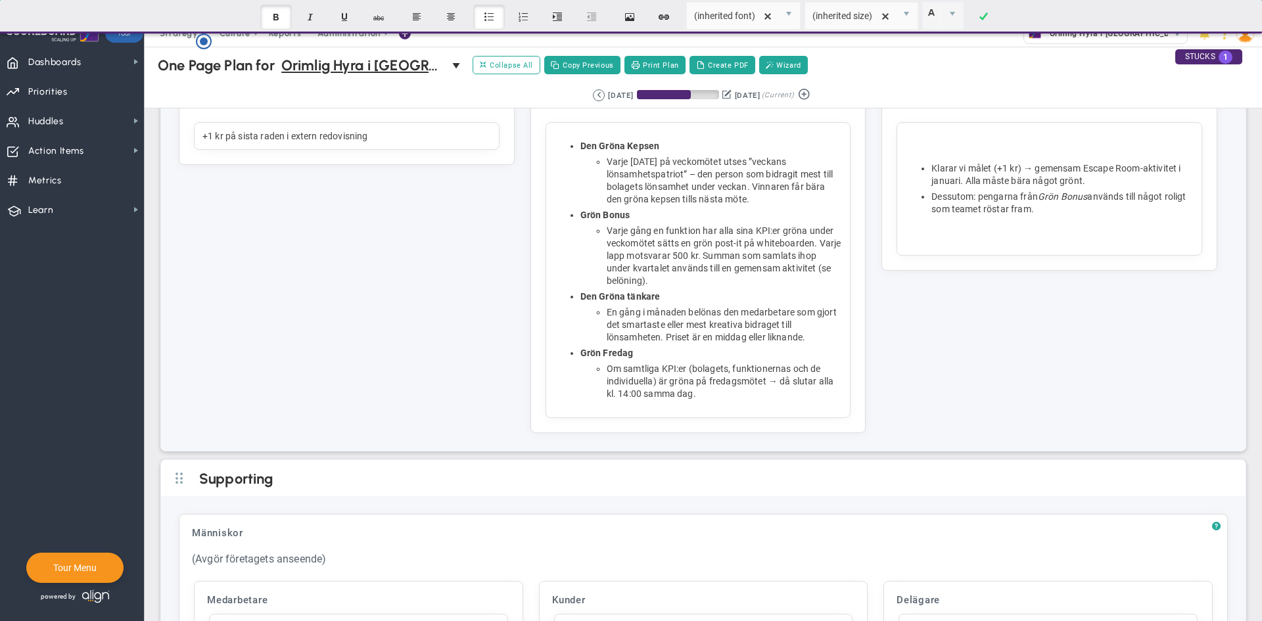
click at [738, 344] on div "En gång i månaden belönas den medarbetare som gjort det smartaste eller mest kr…" at bounding box center [725, 324] width 236 height 37
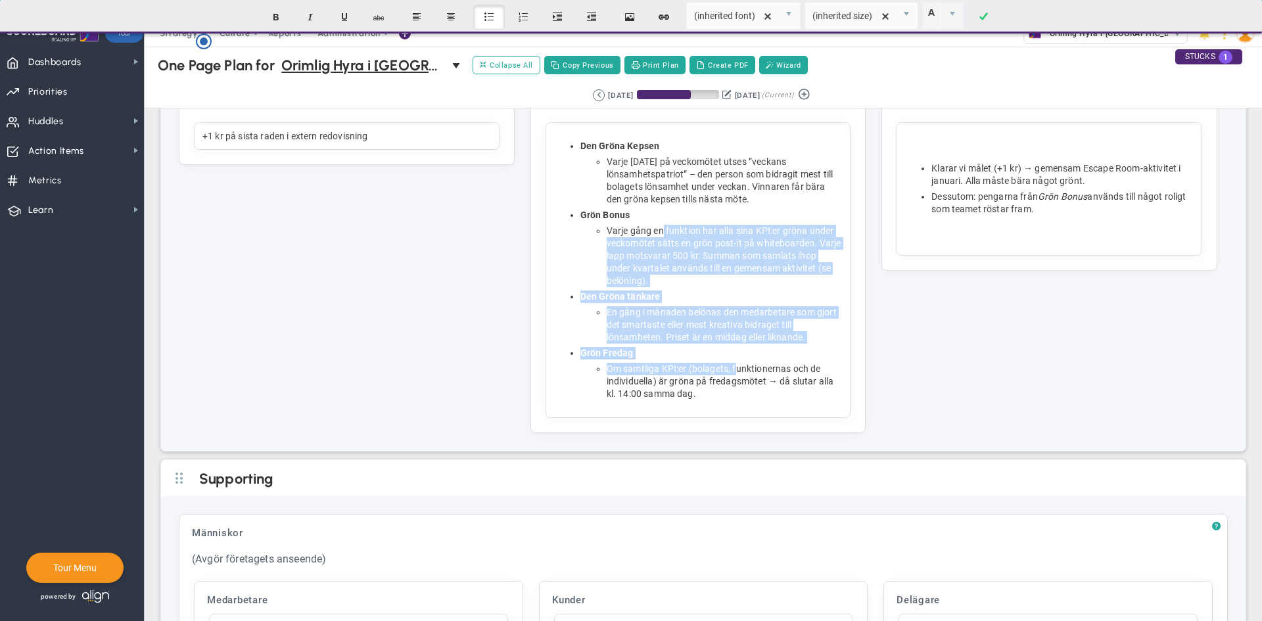
drag, startPoint x: 735, startPoint y: 381, endPoint x: 661, endPoint y: 247, distance: 153.3
click at [661, 247] on ul "Den Gröna Kepsen Varje [DATE] på veckomötet utses ”veckans lönsamhetspatriot” –…" at bounding box center [698, 270] width 289 height 260
click at [699, 323] on div "En gång i månaden belönas den medarbetare som gjort det smartaste eller mest kr…" at bounding box center [725, 324] width 236 height 37
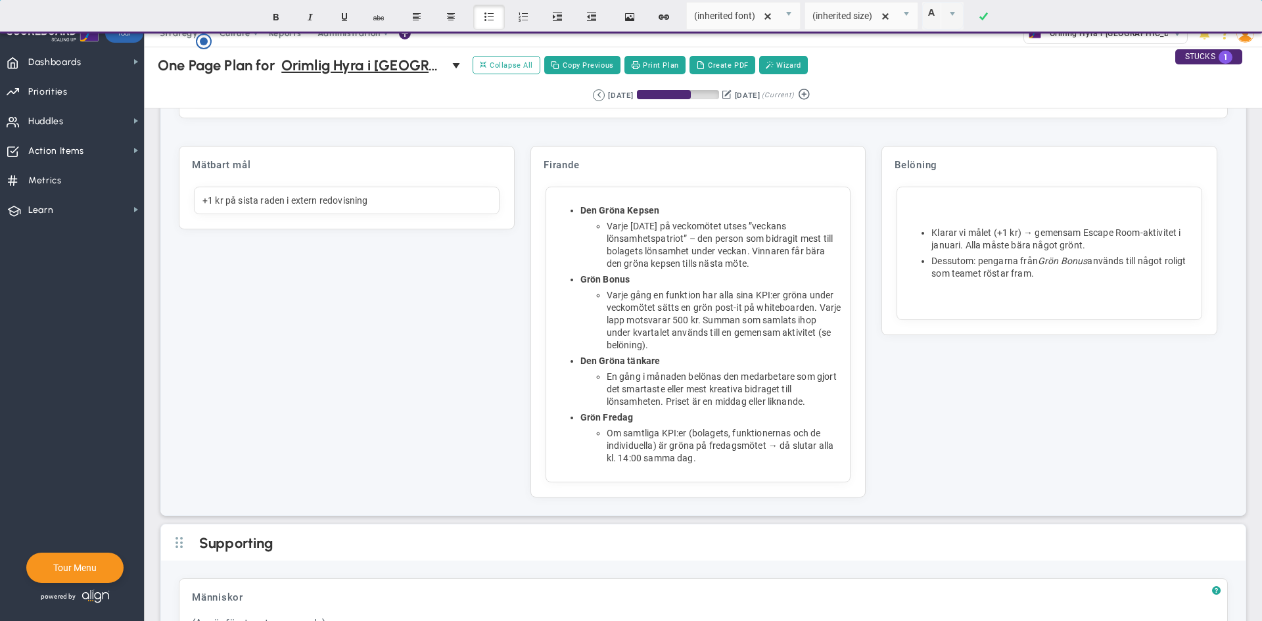
scroll to position [3122, 0]
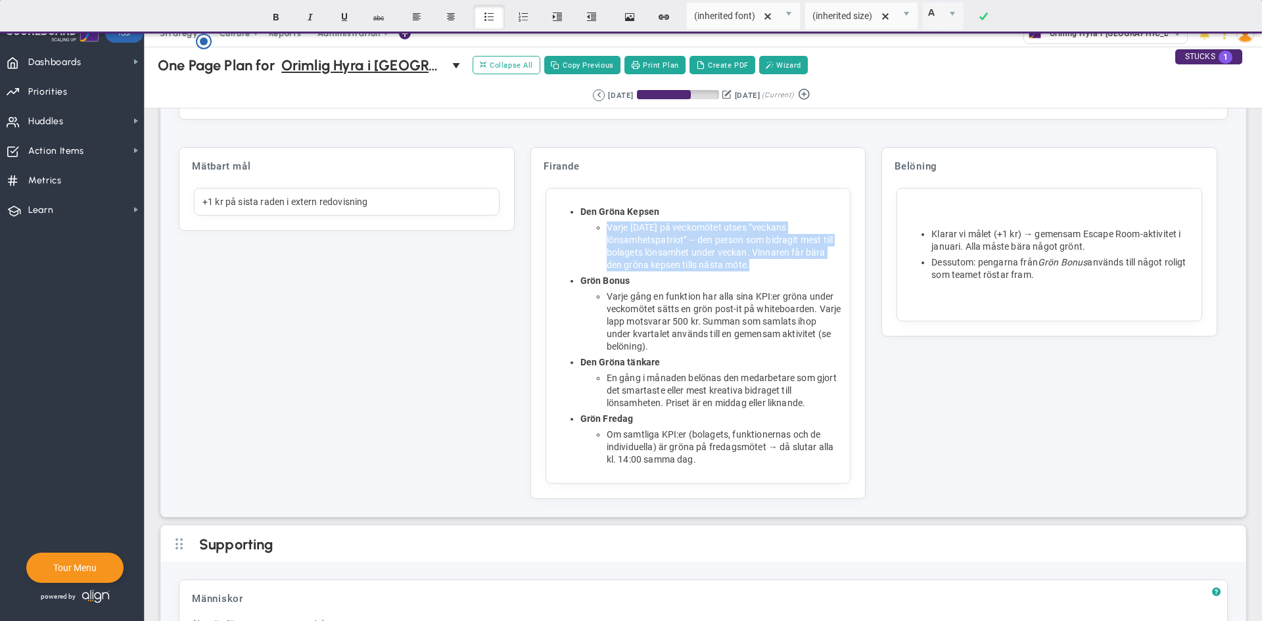
drag, startPoint x: 754, startPoint y: 281, endPoint x: 583, endPoint y: 245, distance: 174.0
click at [583, 245] on ul "Varje [DATE] på veckomötet utses ”veckans lönsamhetspatriot” – den person som b…" at bounding box center [712, 247] width 262 height 50
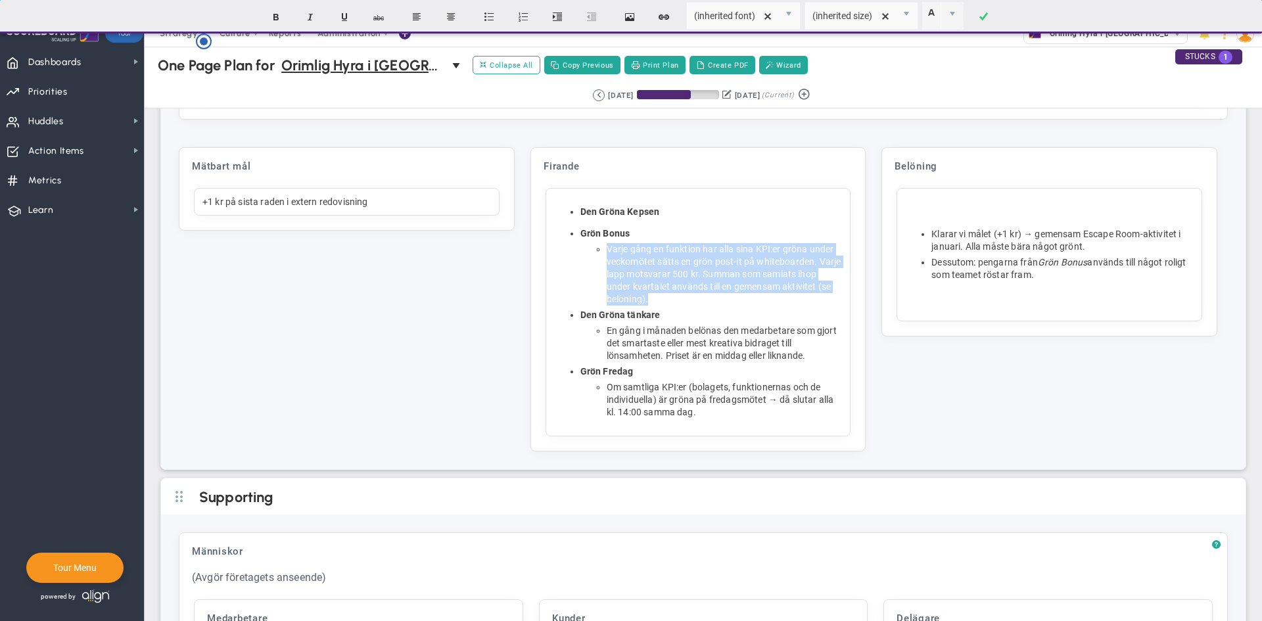
drag, startPoint x: 671, startPoint y: 311, endPoint x: 594, endPoint y: 265, distance: 89.6
click at [607, 265] on li "Varje gång en funktion har alla sina KPI:er gröna under veckomötet sätts en grö…" at bounding box center [725, 274] width 236 height 62
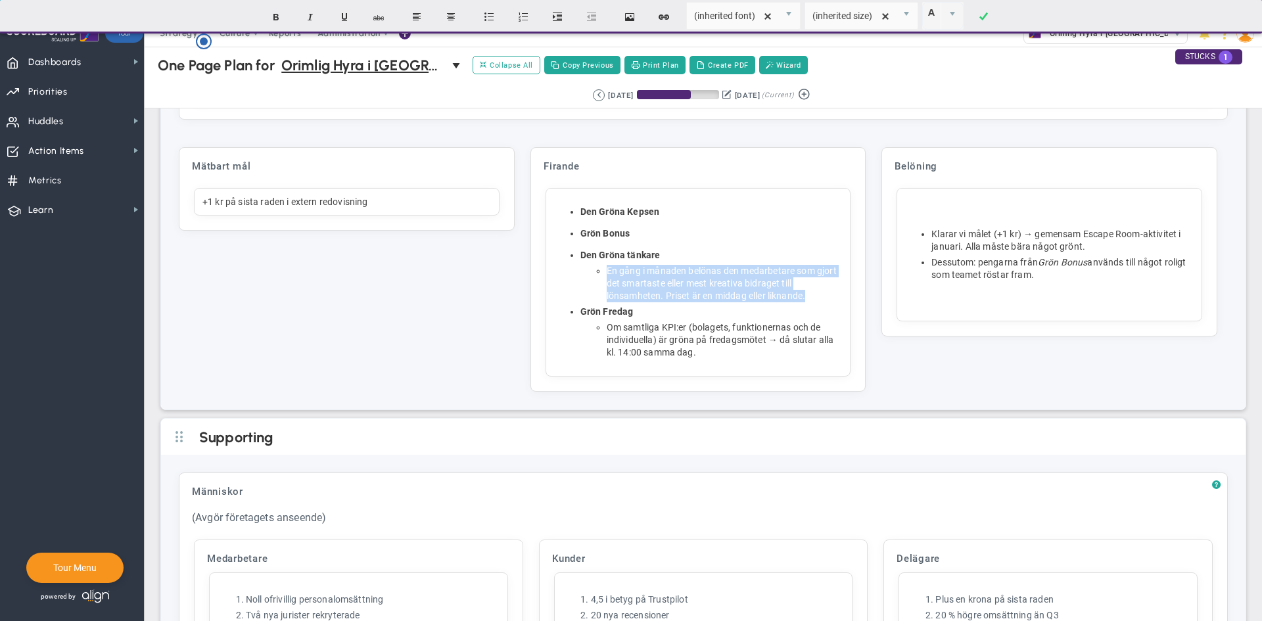
drag, startPoint x: 804, startPoint y: 312, endPoint x: 531, endPoint y: 281, distance: 275.3
click at [531, 281] on div "Firande Click to add header Firande Firande No header added Firande Den Gröna K…" at bounding box center [699, 269] width 336 height 245
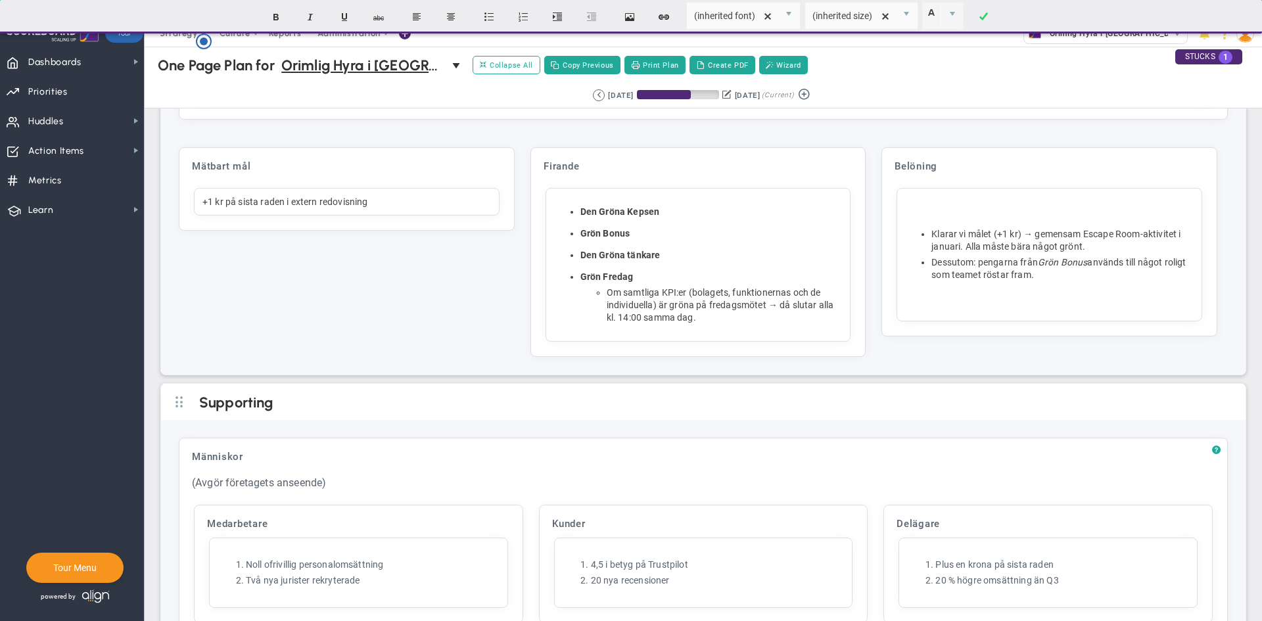
click at [740, 324] on div "Om samtliga KPI:er (bolagets, funktionernas och de individuella) är gröna på fr…" at bounding box center [725, 305] width 236 height 37
drag, startPoint x: 684, startPoint y: 336, endPoint x: 582, endPoint y: 308, distance: 105.8
click at [582, 308] on div "Den Gröna Kepsen Grön Bonus Den Gröna tänkare Grön Fredag Om samtliga KPI:er (b…" at bounding box center [699, 265] width 306 height 154
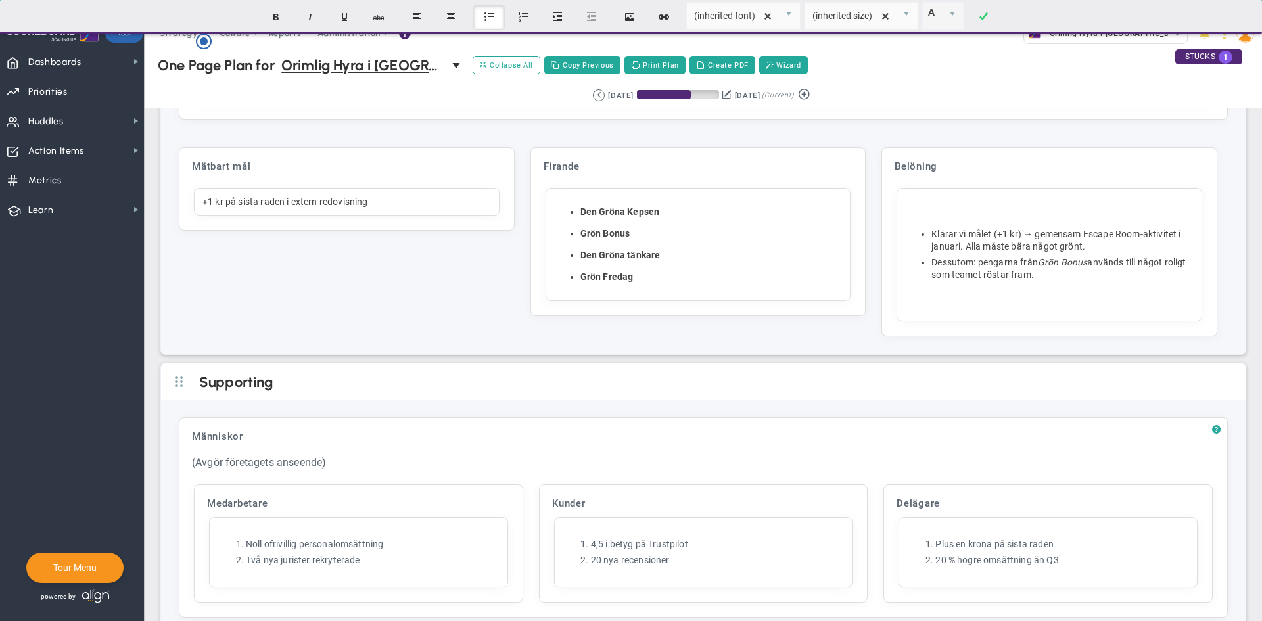
click at [947, 219] on p "﻿" at bounding box center [1049, 212] width 289 height 13
click at [928, 219] on p "﻿" at bounding box center [1049, 212] width 289 height 13
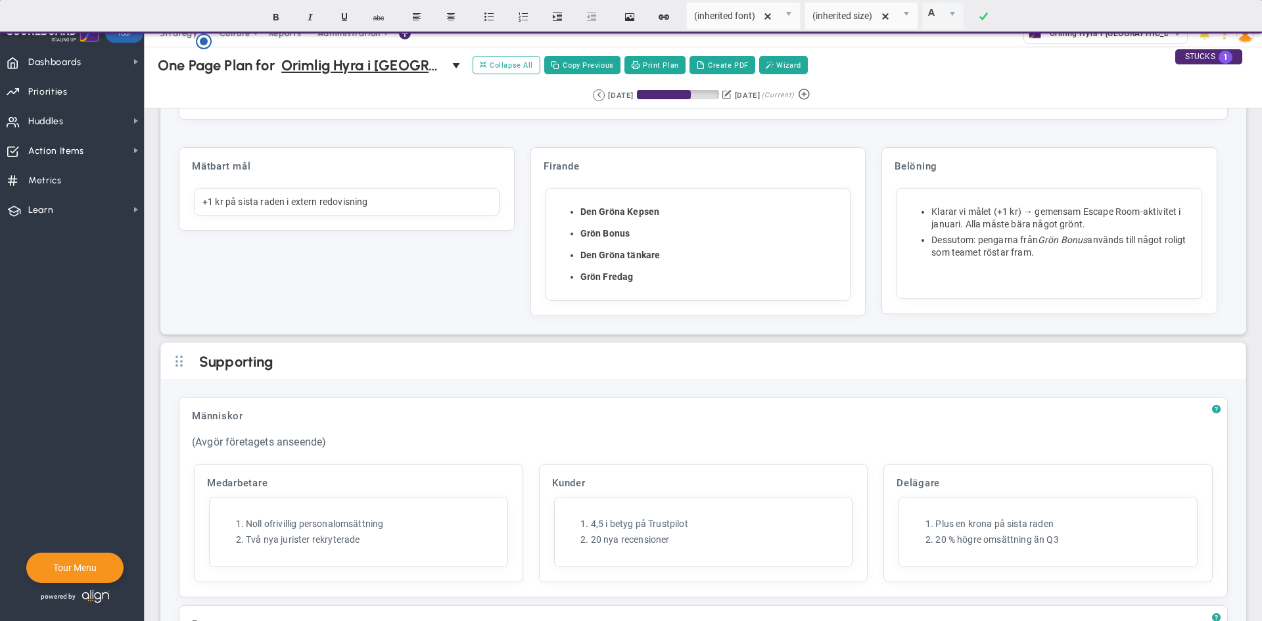
click at [940, 210] on div "Klarar vi målet (+1 kr) → gemensam Escape Room-aktivitet i januari. Alla måste …" at bounding box center [1050, 243] width 306 height 111
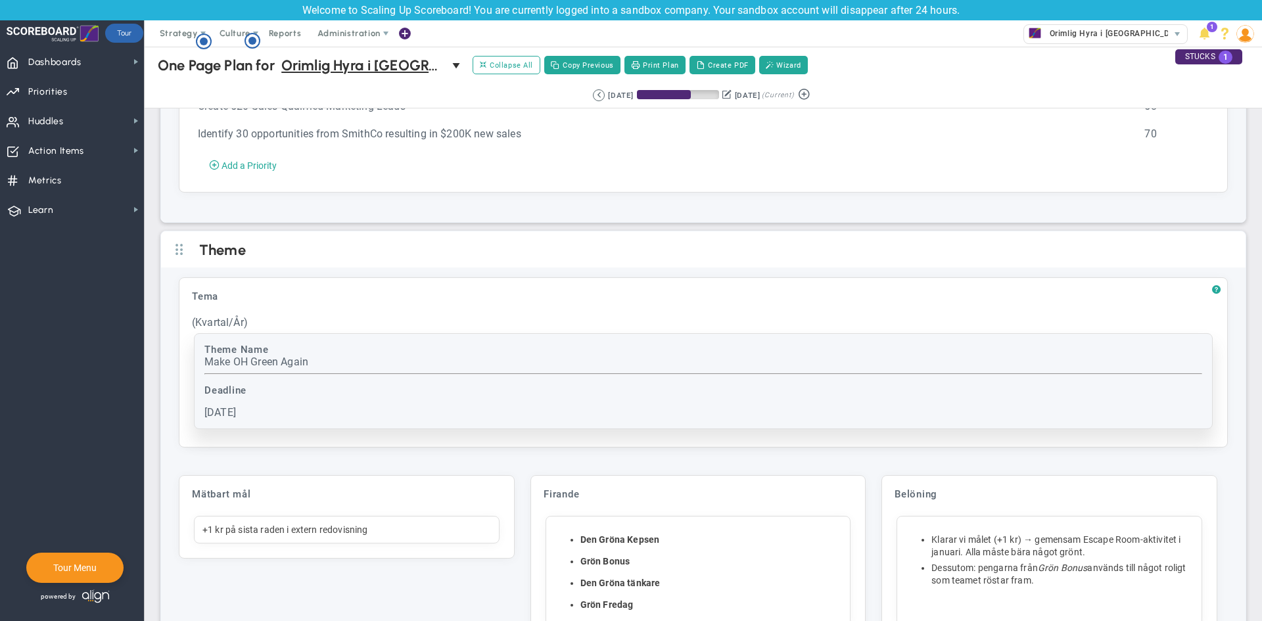
scroll to position [2793, 0]
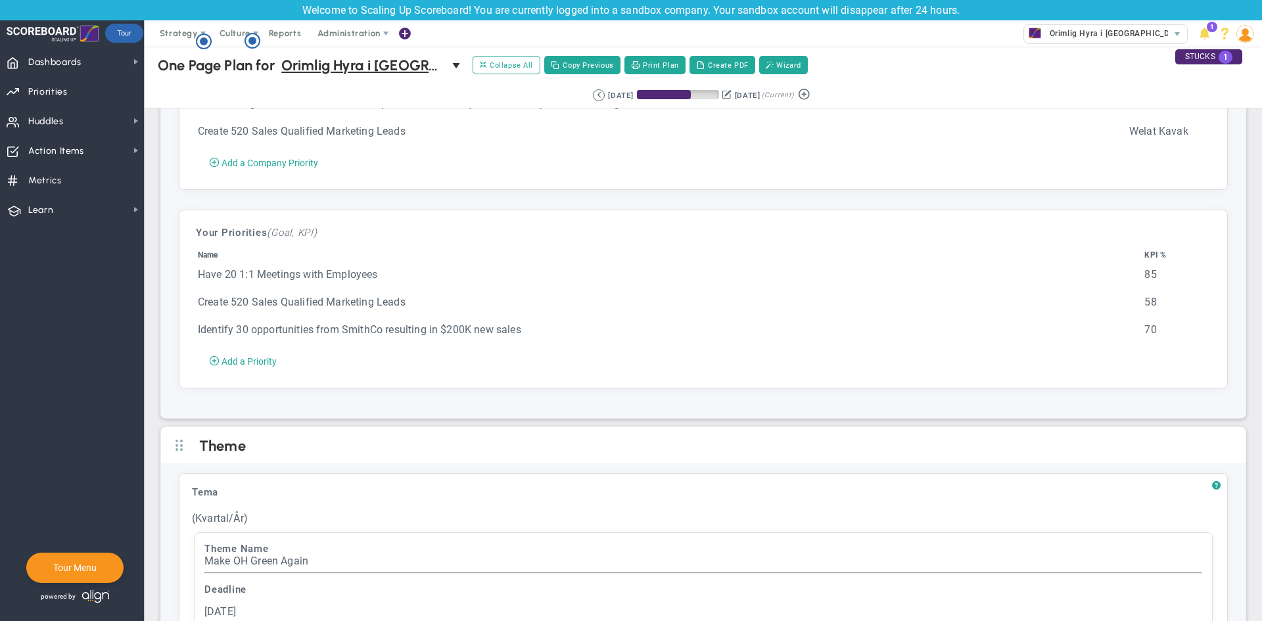
click at [544, 282] on td "Have 20 1:1 Meetings with Employees" at bounding box center [670, 281] width 946 height 26
click at [502, 323] on td "Create 520 Sales Qualified Marketing Leads" at bounding box center [670, 310] width 946 height 26
drag, startPoint x: 423, startPoint y: 335, endPoint x: 345, endPoint y: 317, distance: 79.6
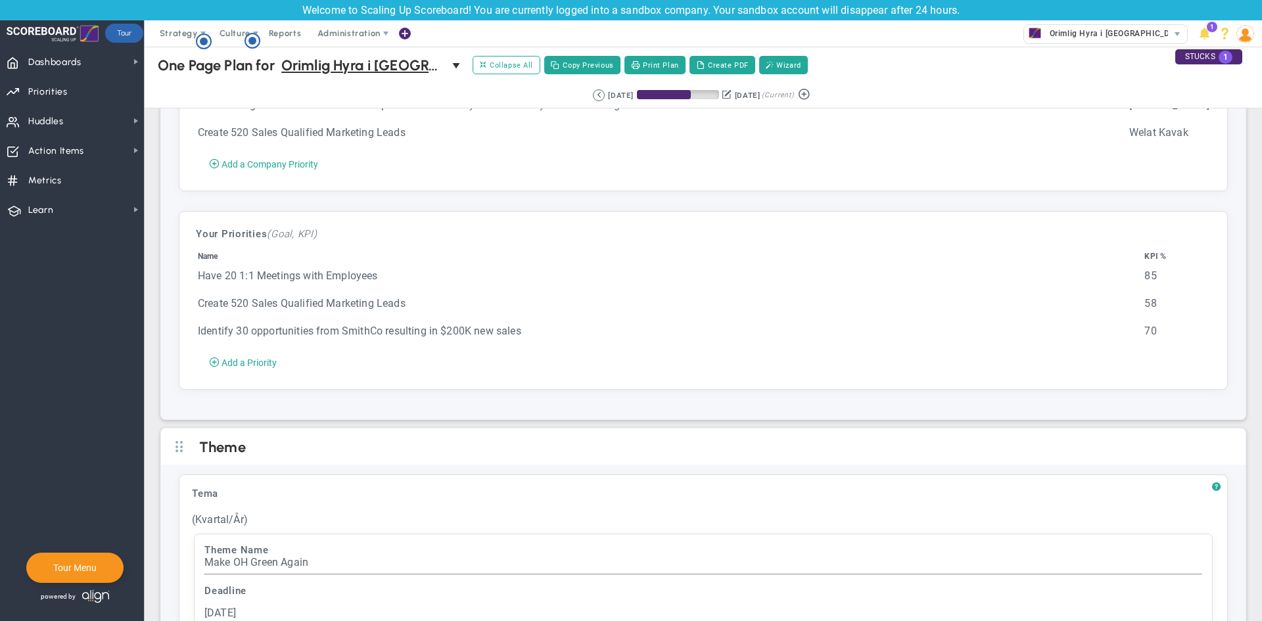
click at [345, 317] on td "Create 520 Sales Qualified Marketing Leads" at bounding box center [670, 310] width 946 height 26
click at [260, 368] on span "Add a Priority" at bounding box center [249, 363] width 55 height 11
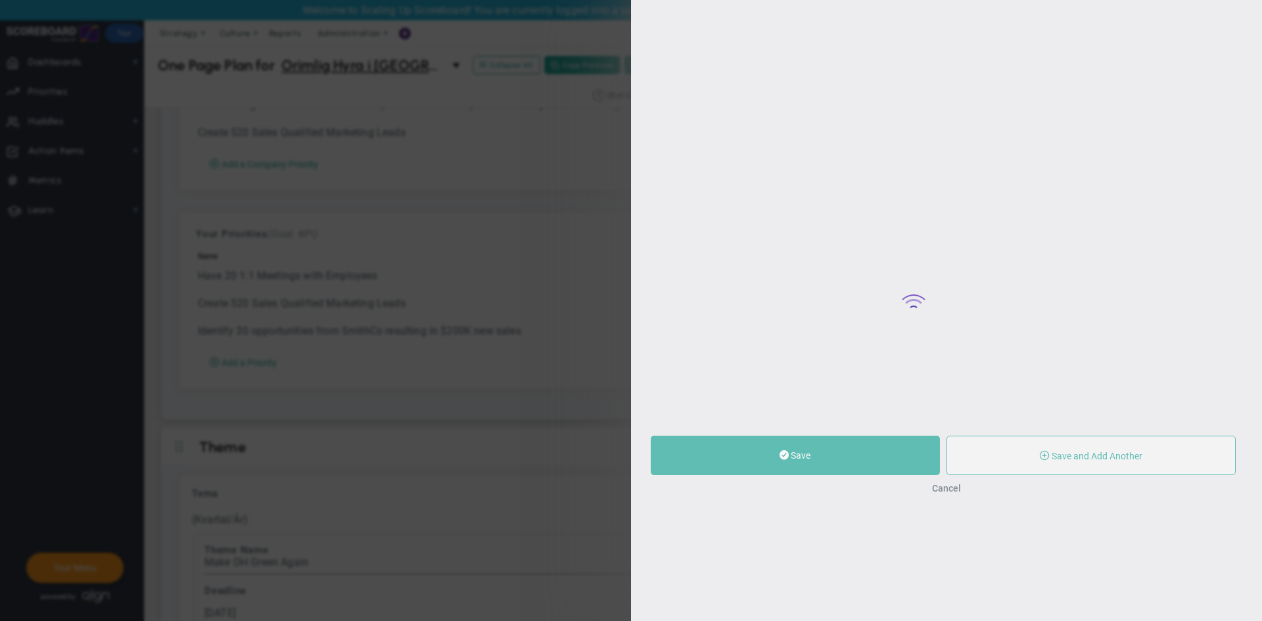
type input "0"
radio input "true"
type input "Welat Kavak"
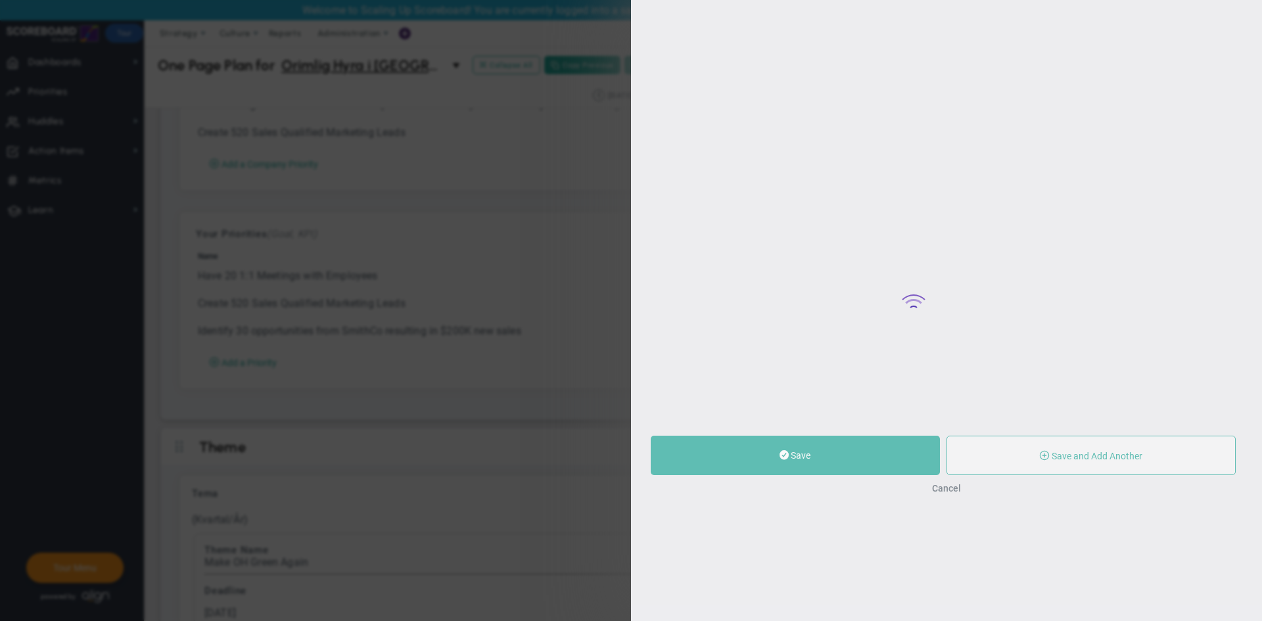
type input "0"
radio input "true"
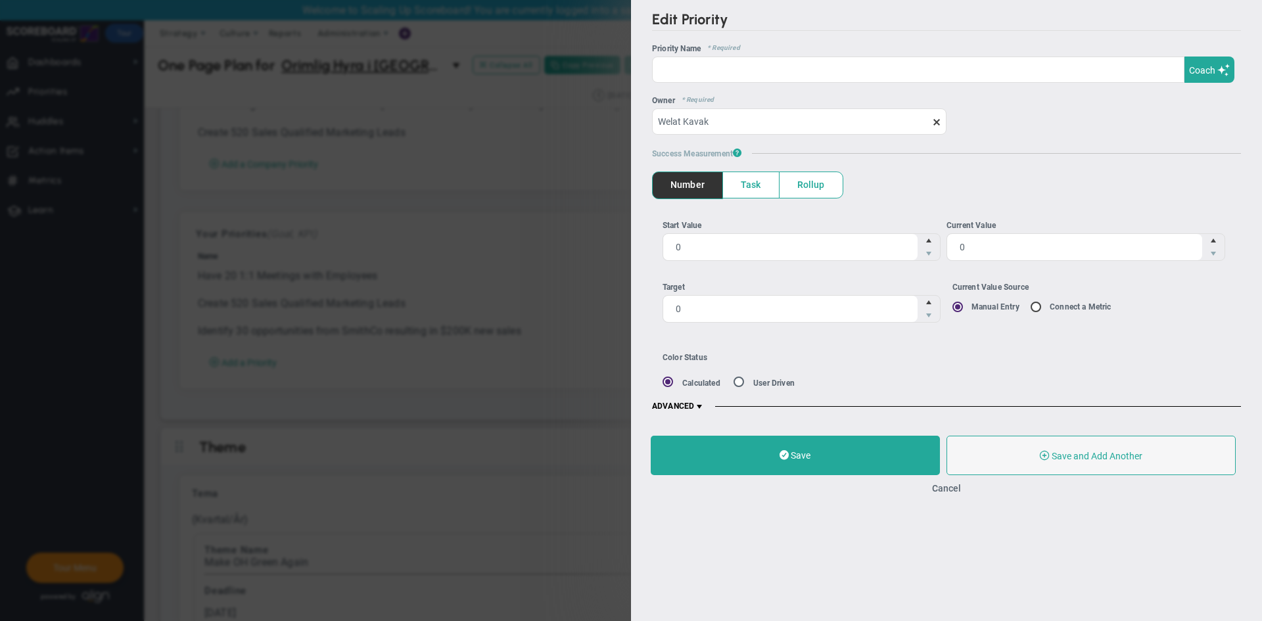
click at [481, 331] on div "Edit Priority OKR Name Priority Name Coach AI Coach ? ?" at bounding box center [631, 310] width 1262 height 621
click at [479, 373] on div "Edit Priority OKR Name Priority Name Coach AI Coach ? ?" at bounding box center [631, 310] width 1262 height 621
click at [954, 496] on div "Save Save and Add Another Save and Add Child Cancel" at bounding box center [946, 465] width 631 height 85
click at [947, 491] on button "Cancel" at bounding box center [946, 488] width 29 height 11
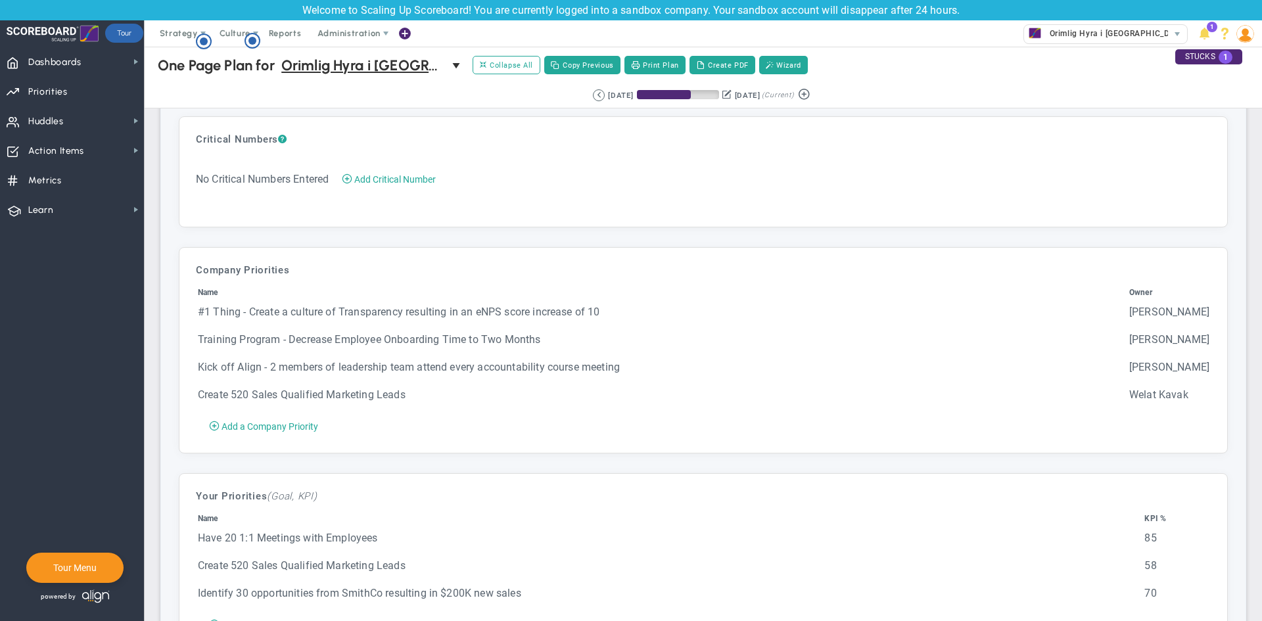
scroll to position [2334, 0]
click at [723, 64] on button "Create PDF" at bounding box center [723, 65] width 66 height 18
click at [107, 90] on span "Priorities Projects OKR Tree Priorities Projects OKRs" at bounding box center [72, 91] width 144 height 30
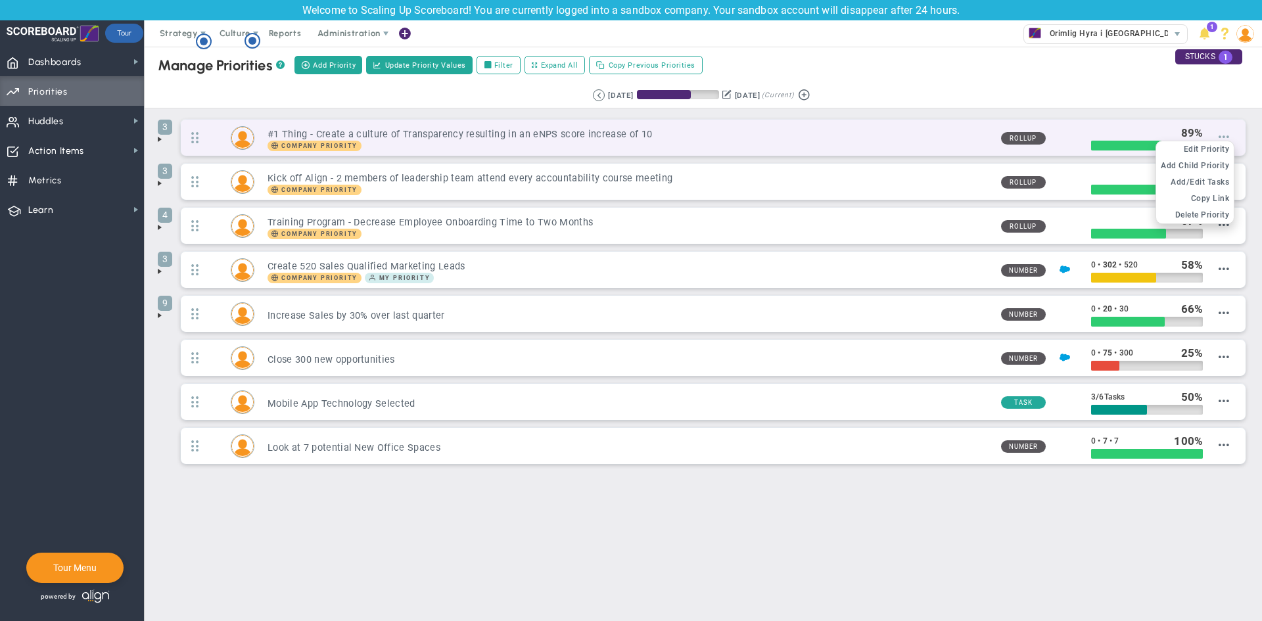
click at [1219, 132] on span at bounding box center [1224, 137] width 11 height 11
click at [1207, 214] on span "Delete Priority" at bounding box center [1203, 214] width 55 height 9
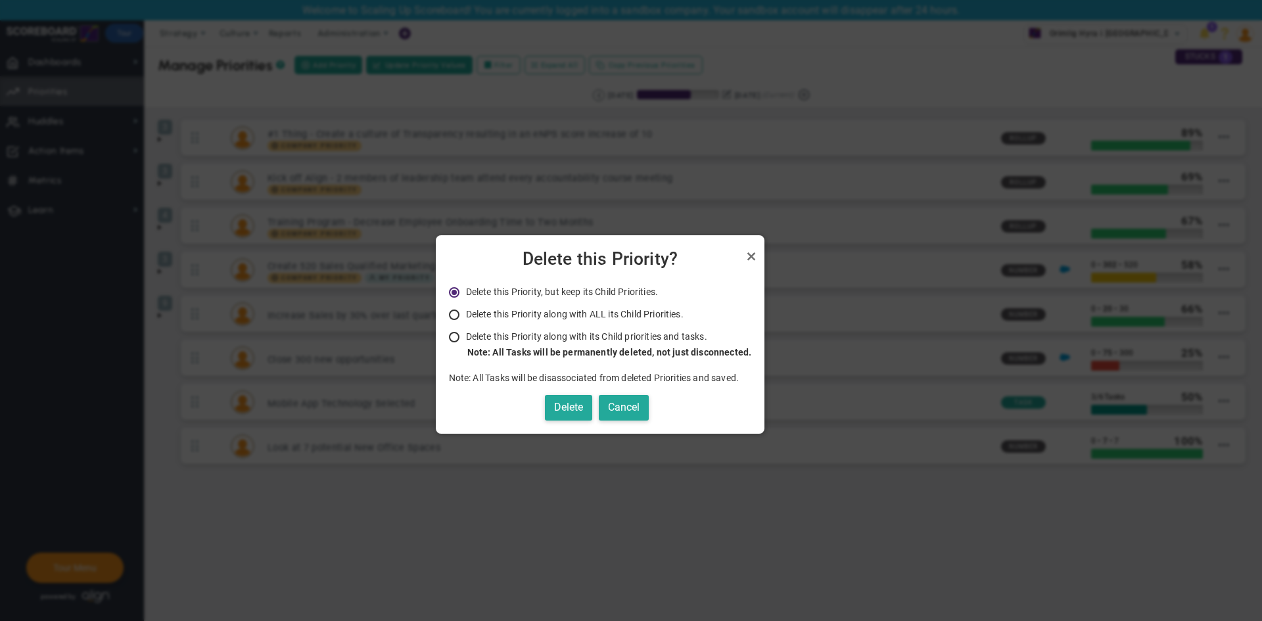
click at [458, 318] on input "Delete this Priority along with ALL its Child Priorities. Only Administrators a…" at bounding box center [458, 315] width 13 height 11
radio input "true"
radio input "false"
click at [460, 339] on input "Delete this Priority along with its Child priorities and tasks. Only Administra…" at bounding box center [458, 338] width 13 height 11
radio input "true"
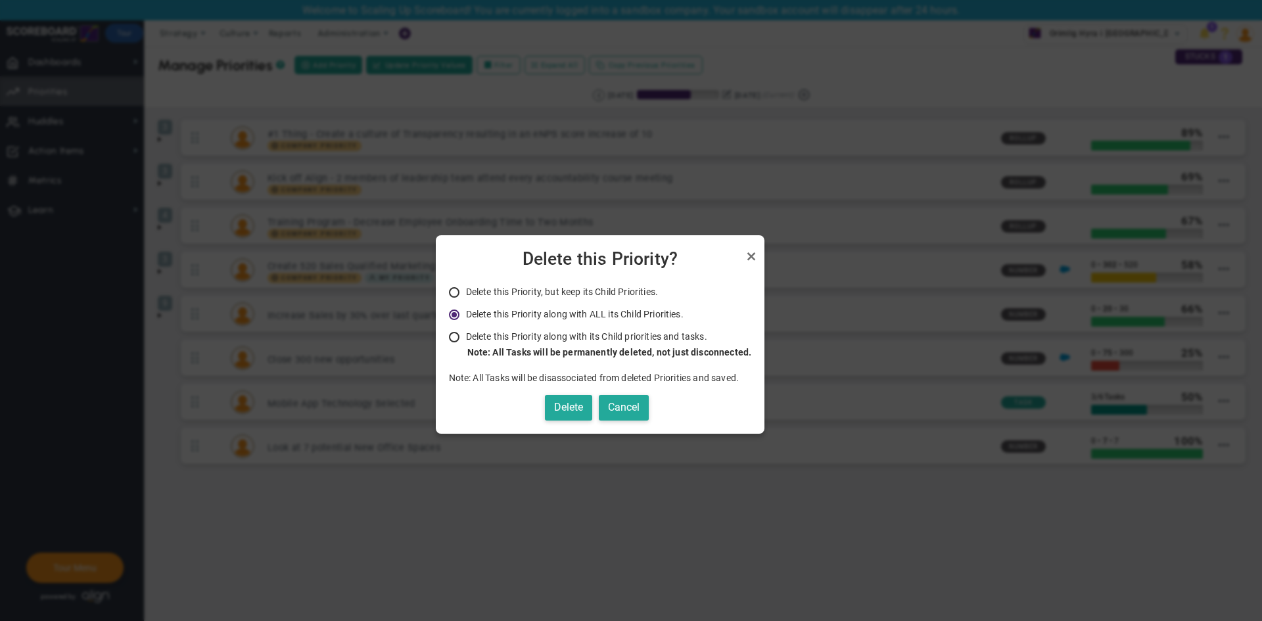
radio input "false"
click at [564, 417] on button "Delete" at bounding box center [568, 408] width 47 height 26
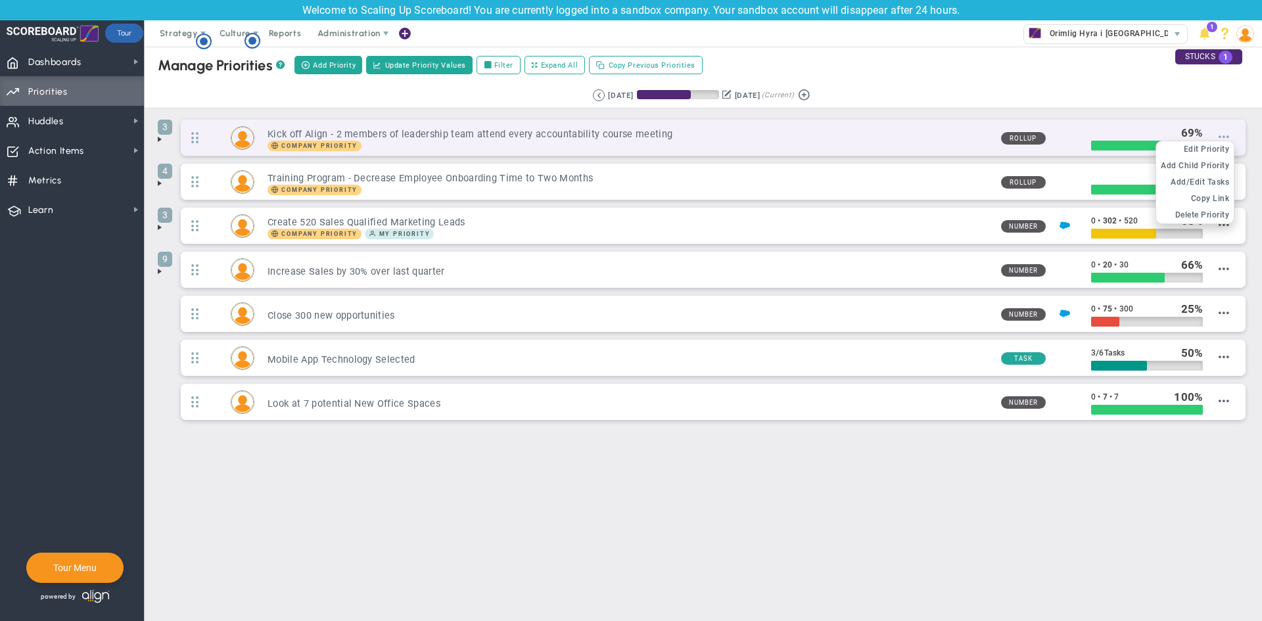
click at [1227, 136] on span at bounding box center [1224, 137] width 11 height 11
click at [1193, 218] on span "Delete Priority" at bounding box center [1203, 214] width 55 height 9
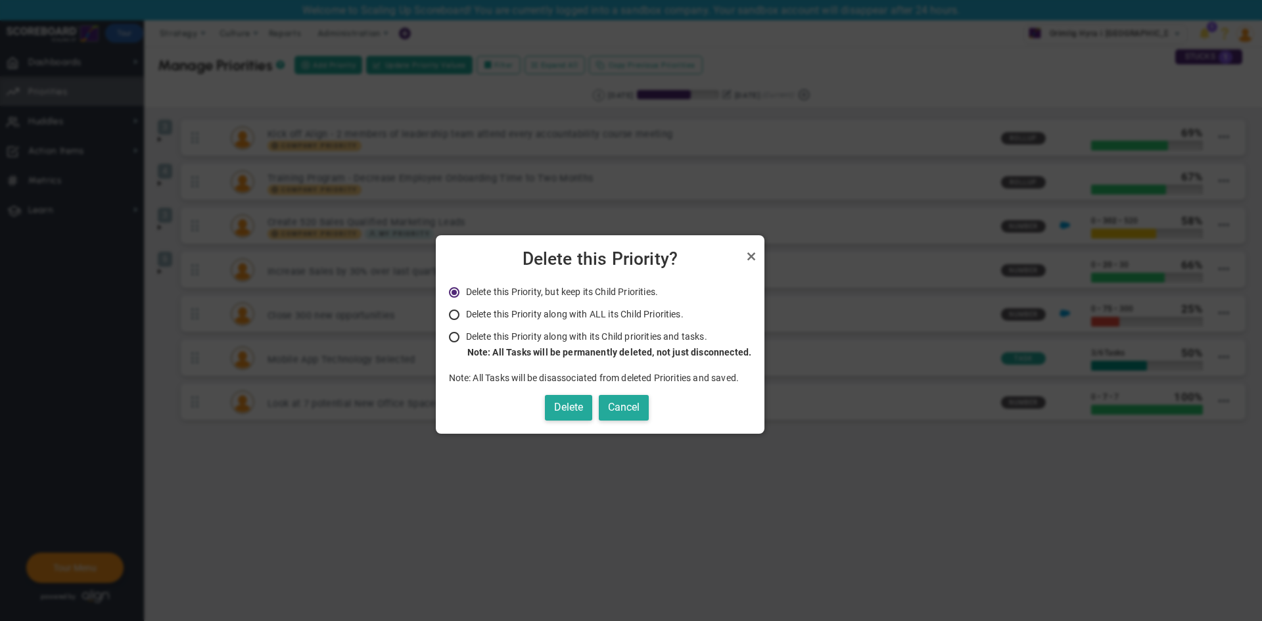
click at [458, 333] on input "Delete this Priority along with its Child priorities and tasks. Only Administra…" at bounding box center [458, 338] width 13 height 11
radio input "true"
radio input "false"
click at [566, 408] on button "Delete" at bounding box center [568, 408] width 47 height 26
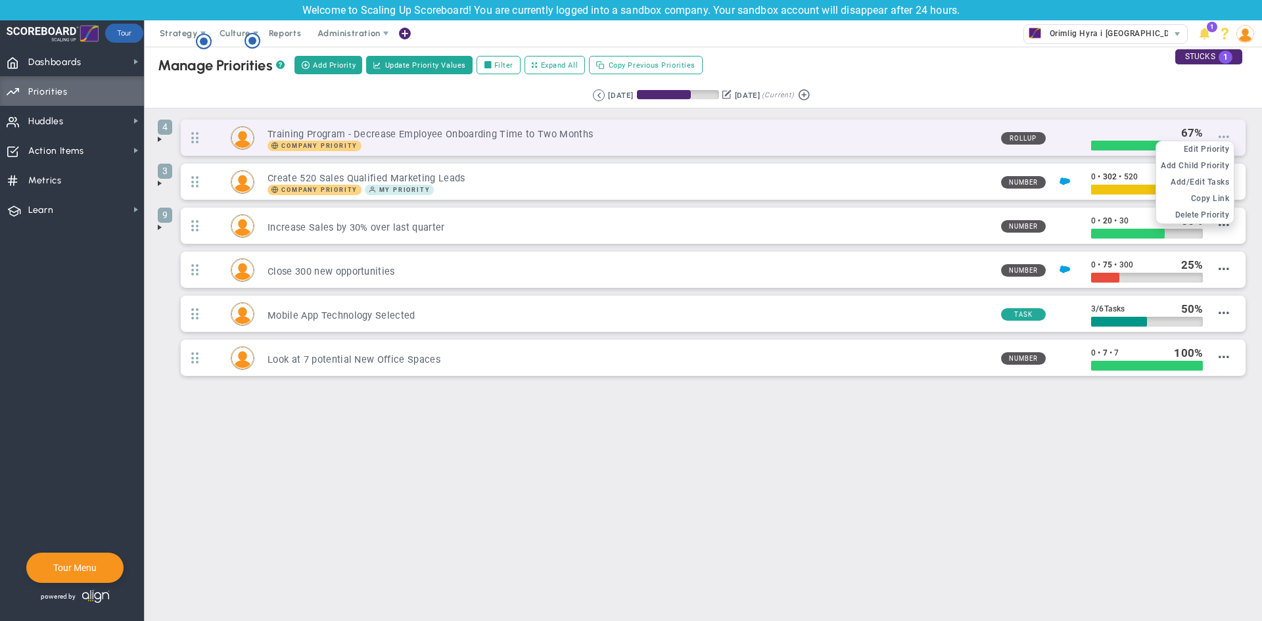
click at [1228, 139] on span at bounding box center [1224, 137] width 11 height 11
click at [1186, 216] on span "Delete Priority" at bounding box center [1203, 214] width 55 height 9
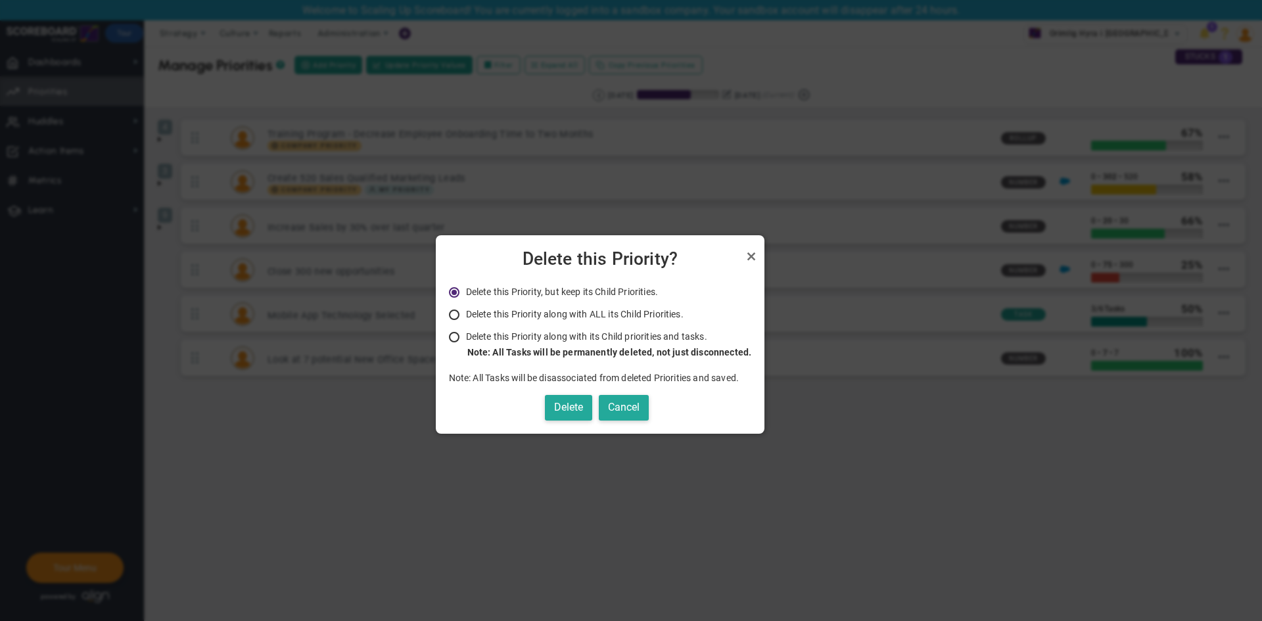
click at [454, 337] on input "Delete this Priority along with its Child priorities and tasks. Only Administra…" at bounding box center [458, 338] width 13 height 11
radio input "true"
radio input "false"
click at [535, 395] on div "Deleting the Parent Project deletes the whole Parent/Child Project, Huddle, and…" at bounding box center [600, 353] width 303 height 135
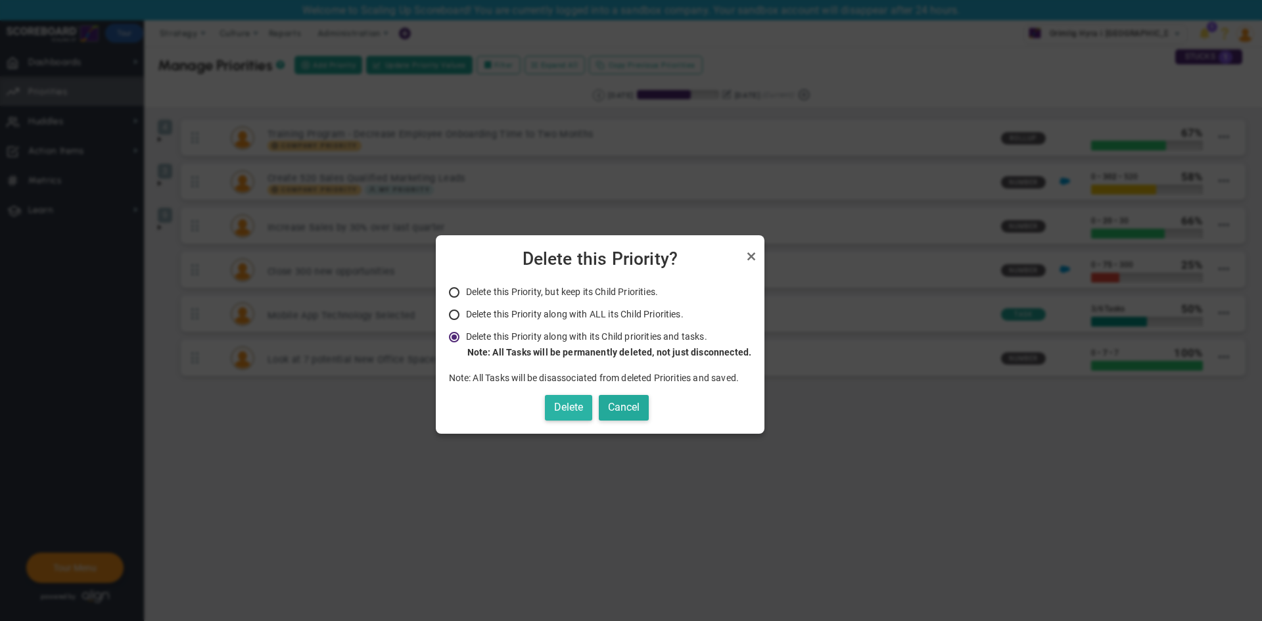
click at [548, 406] on button "Delete" at bounding box center [568, 408] width 47 height 26
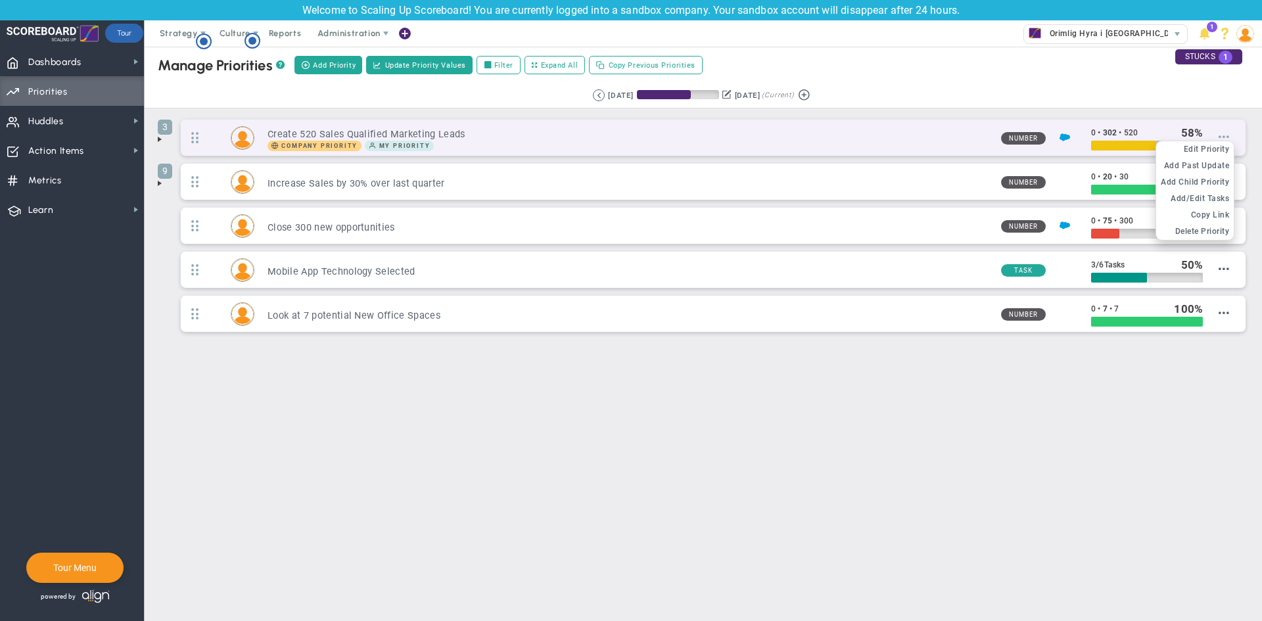
click at [1227, 138] on span at bounding box center [1224, 137] width 11 height 11
click at [1224, 138] on span at bounding box center [1224, 137] width 11 height 11
click at [1192, 233] on span "Delete Priority" at bounding box center [1203, 231] width 55 height 9
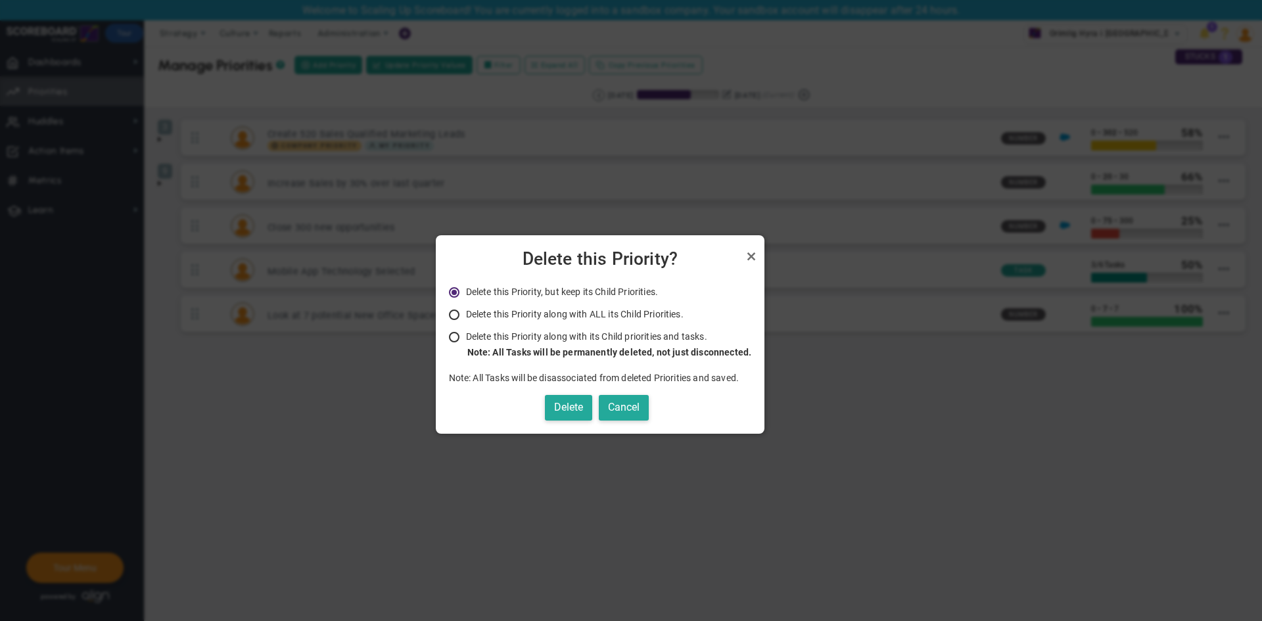
click at [454, 341] on input "Delete this Priority along with its Child priorities and tasks. Only Administra…" at bounding box center [458, 338] width 13 height 11
radio input "true"
radio input "false"
click at [569, 408] on button "Delete" at bounding box center [568, 408] width 47 height 26
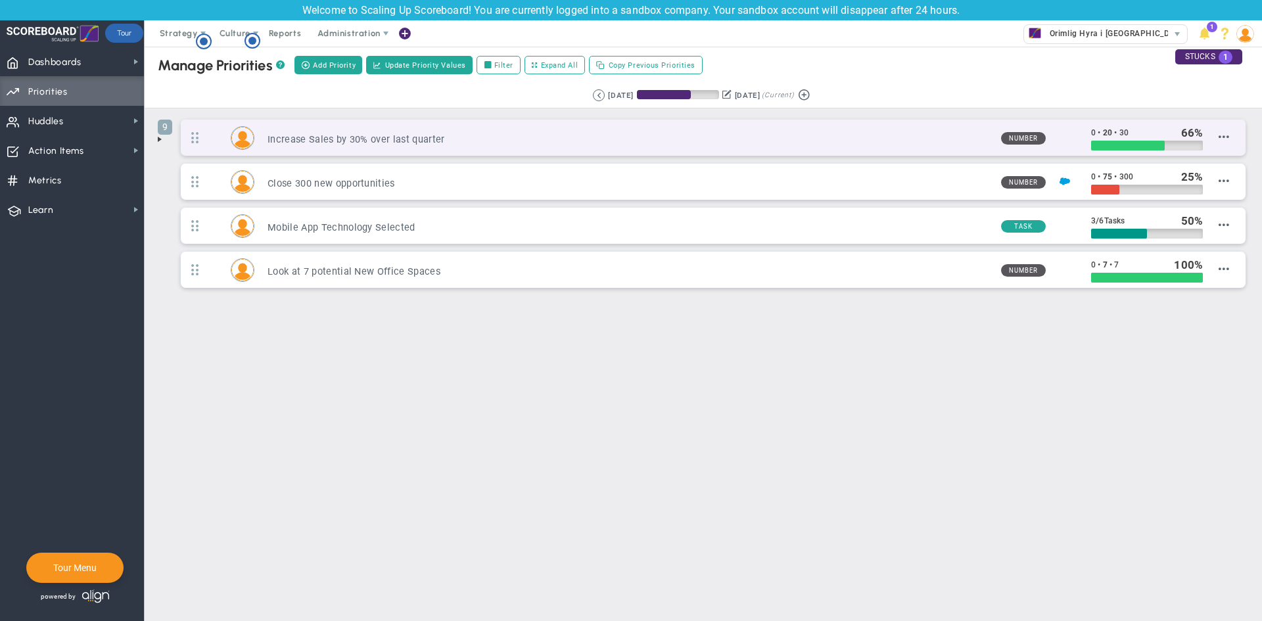
click at [1234, 137] on div "9 Increase Sales by 30% over last quarter Number 0 • 20 • 30 66" at bounding box center [713, 138] width 1065 height 36
click at [1232, 137] on div "9 Increase Sales by 30% over last quarter Number 0 • 20 • 30 66" at bounding box center [713, 138] width 1065 height 36
click at [1227, 137] on span at bounding box center [1224, 137] width 11 height 11
click at [1219, 137] on div "Edit OKR Edit Priority Add Past Update Add Child OKR Add Child Priority Add/Edi…" at bounding box center [1216, 138] width 26 height 13
click at [1180, 230] on span "Delete Priority" at bounding box center [1203, 231] width 55 height 9
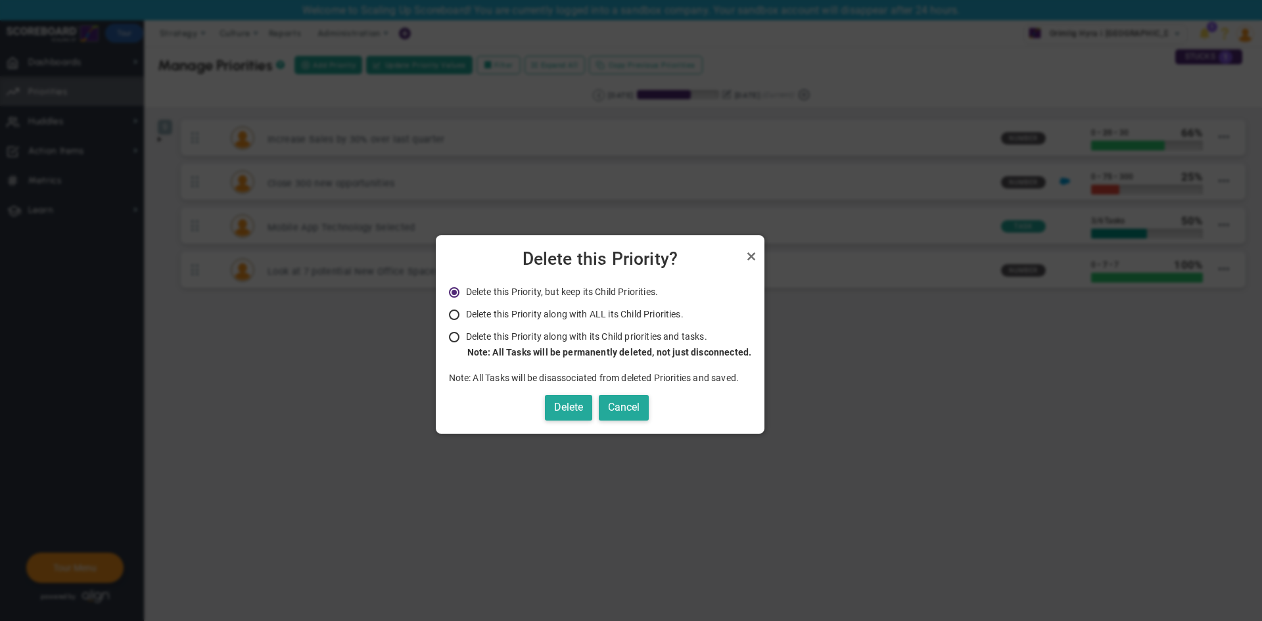
click at [460, 335] on input "Delete this Priority along with its Child priorities and tasks. Only Administra…" at bounding box center [458, 338] width 13 height 11
radio input "true"
radio input "false"
click at [563, 409] on button "Delete" at bounding box center [568, 408] width 47 height 26
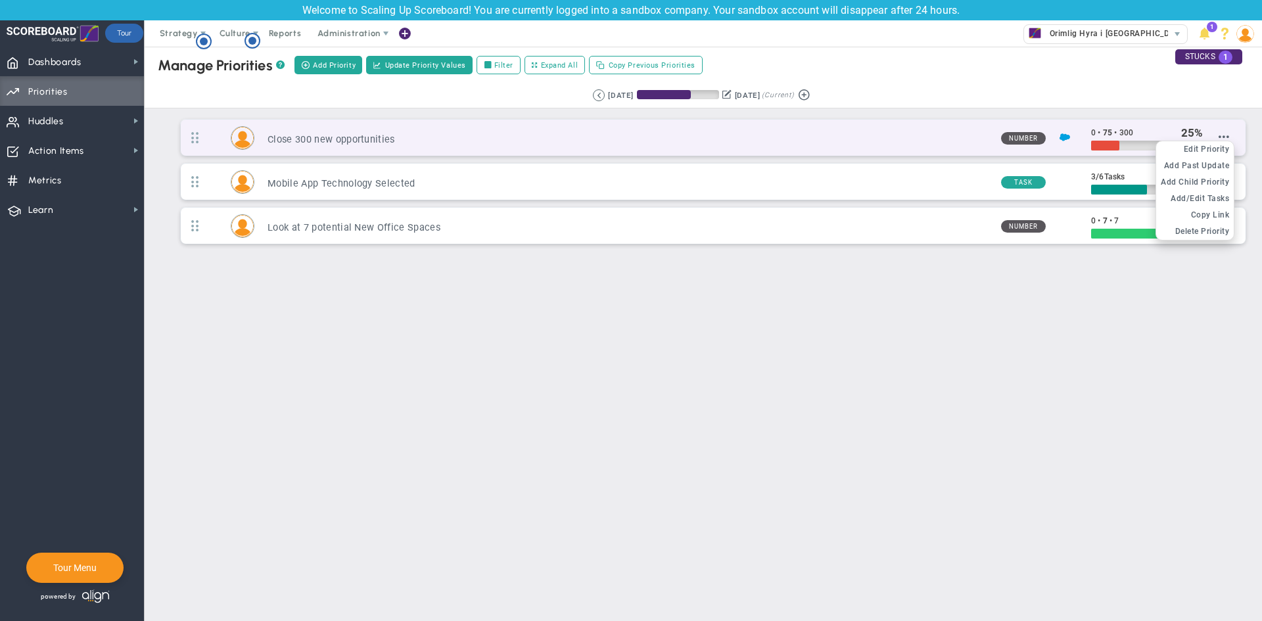
click at [1212, 137] on div "Edit OKR Edit Priority Add Past Update Add Child OKR Add Child Priority Add/Edi…" at bounding box center [1216, 138] width 26 height 13
click at [1218, 138] on div "Edit OKR Edit Priority Add Past Update Add Child OKR Add Child Priority Add/Edi…" at bounding box center [1216, 138] width 26 height 13
click at [1200, 232] on span "Delete Priority" at bounding box center [1203, 231] width 55 height 9
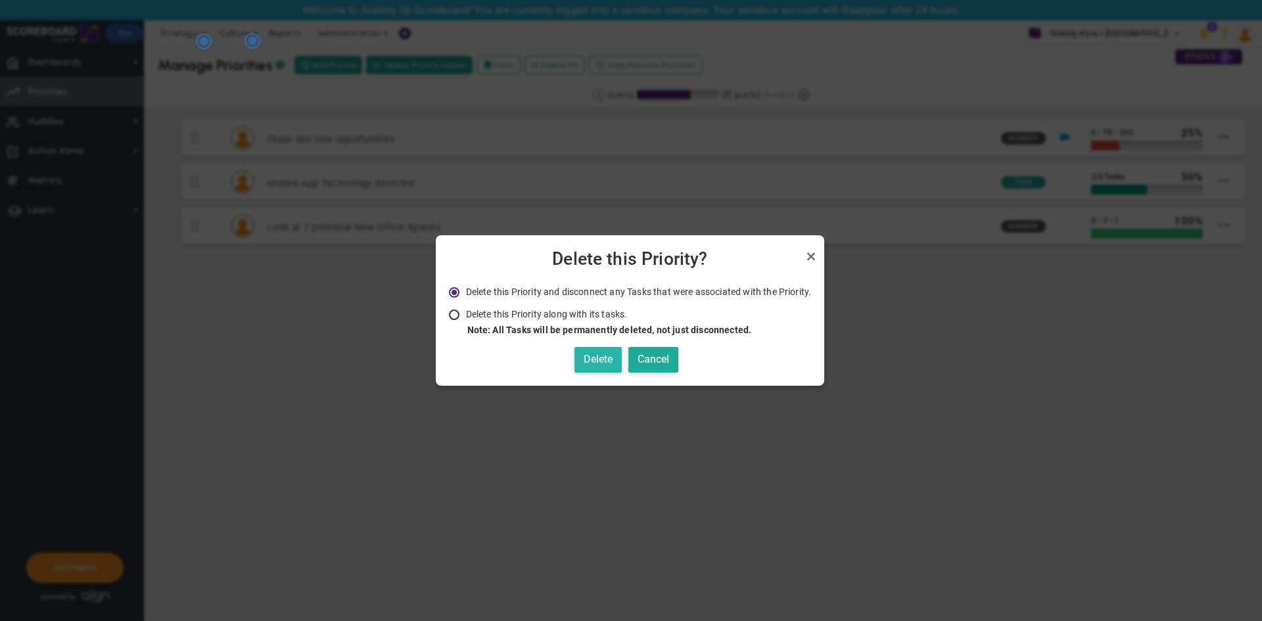
click at [595, 358] on button "Delete" at bounding box center [598, 360] width 47 height 26
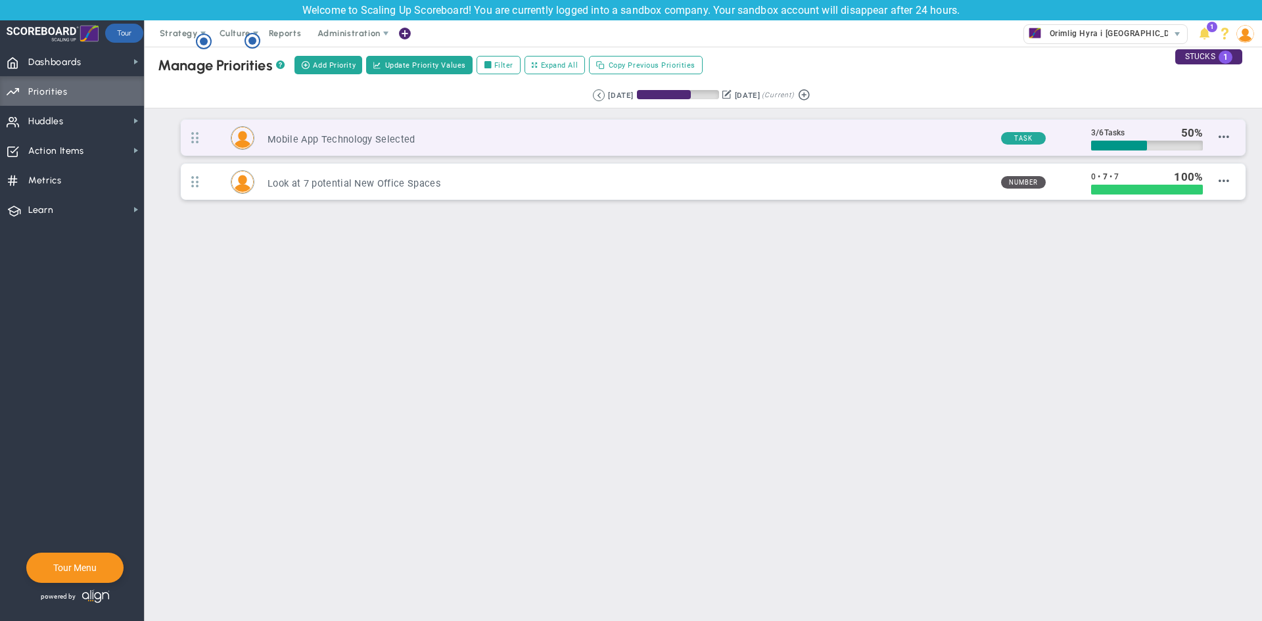
click at [1232, 138] on div "Mobile App Technology Selected Task 3 / 6 Tasks 50" at bounding box center [713, 138] width 1065 height 36
click at [1228, 137] on span at bounding box center [1224, 137] width 11 height 11
click at [1173, 222] on li "Delete Priority" at bounding box center [1196, 215] width 78 height 16
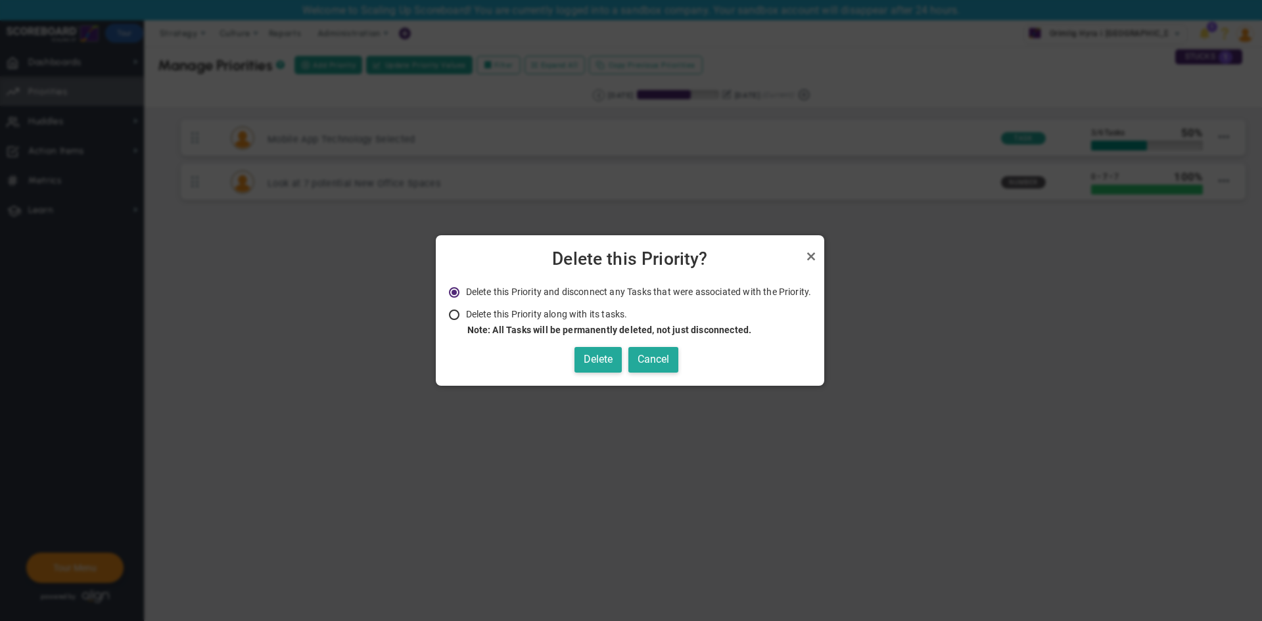
click at [445, 311] on div "Deleting the Parent Project deletes the whole Parent/Child Project, Huddle, and…" at bounding box center [630, 330] width 389 height 110
click at [460, 316] on input "Delete this Priority along with its tasks. Note: All Tasks will be permanently …" at bounding box center [458, 315] width 13 height 11
radio input "true"
radio input "false"
click at [593, 361] on button "Delete" at bounding box center [598, 360] width 47 height 26
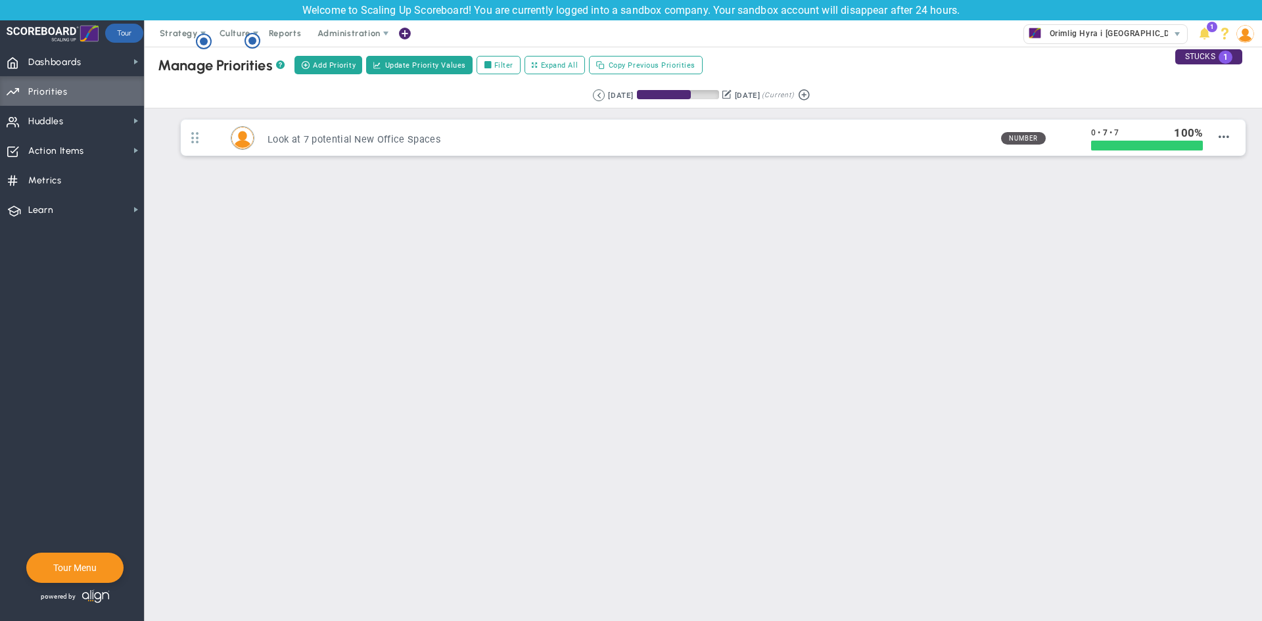
click at [1222, 181] on div "Manage OKRs ? Manage Priorities ? Manage Projects ? Create Project Add Priority…" at bounding box center [704, 143] width 1118 height 192
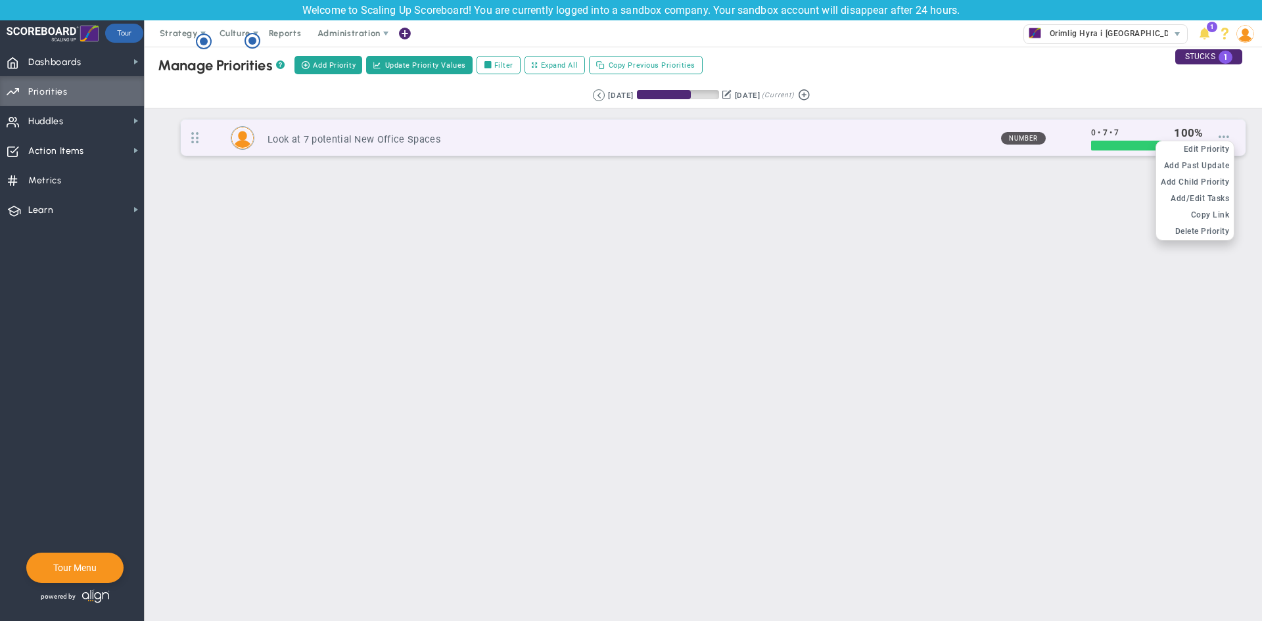
drag, startPoint x: 1225, startPoint y: 145, endPoint x: 1227, endPoint y: 138, distance: 7.5
click at [1225, 145] on div "Look at 7 potential New Office Spaces Number 0 • 7 • 7 100" at bounding box center [713, 138] width 1065 height 36
click at [1227, 135] on span at bounding box center [1224, 137] width 11 height 11
click at [1195, 228] on span "Delete Priority" at bounding box center [1203, 231] width 55 height 9
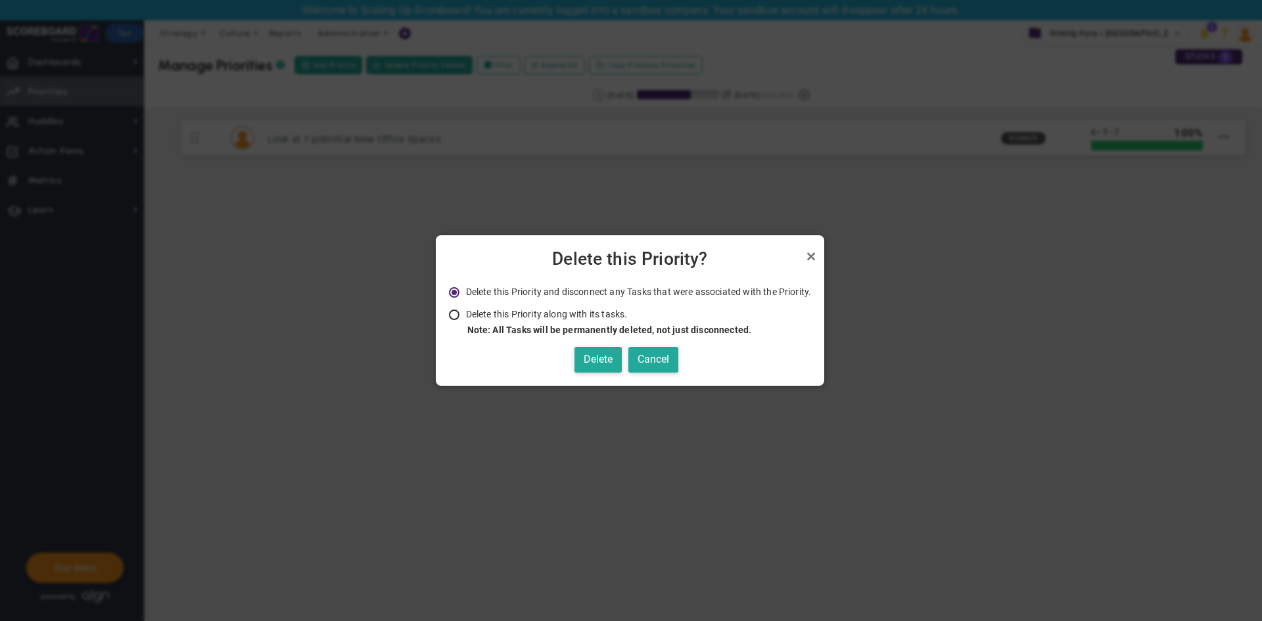
click at [469, 317] on span "Delete this Priority along with its tasks." at bounding box center [547, 314] width 162 height 11
click at [466, 317] on input "Delete this Priority along with its tasks. Note: All Tasks will be permanently …" at bounding box center [458, 315] width 13 height 11
radio input "true"
radio input "false"
click at [593, 356] on button "Delete" at bounding box center [598, 360] width 47 height 26
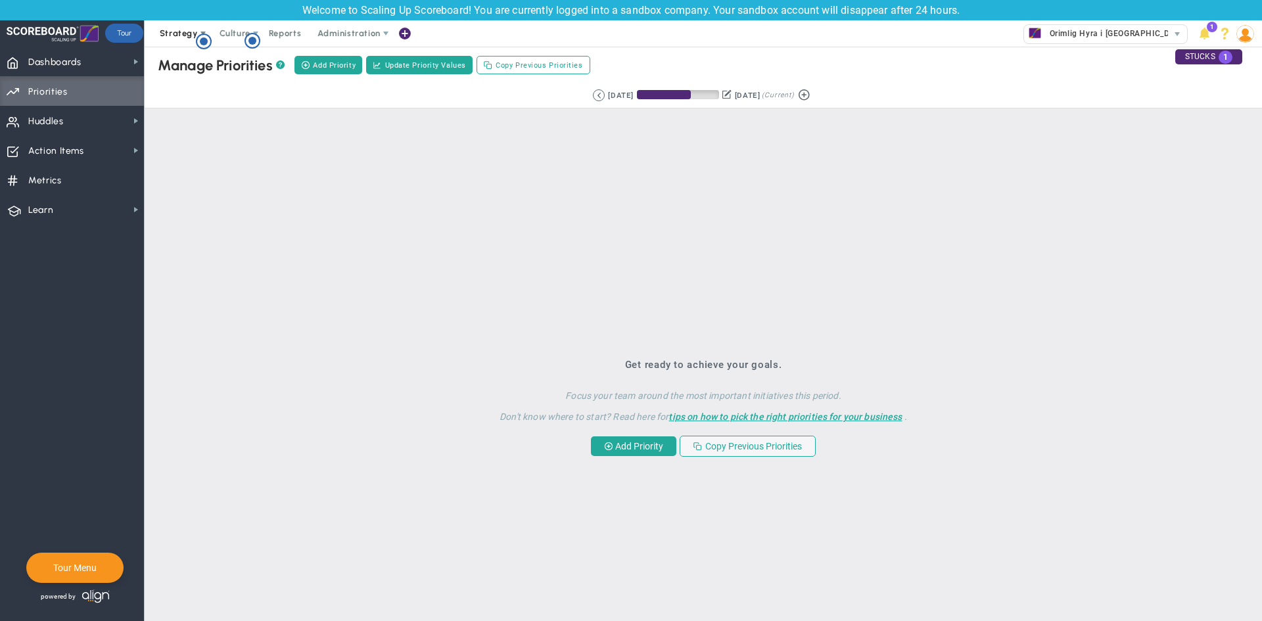
click at [204, 30] on span at bounding box center [203, 33] width 11 height 11
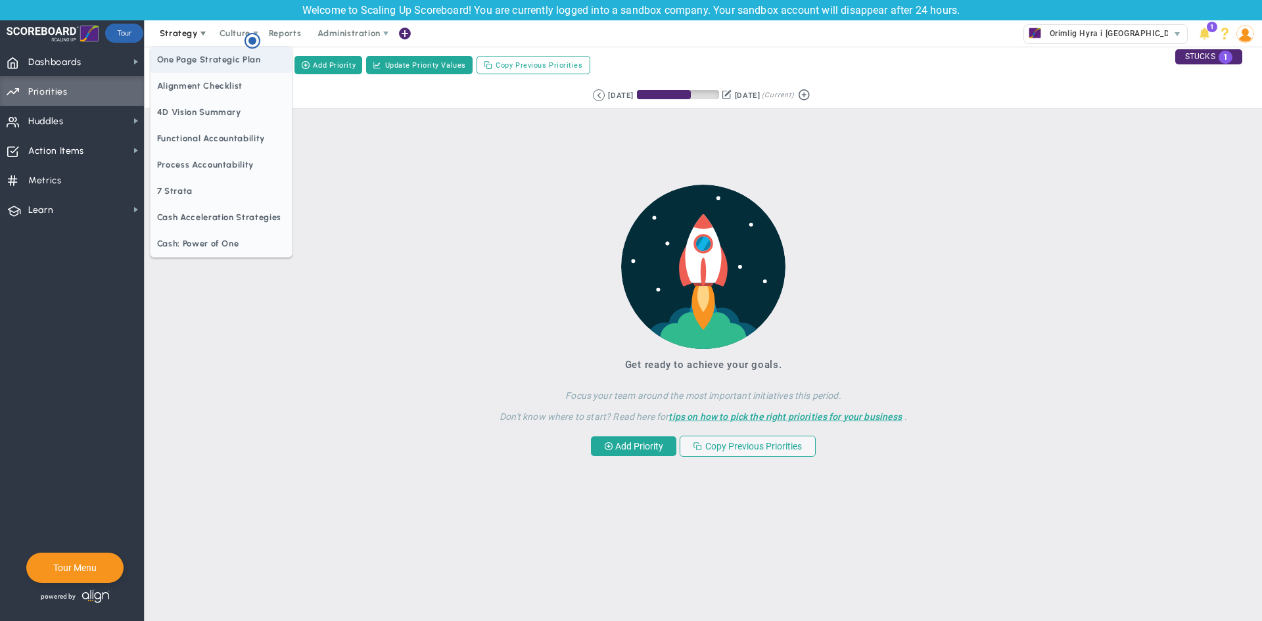
click at [206, 64] on span "One Page Strategic Plan" at bounding box center [221, 60] width 141 height 26
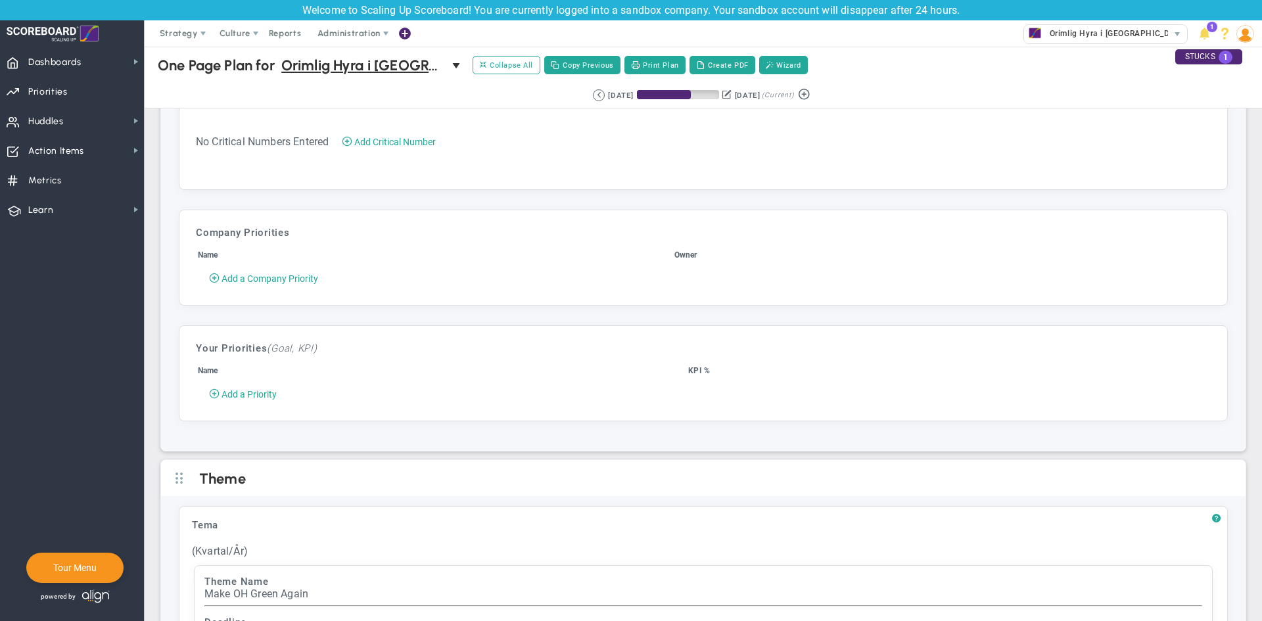
scroll to position [2370, 0]
click at [684, 257] on th "Owner" at bounding box center [942, 259] width 536 height 16
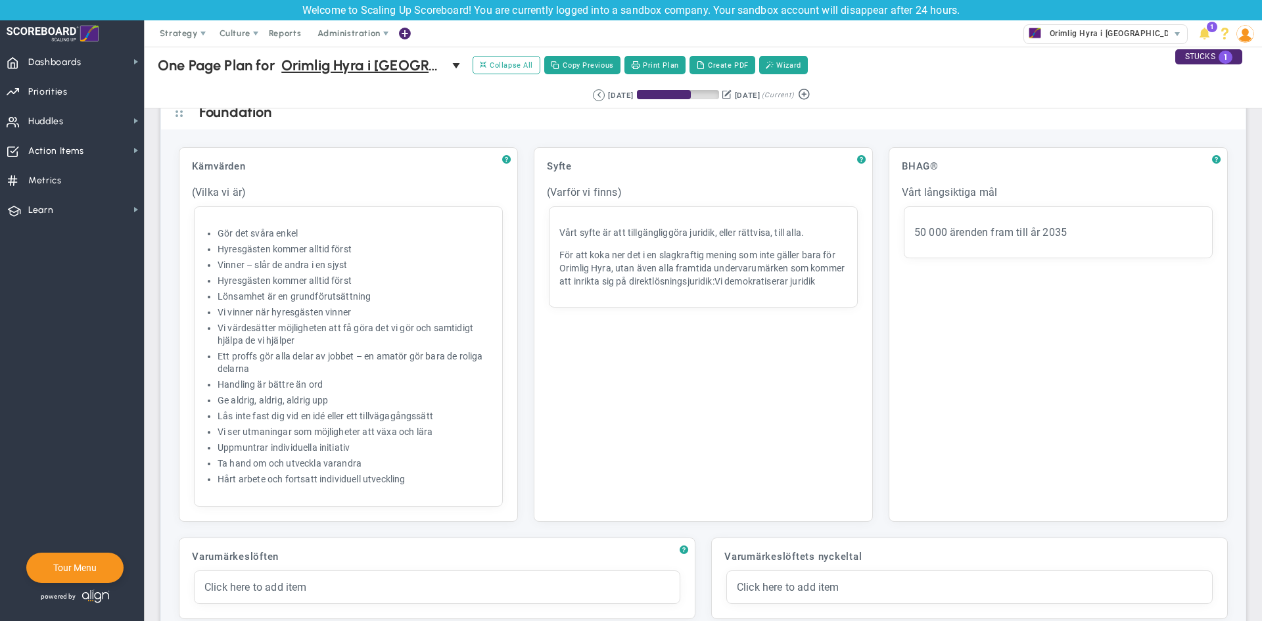
scroll to position [0, 0]
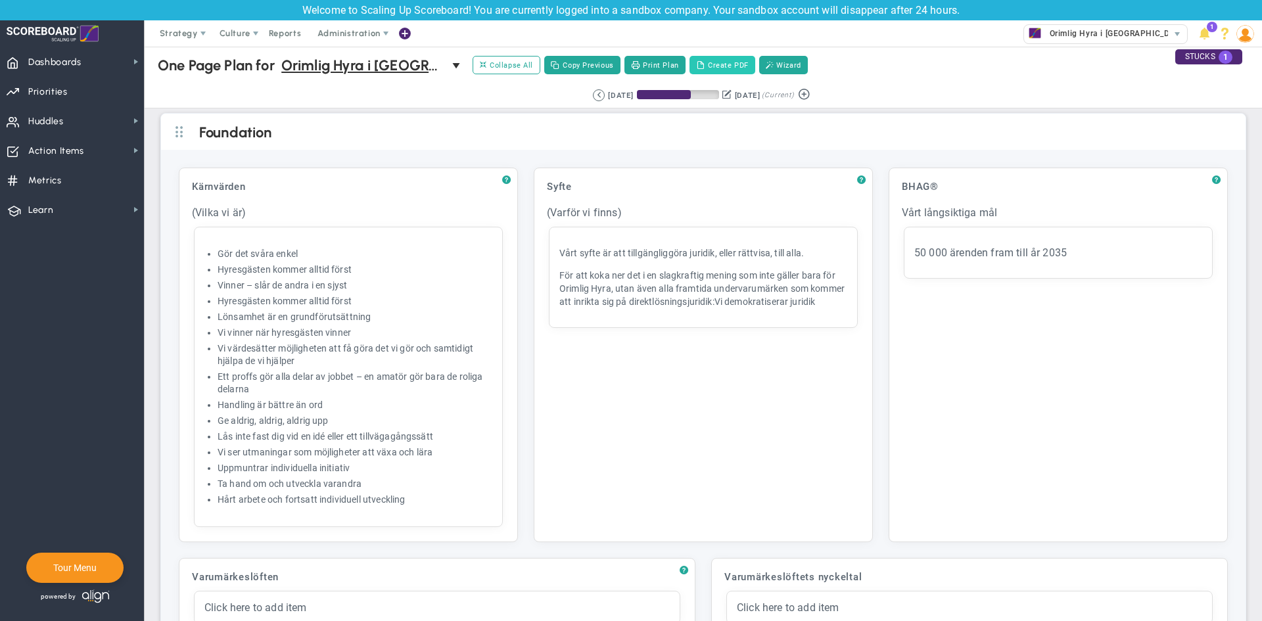
click at [702, 62] on span at bounding box center [700, 64] width 9 height 9
click at [668, 66] on button "Print Plan" at bounding box center [655, 65] width 61 height 18
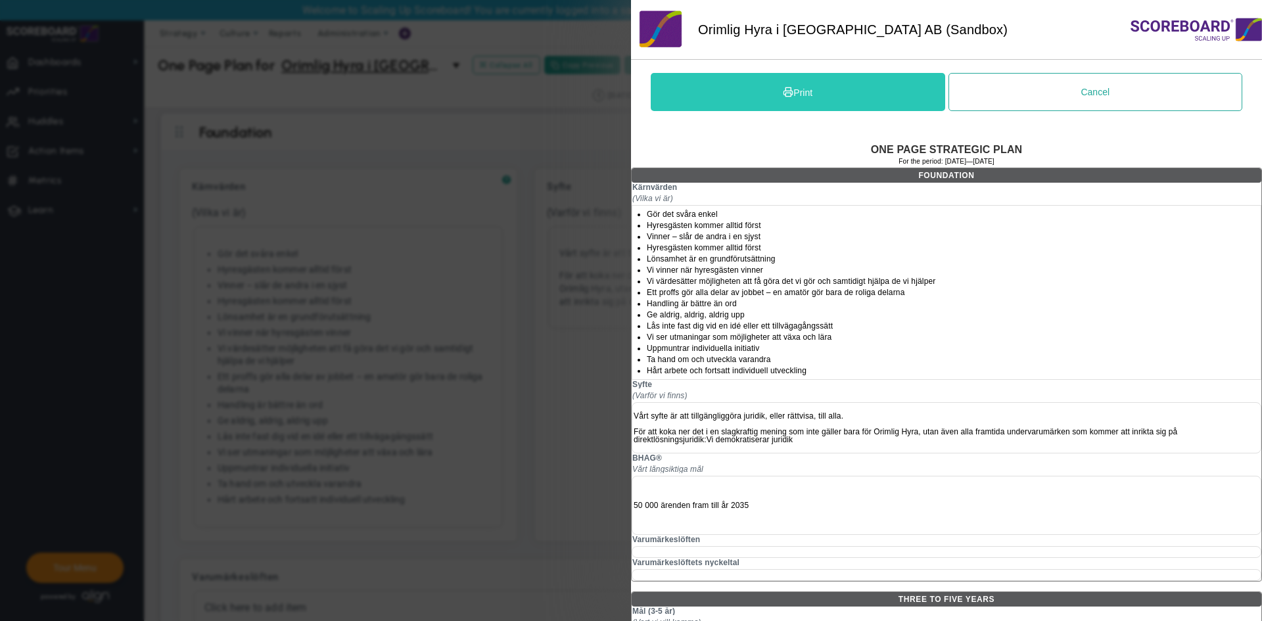
click at [891, 103] on button "Print" at bounding box center [798, 92] width 295 height 38
